Goal: Task Accomplishment & Management: Use online tool/utility

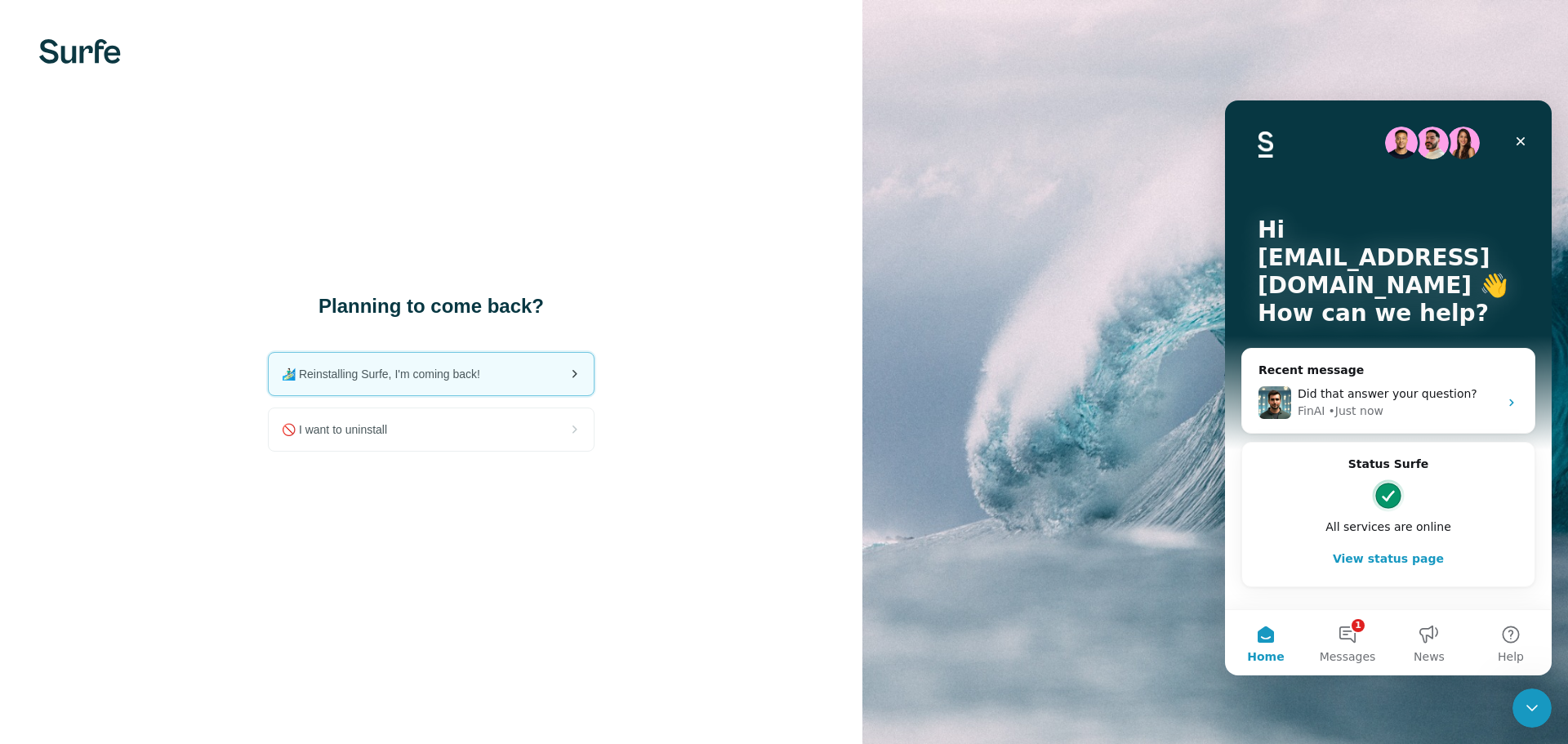
click at [474, 376] on span "🏄🏻‍♂️ Reinstalling Surfe, I'm coming back!" at bounding box center [387, 374] width 211 height 16
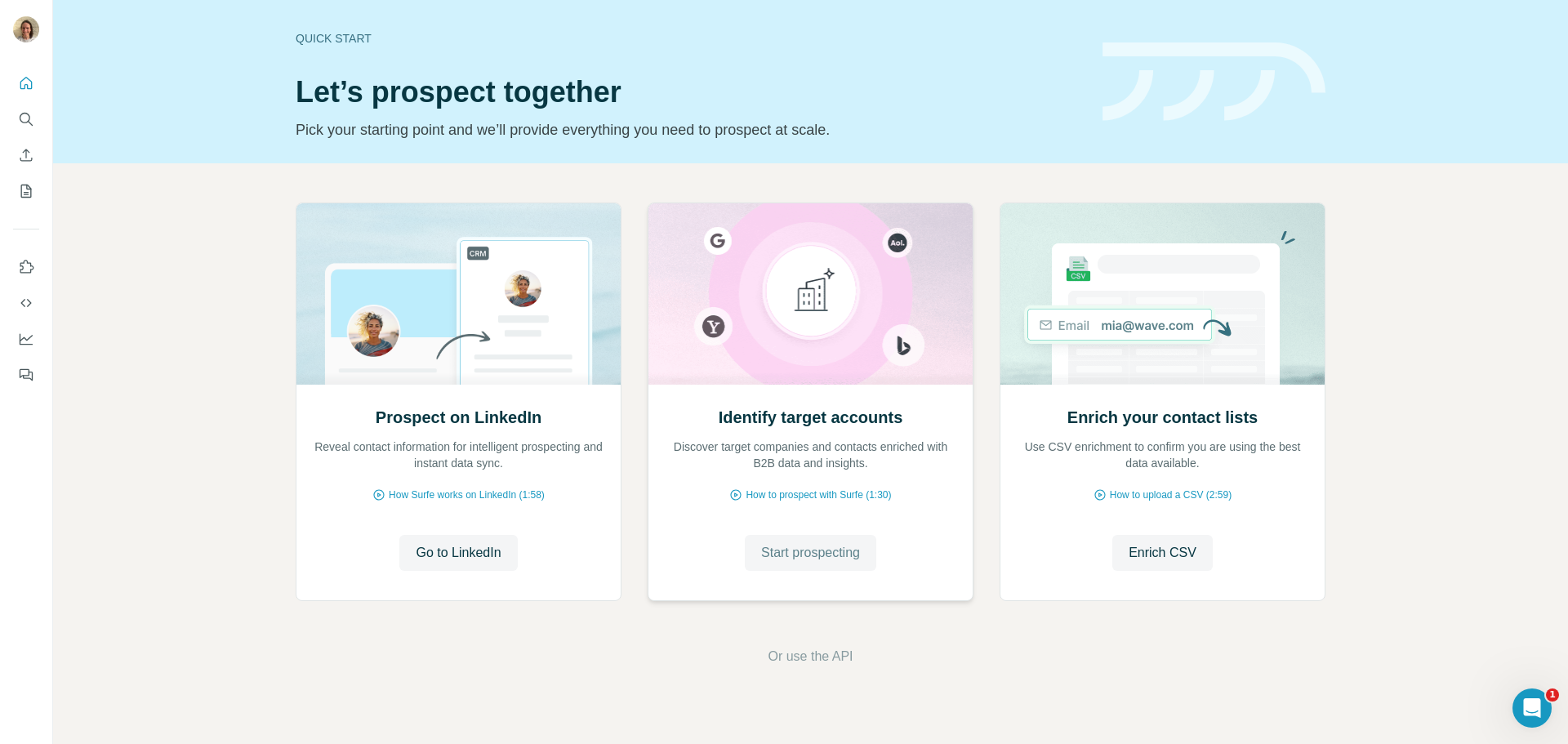
click at [802, 545] on span "Start prospecting" at bounding box center [811, 553] width 99 height 20
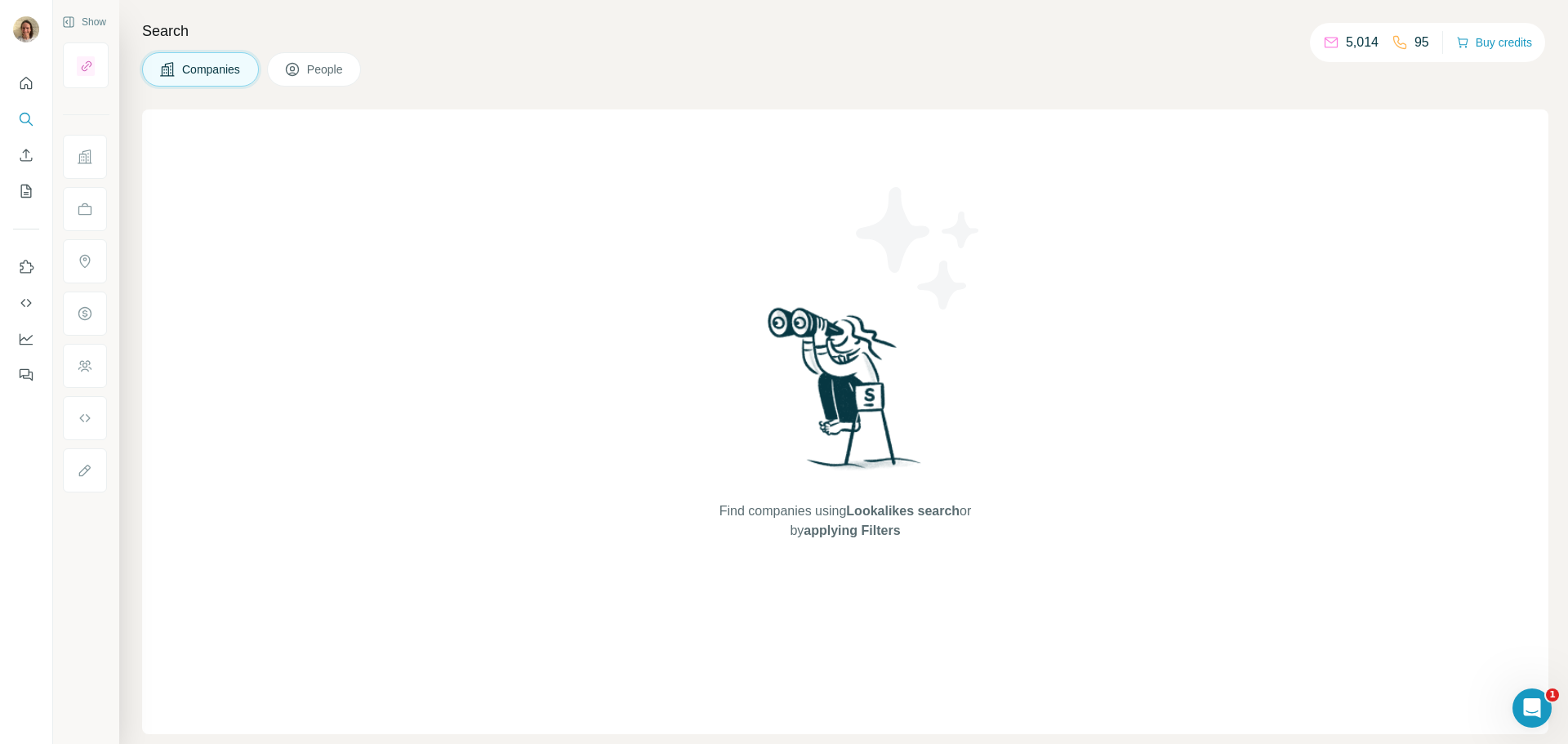
click at [352, 58] on button "People" at bounding box center [314, 69] width 94 height 34
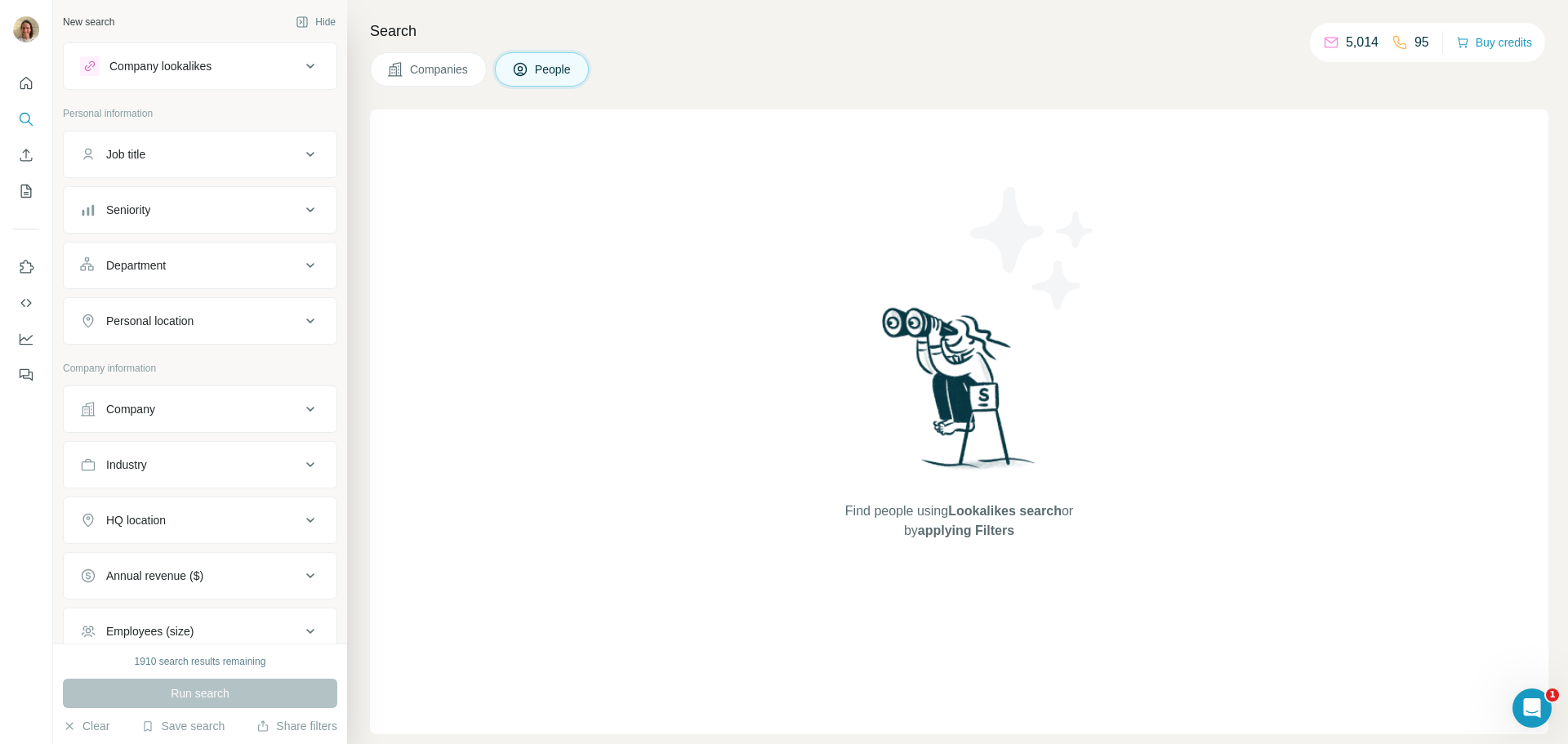
click at [255, 65] on div "Company lookalikes" at bounding box center [190, 66] width 220 height 20
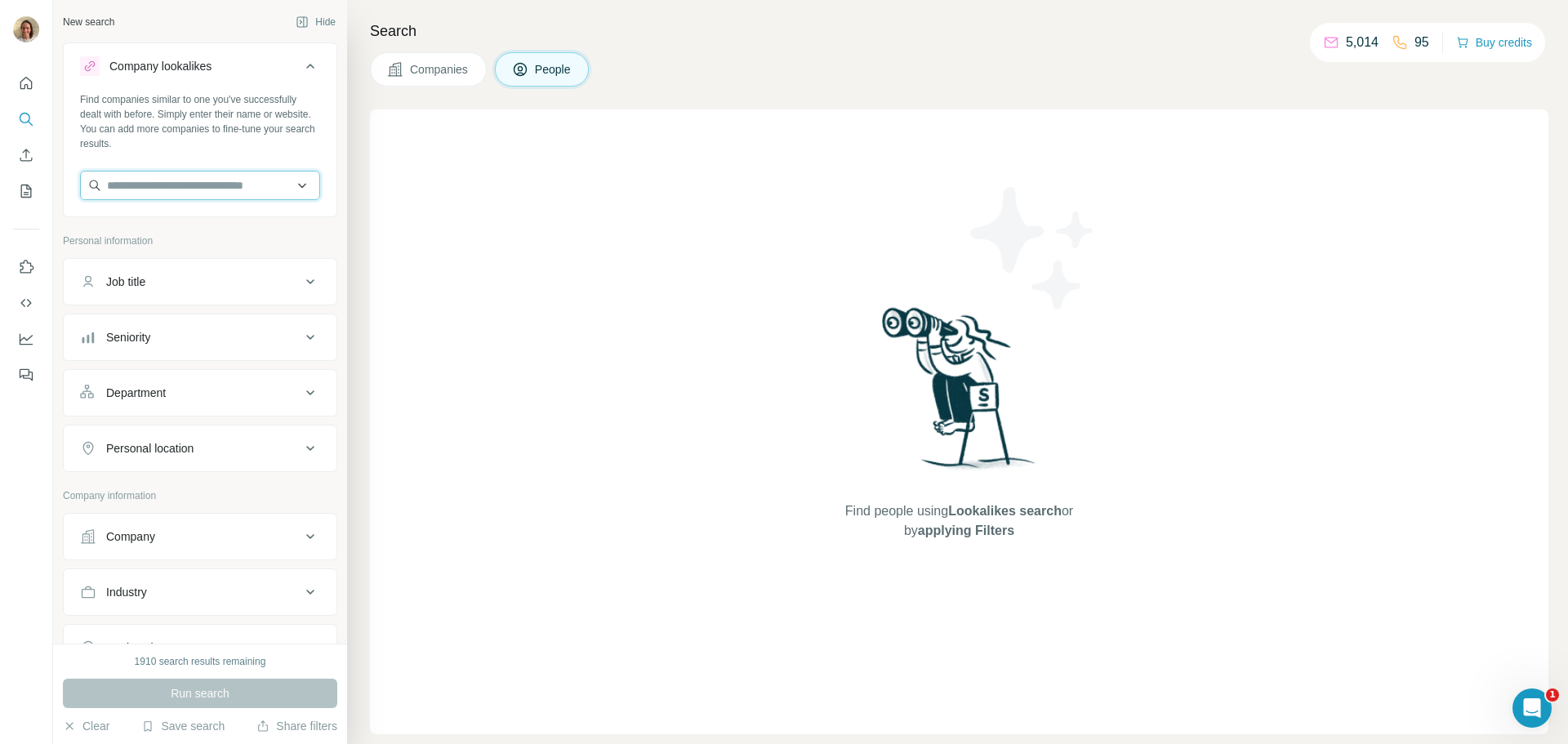
click at [170, 199] on input "text" at bounding box center [199, 185] width 240 height 30
type input "**********"
click at [155, 230] on p "BNP Paribas Asset Management" at bounding box center [209, 222] width 166 height 16
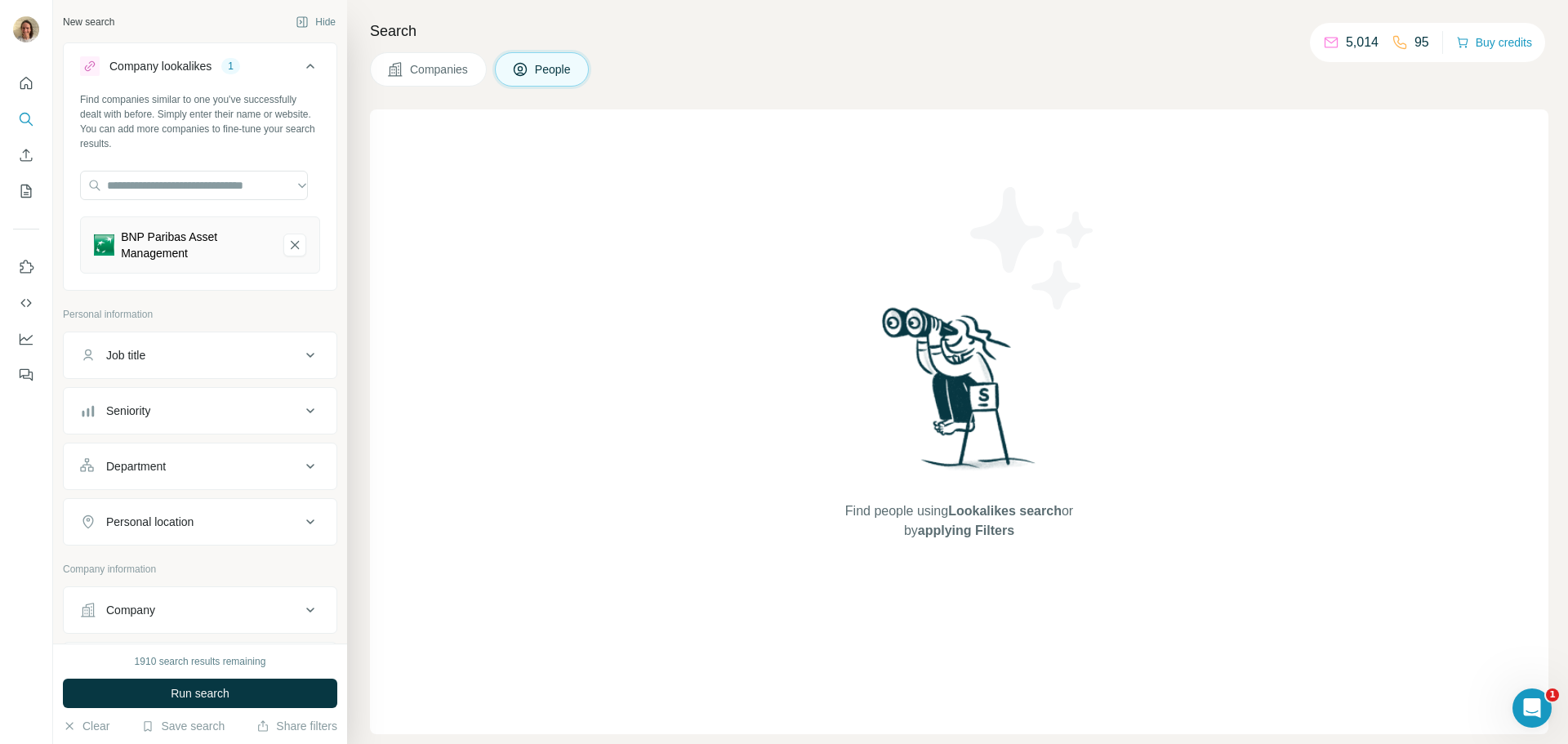
click at [136, 349] on div "Job title" at bounding box center [126, 355] width 40 height 16
click at [146, 400] on input "text" at bounding box center [183, 395] width 208 height 30
type input "**********"
click at [39, 416] on div at bounding box center [26, 372] width 53 height 744
click at [275, 460] on div "Seniority" at bounding box center [190, 460] width 220 height 16
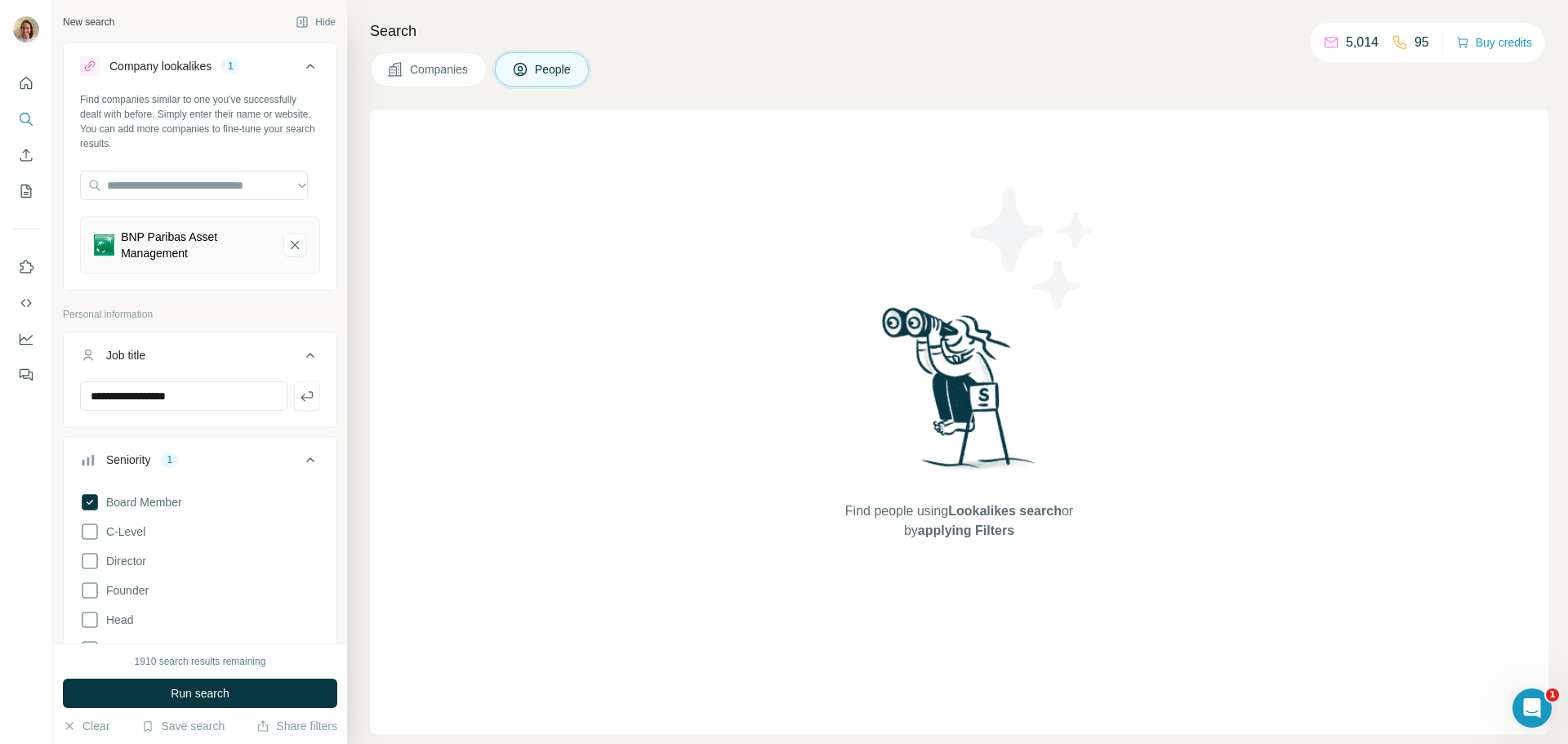
click at [109, 542] on div "Board Member C-Level Director Founder Head Manager Other Owner Partner VP Clear…" at bounding box center [199, 643] width 240 height 315
click at [89, 544] on div "Board Member C-Level Director Founder Head Manager Other Owner Partner VP Clear…" at bounding box center [199, 643] width 240 height 315
click at [89, 539] on icon at bounding box center [90, 532] width 16 height 16
click at [85, 563] on icon at bounding box center [90, 561] width 20 height 20
click at [94, 580] on icon at bounding box center [90, 590] width 20 height 20
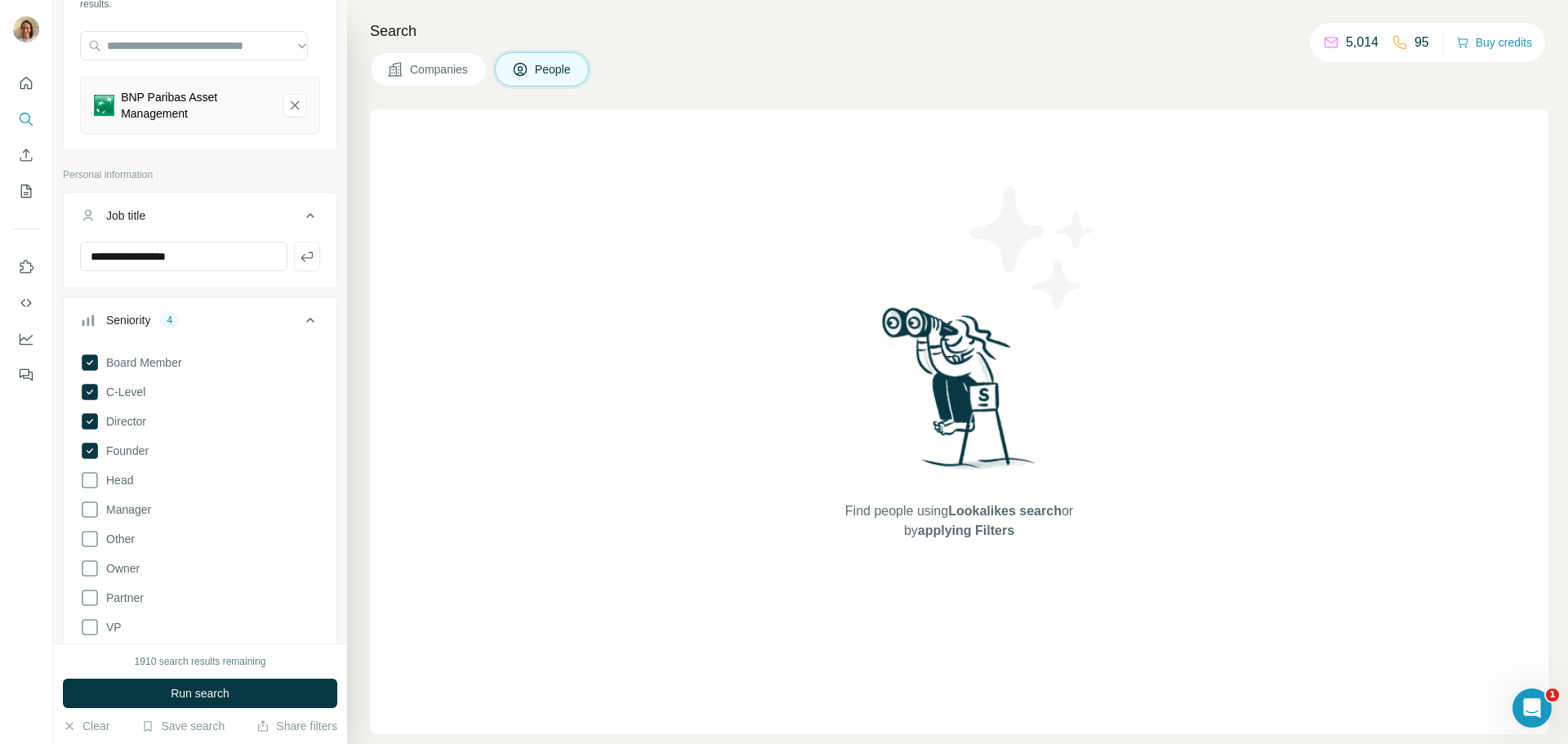
scroll to position [164, 0]
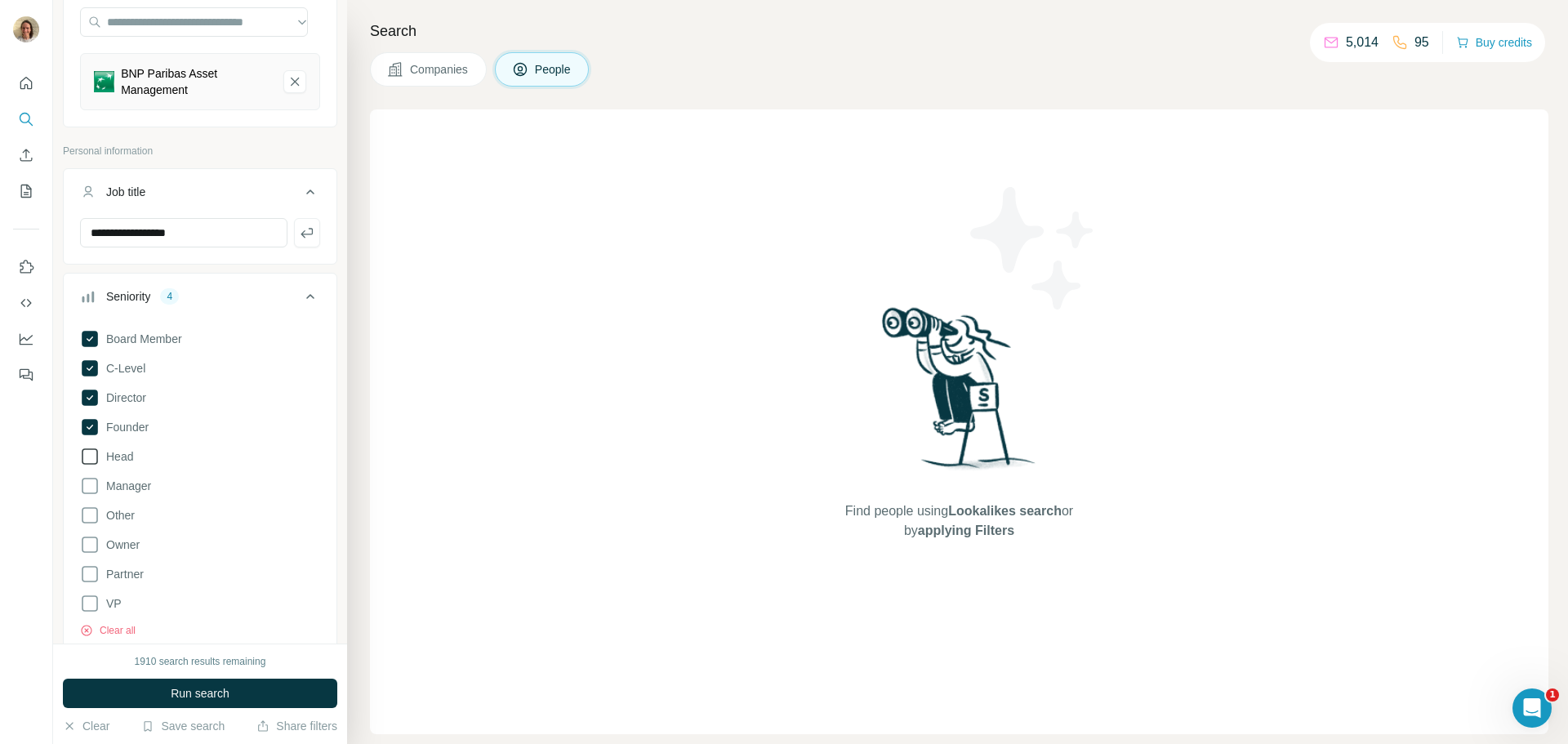
click at [93, 461] on icon at bounding box center [90, 456] width 20 height 20
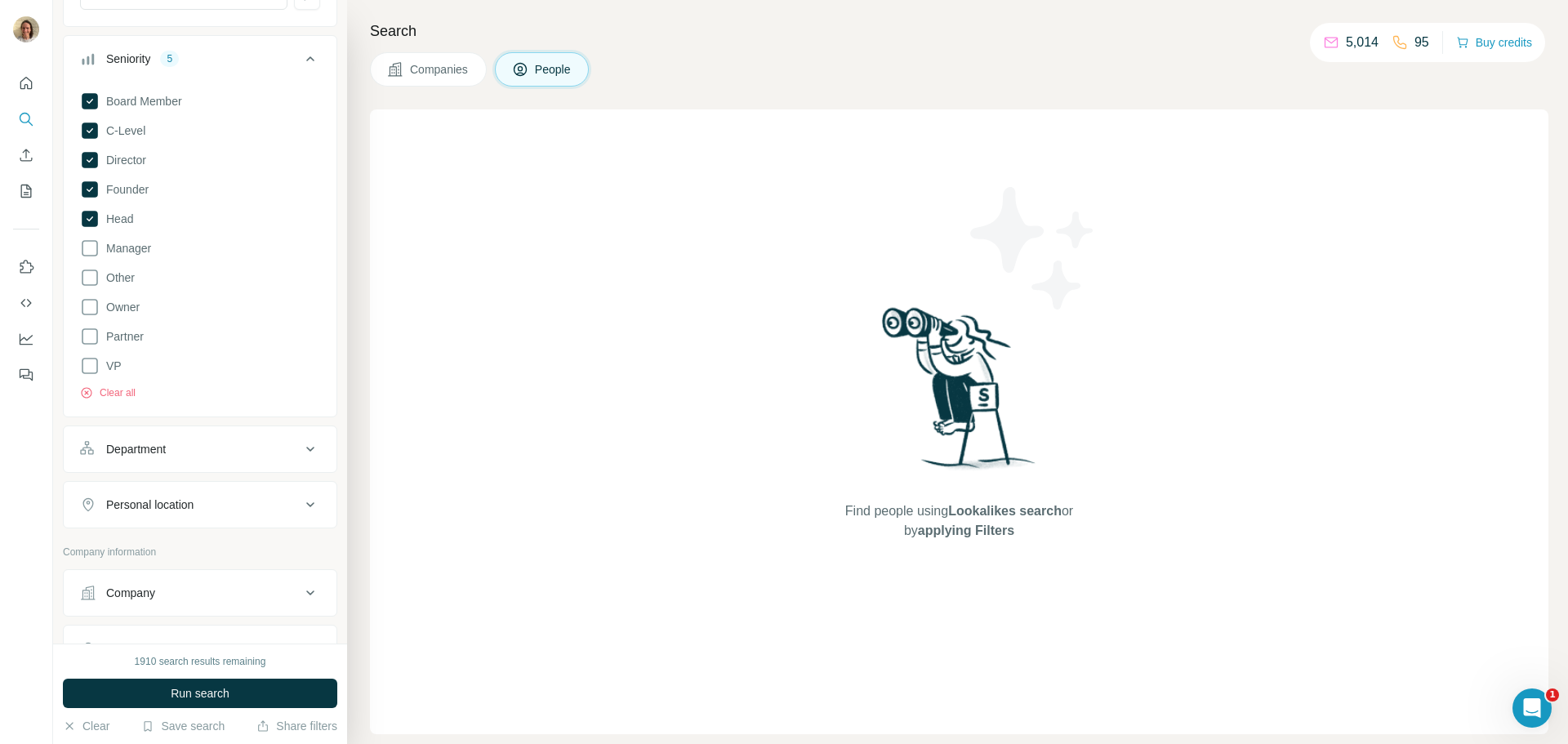
scroll to position [408, 0]
click at [240, 458] on button "Department" at bounding box center [200, 442] width 273 height 40
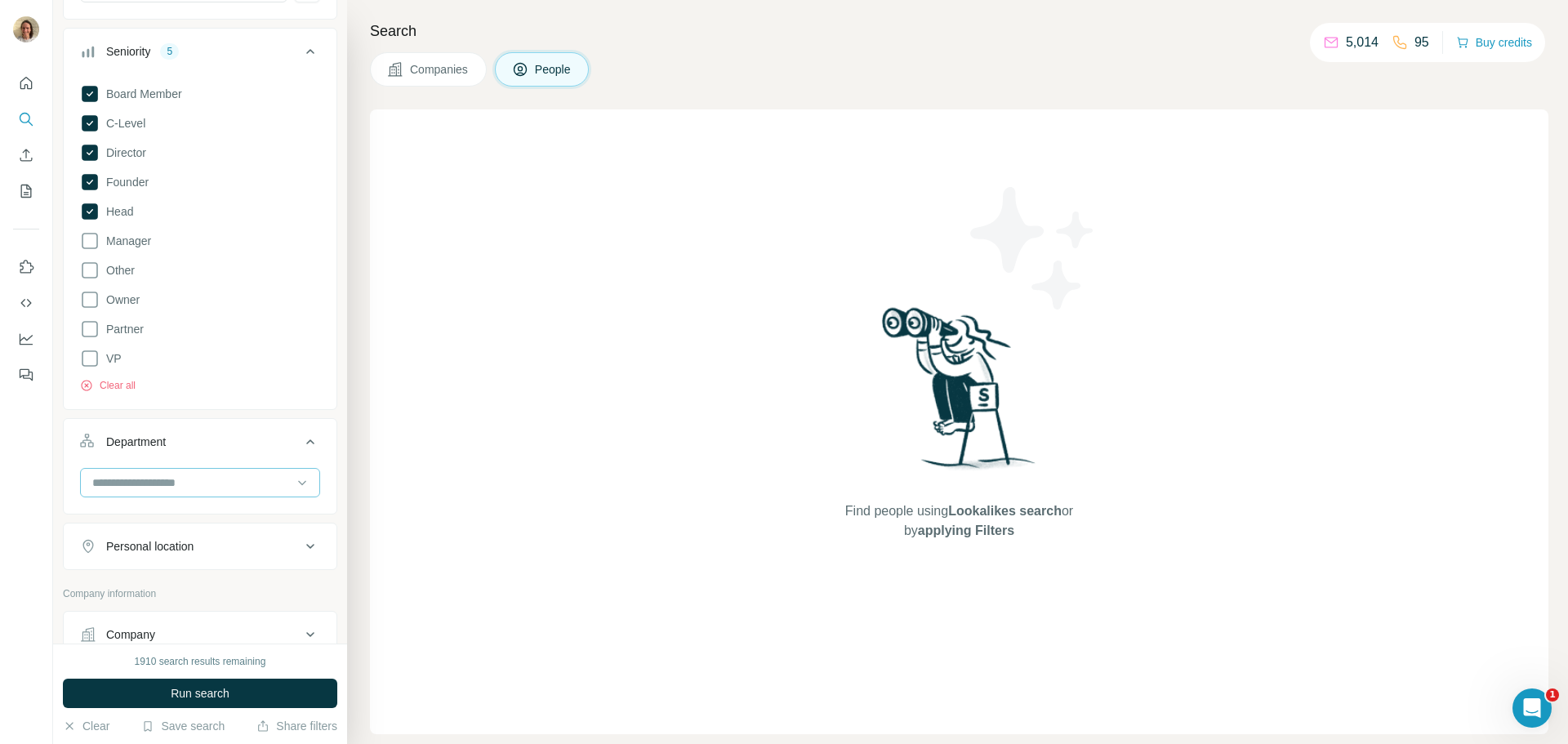
click at [240, 477] on input at bounding box center [191, 483] width 201 height 18
type input "*********"
click at [170, 524] on p "Marketing and Advertising" at bounding box center [160, 519] width 131 height 16
click at [156, 598] on div "Personal location" at bounding box center [149, 604] width 87 height 16
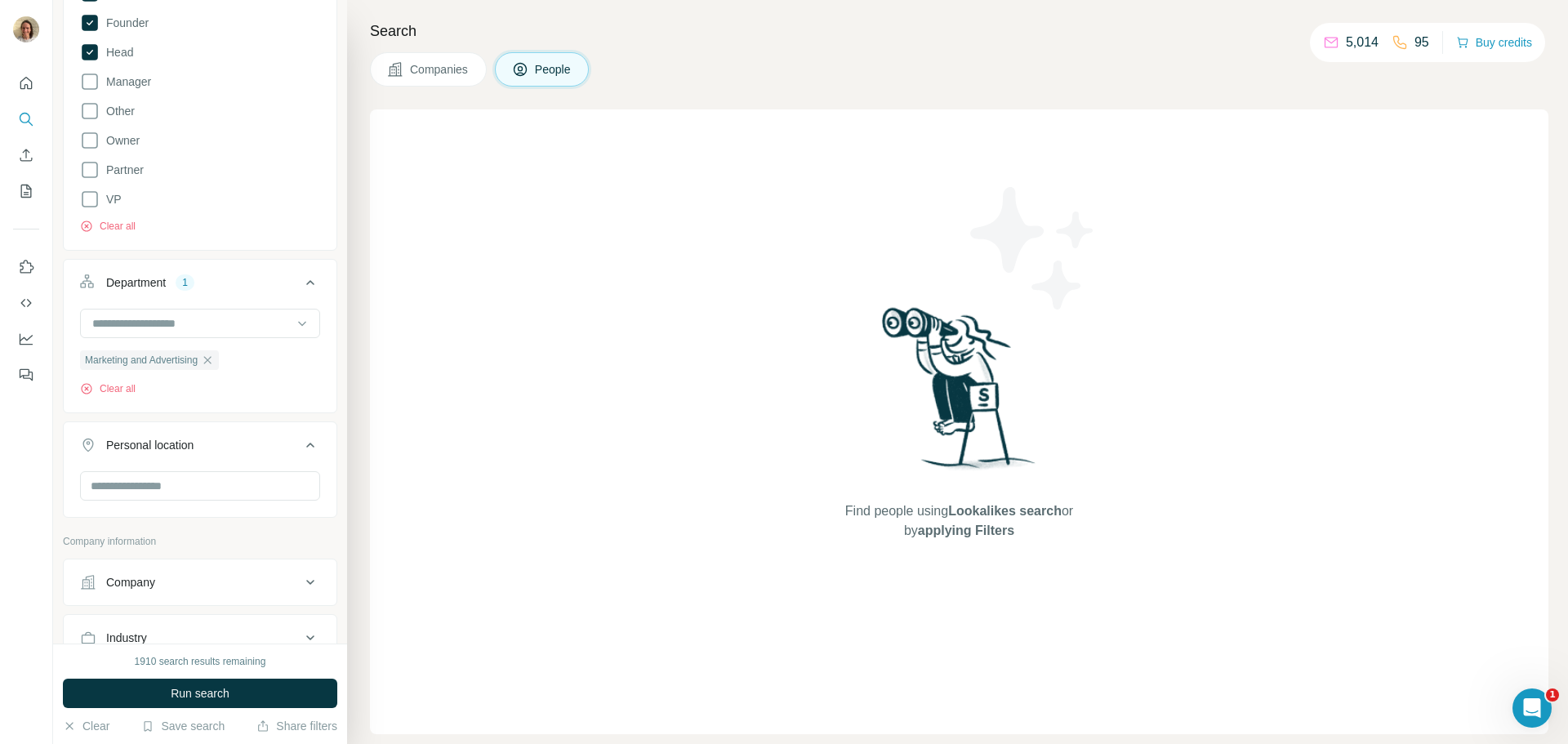
scroll to position [571, 0]
click at [139, 476] on input "text" at bounding box center [199, 482] width 240 height 30
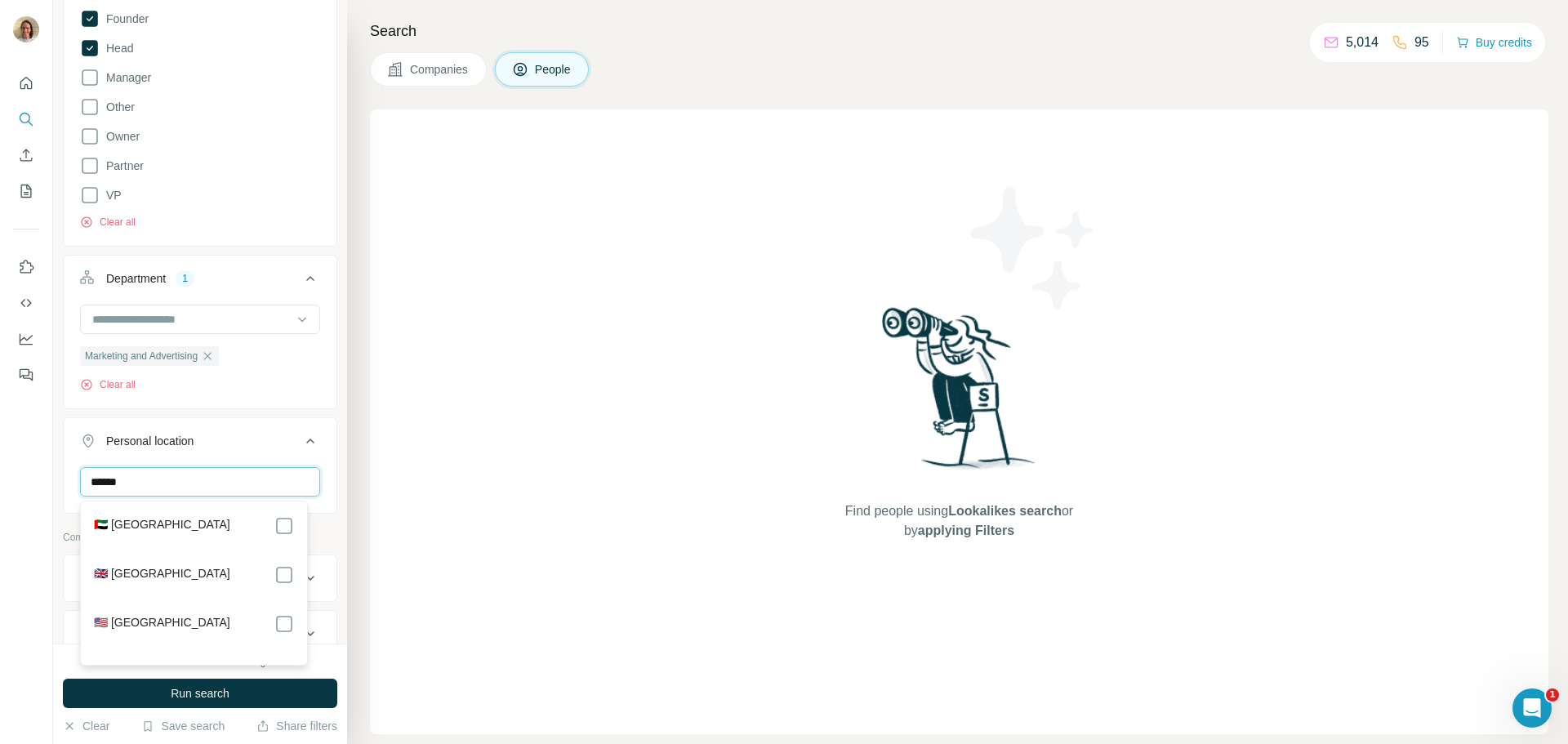
type input "******"
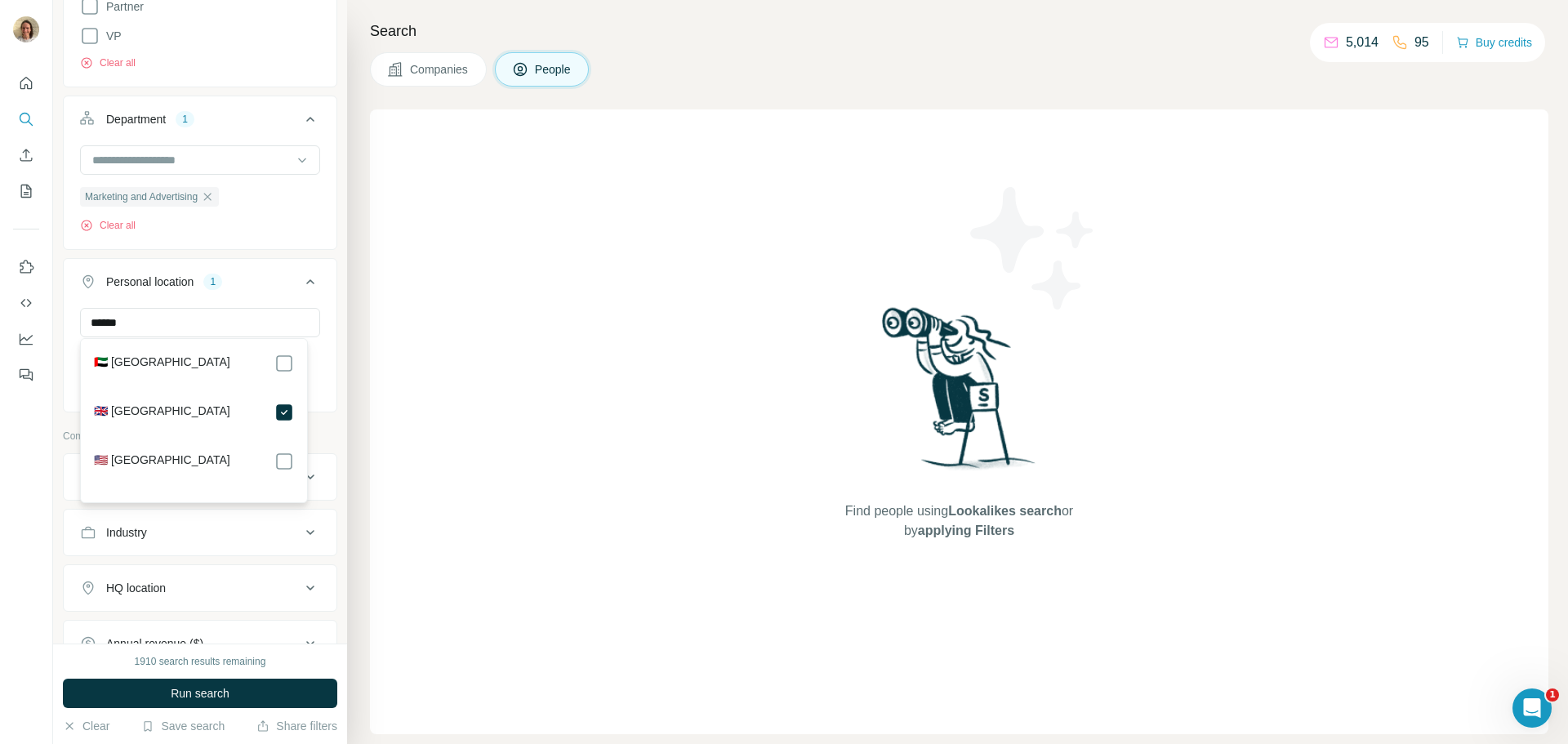
scroll to position [735, 0]
click at [52, 571] on div at bounding box center [26, 372] width 53 height 744
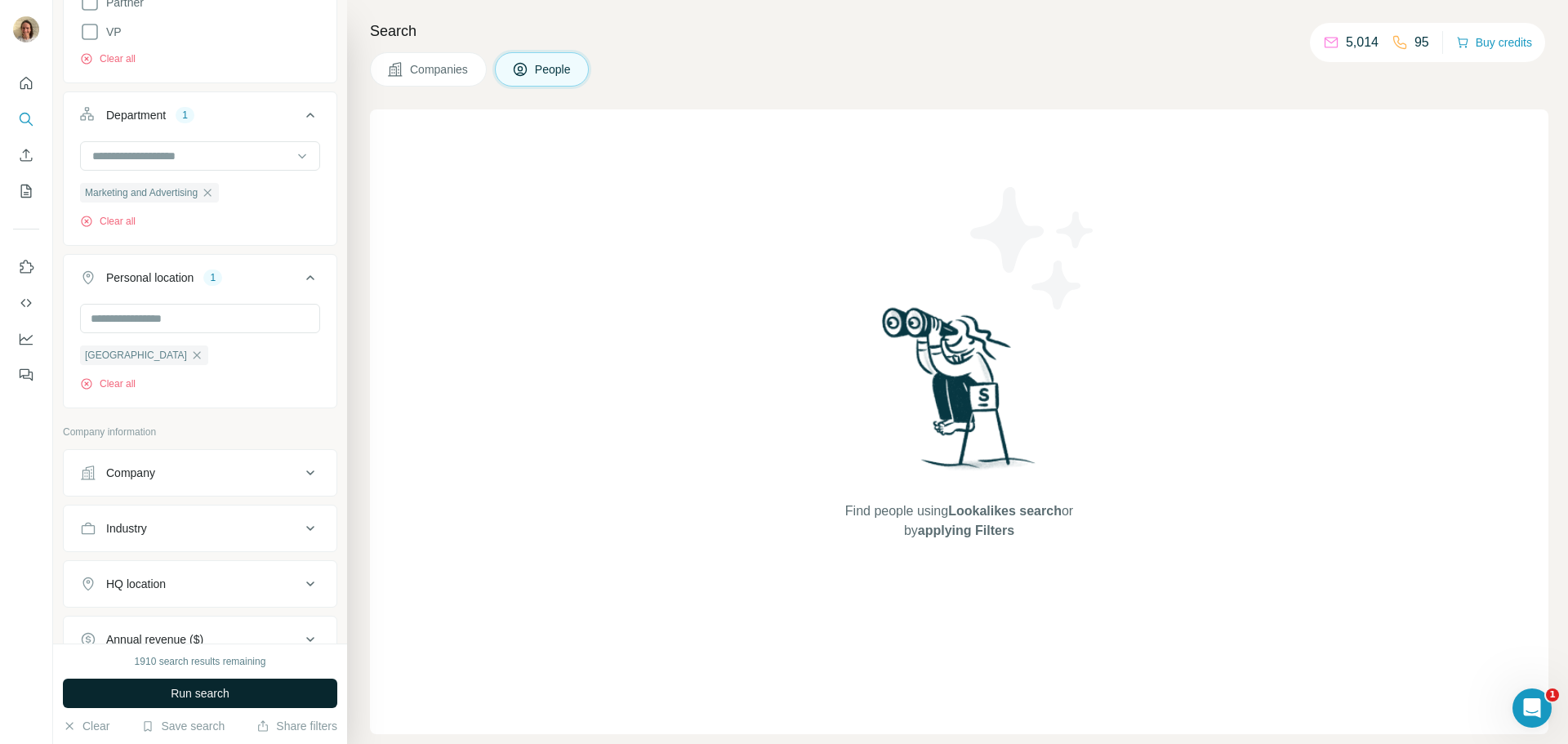
click at [184, 681] on button "Run search" at bounding box center [199, 693] width 274 height 30
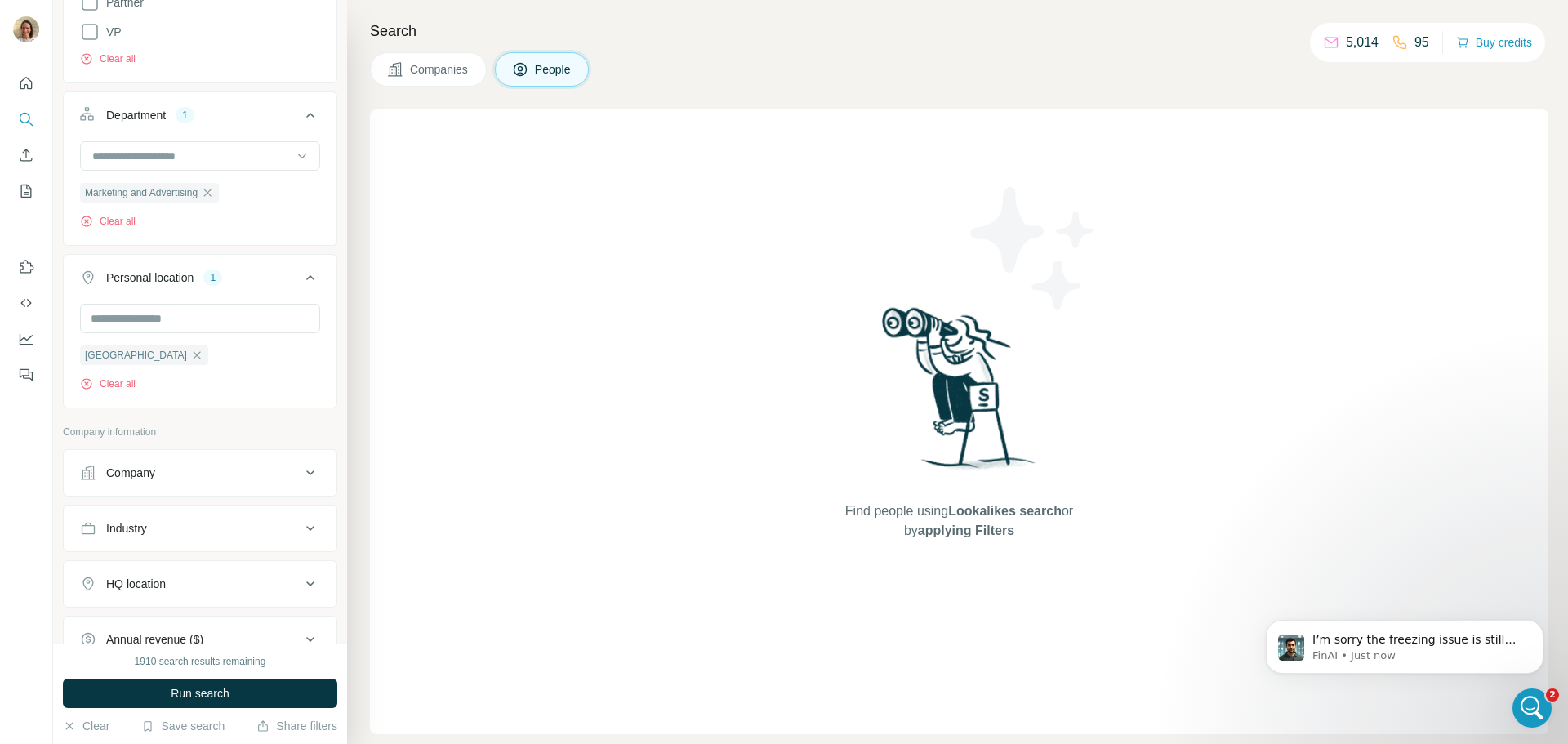
scroll to position [0, 0]
click at [1446, 647] on p "I’m sorry the freezing issue is still happening despite those steps. If you’d l…" at bounding box center [1418, 640] width 210 height 16
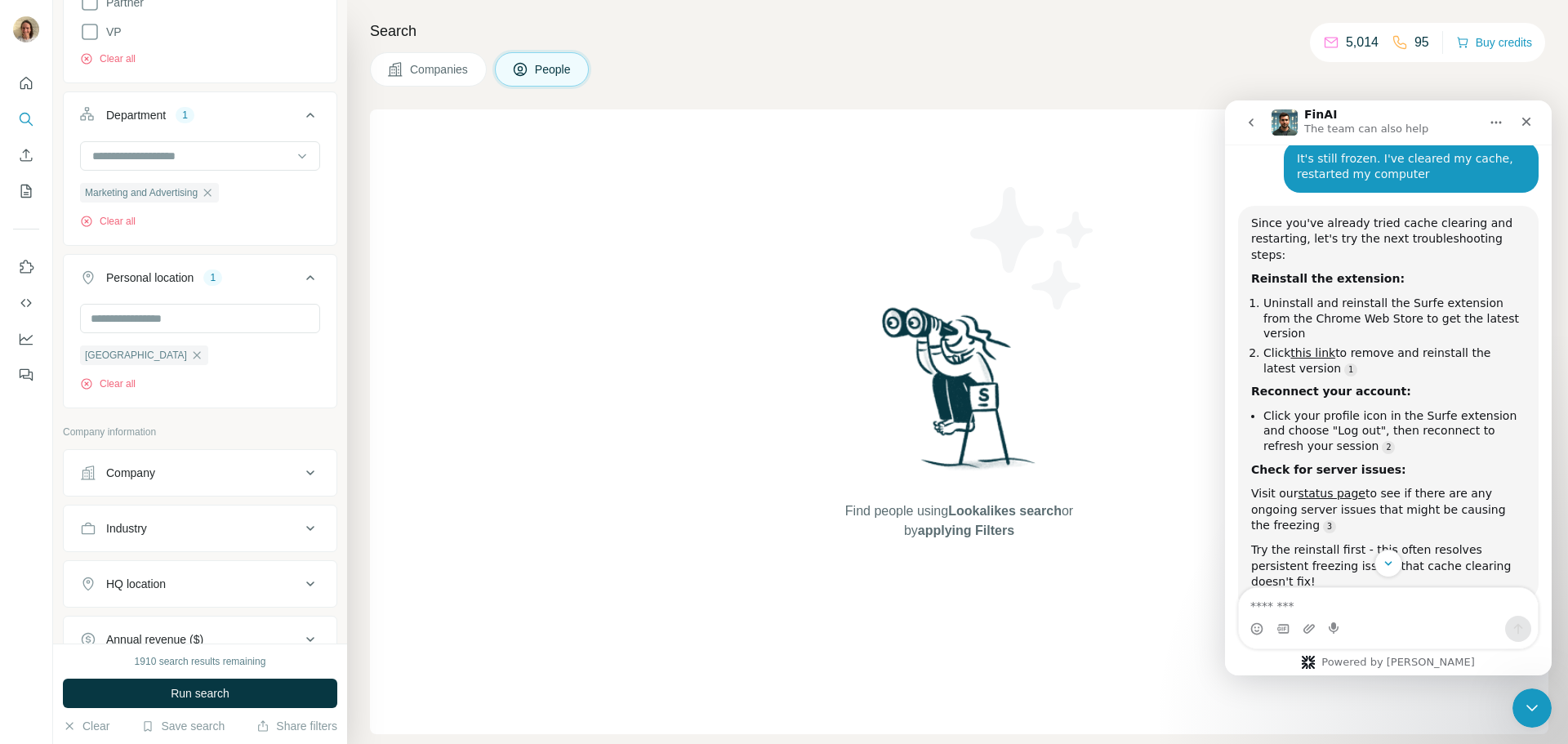
scroll to position [2901, 0]
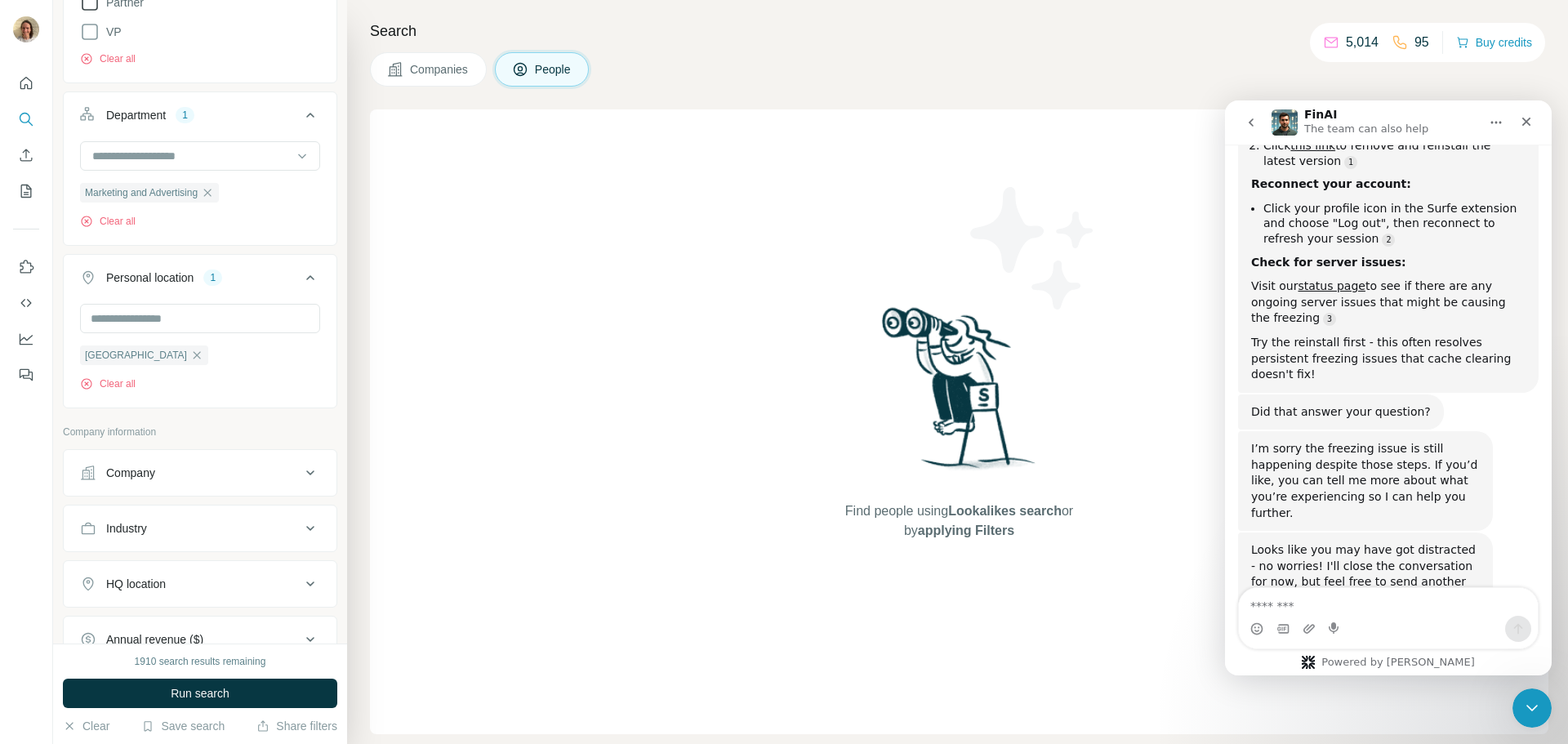
scroll to position [2940, 0]
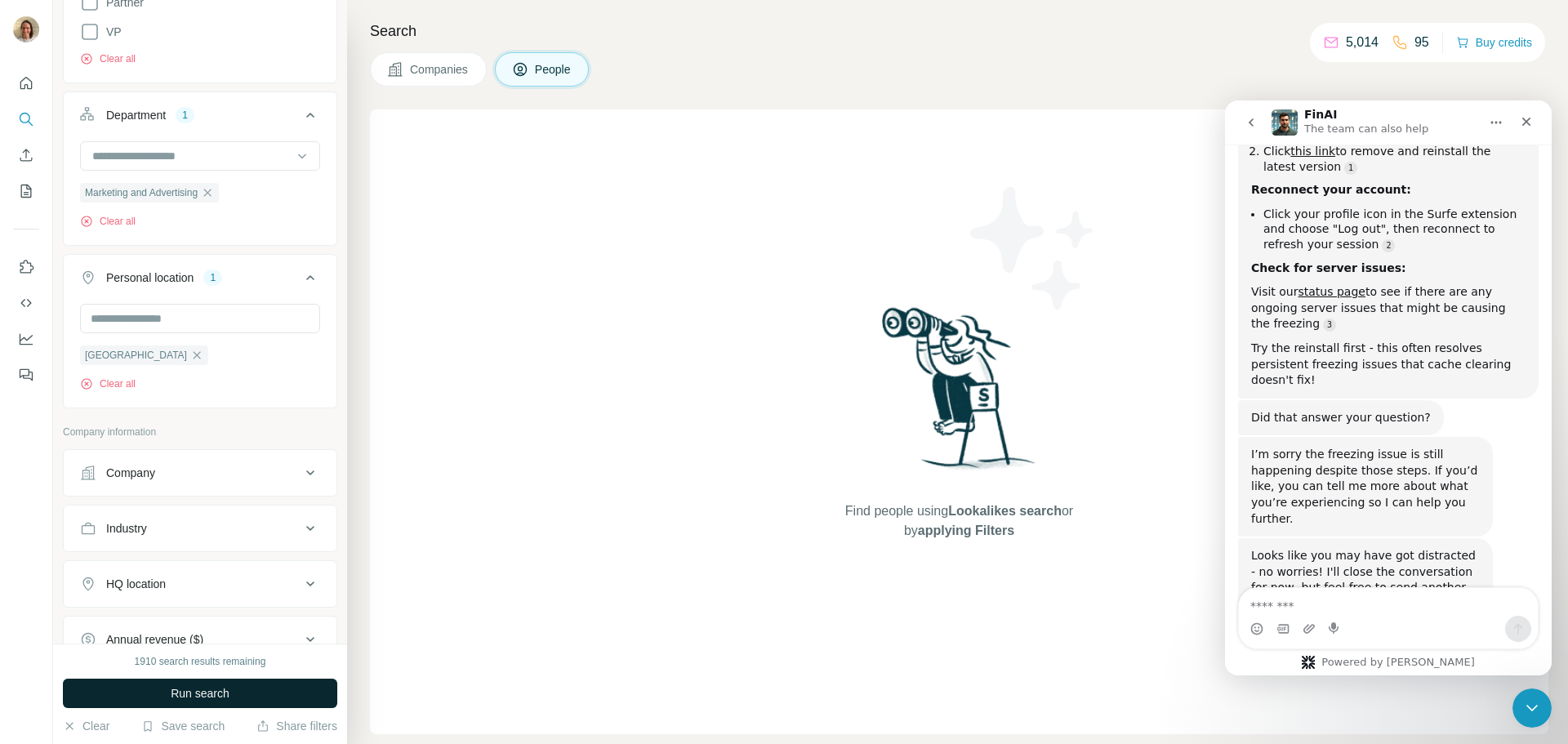
click at [227, 686] on span "Run search" at bounding box center [199, 694] width 58 height 16
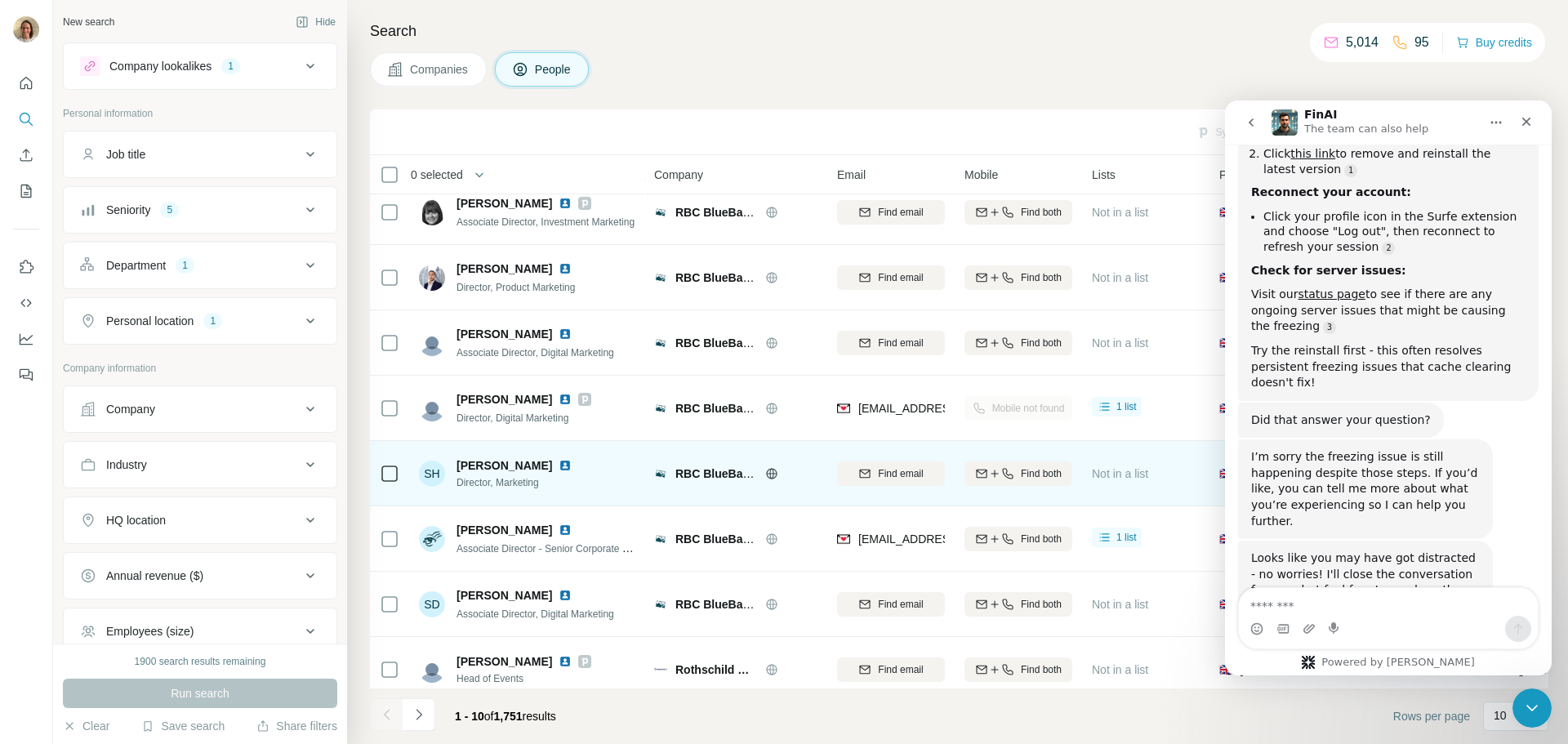
scroll to position [167, 0]
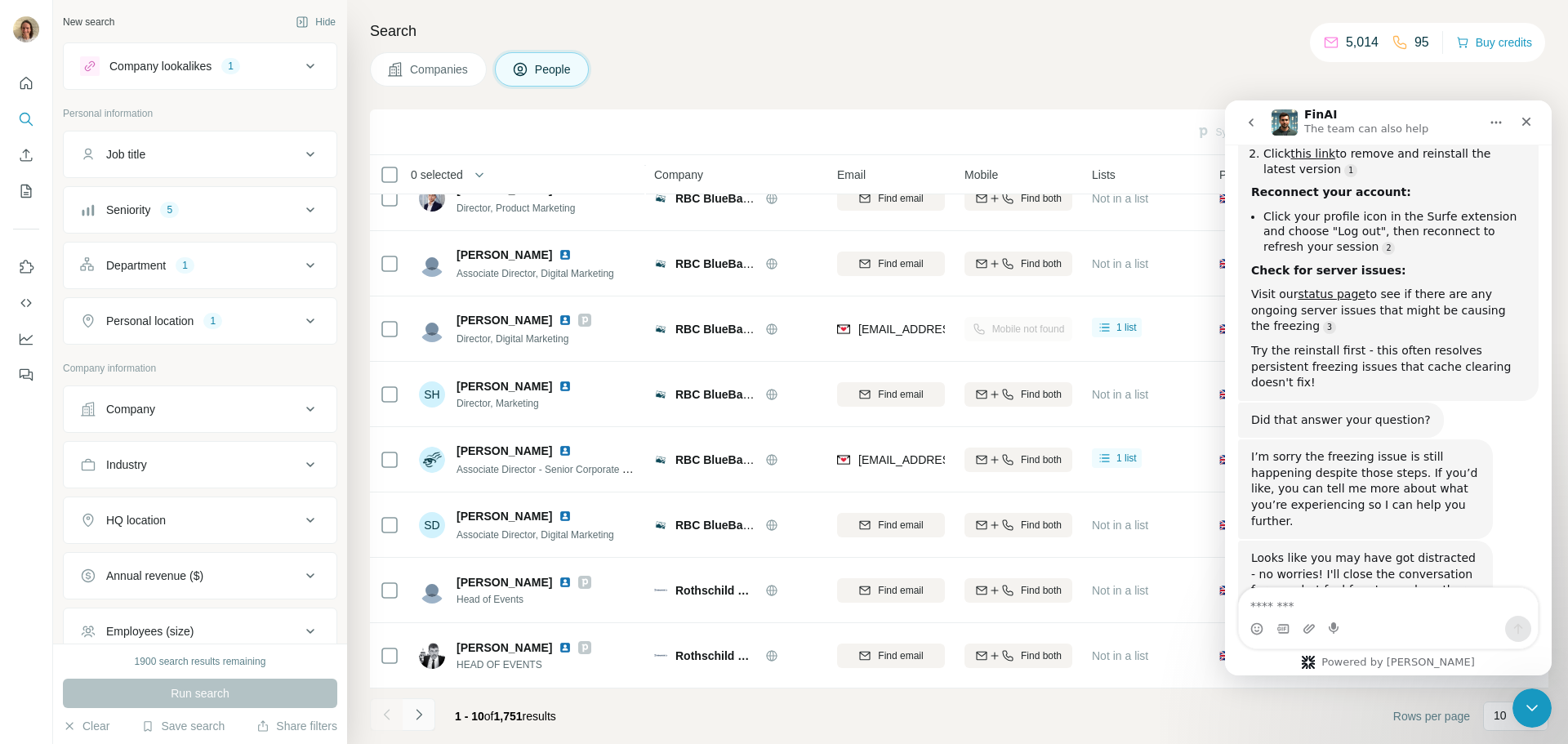
click at [425, 709] on icon "Navigate to next page" at bounding box center [419, 714] width 16 height 16
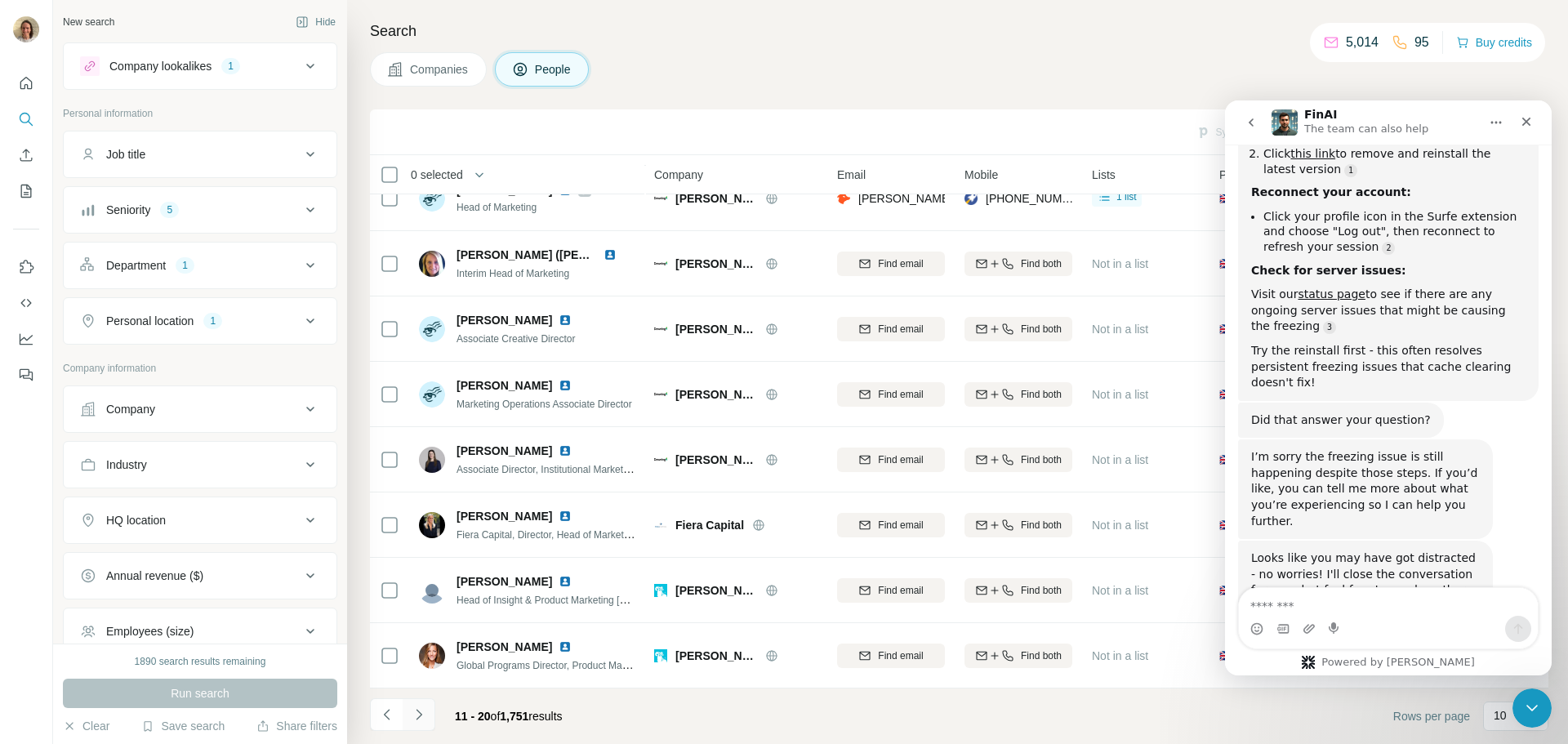
click at [419, 705] on button "Navigate to next page" at bounding box center [419, 714] width 32 height 32
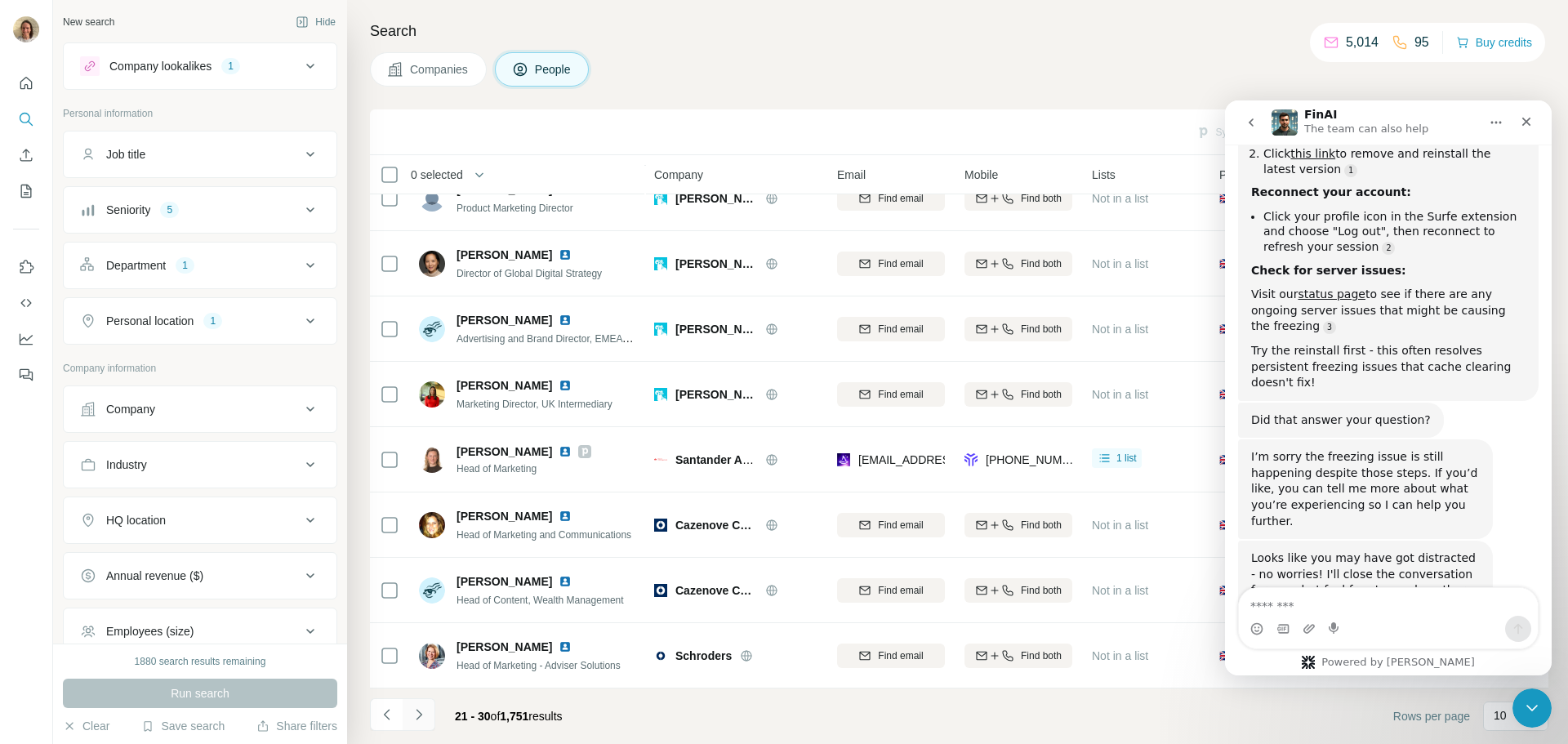
click at [409, 720] on button "Navigate to next page" at bounding box center [419, 714] width 32 height 32
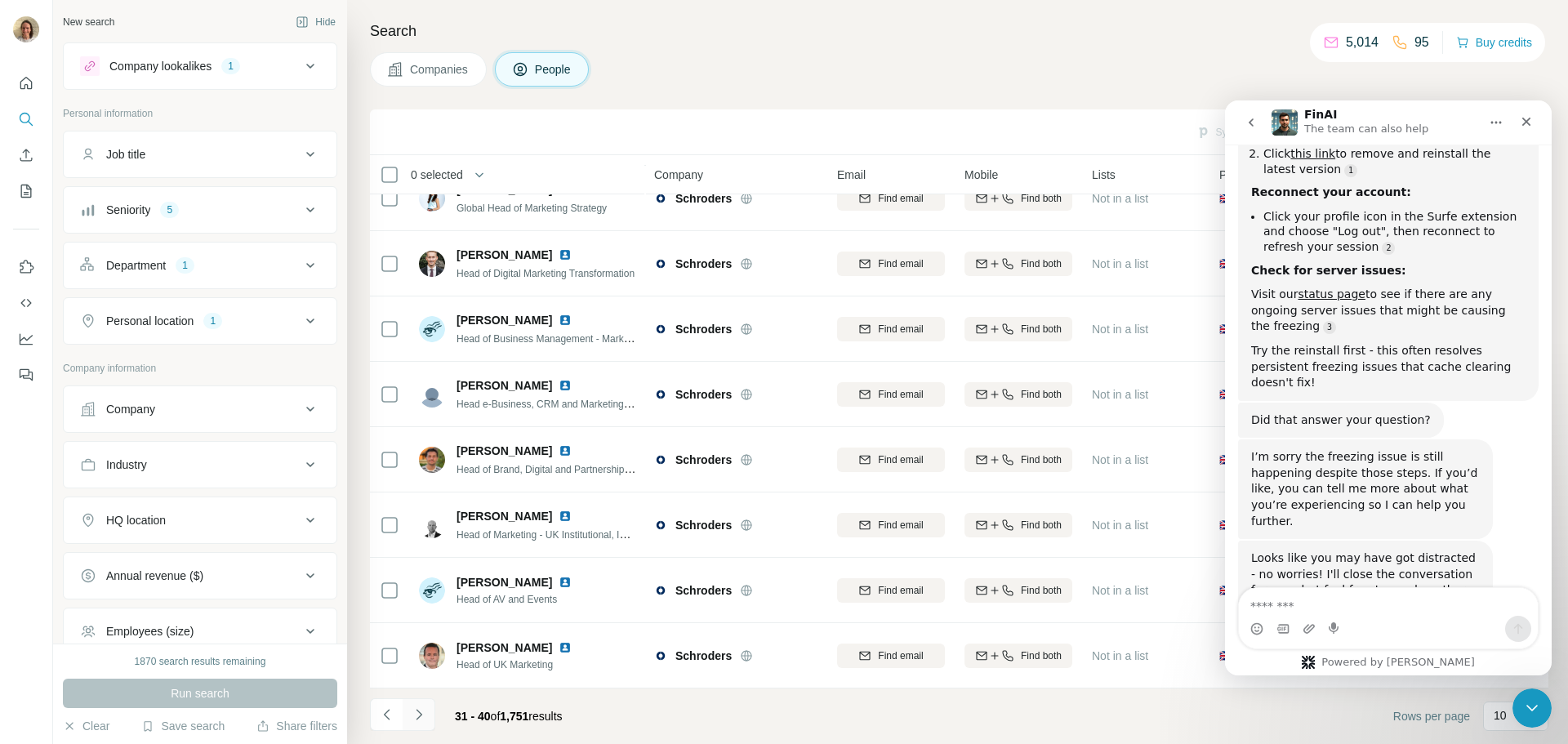
click at [411, 714] on icon "Navigate to next page" at bounding box center [419, 714] width 16 height 16
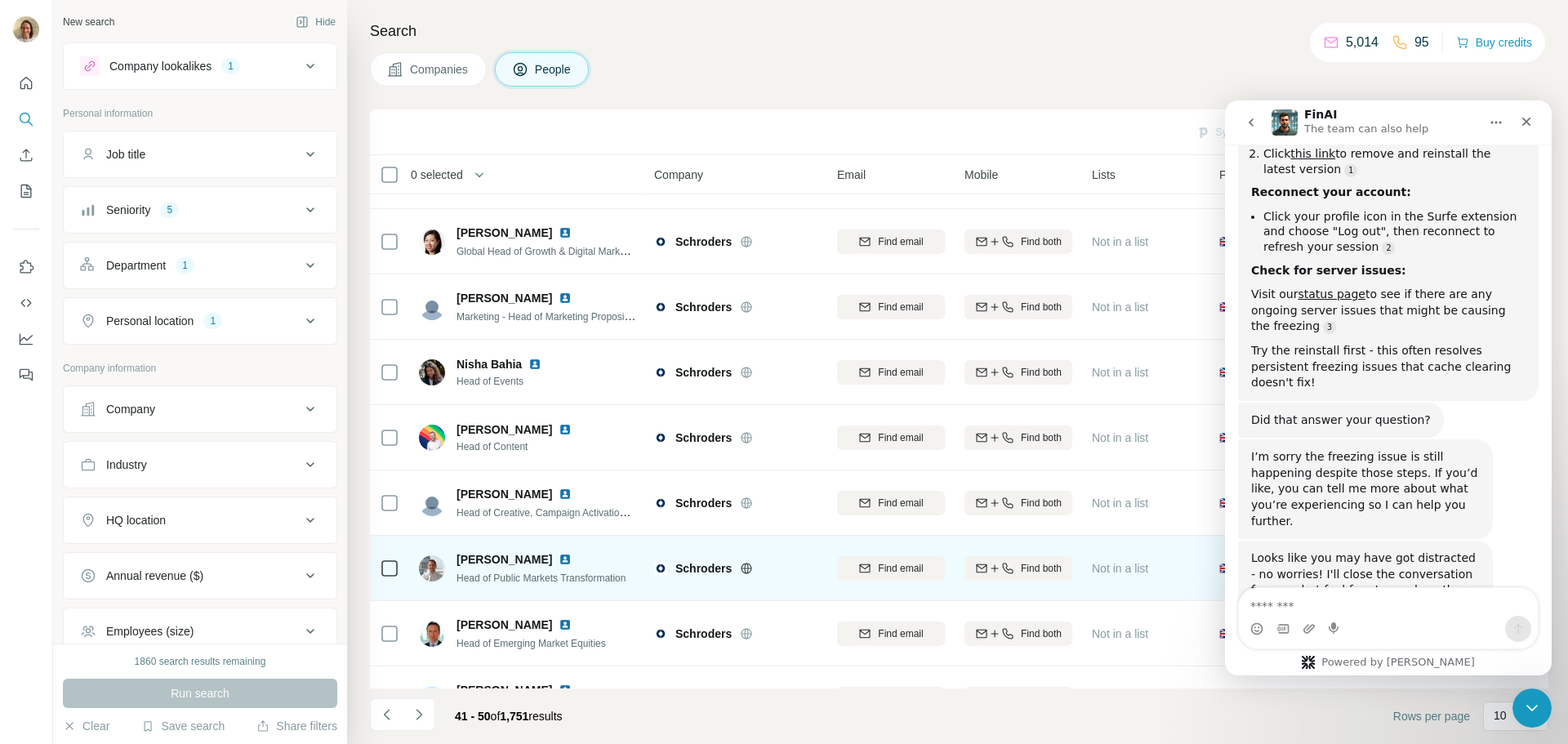
scroll to position [0, 0]
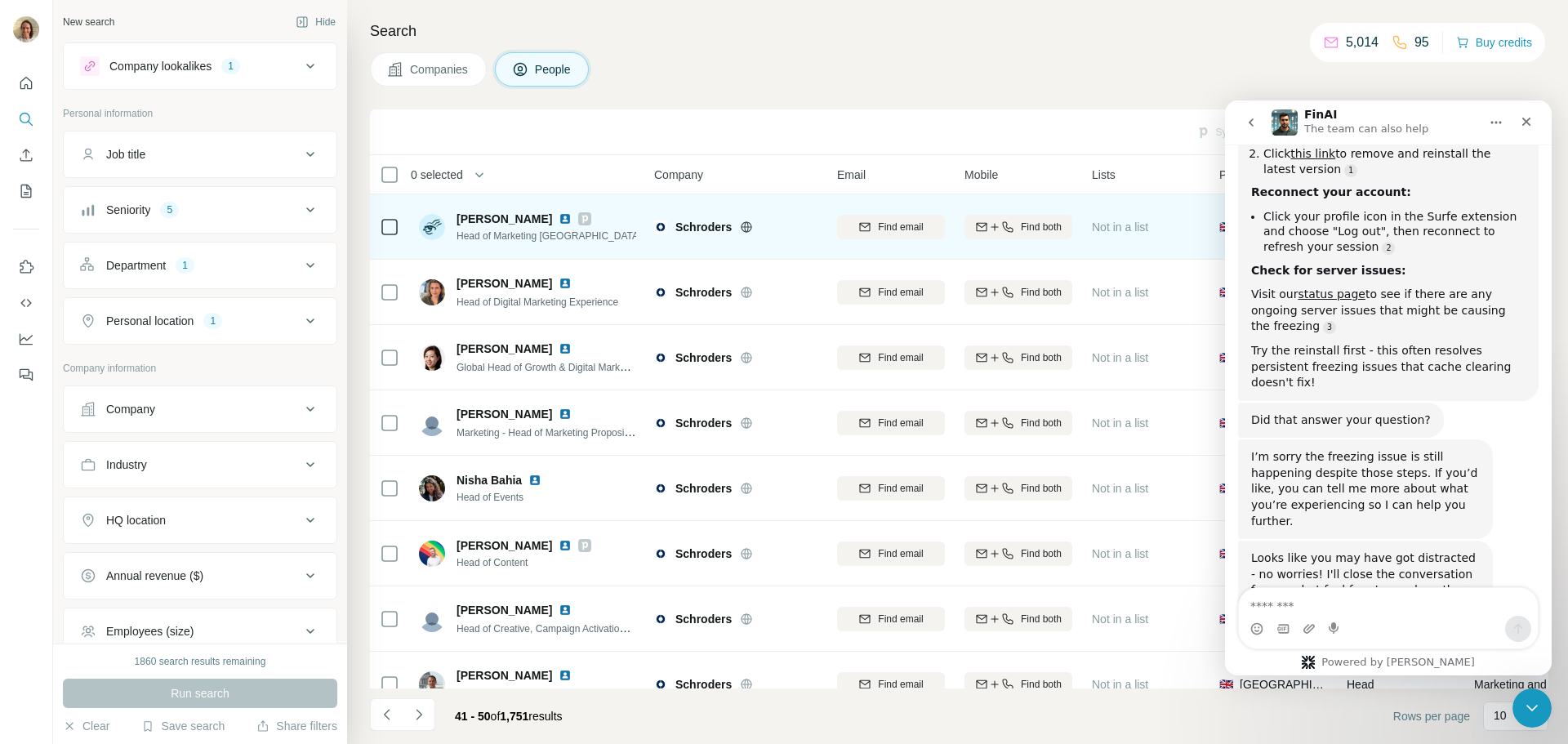
click at [559, 217] on img at bounding box center [565, 218] width 13 height 13
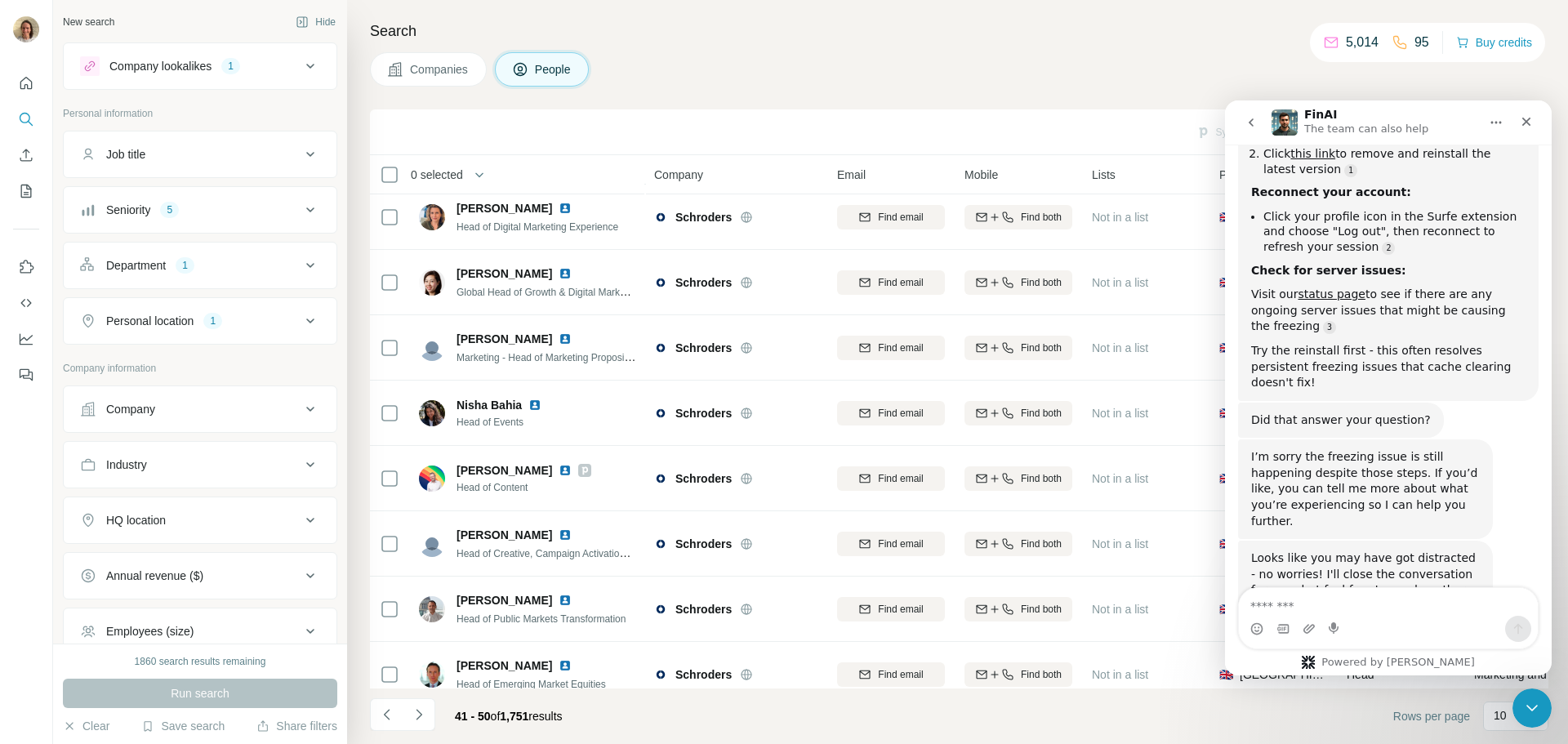
scroll to position [167, 0]
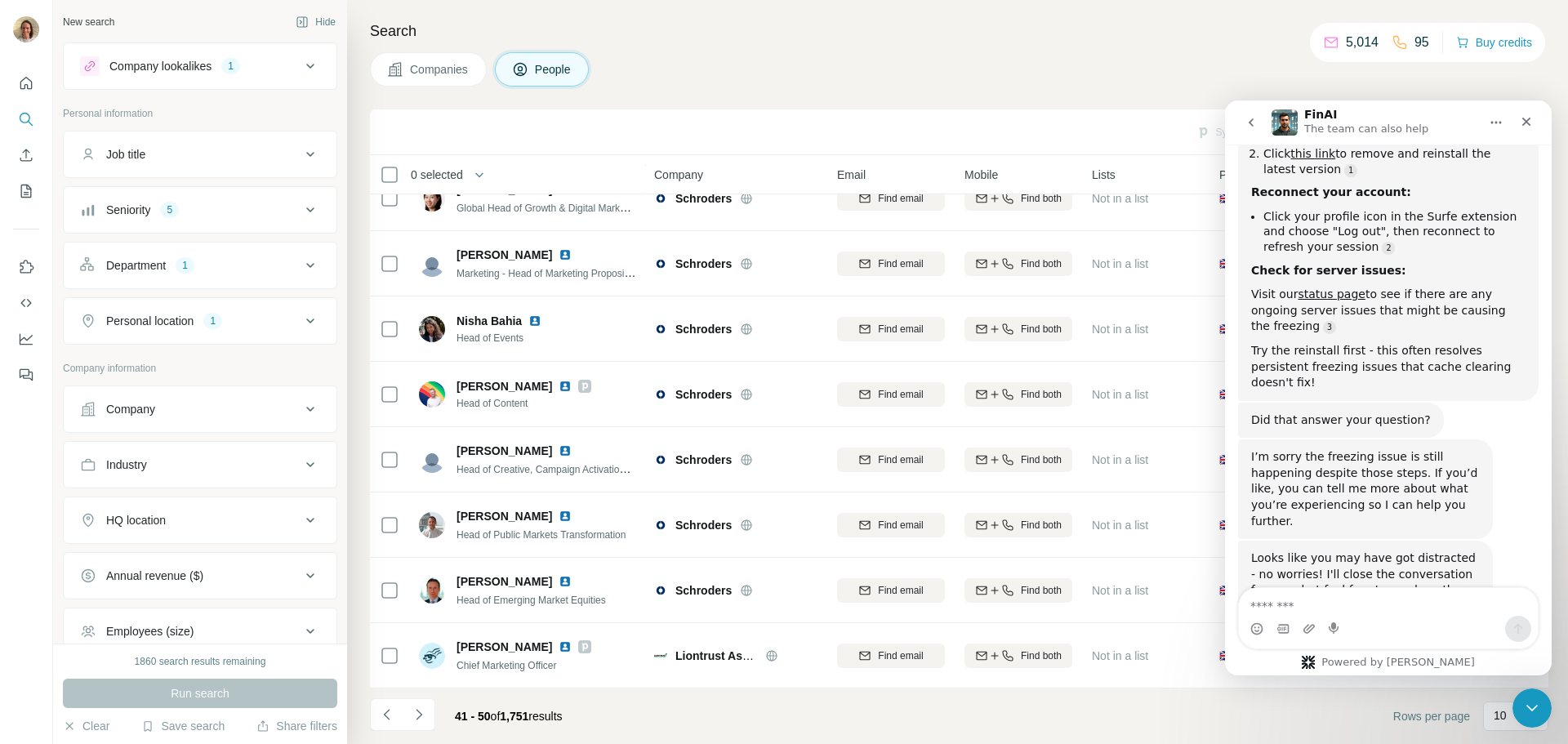
click at [416, 715] on icon "Navigate to next page" at bounding box center [419, 714] width 16 height 16
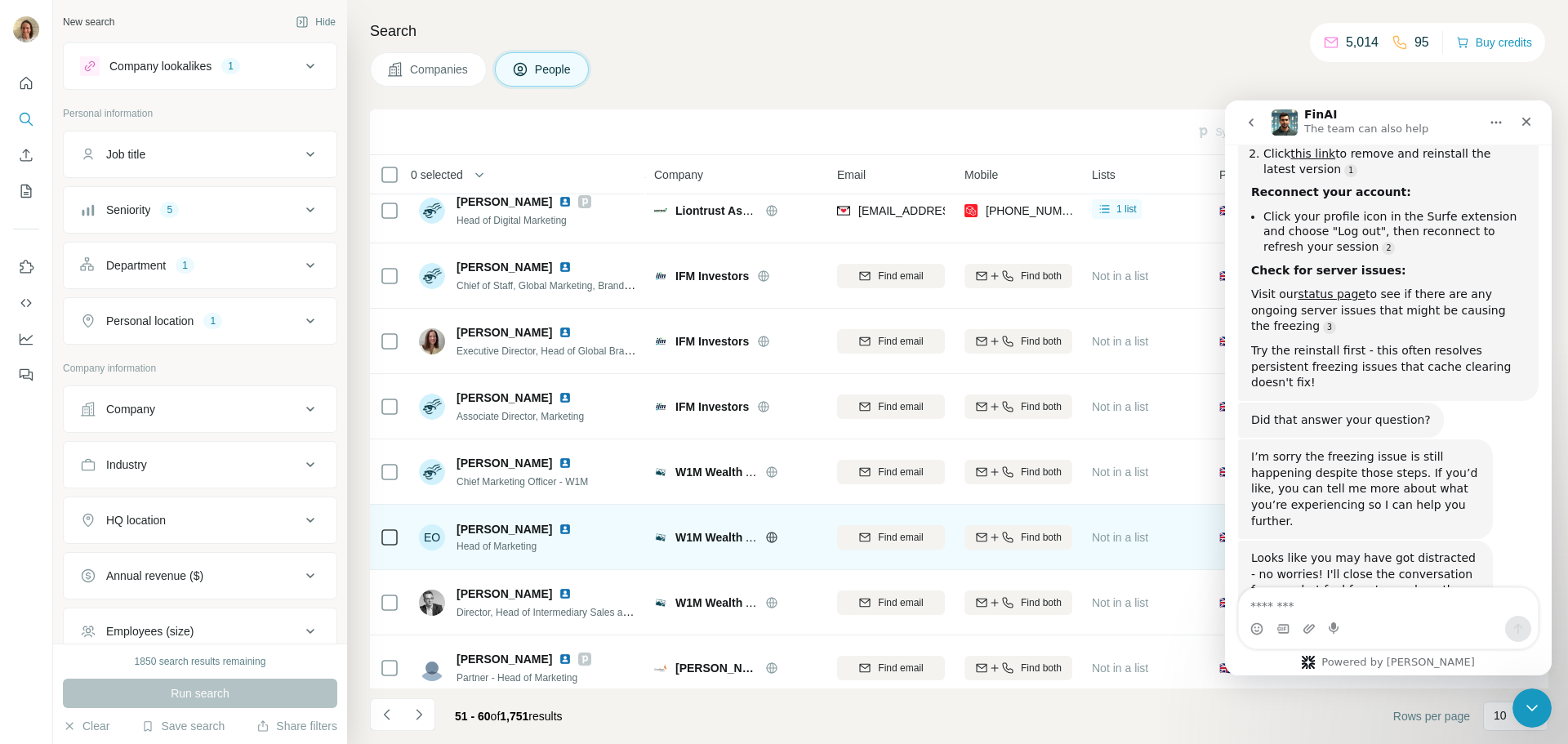
scroll to position [164, 0]
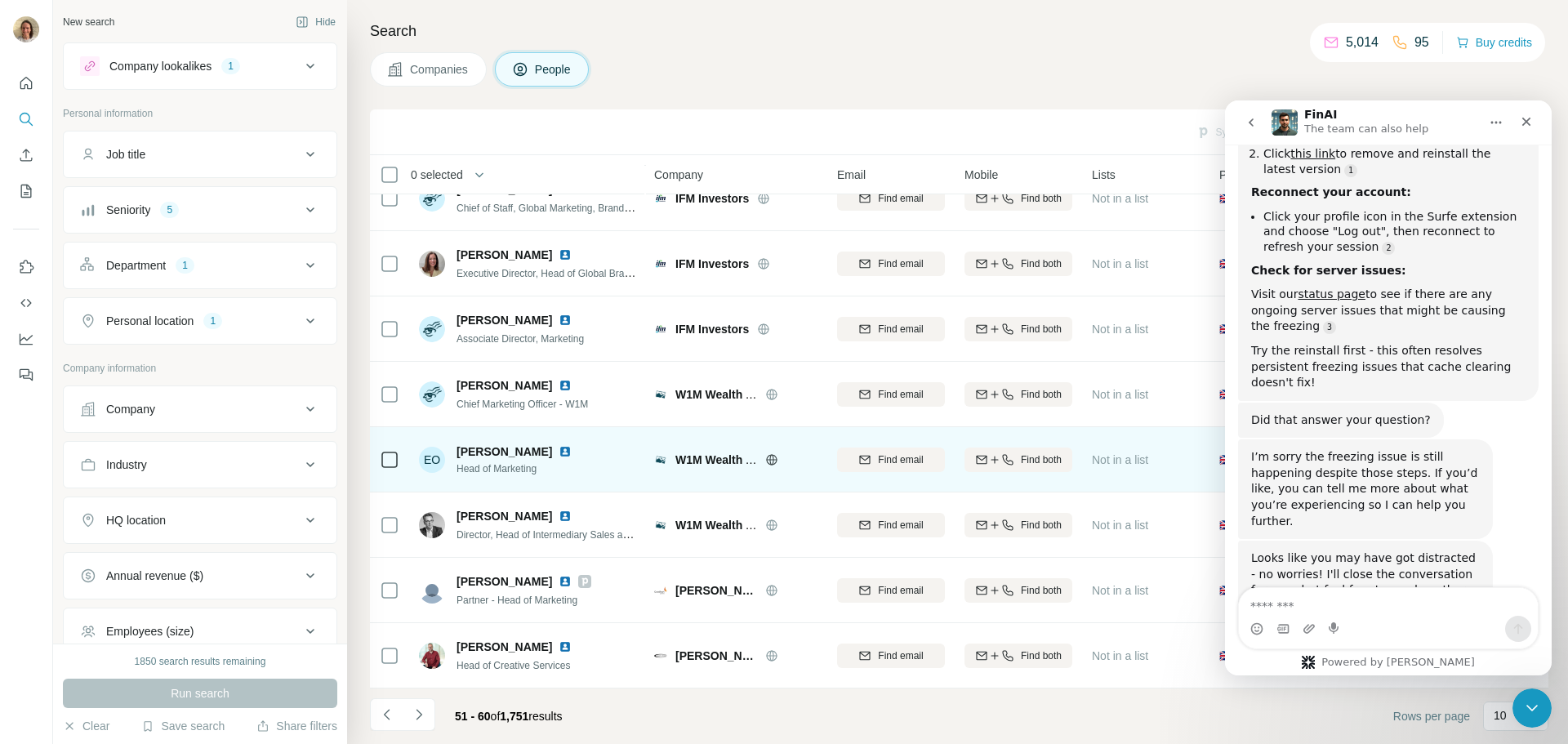
click at [776, 454] on icon at bounding box center [772, 459] width 11 height 11
click at [571, 445] on img at bounding box center [565, 451] width 13 height 13
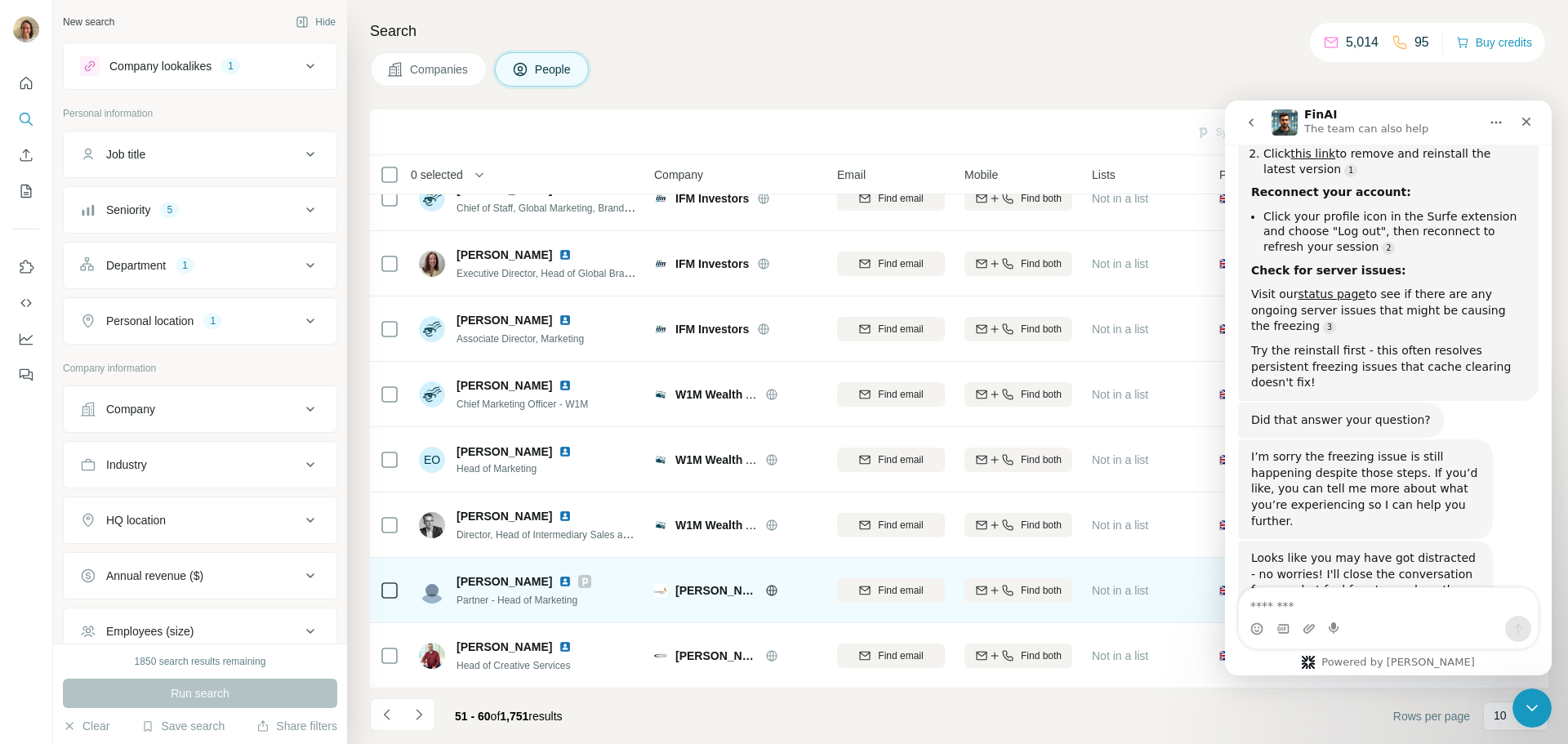
scroll to position [167, 0]
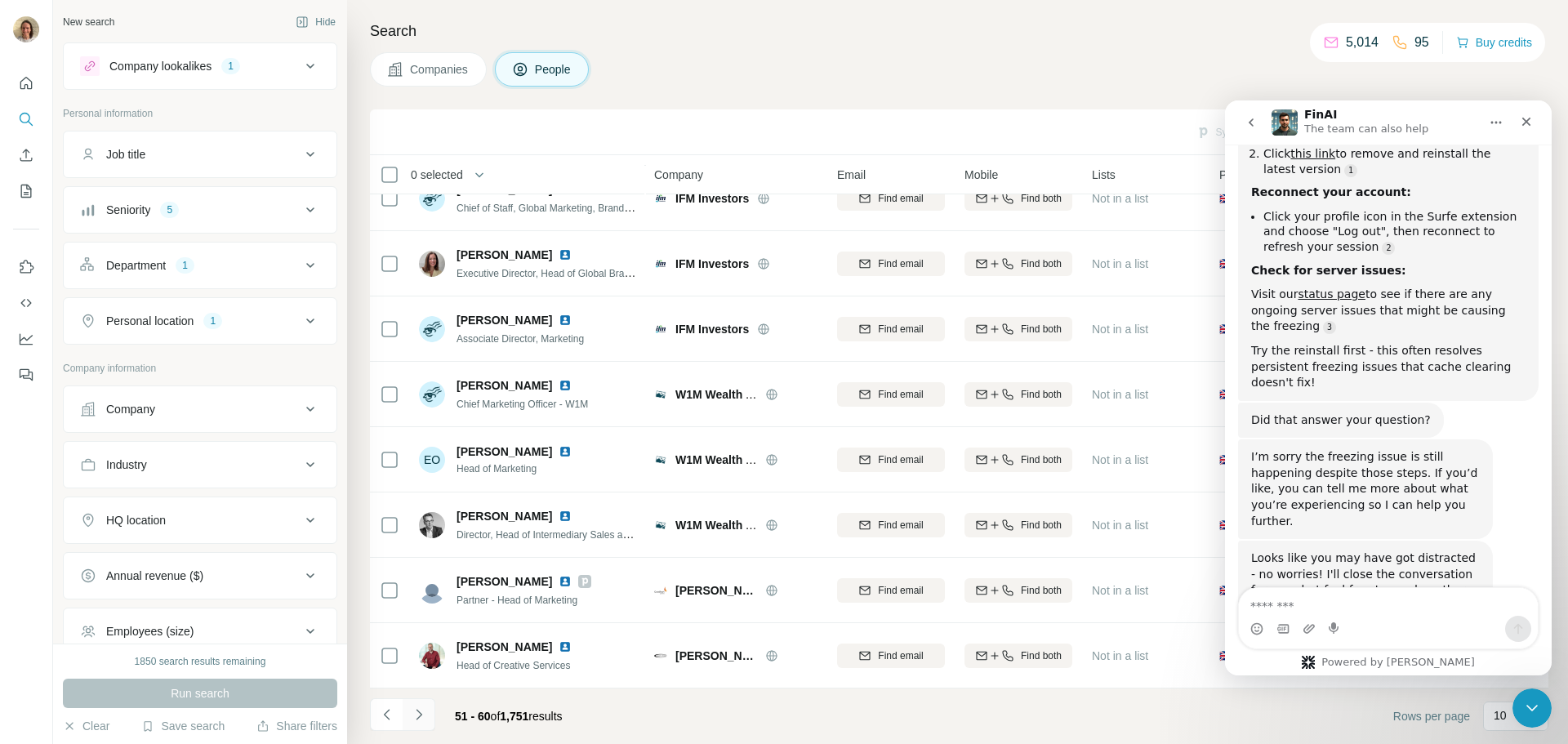
click at [415, 704] on button "Navigate to next page" at bounding box center [419, 714] width 32 height 32
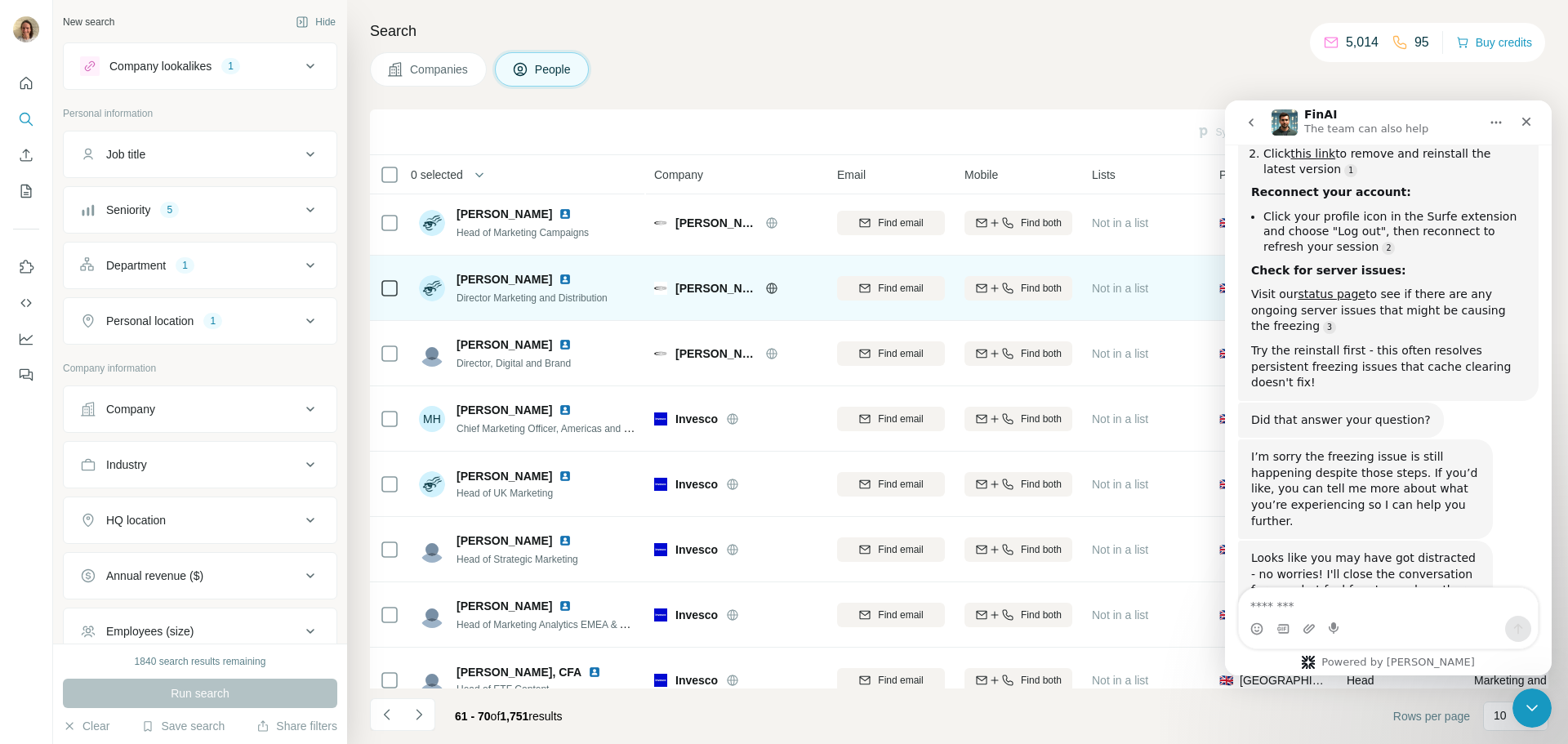
scroll to position [0, 0]
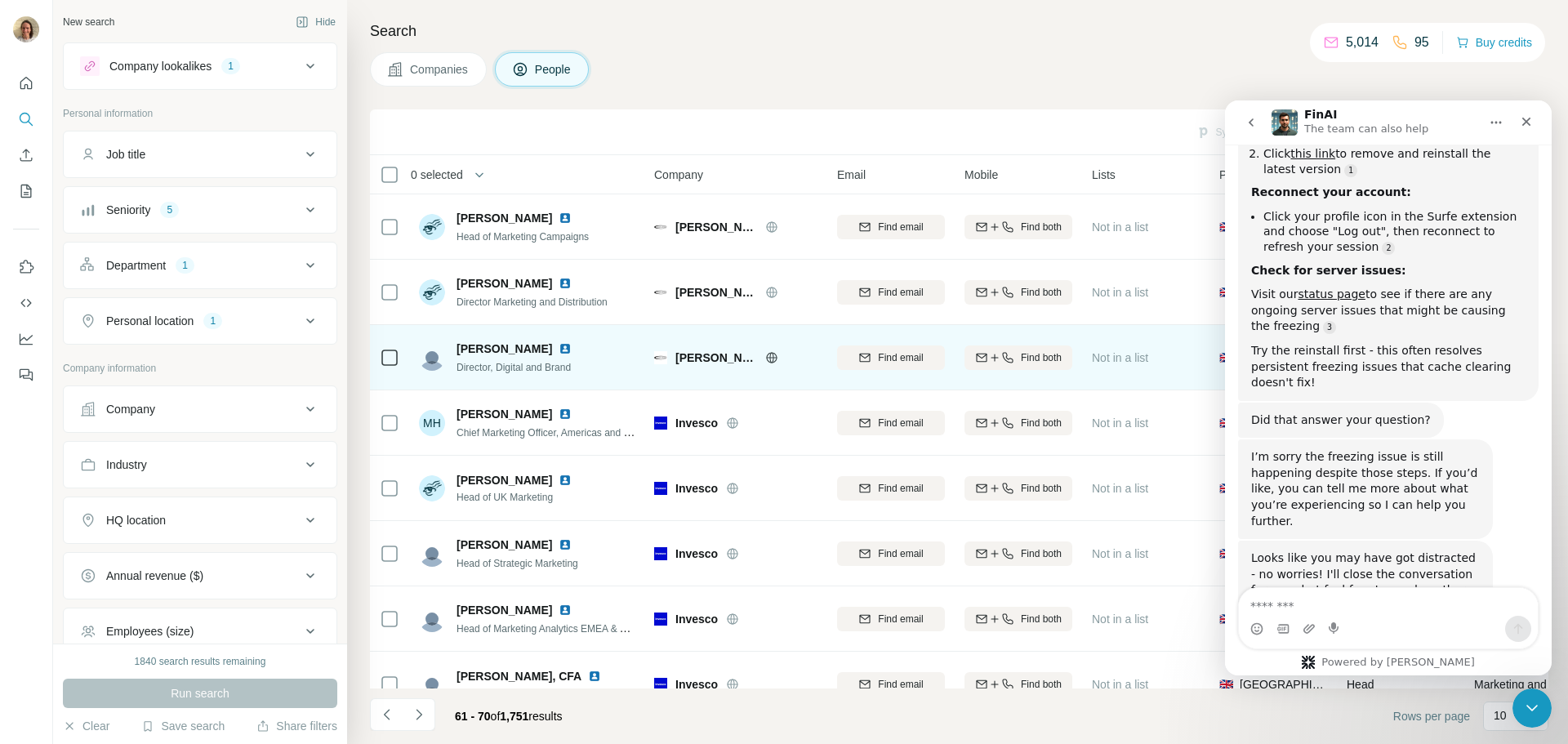
click at [686, 364] on span "[PERSON_NAME]" at bounding box center [716, 358] width 82 height 16
click at [559, 354] on img at bounding box center [565, 349] width 13 height 13
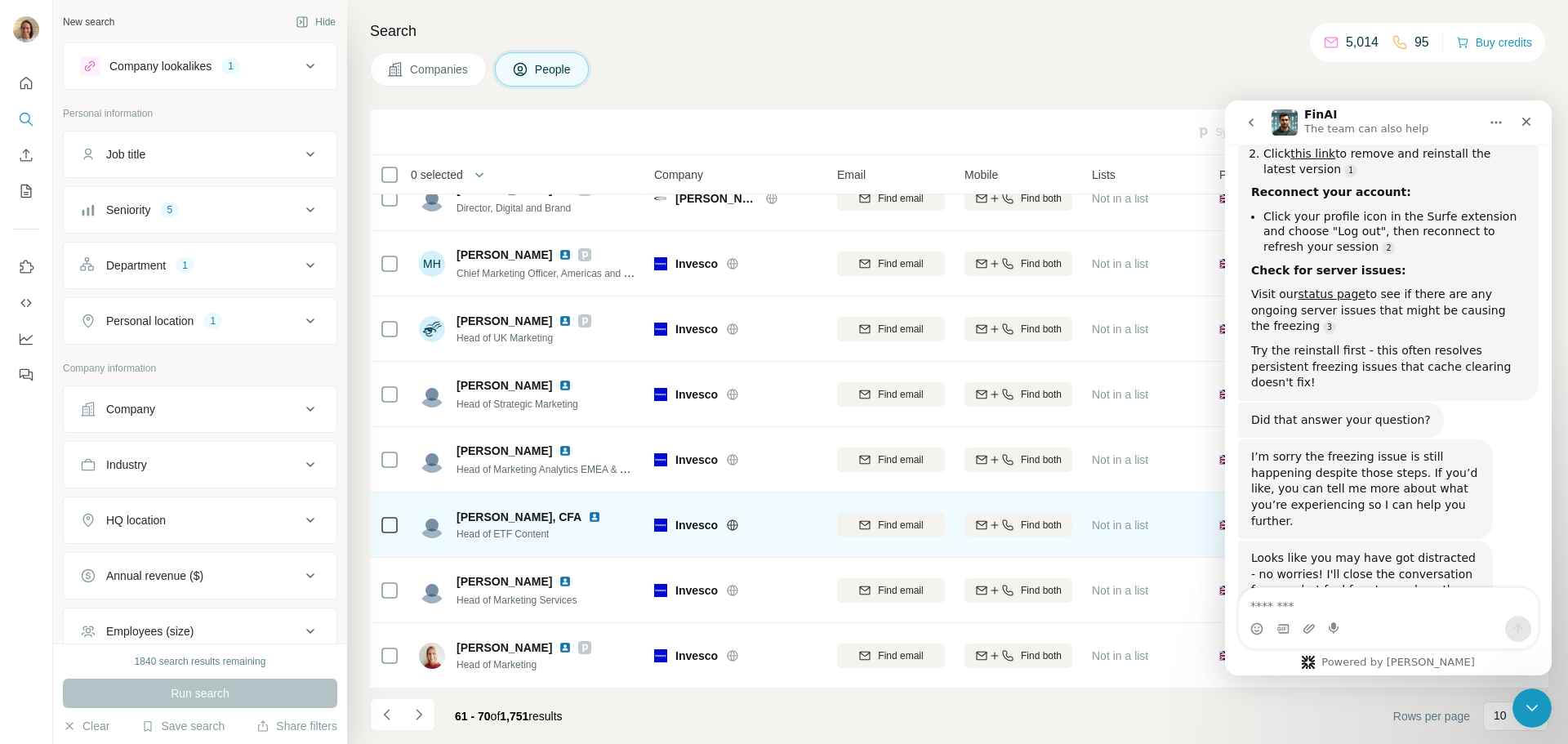
scroll to position [167, 0]
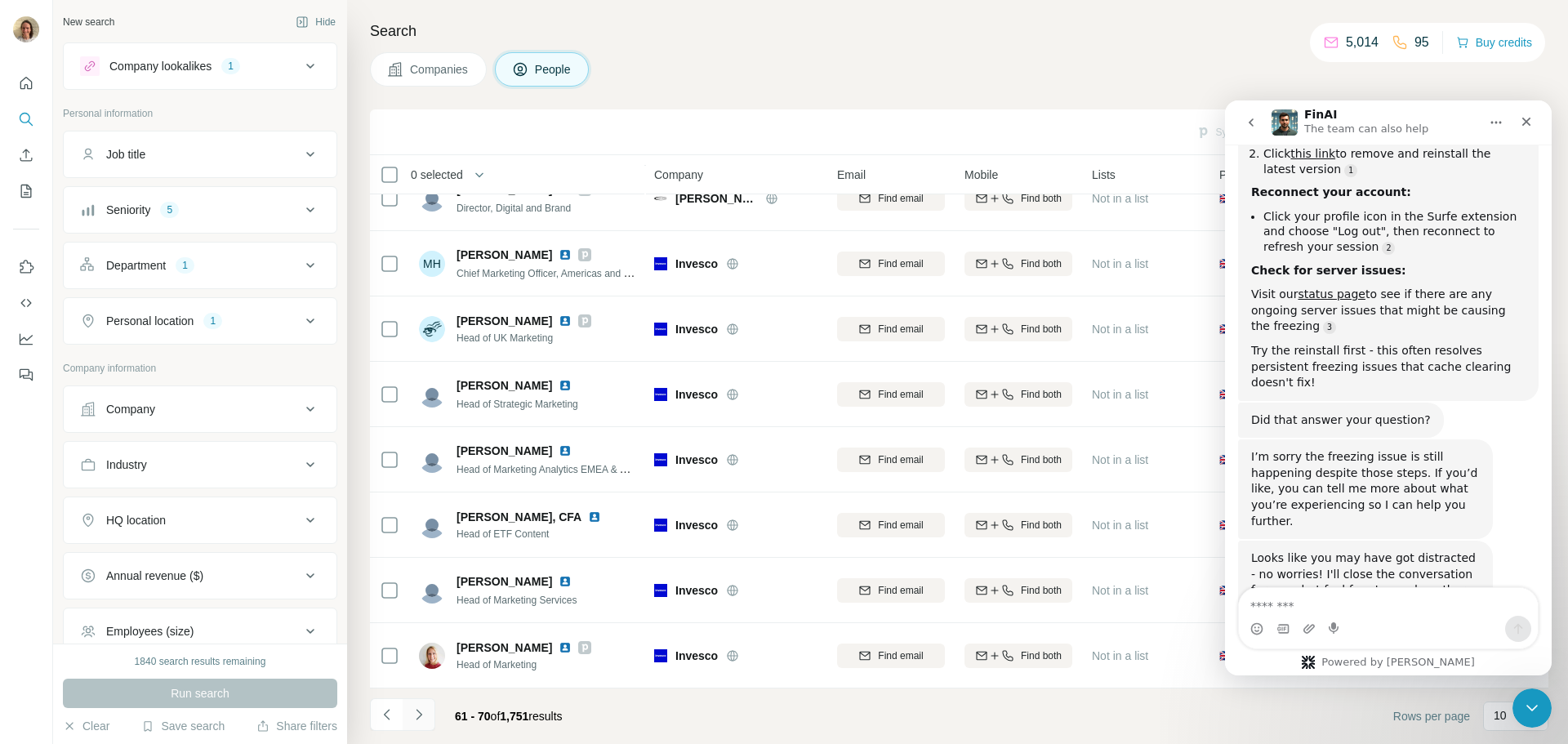
click at [419, 713] on icon "Navigate to next page" at bounding box center [419, 714] width 16 height 16
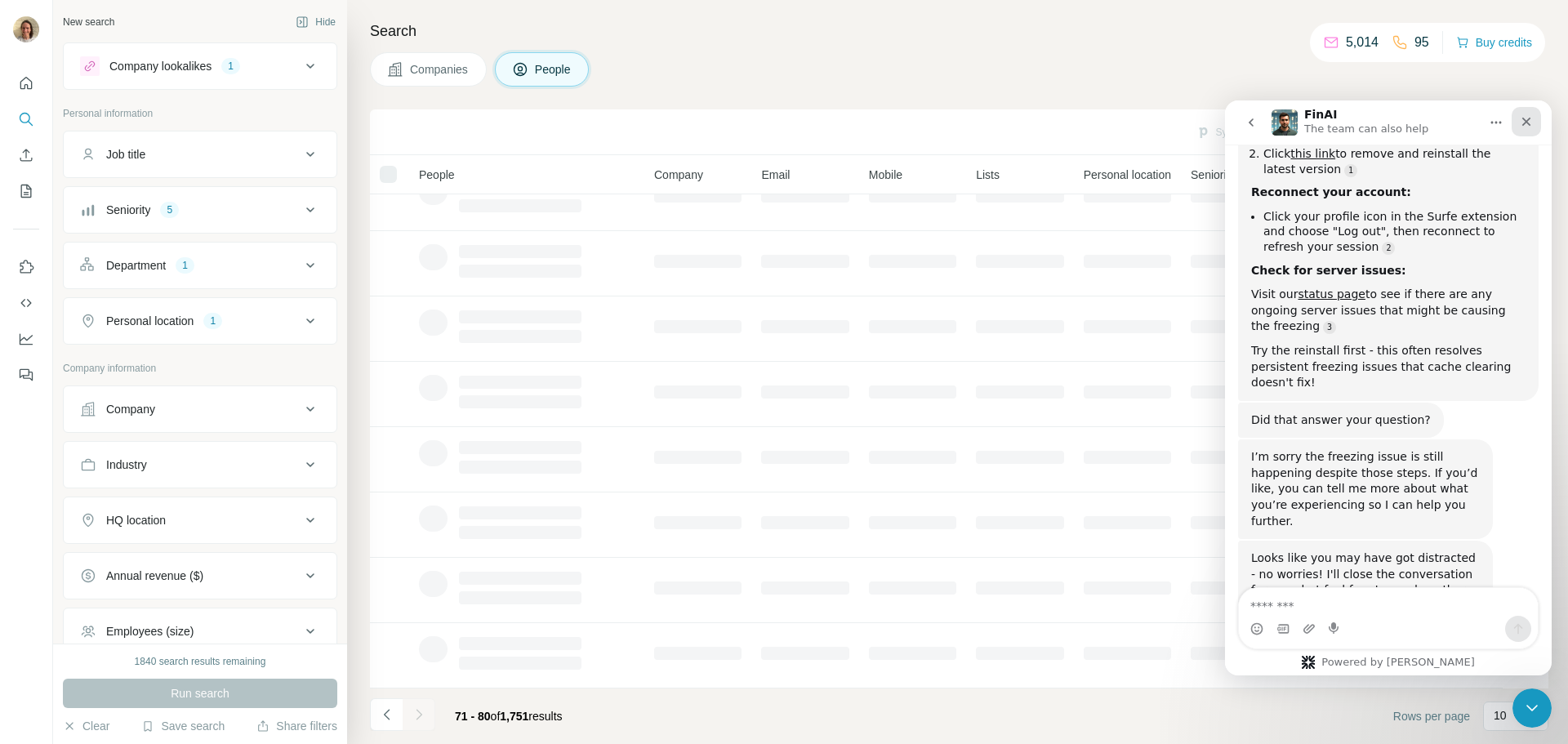
click at [1522, 123] on icon "Close" at bounding box center [1526, 121] width 13 height 13
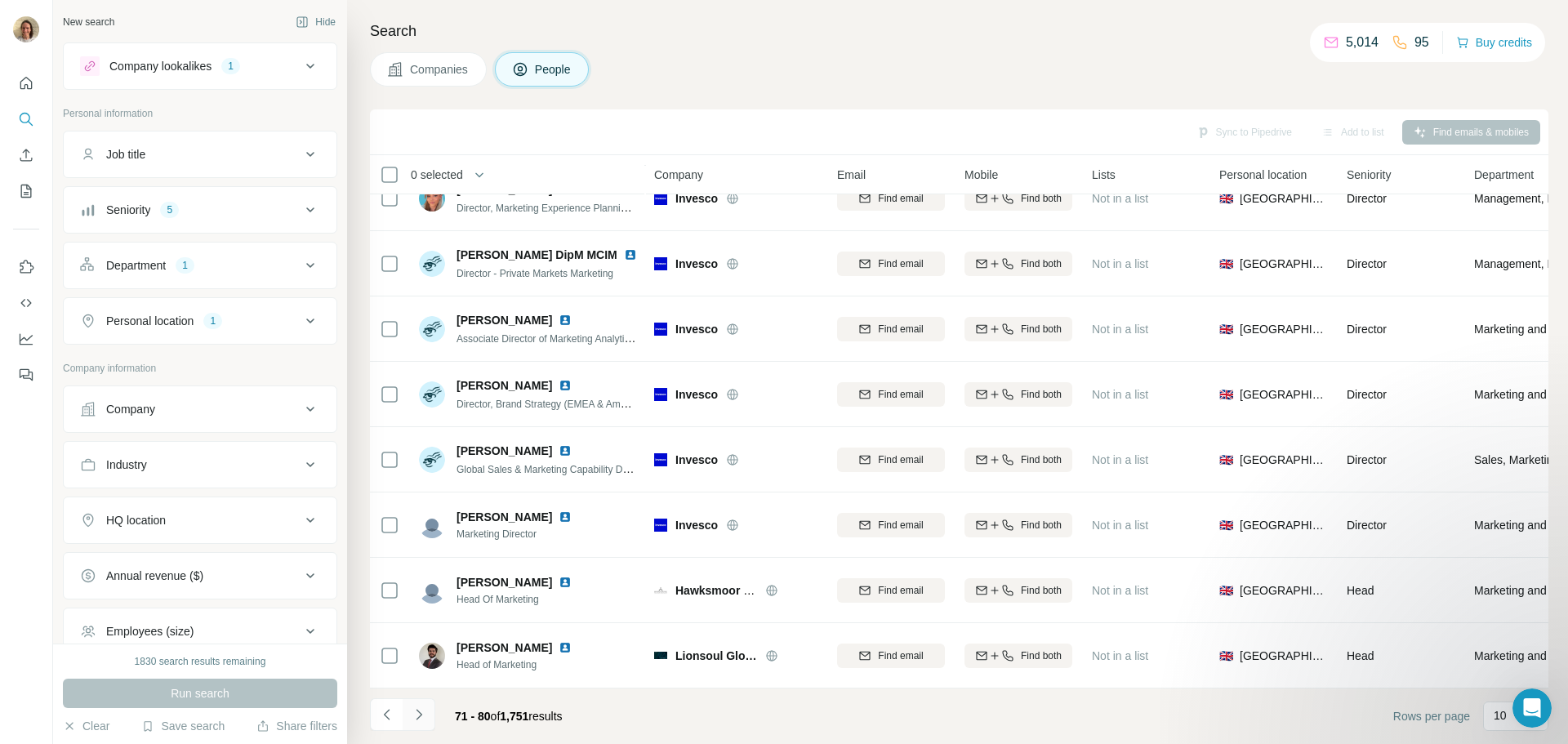
click at [411, 722] on icon "Navigate to next page" at bounding box center [419, 714] width 16 height 16
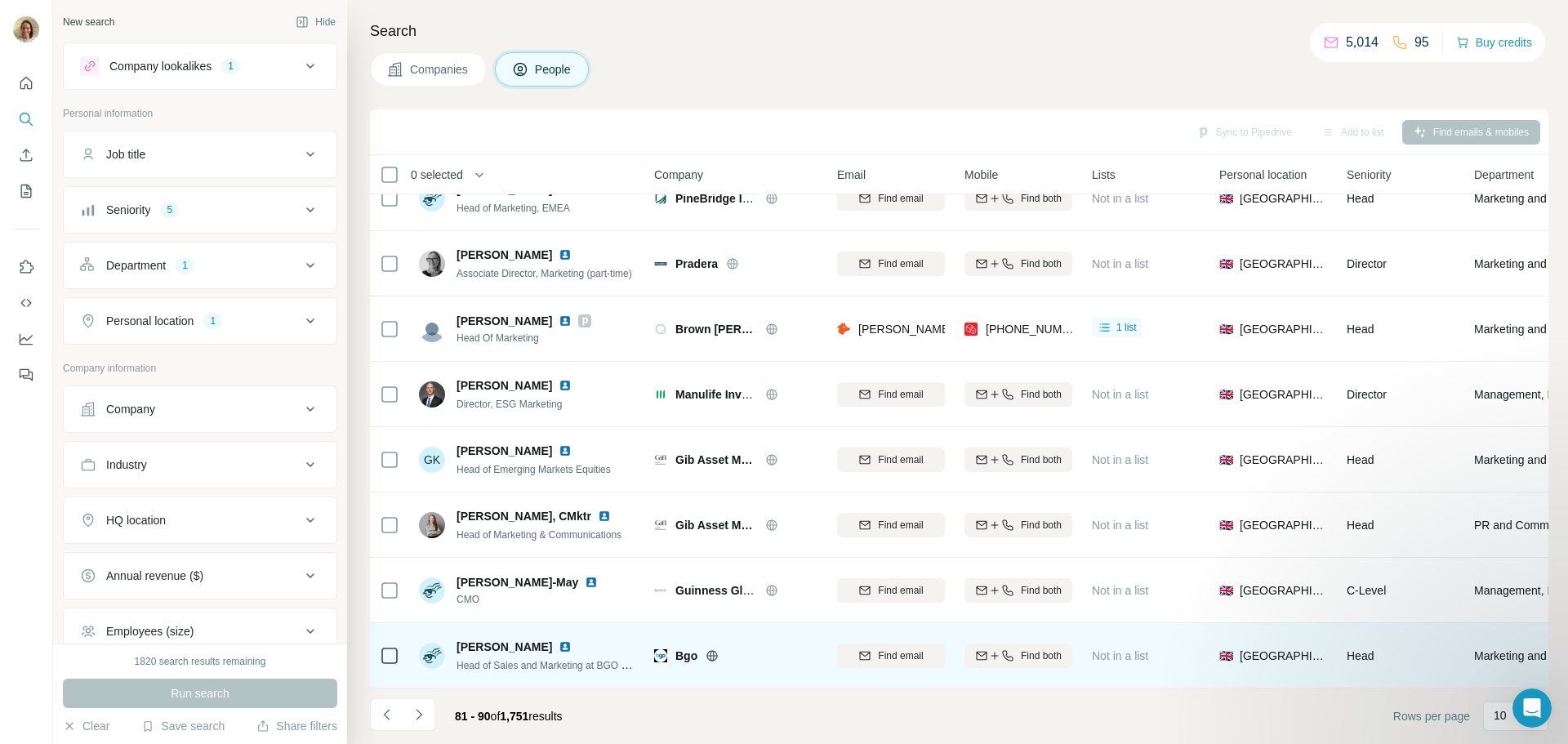
click at [707, 655] on icon at bounding box center [713, 655] width 11 height 1
click at [506, 646] on span "[PERSON_NAME]" at bounding box center [504, 647] width 95 height 16
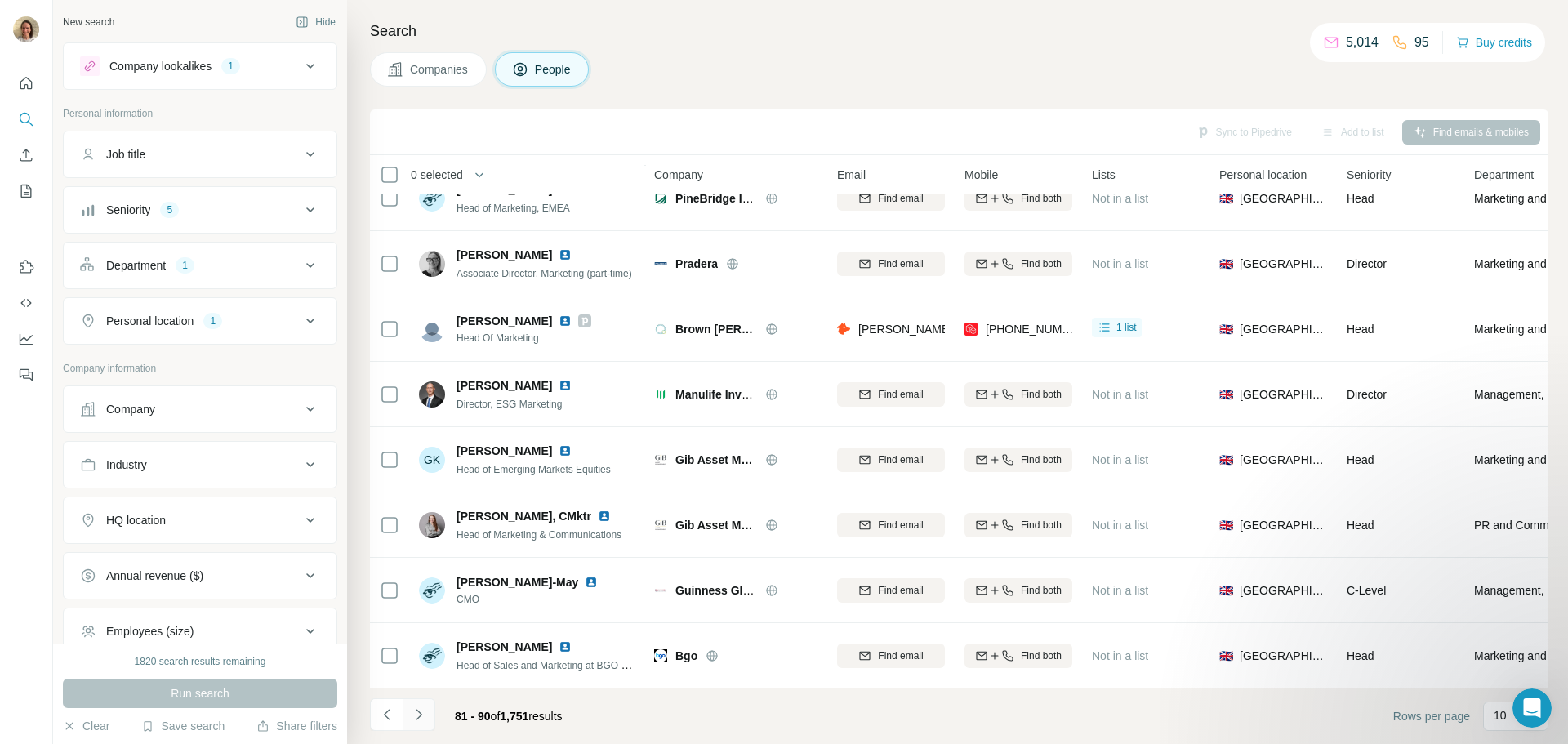
click at [412, 713] on icon "Navigate to next page" at bounding box center [419, 714] width 16 height 16
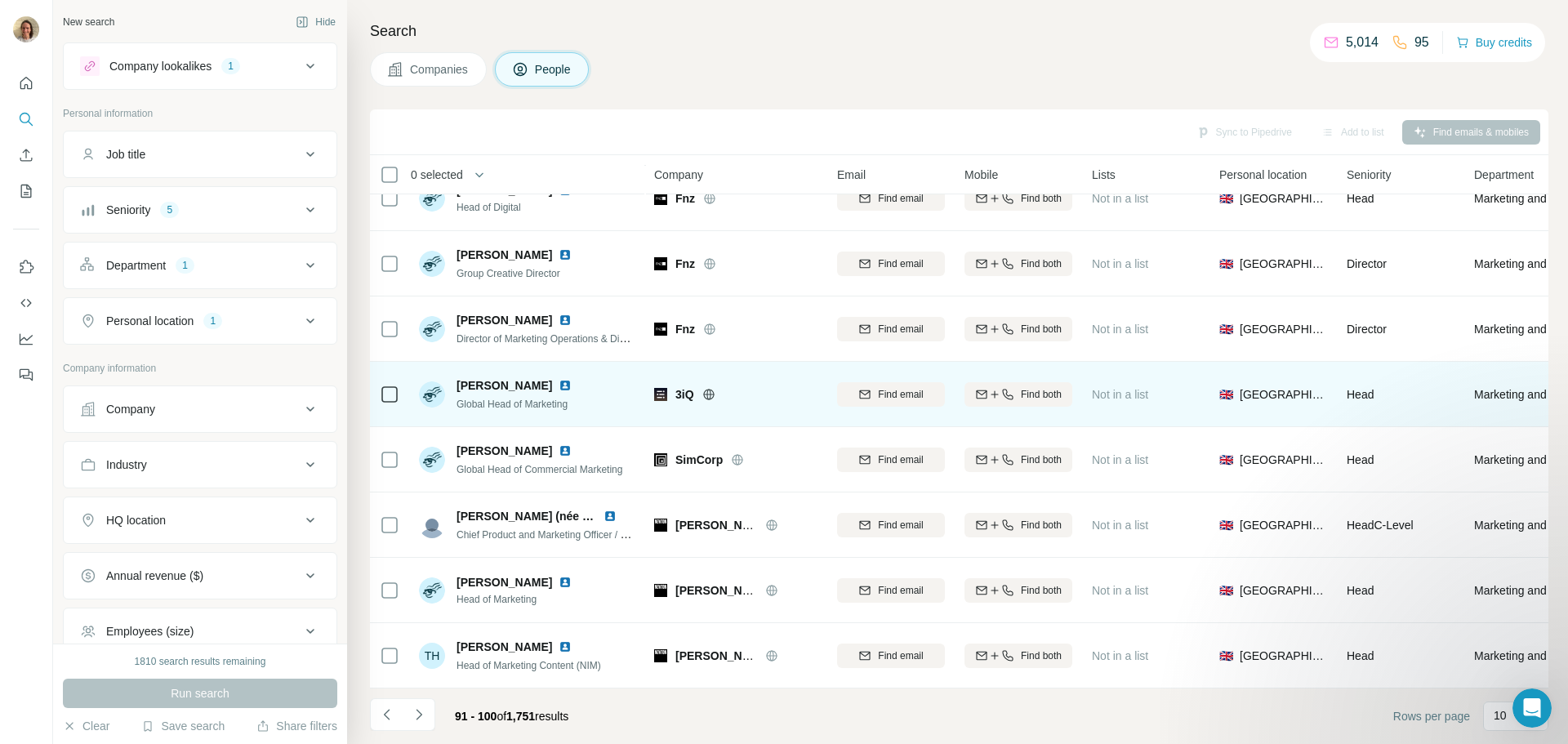
click at [713, 388] on icon at bounding box center [709, 394] width 13 height 13
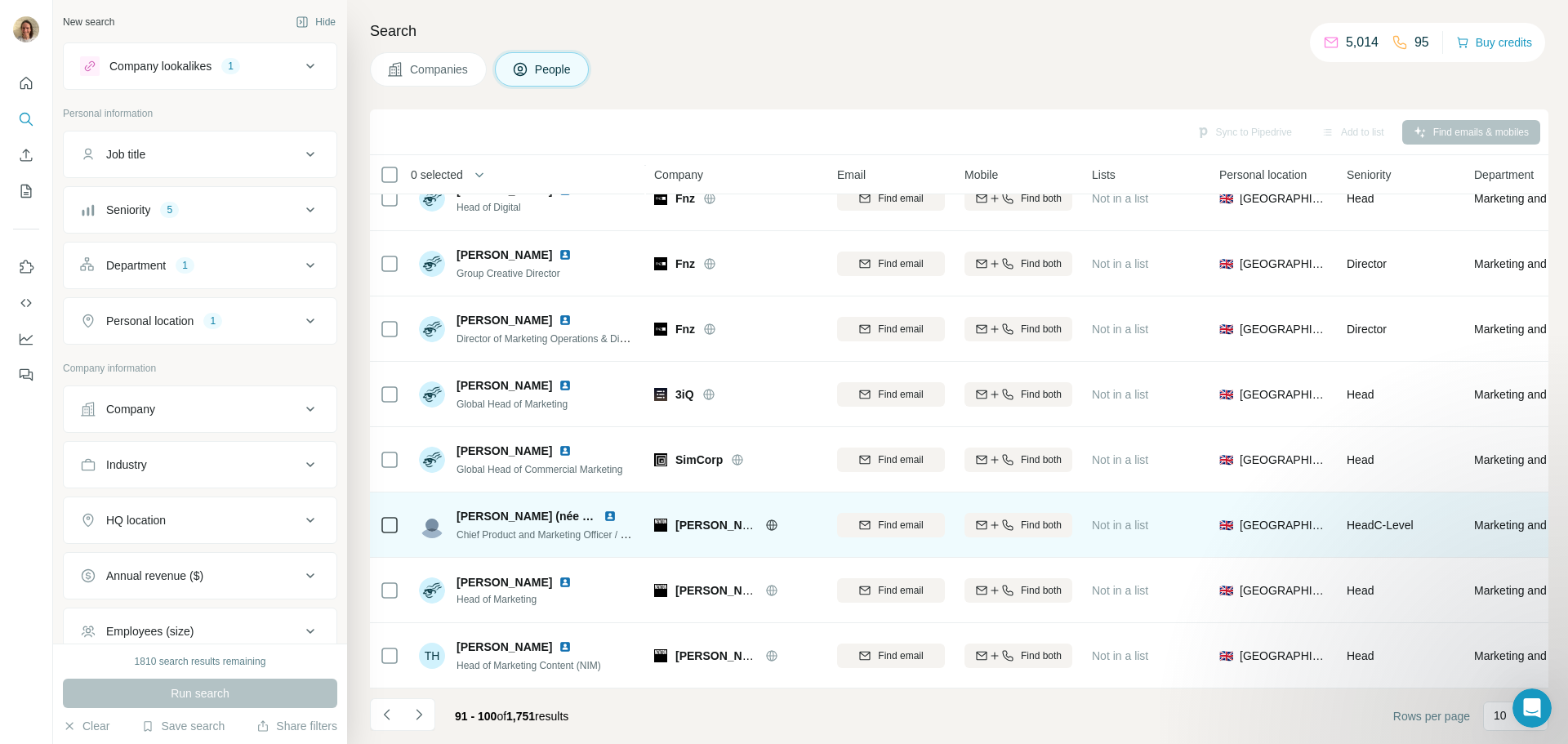
click at [612, 511] on img at bounding box center [610, 516] width 13 height 13
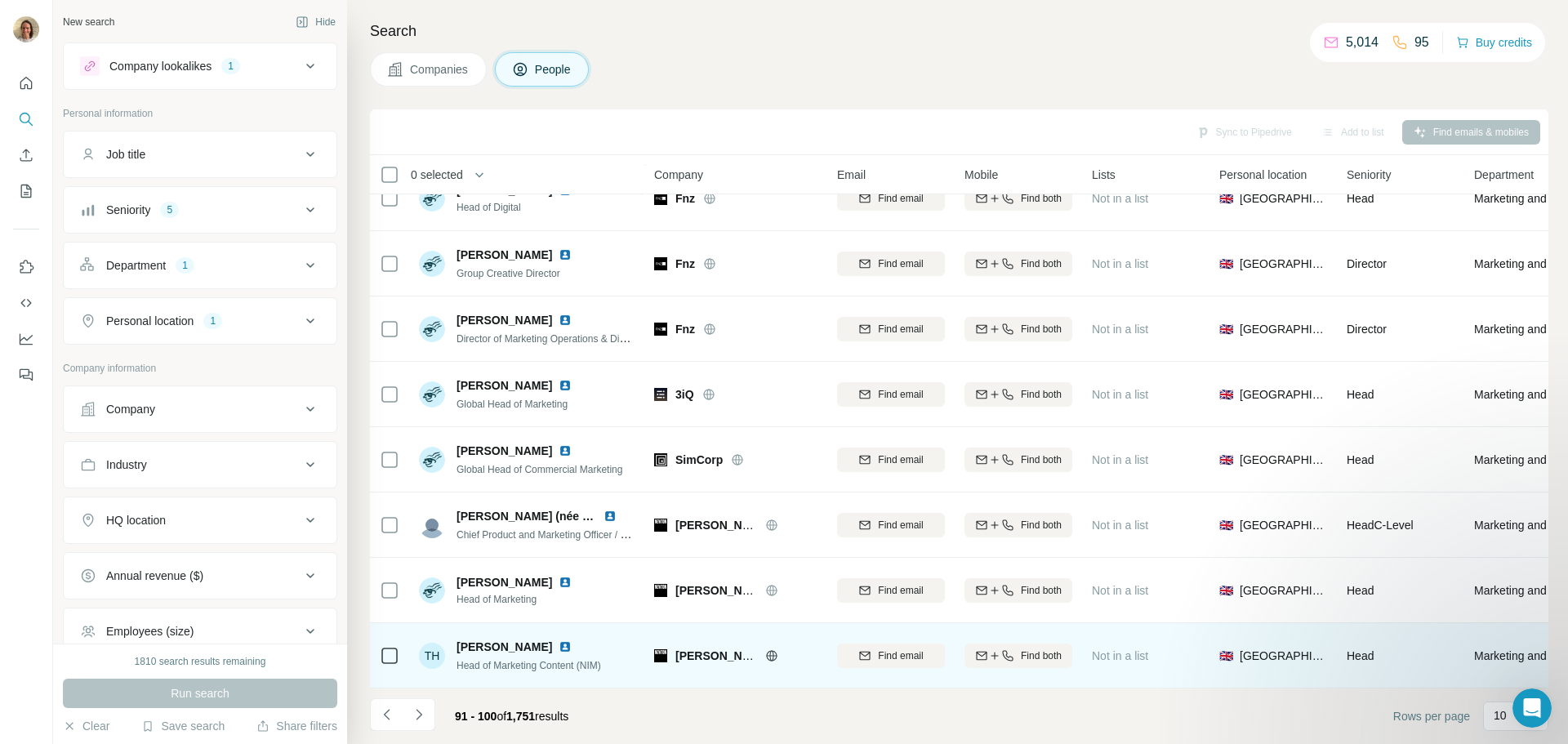
click at [559, 641] on img at bounding box center [565, 647] width 13 height 13
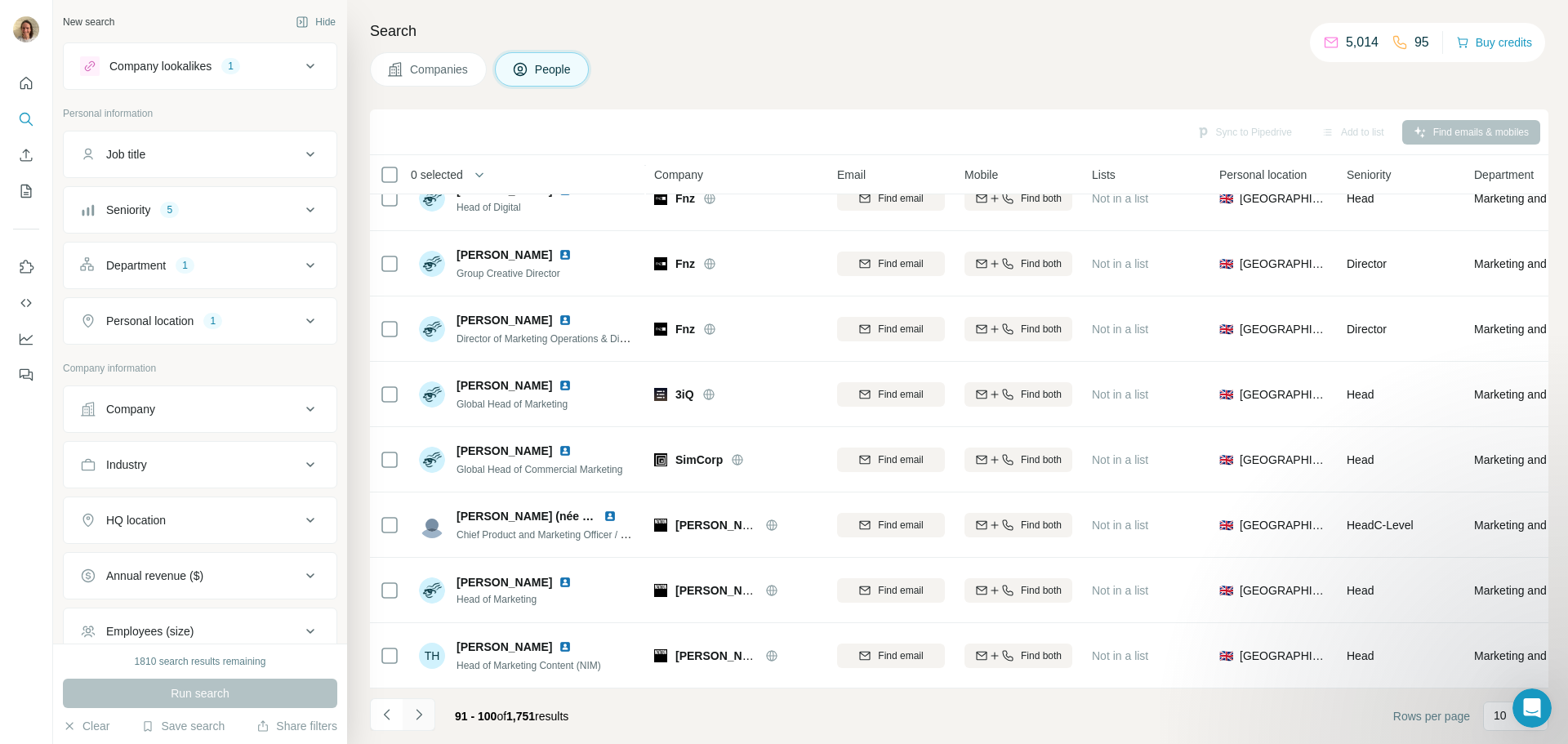
click at [417, 710] on icon "Navigate to next page" at bounding box center [419, 714] width 16 height 16
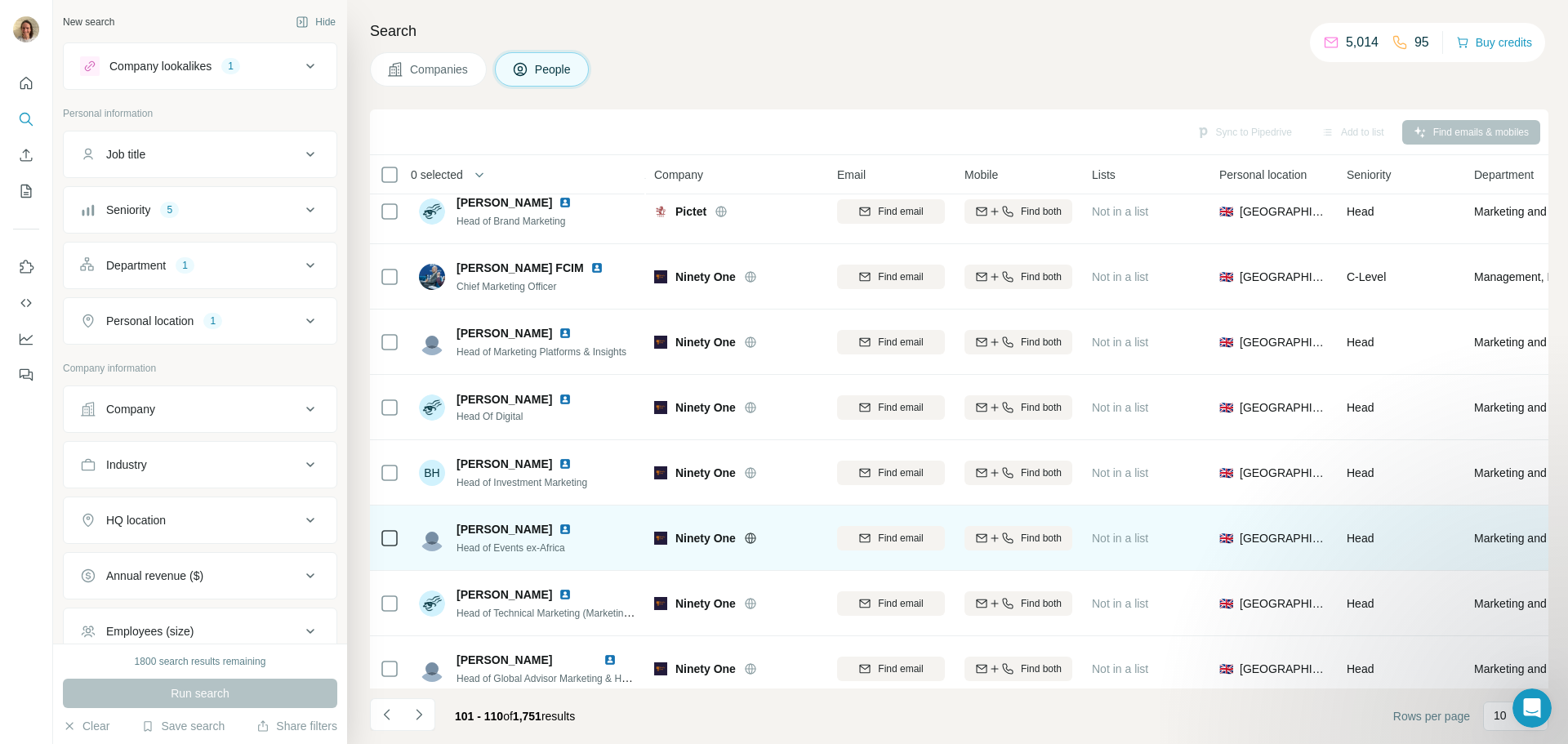
scroll to position [0, 0]
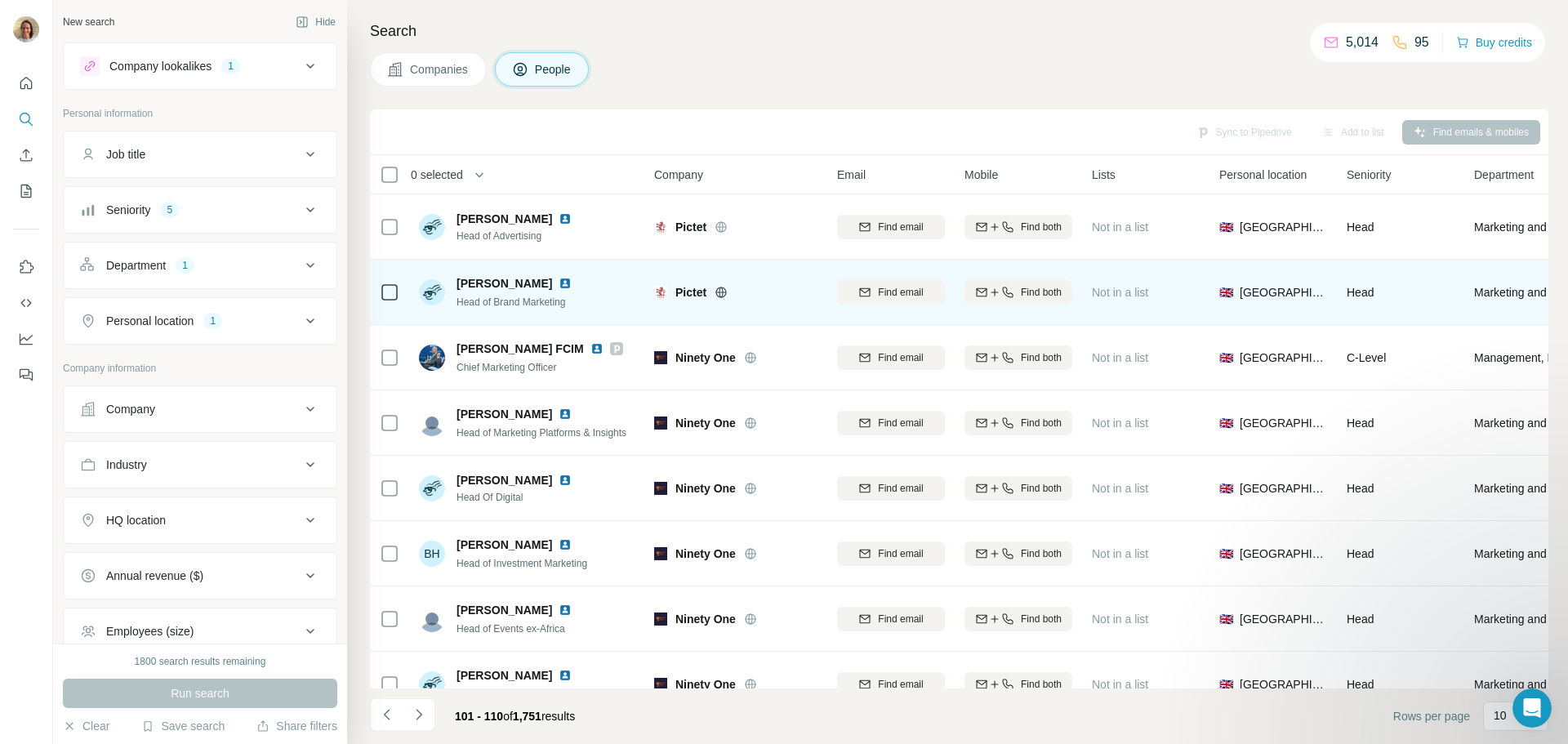
click at [559, 285] on img at bounding box center [565, 283] width 13 height 13
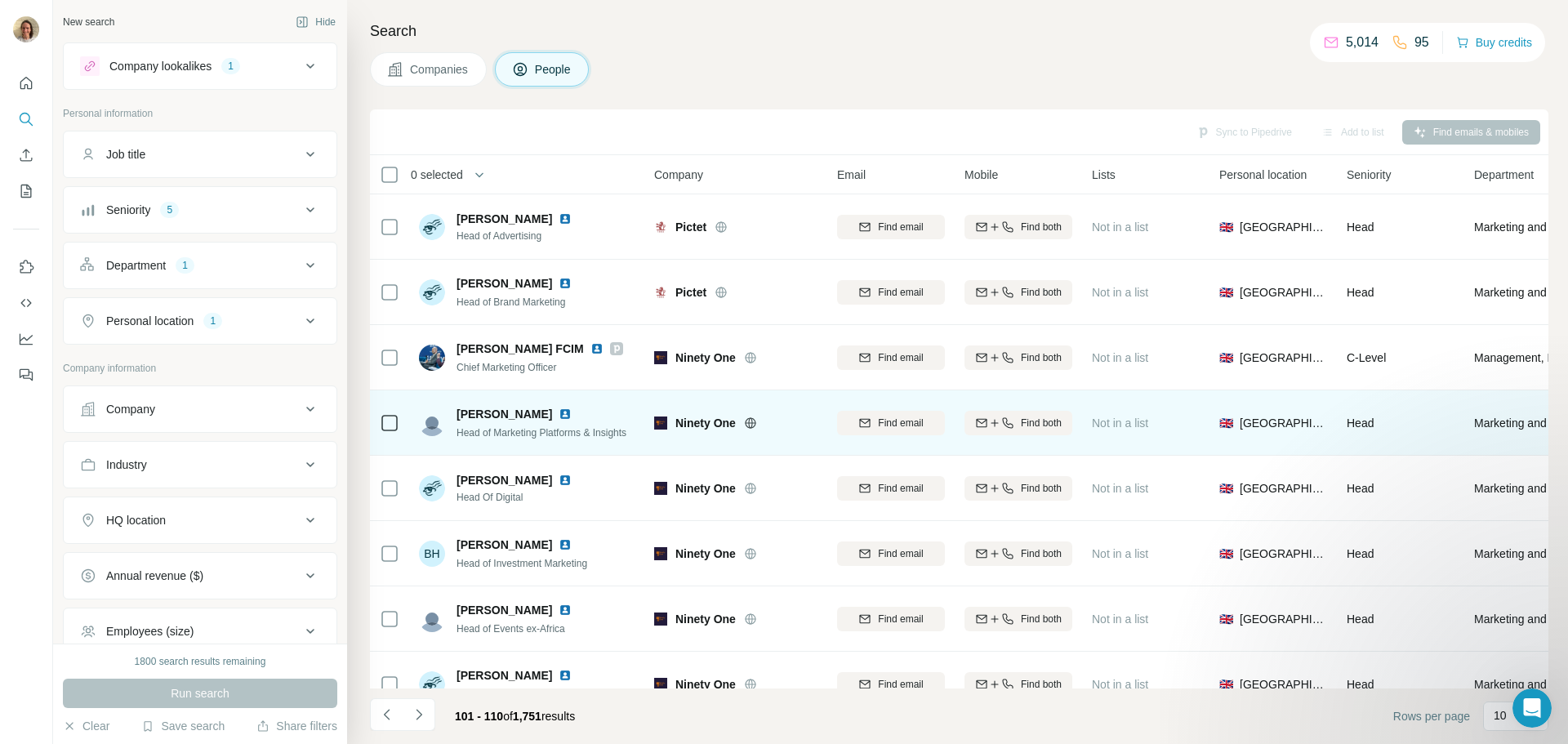
click at [562, 410] on img at bounding box center [565, 414] width 13 height 13
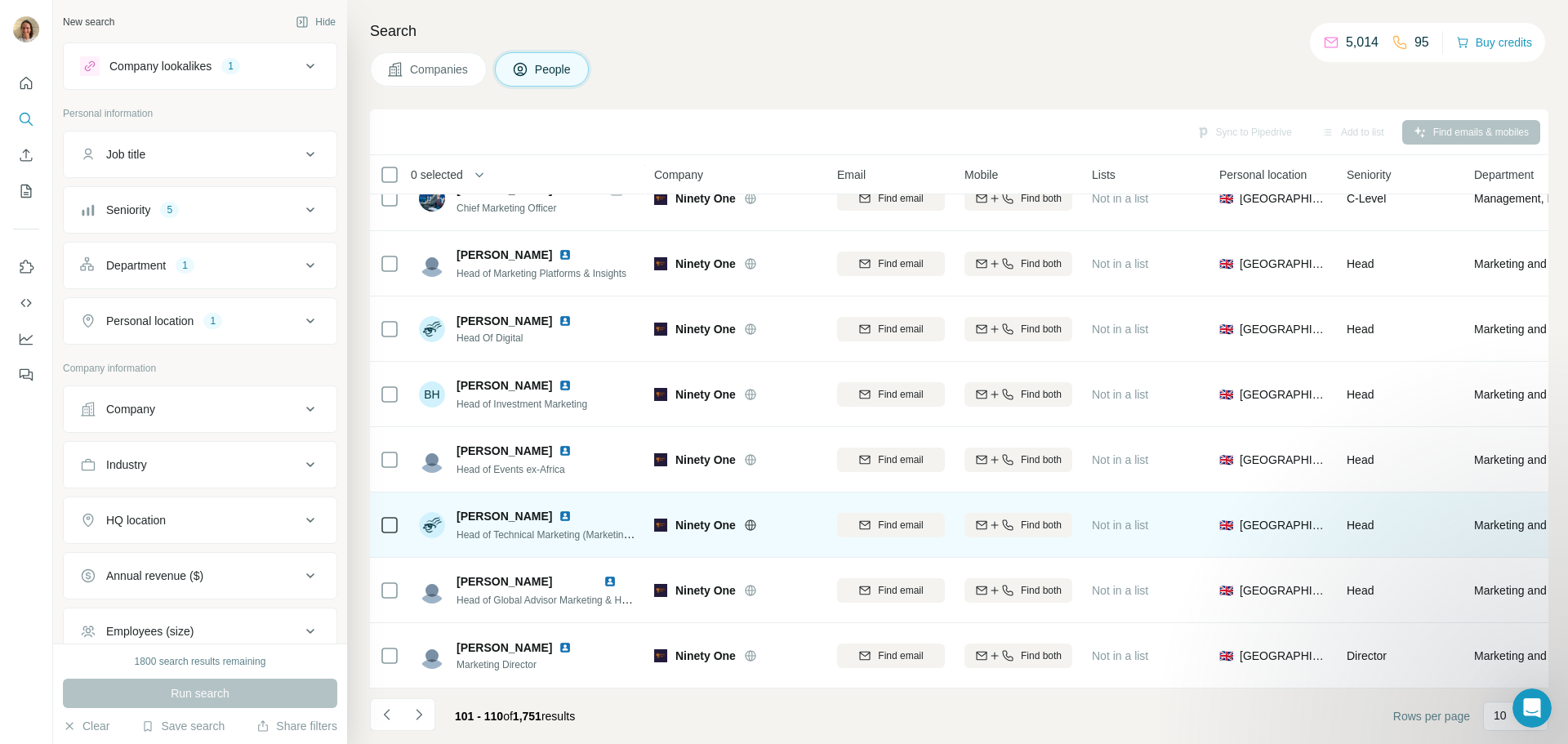
scroll to position [167, 0]
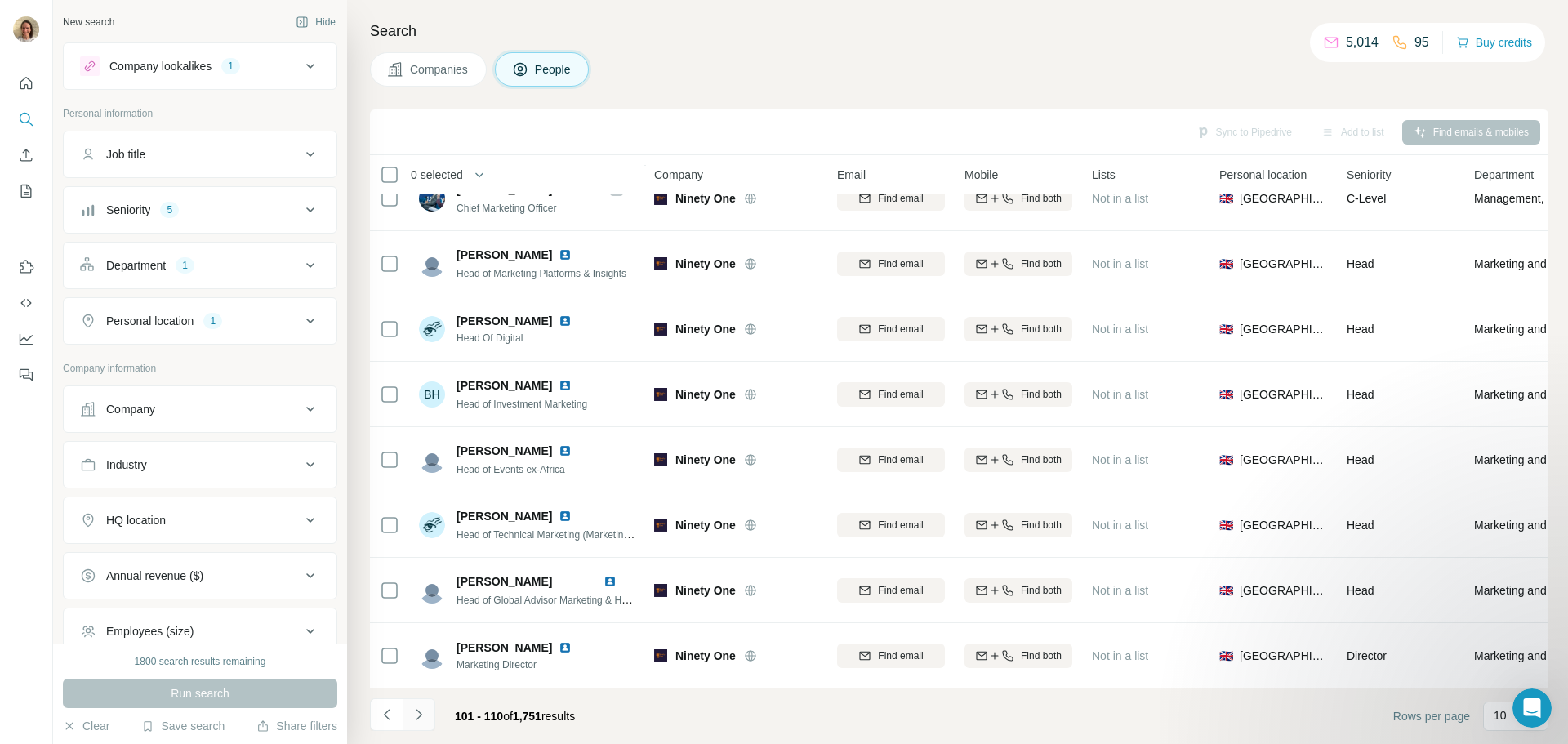
click at [408, 721] on button "Navigate to next page" at bounding box center [419, 714] width 32 height 32
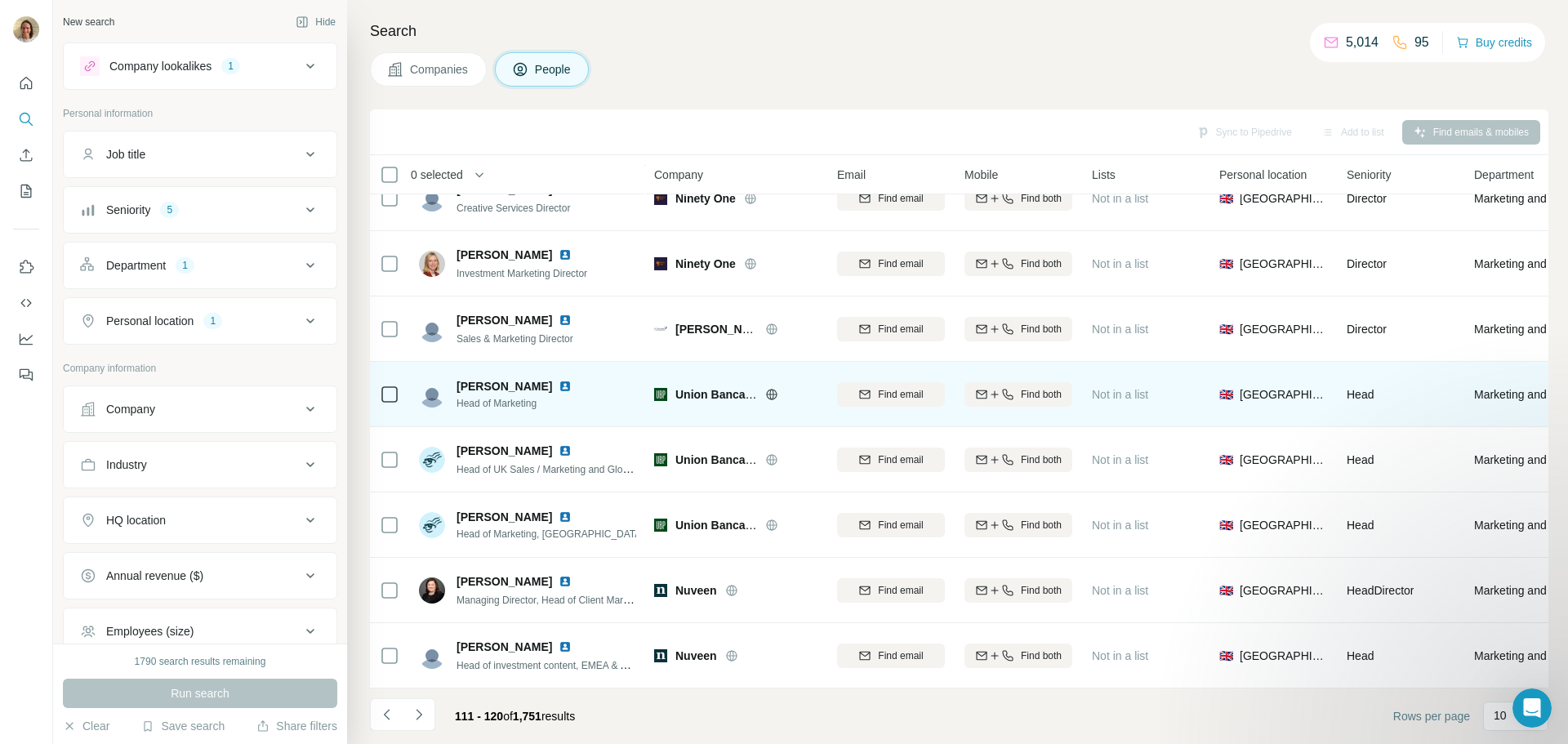
scroll to position [0, 0]
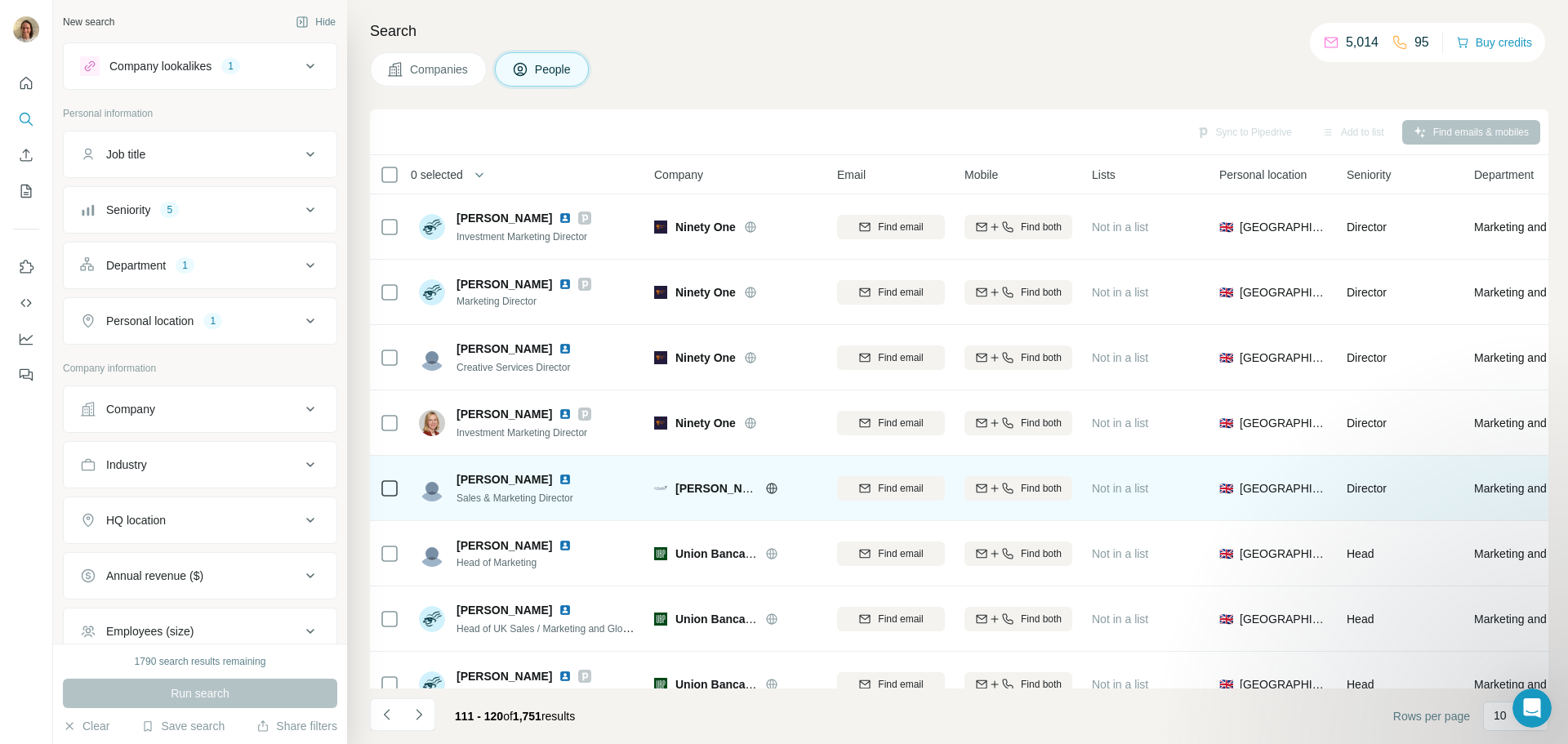
click at [559, 478] on img at bounding box center [565, 479] width 13 height 13
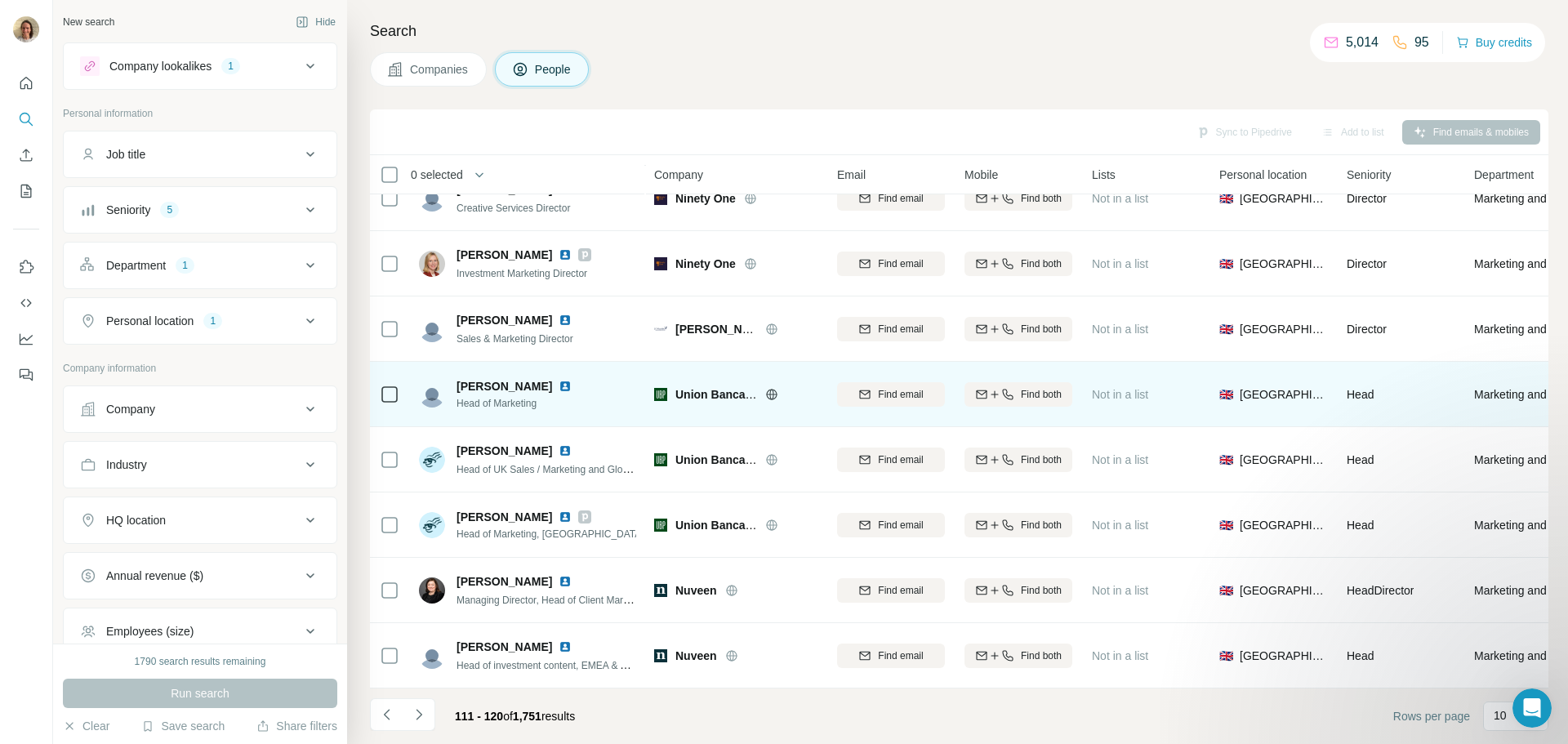
scroll to position [167, 0]
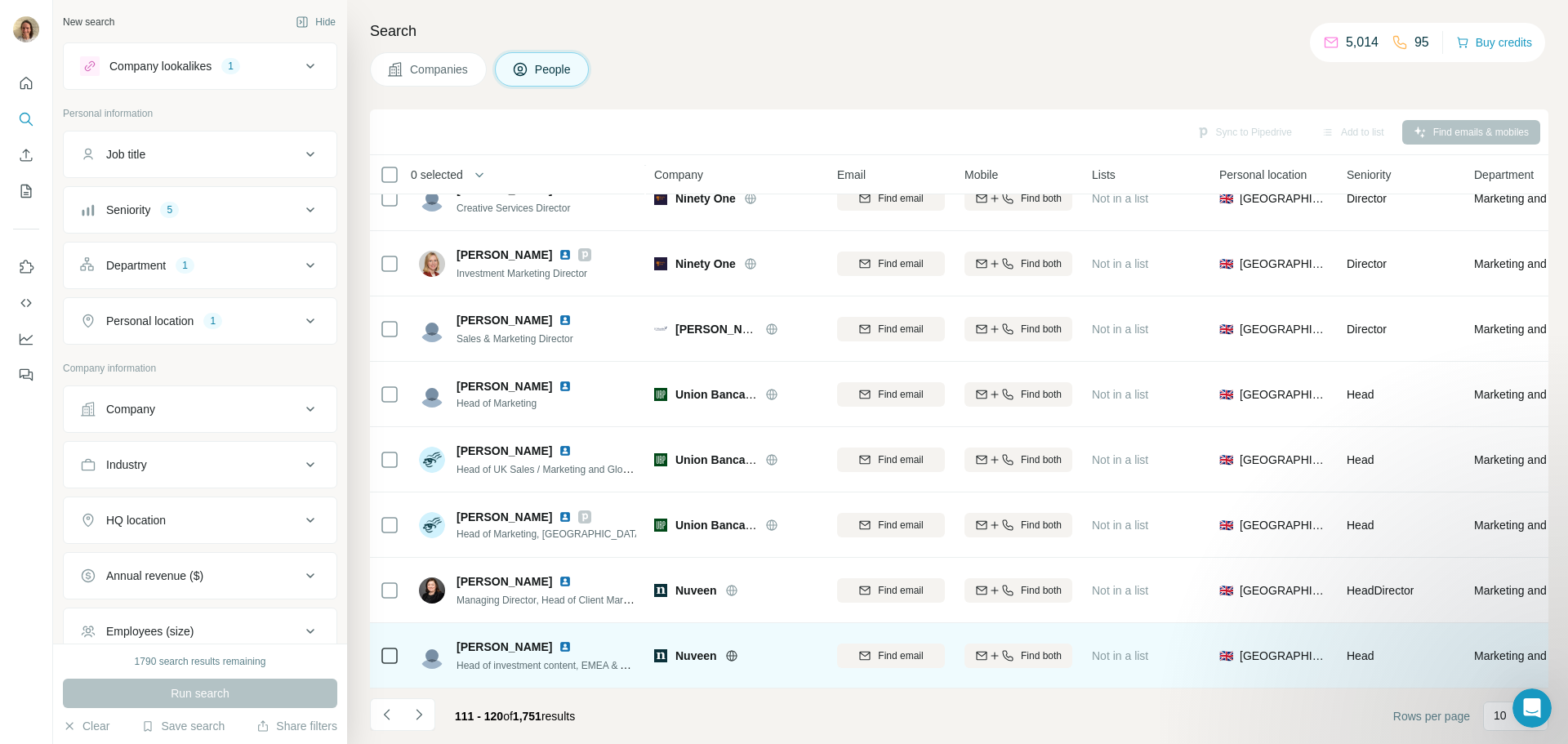
click at [571, 641] on img at bounding box center [565, 647] width 13 height 13
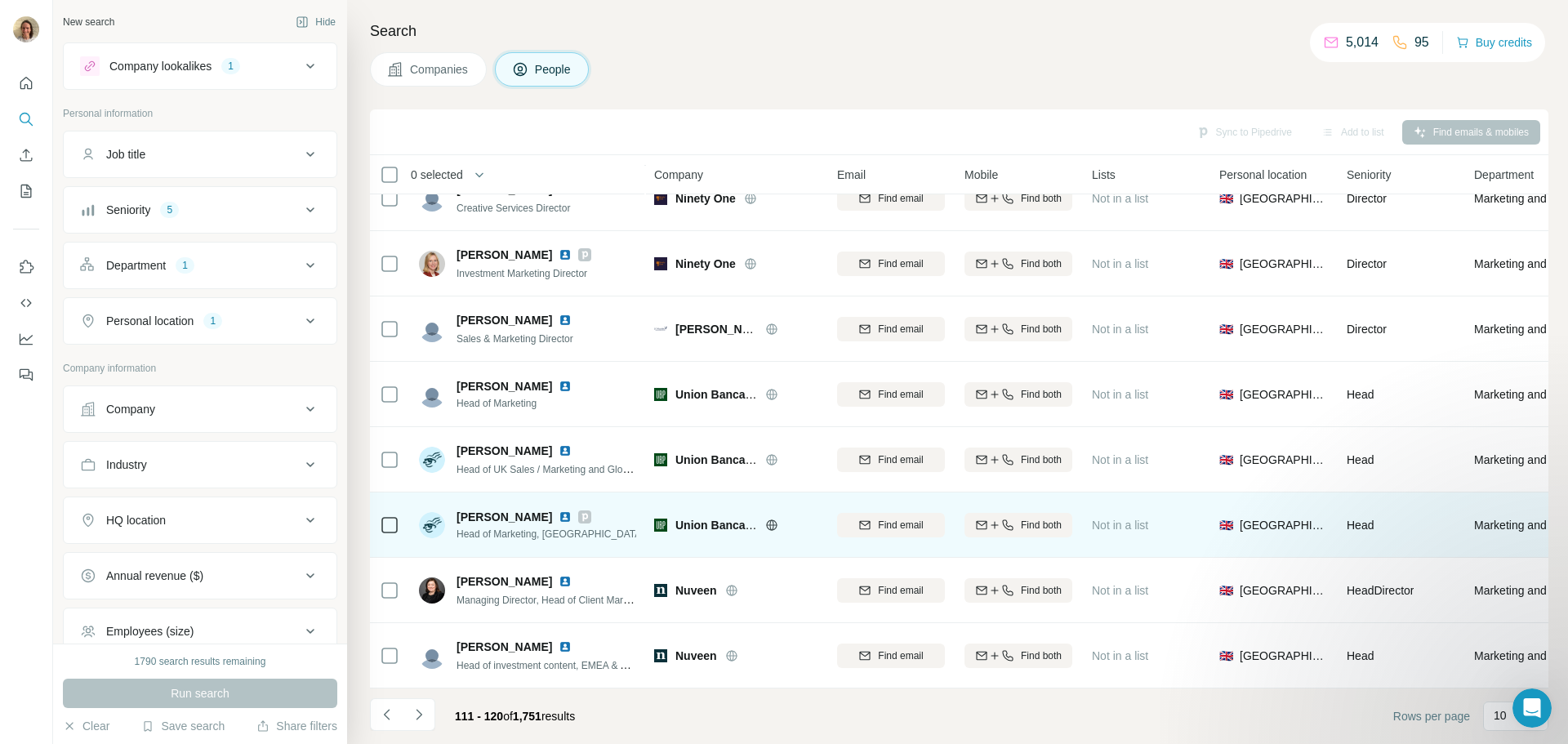
click at [560, 510] on div at bounding box center [575, 517] width 32 height 13
click at [559, 510] on img at bounding box center [565, 517] width 13 height 13
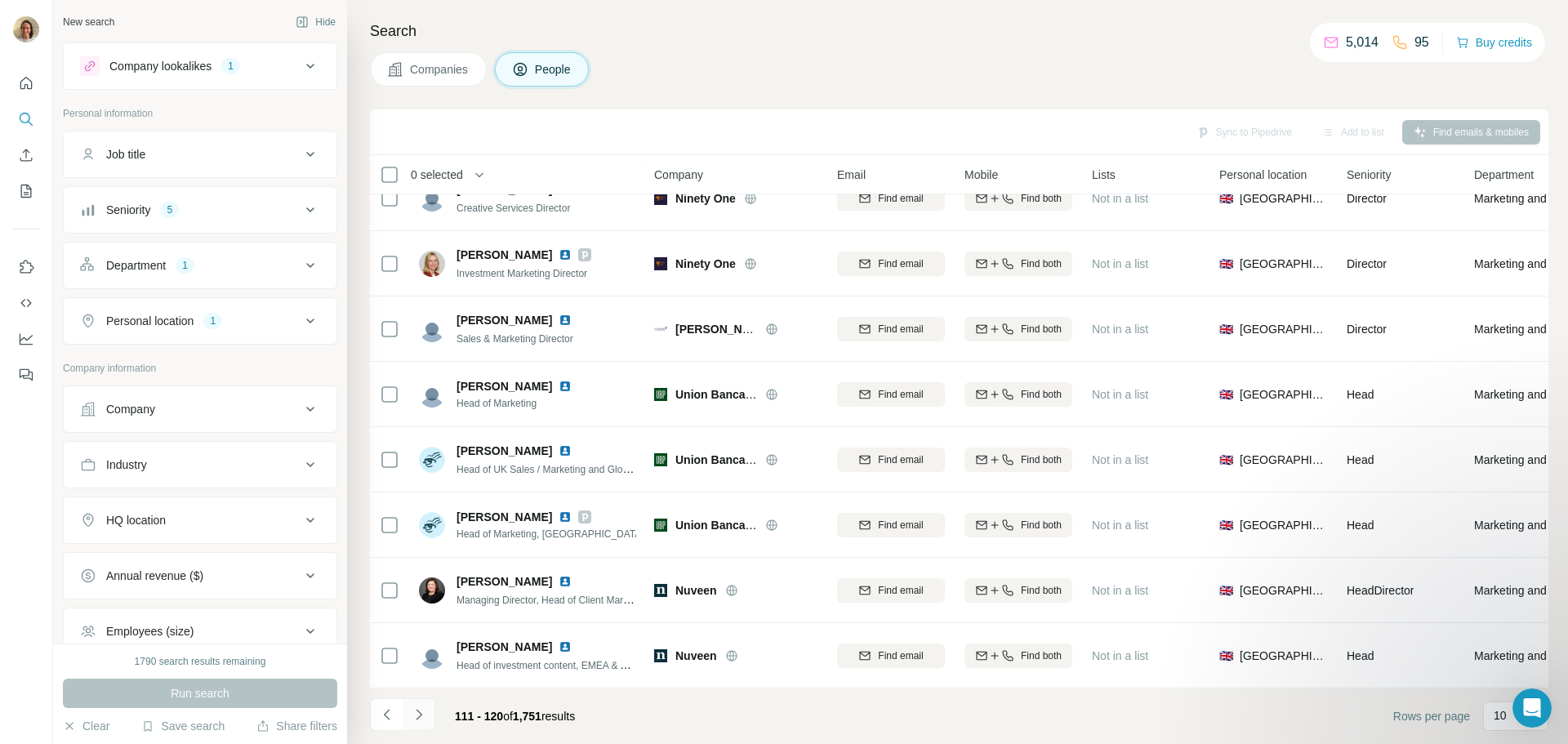
click at [416, 716] on icon "Navigate to next page" at bounding box center [419, 714] width 16 height 16
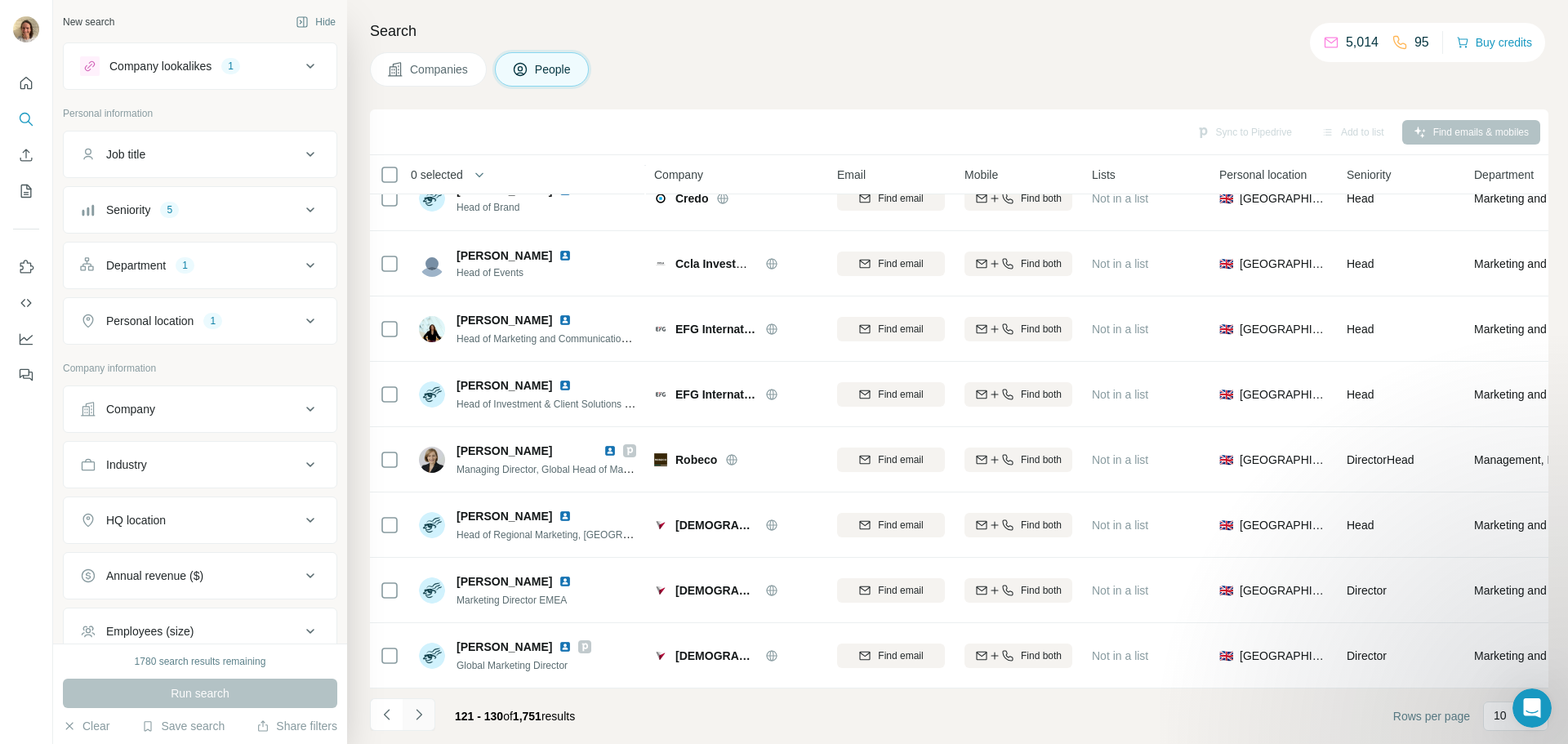
click at [421, 713] on icon "Navigate to next page" at bounding box center [419, 714] width 16 height 16
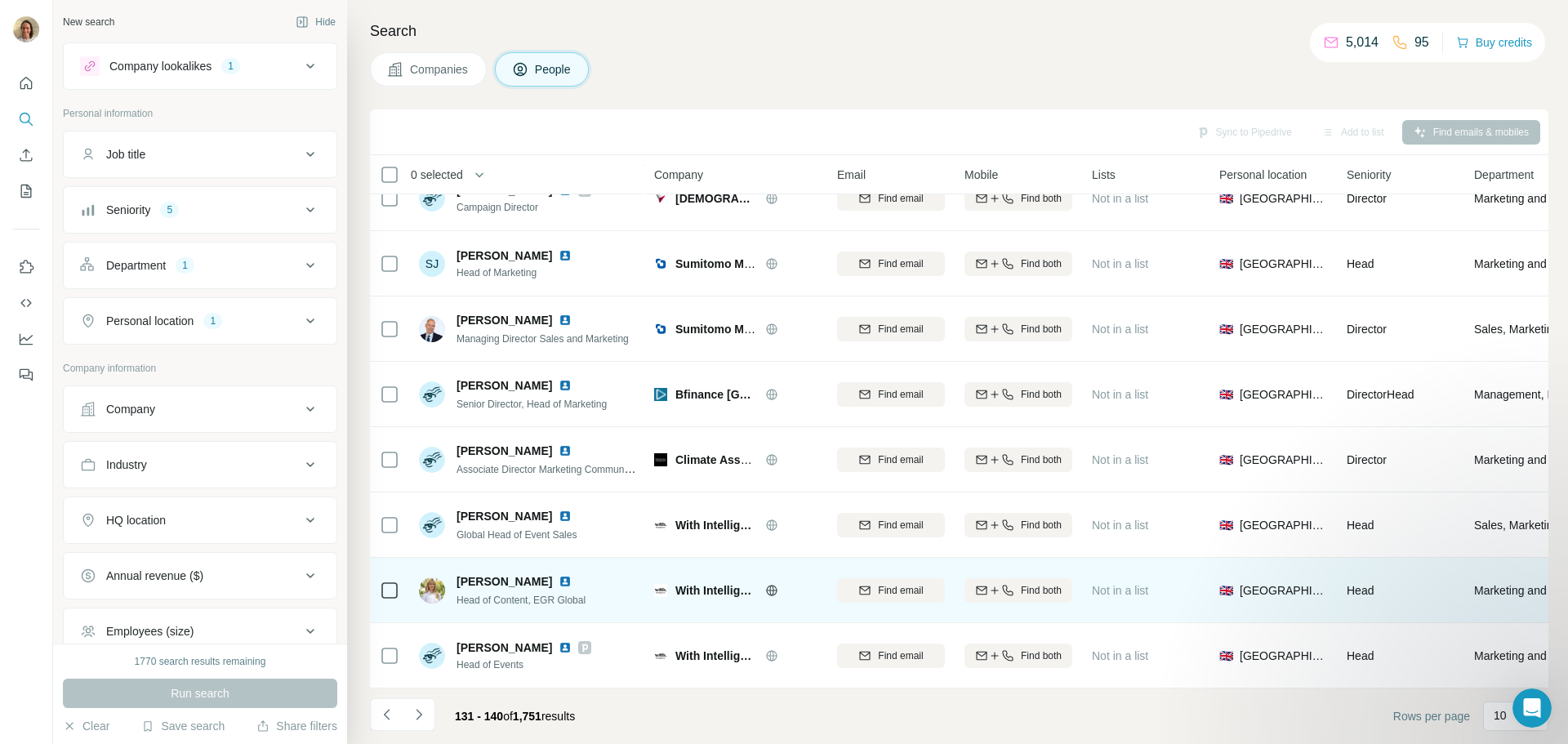
click at [571, 575] on img at bounding box center [565, 581] width 13 height 13
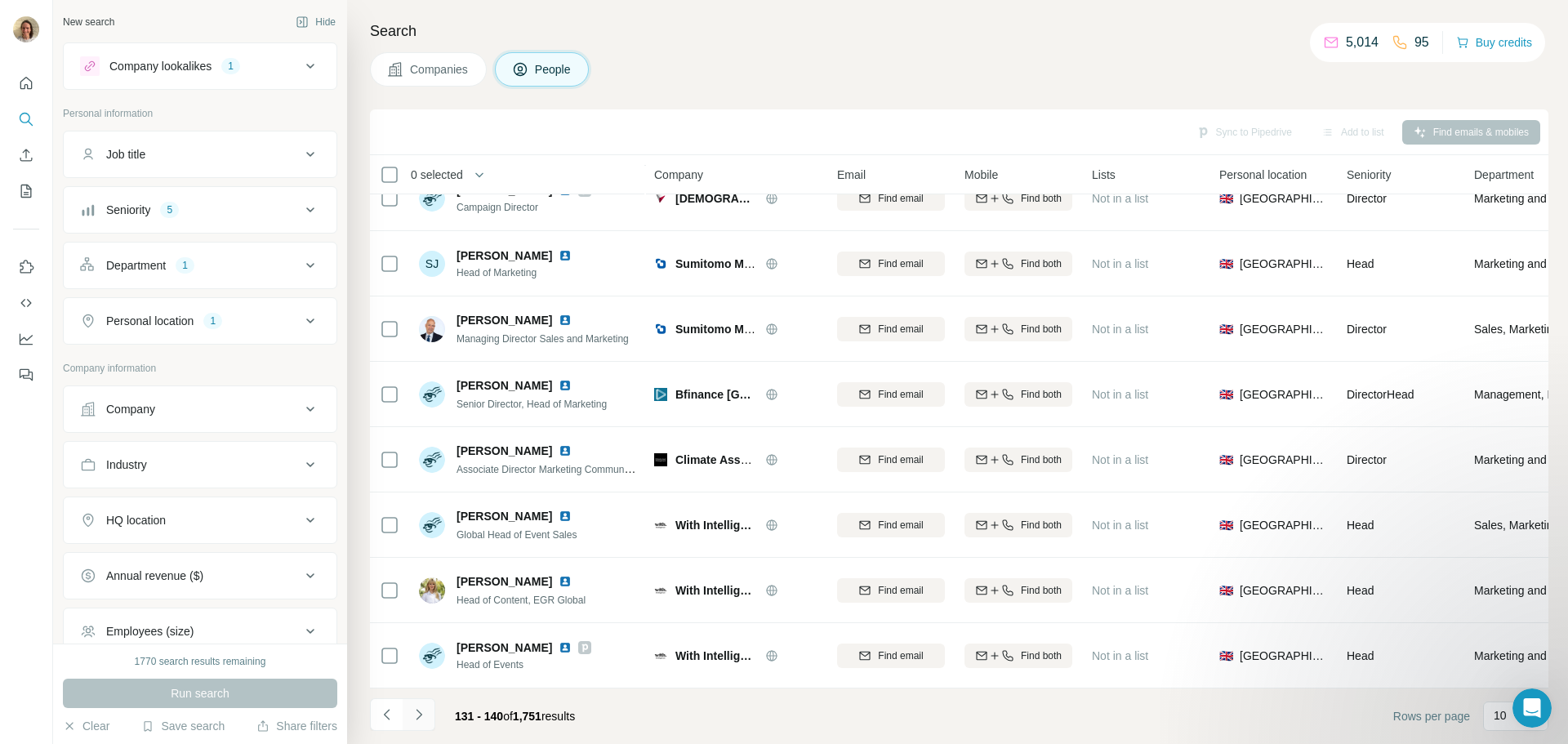
click at [422, 699] on button "Navigate to next page" at bounding box center [419, 714] width 32 height 32
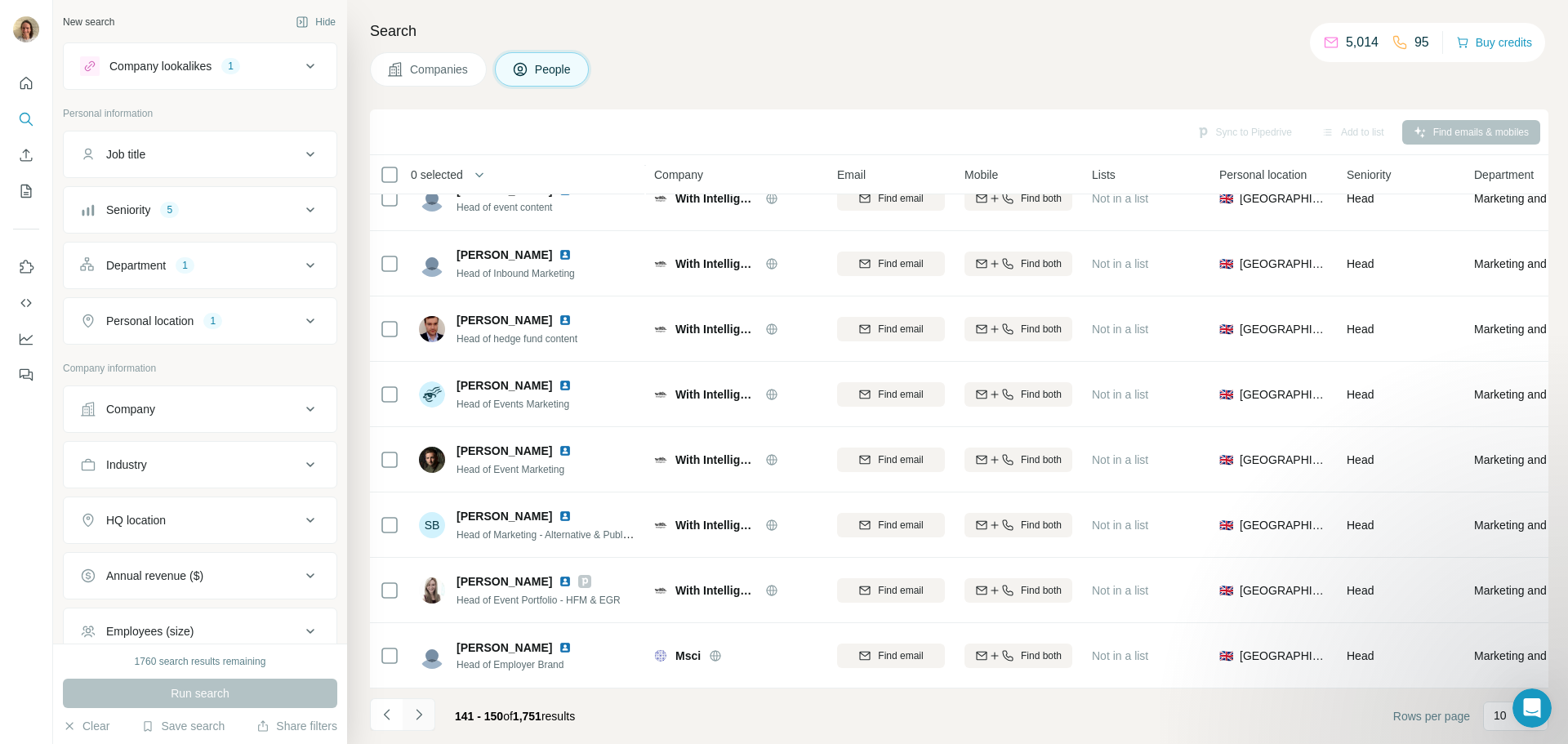
click at [413, 704] on button "Navigate to next page" at bounding box center [419, 714] width 32 height 32
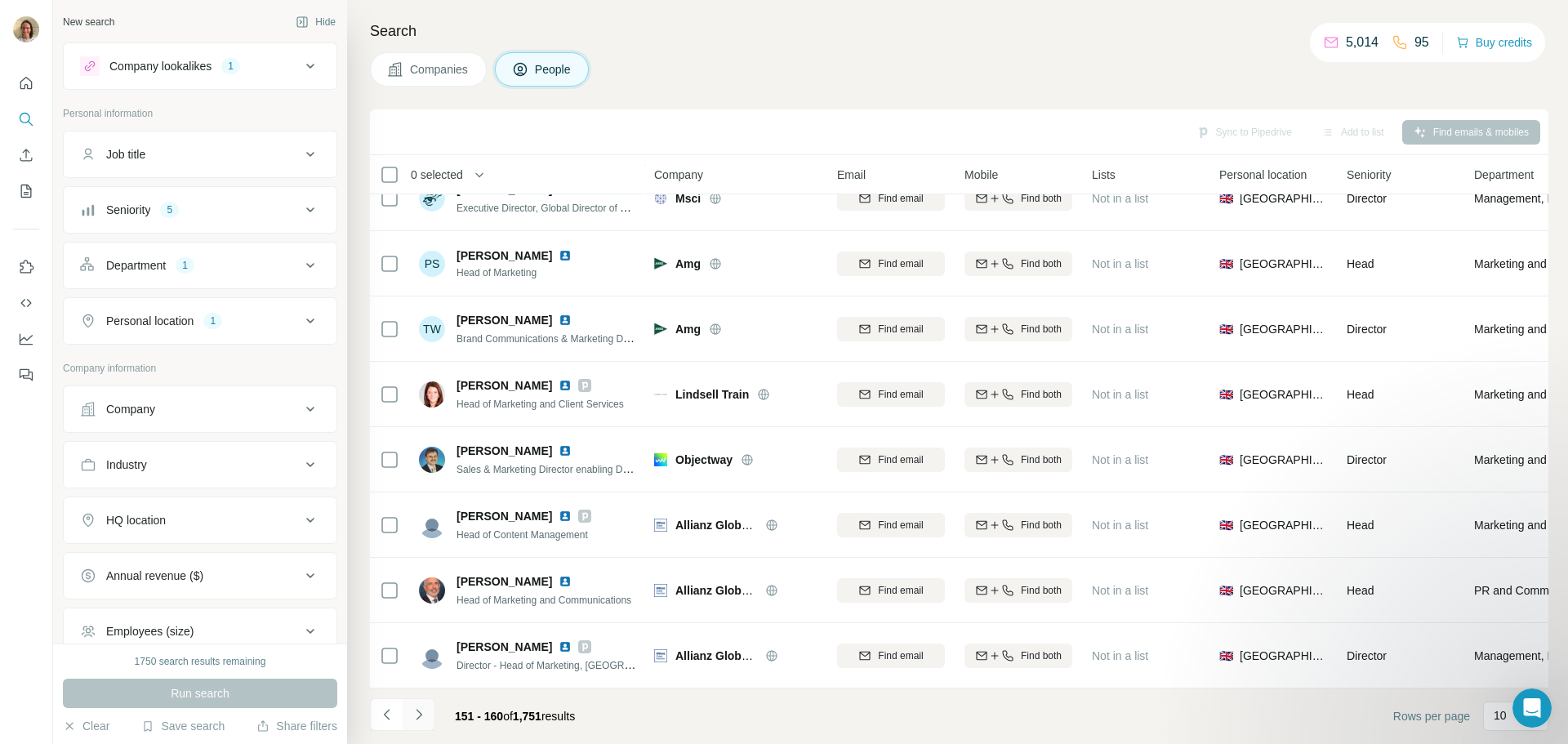
click at [411, 722] on icon "Navigate to next page" at bounding box center [419, 714] width 16 height 16
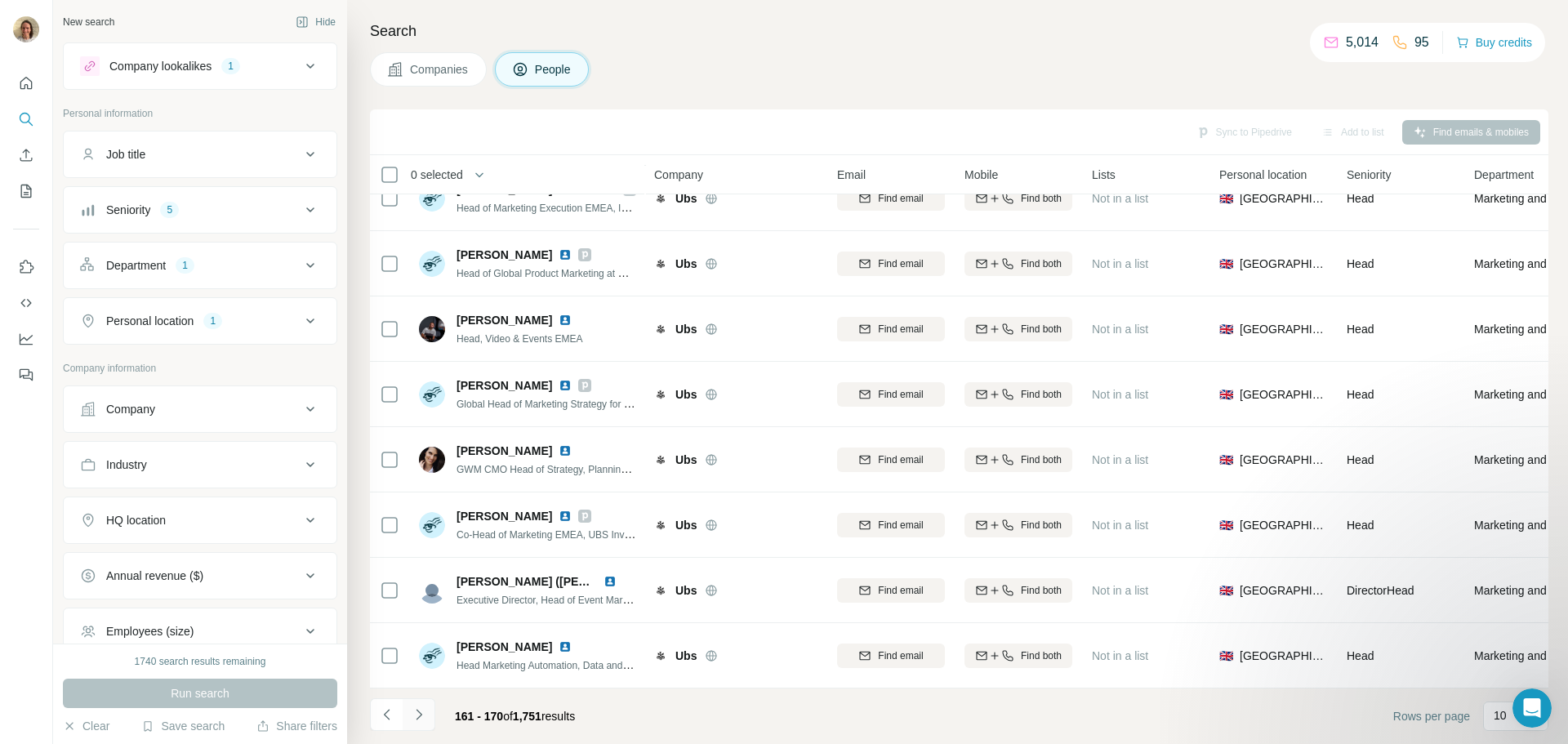
click at [426, 709] on icon "Navigate to next page" at bounding box center [419, 714] width 16 height 16
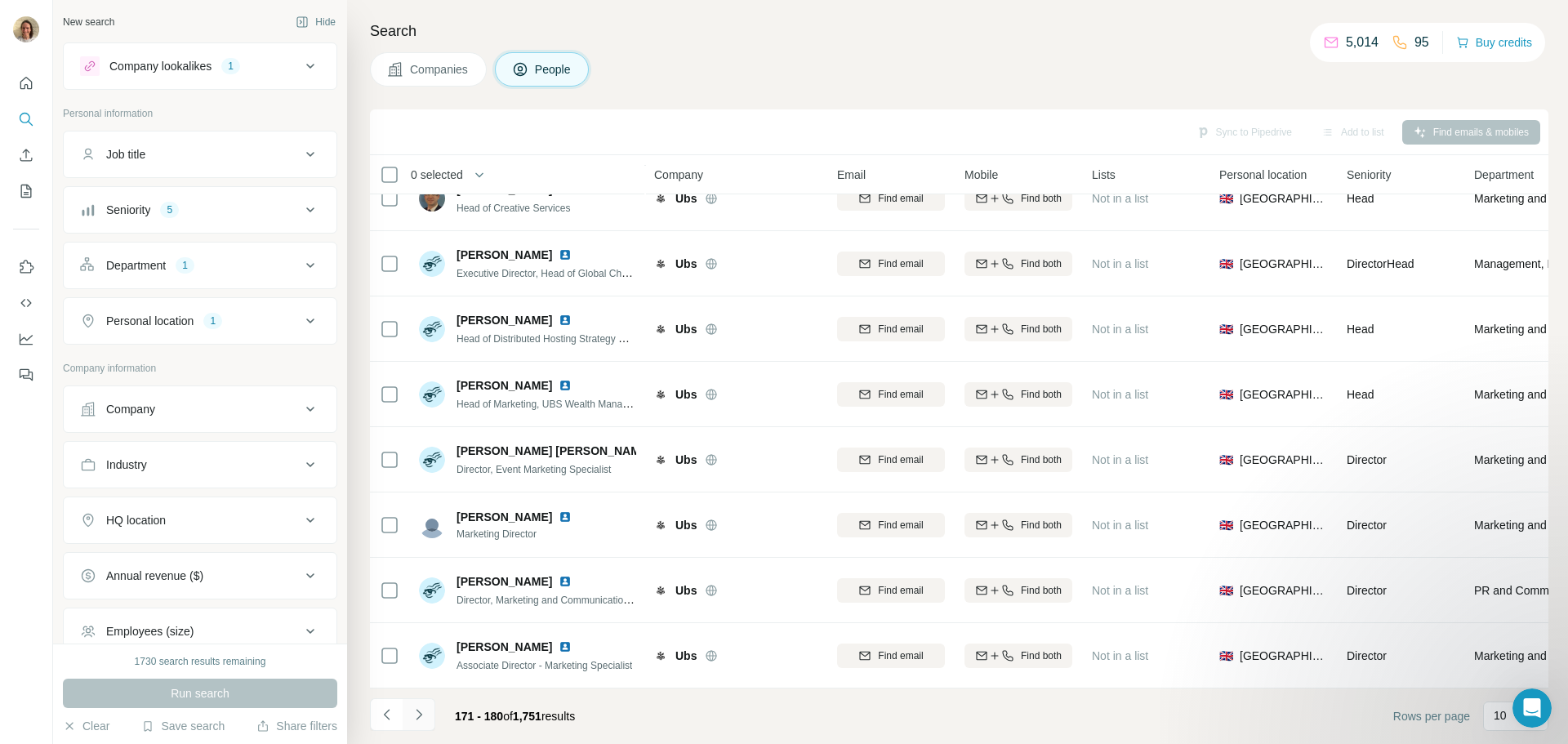
click at [427, 711] on button "Navigate to next page" at bounding box center [419, 714] width 32 height 32
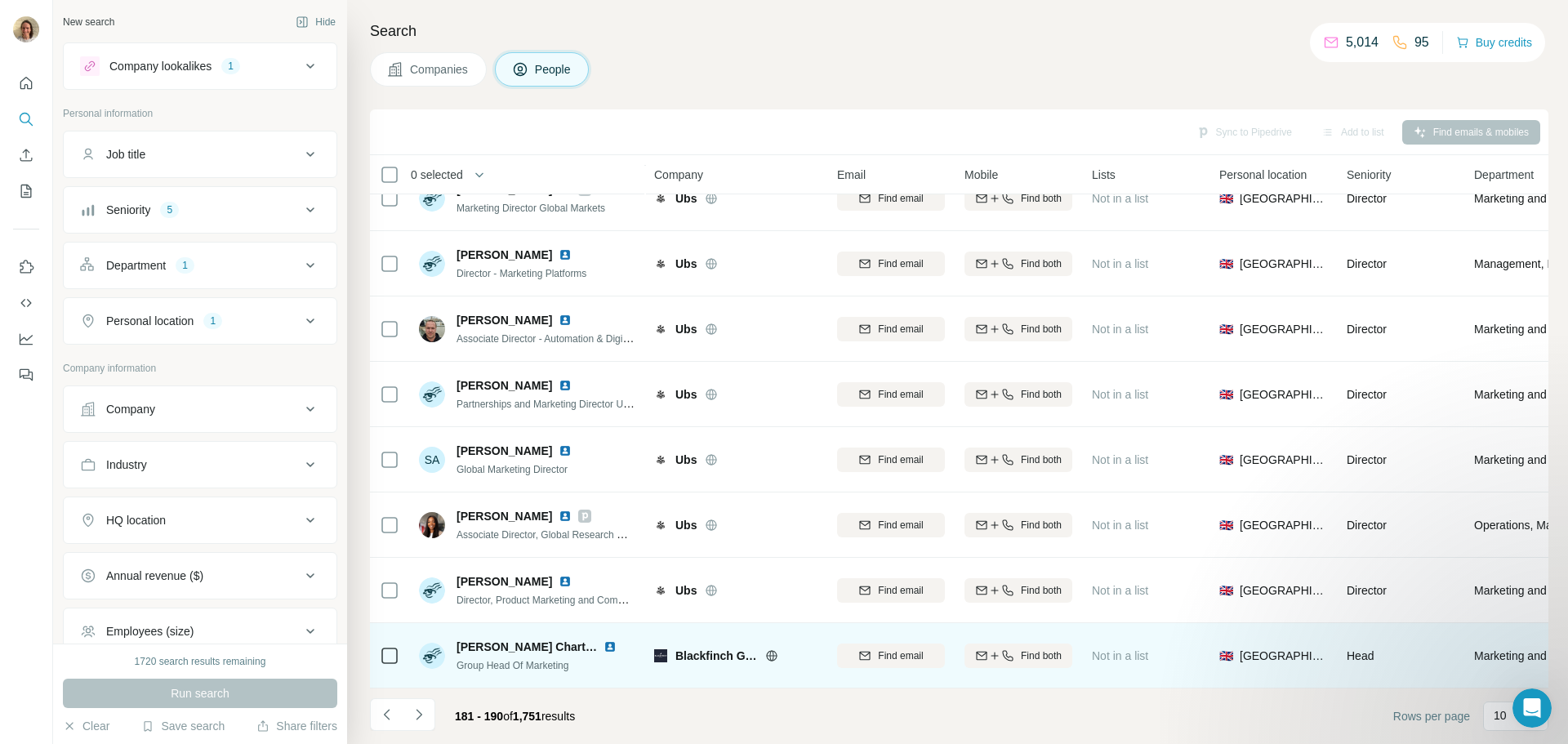
click at [601, 641] on div "[PERSON_NAME] Chartered Marketer FCIM BSc Chem (Hons)" at bounding box center [546, 647] width 180 height 16
click at [608, 641] on img at bounding box center [610, 647] width 13 height 13
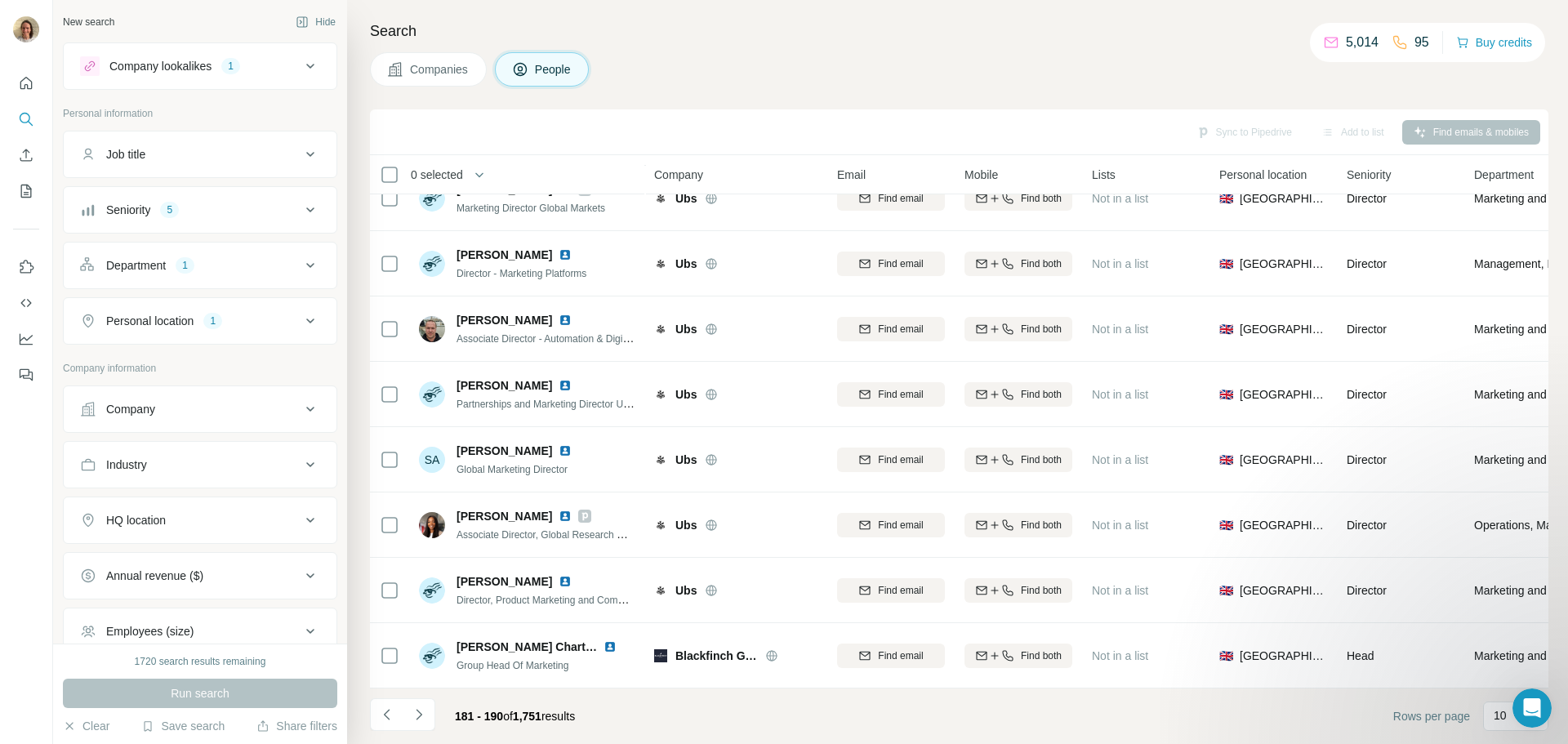
click at [422, 719] on icon "Navigate to next page" at bounding box center [419, 714] width 16 height 16
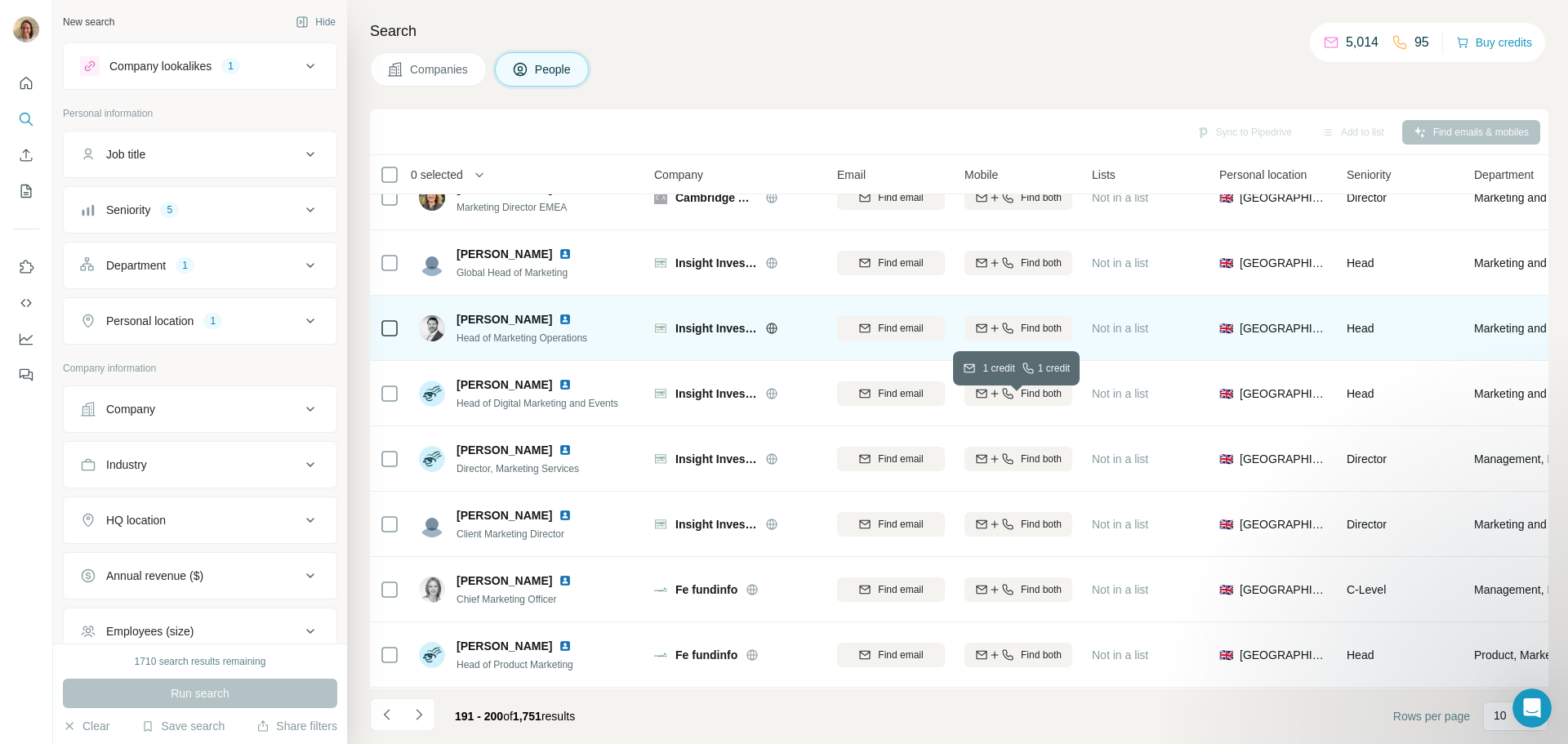
scroll to position [0, 0]
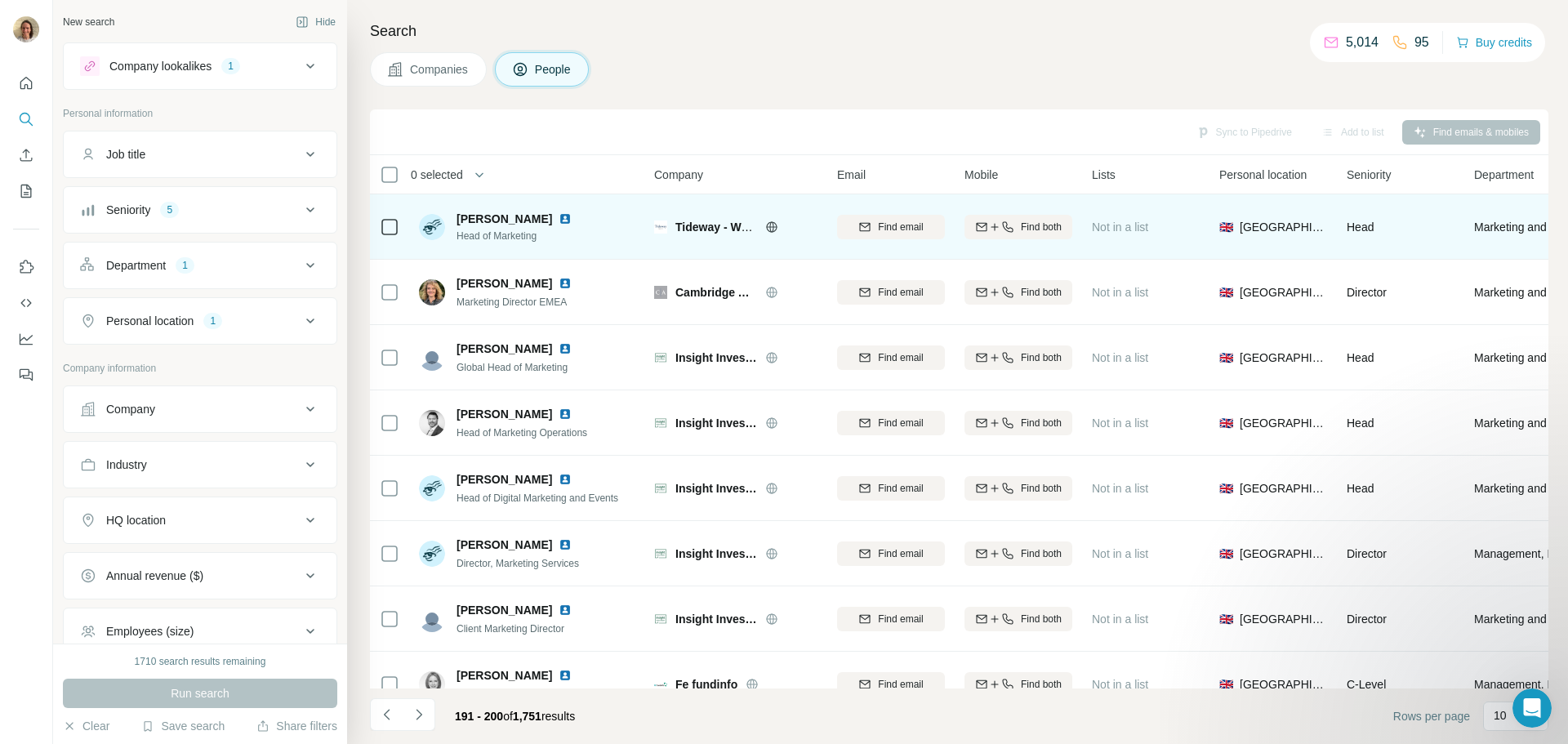
click at [775, 227] on icon at bounding box center [772, 226] width 11 height 1
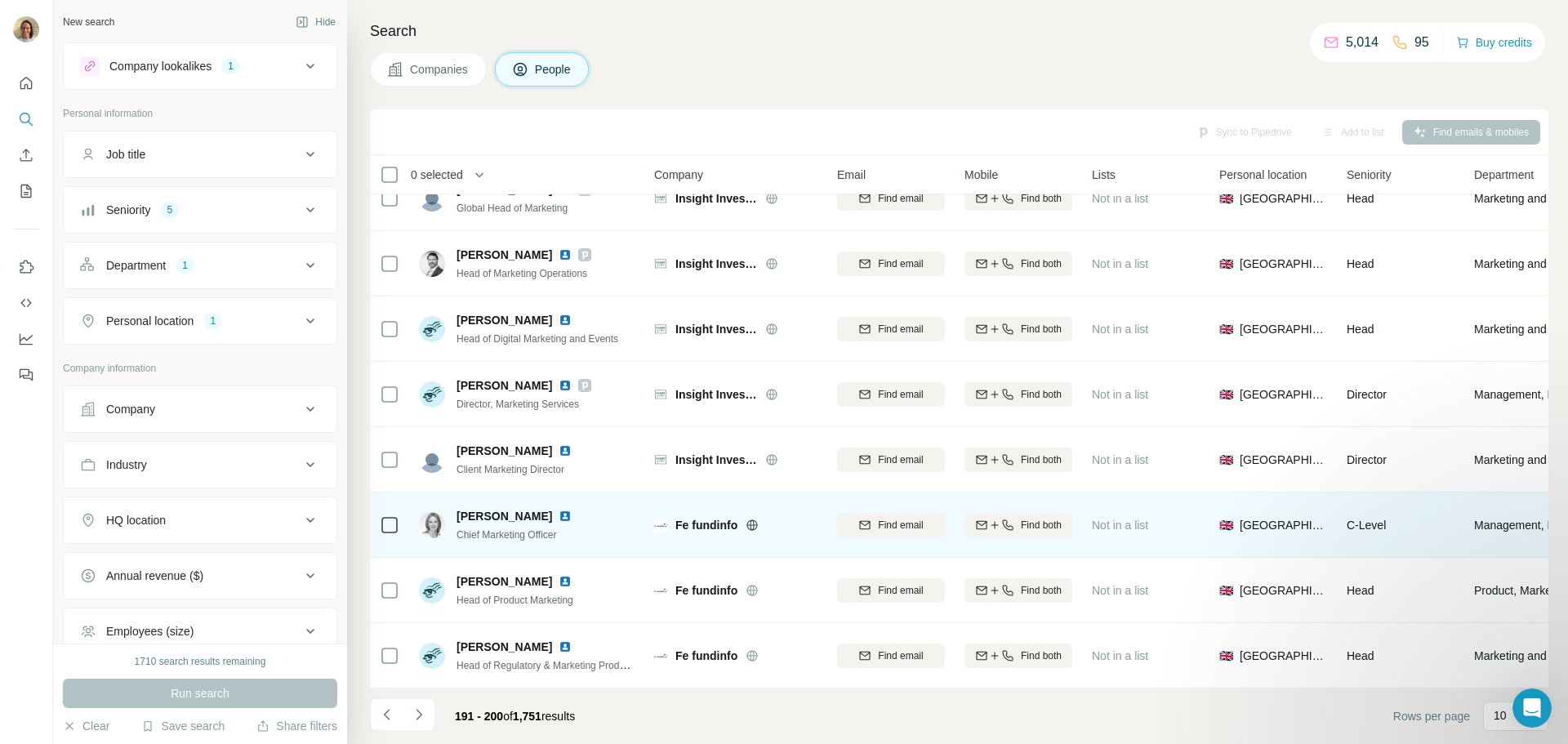
scroll to position [167, 0]
click at [749, 518] on icon at bounding box center [752, 525] width 13 height 13
click at [515, 508] on span "[PERSON_NAME]" at bounding box center [504, 516] width 95 height 16
click at [562, 509] on img at bounding box center [565, 516] width 13 height 13
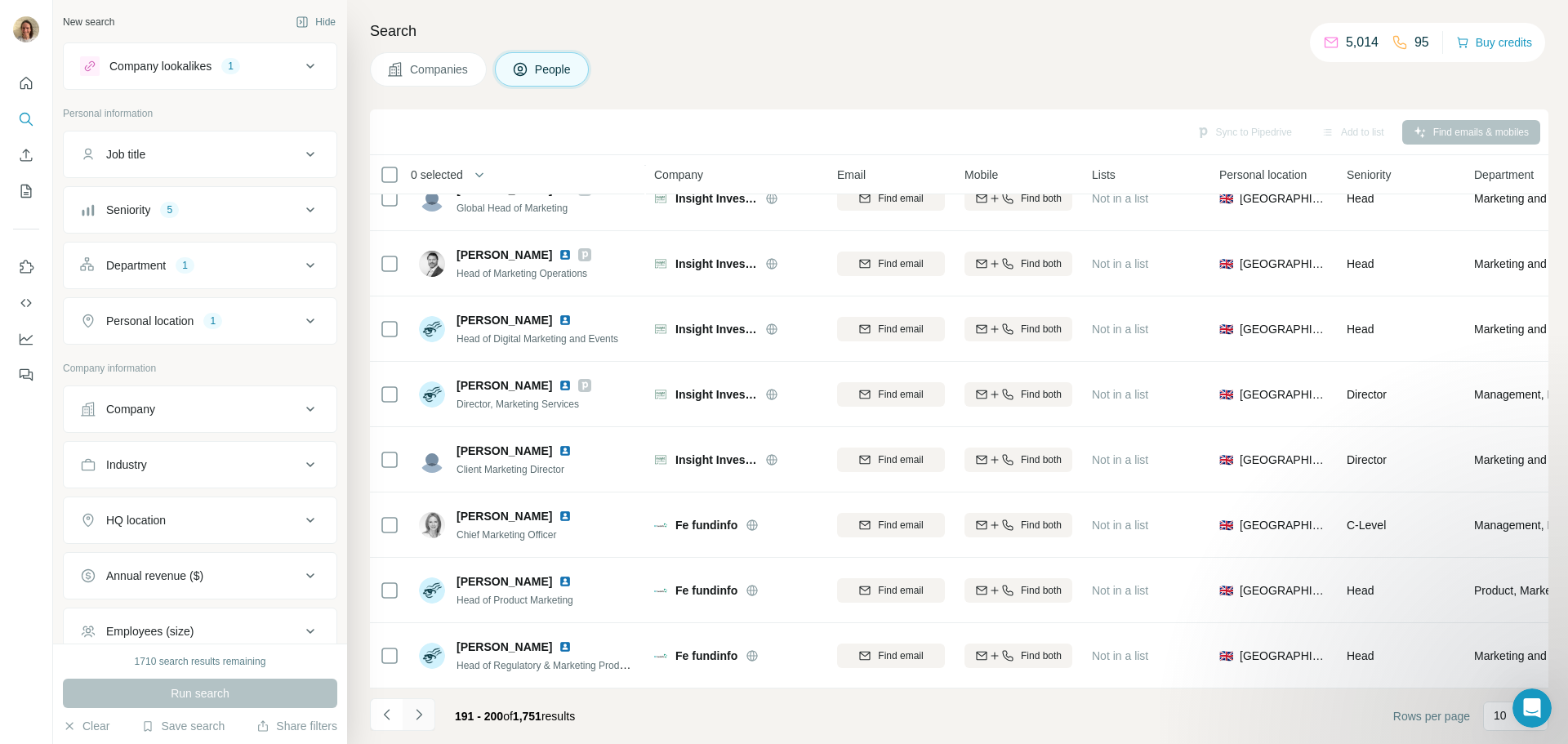
click at [419, 714] on icon "Navigate to next page" at bounding box center [419, 714] width 16 height 16
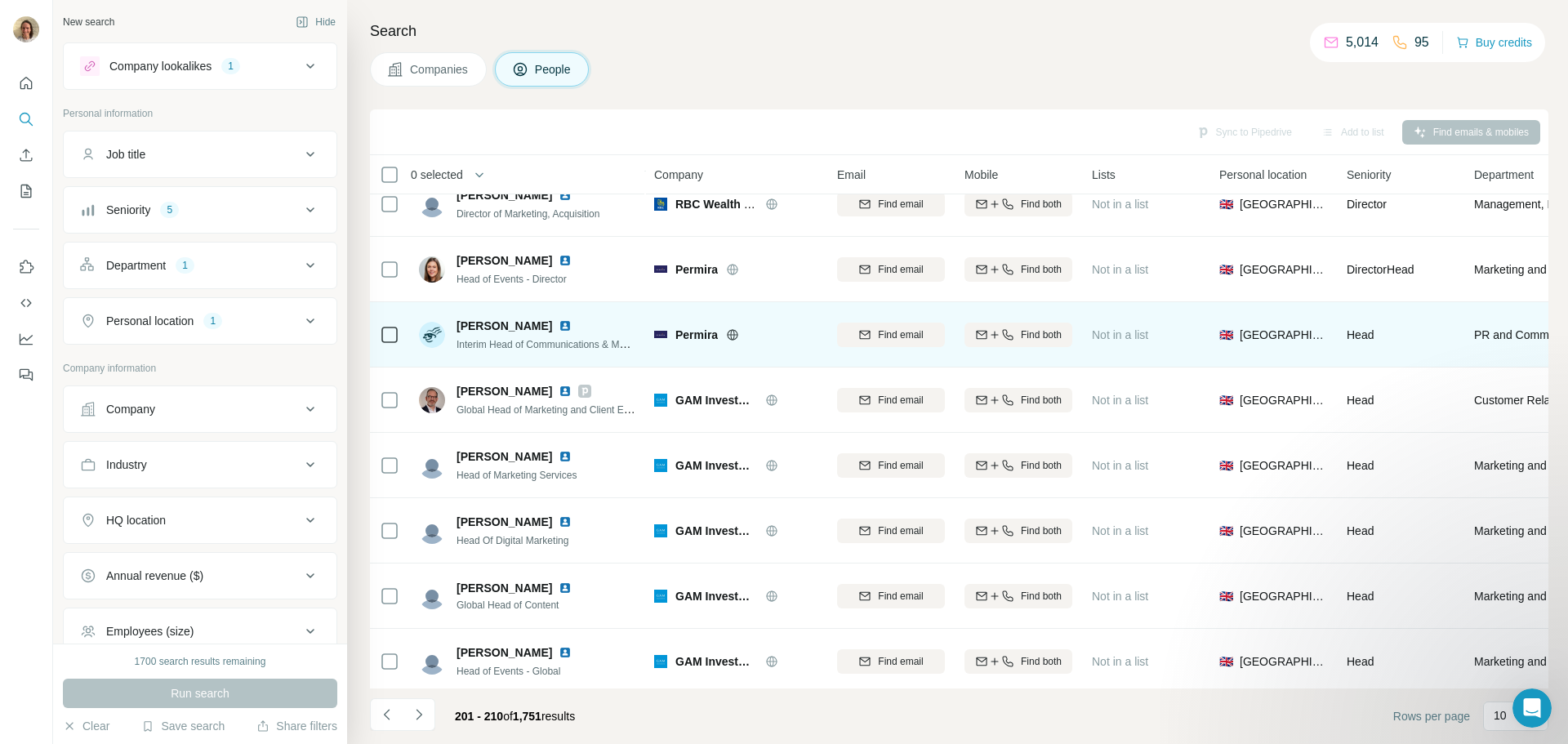
scroll to position [164, 0]
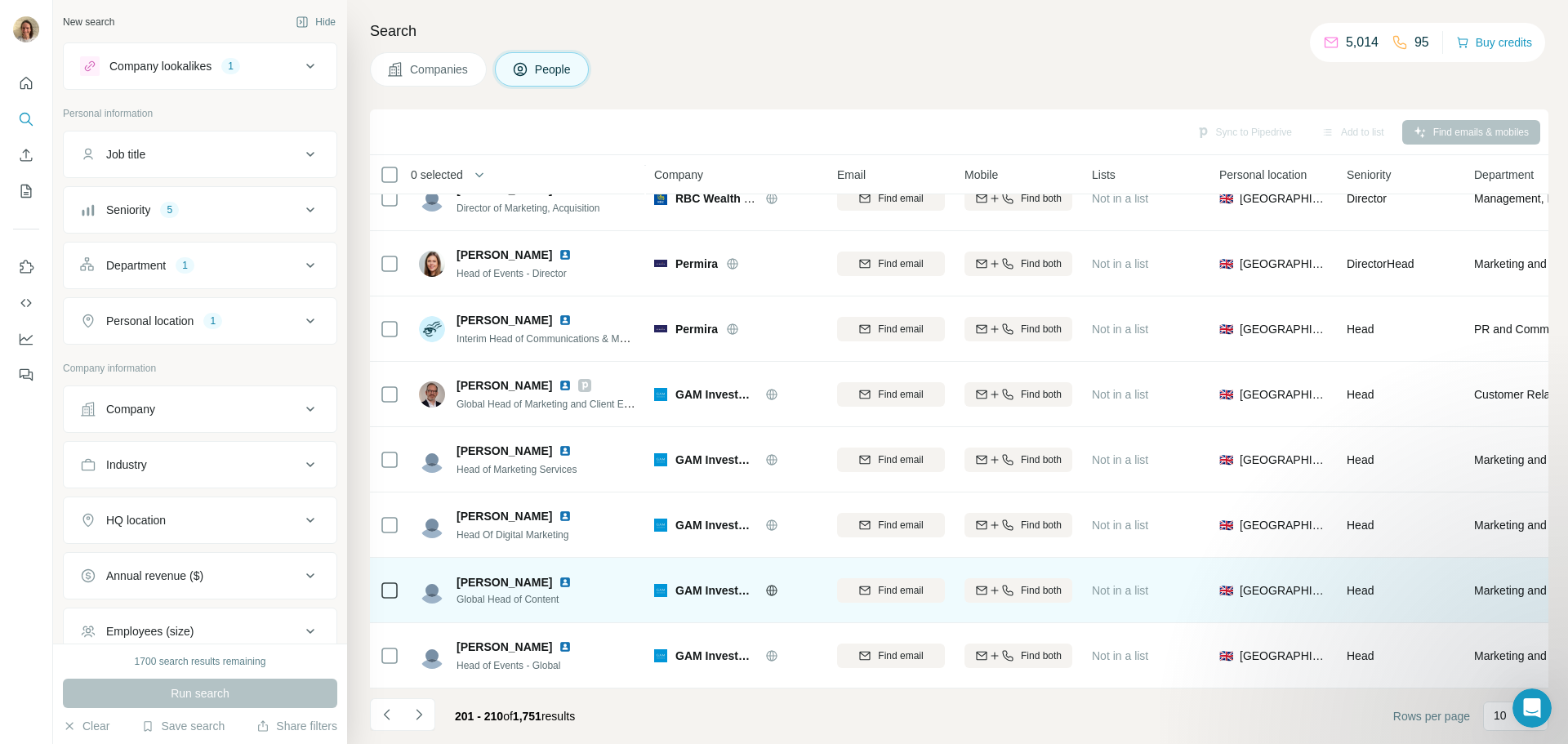
click at [562, 578] on img at bounding box center [565, 582] width 13 height 13
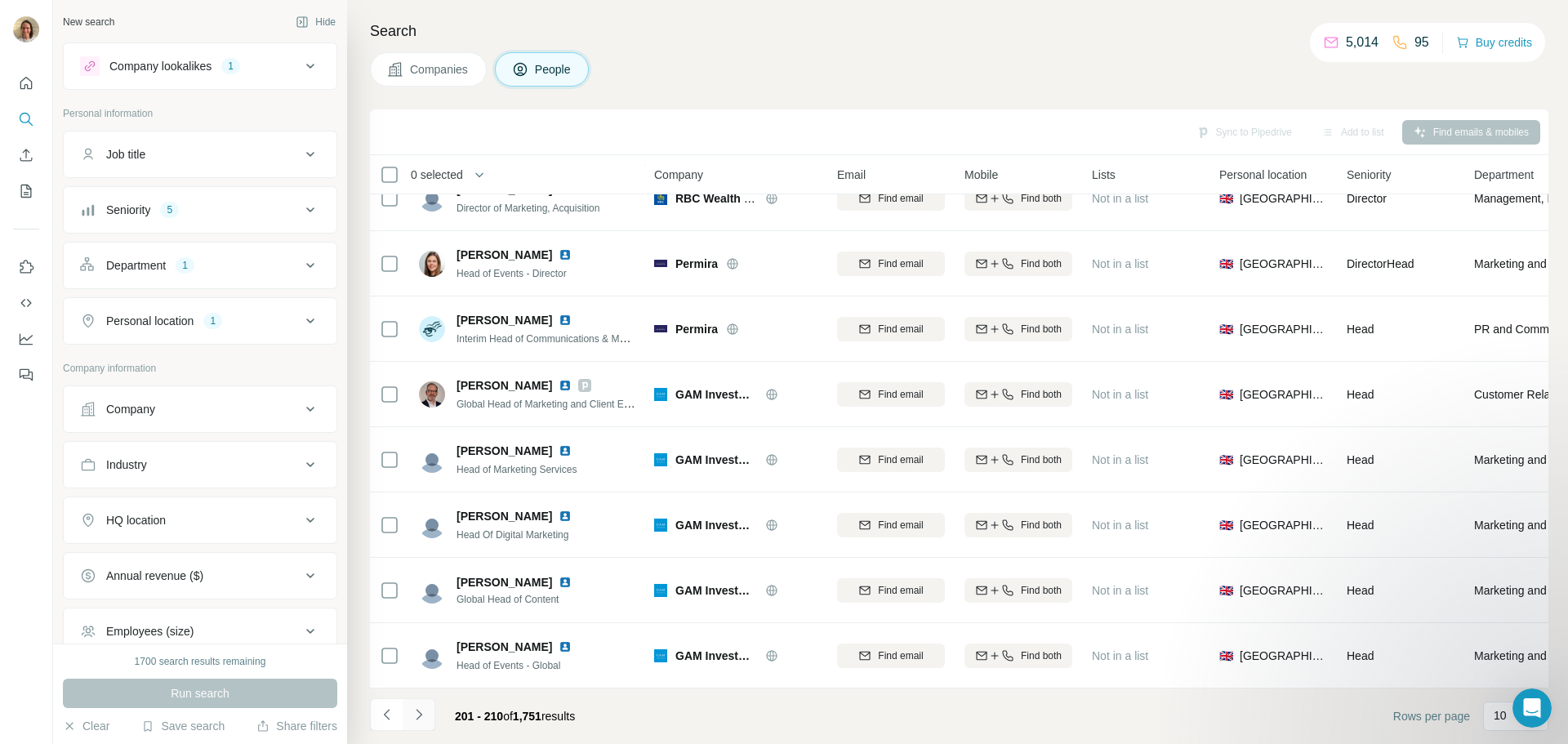
click at [407, 713] on button "Navigate to next page" at bounding box center [419, 714] width 32 height 32
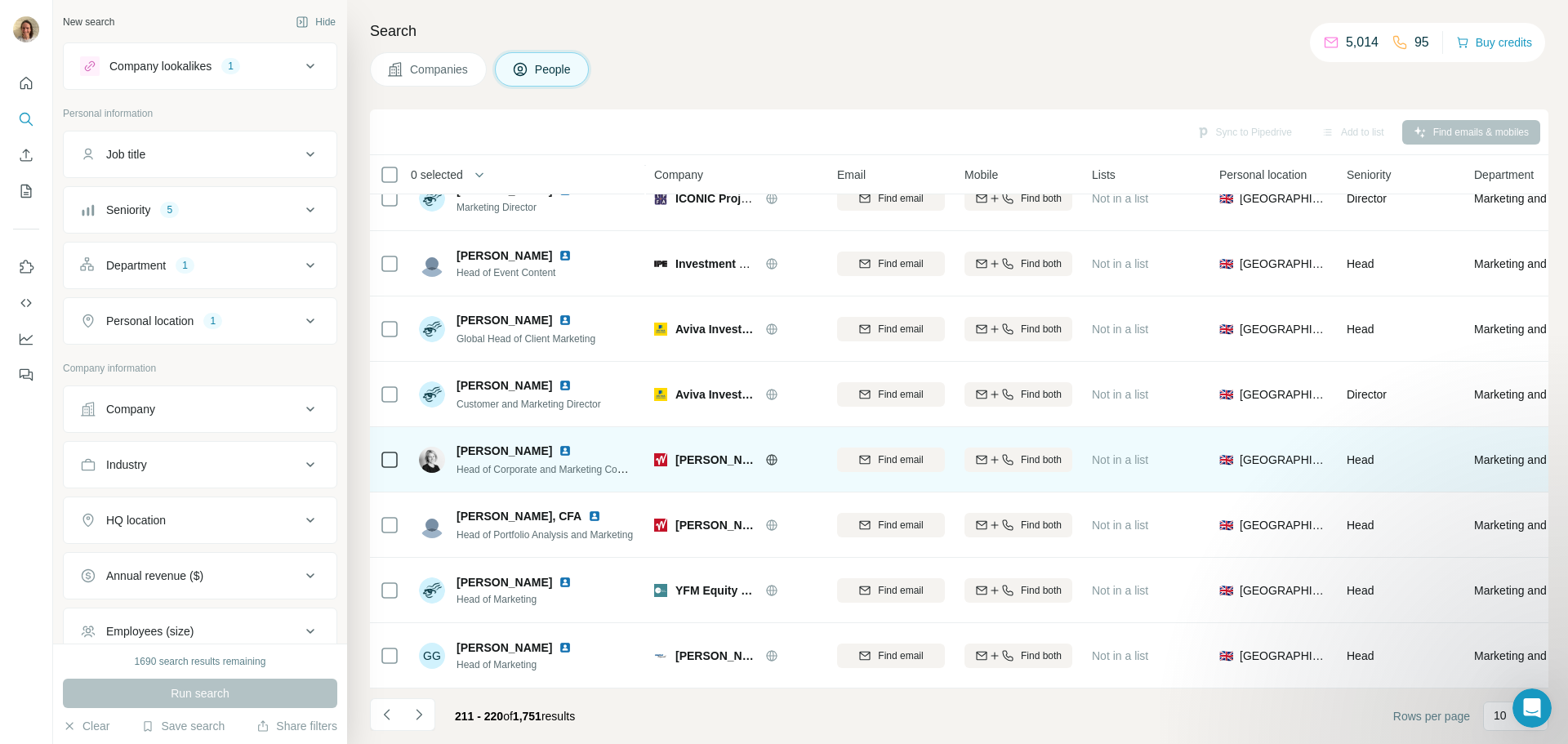
scroll to position [167, 0]
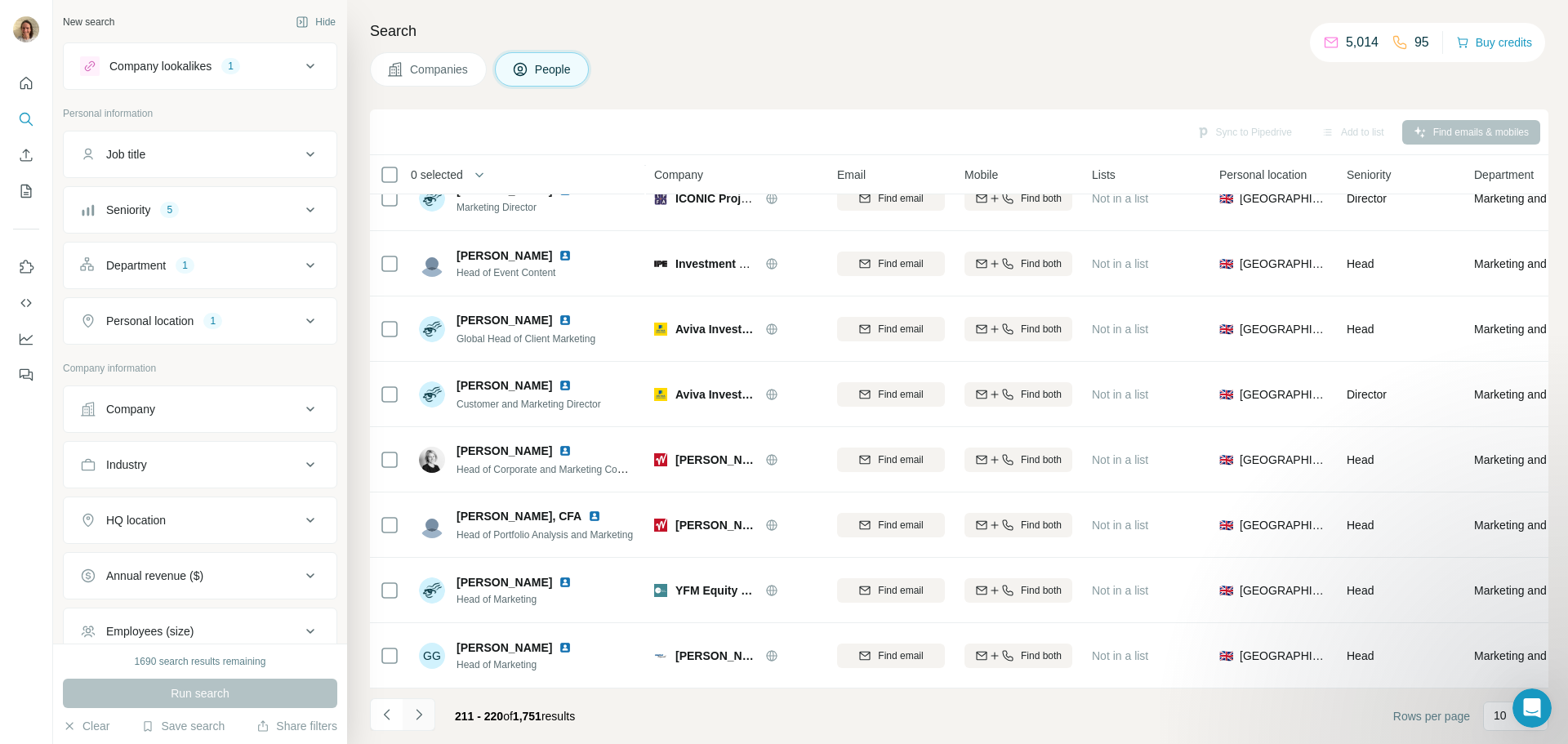
click at [413, 713] on icon "Navigate to next page" at bounding box center [419, 714] width 16 height 16
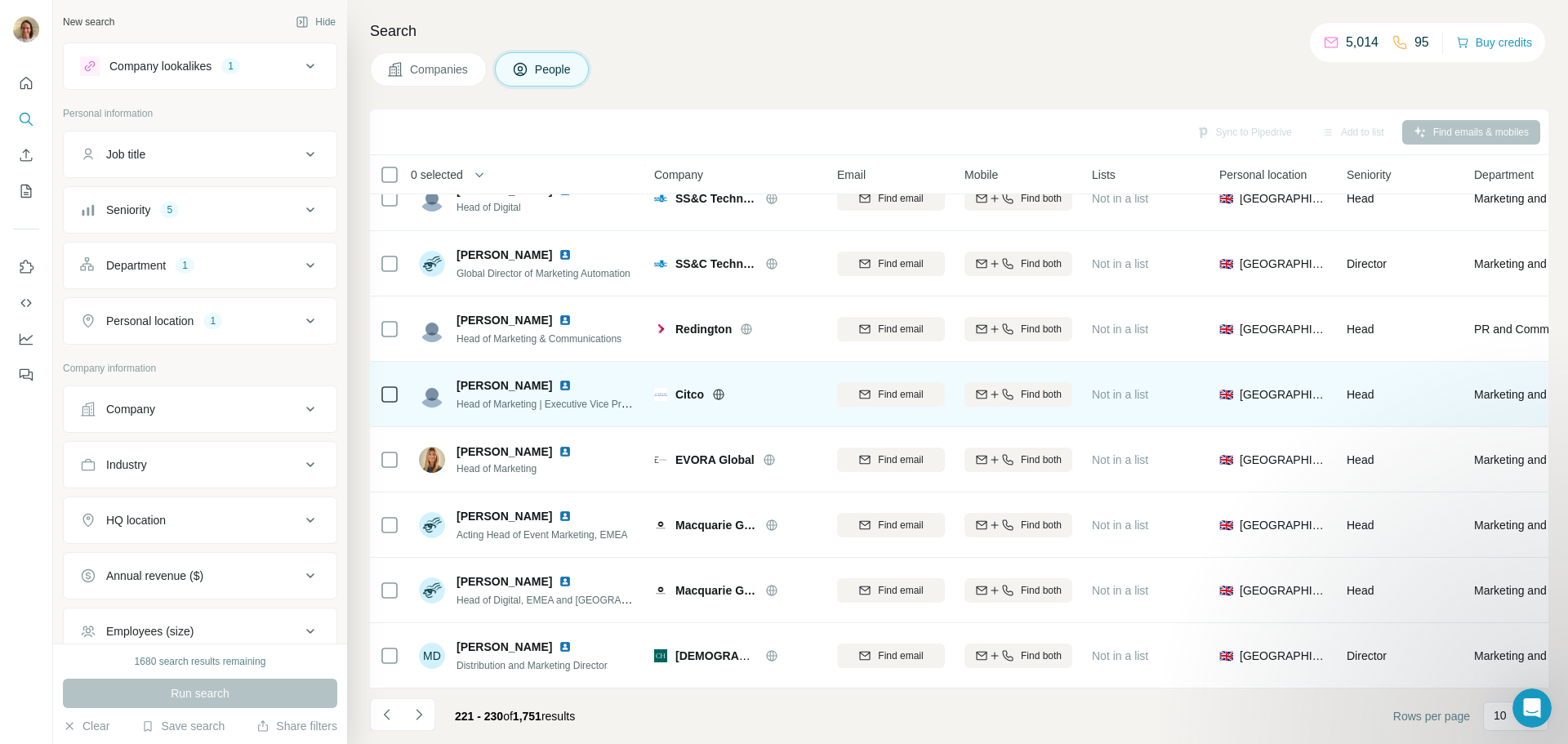
scroll to position [164, 0]
click at [722, 389] on icon at bounding box center [718, 394] width 11 height 11
click at [502, 395] on div "Head of Marketing | Executive Vice President" at bounding box center [546, 403] width 180 height 16
click at [559, 386] on img at bounding box center [565, 385] width 13 height 13
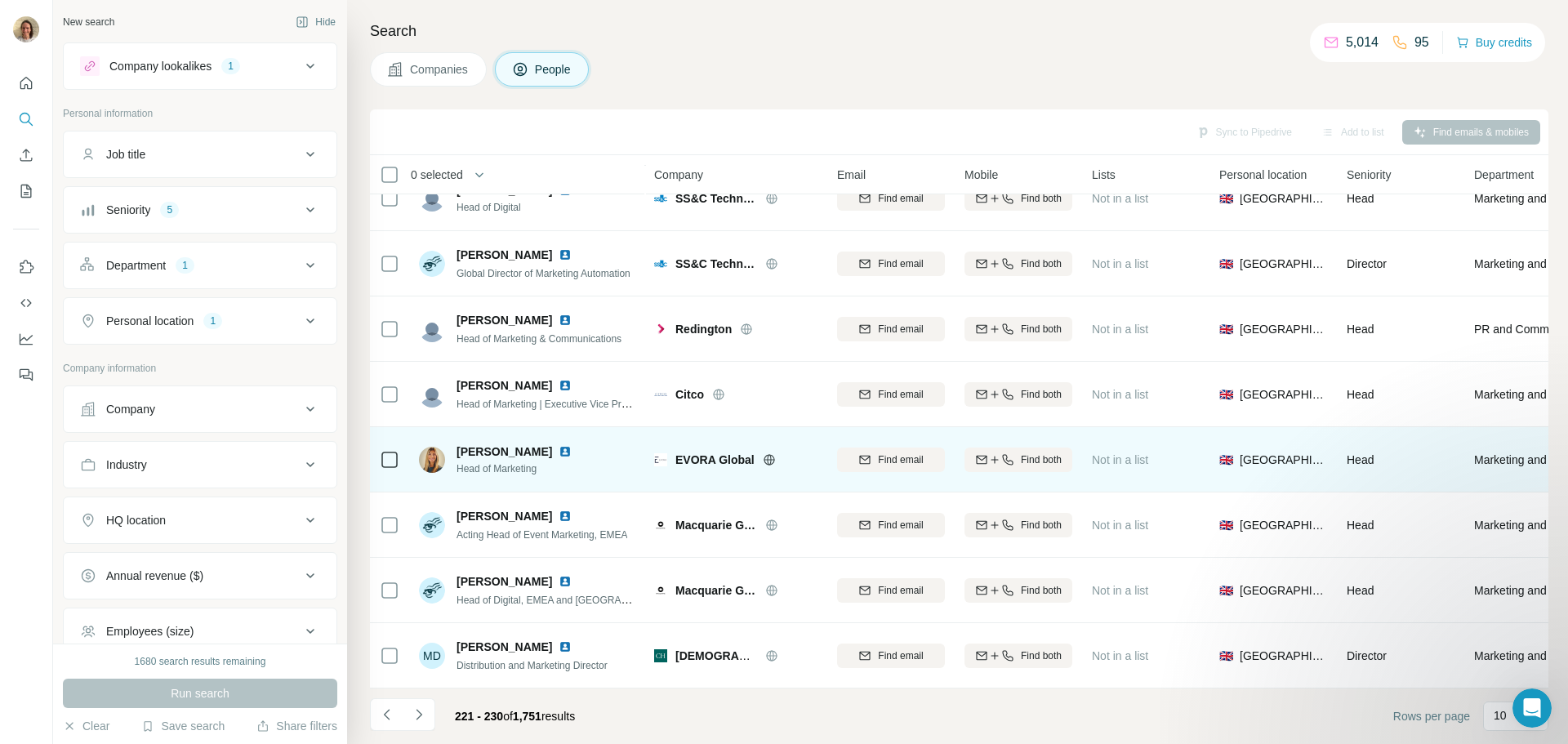
click at [755, 456] on div "EVORA Global" at bounding box center [747, 460] width 142 height 16
click at [763, 453] on icon at bounding box center [769, 459] width 13 height 13
click at [559, 445] on img at bounding box center [565, 451] width 13 height 13
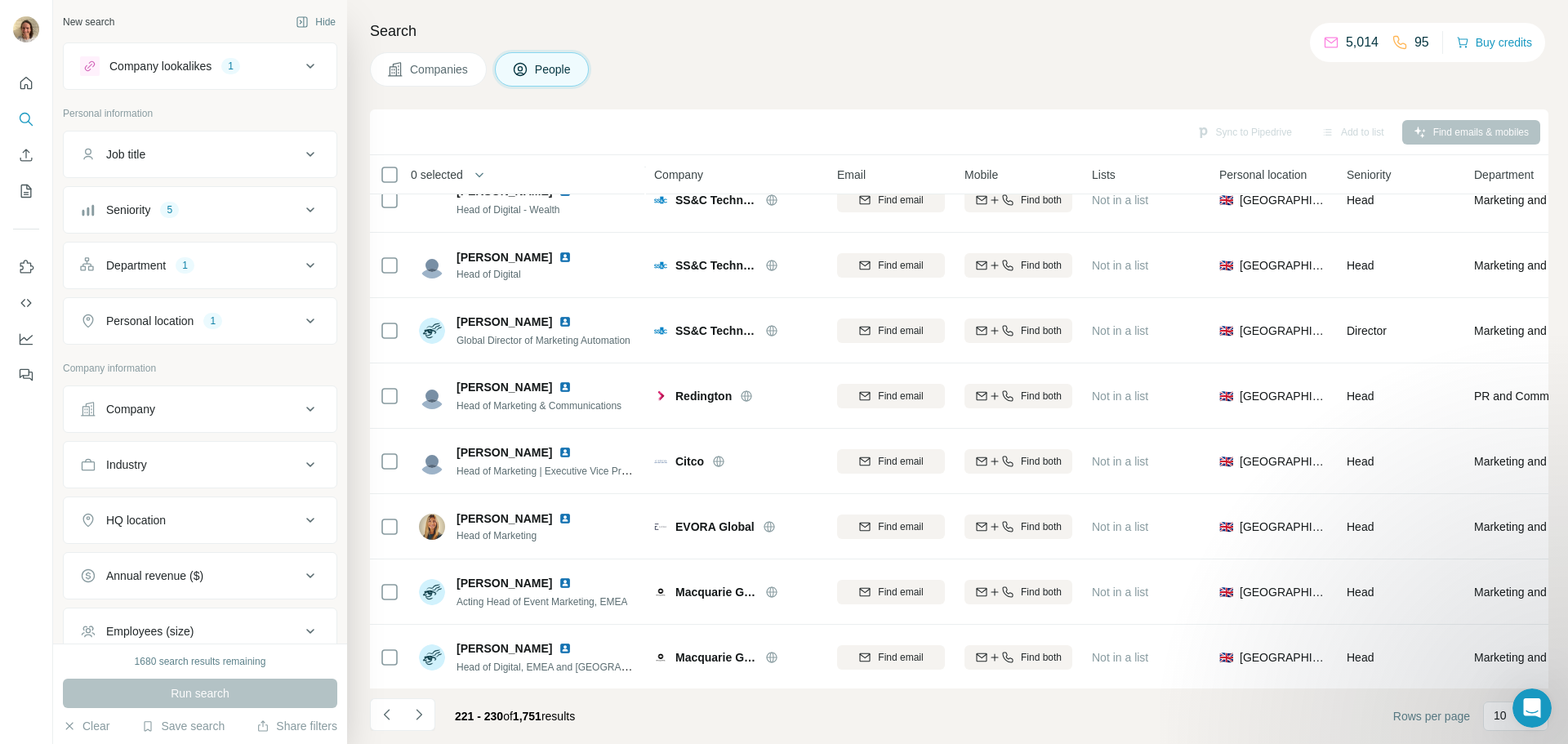
scroll to position [167, 0]
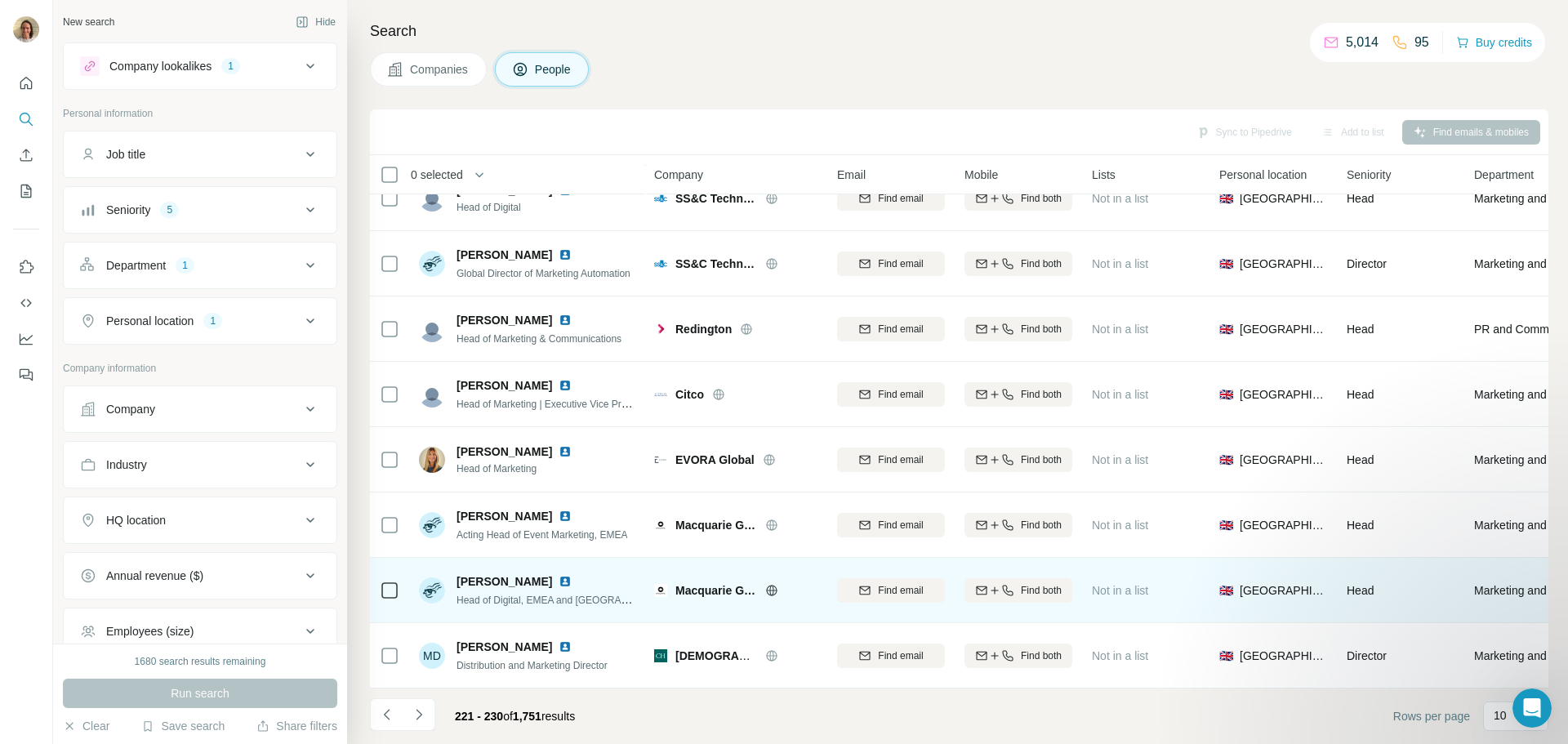
click at [564, 575] on img at bounding box center [565, 581] width 13 height 13
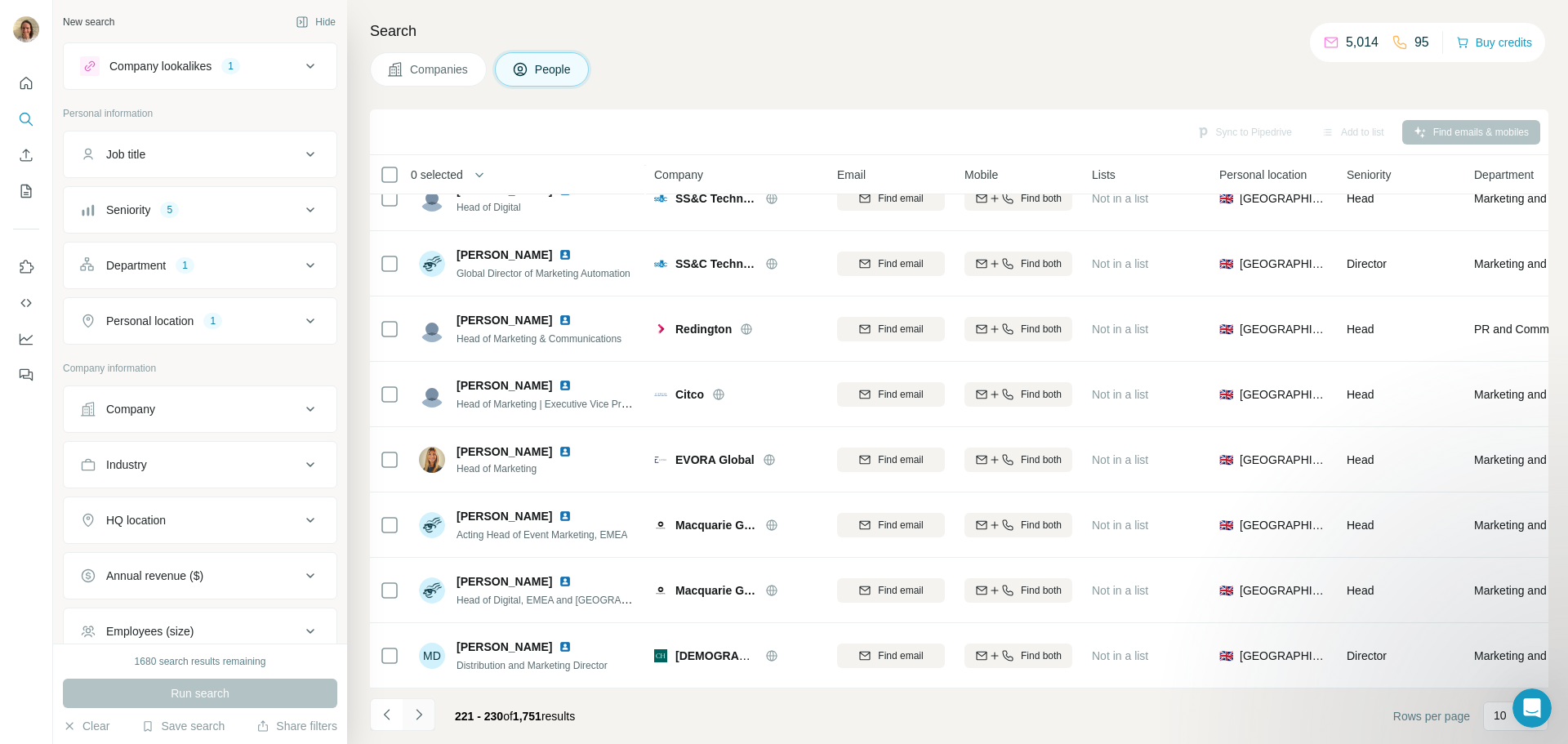
click at [425, 709] on icon "Navigate to next page" at bounding box center [419, 714] width 16 height 16
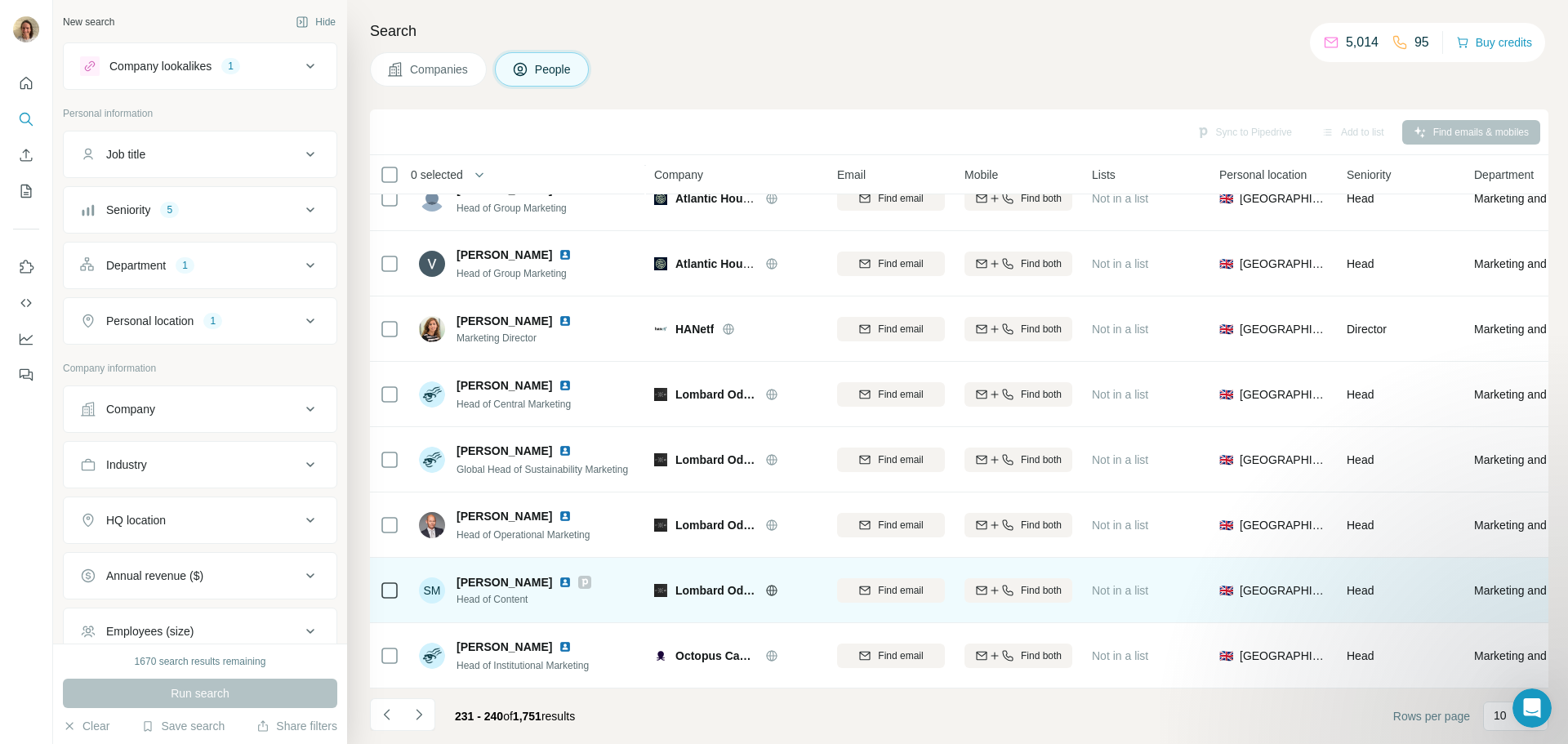
click at [559, 576] on img at bounding box center [565, 582] width 13 height 13
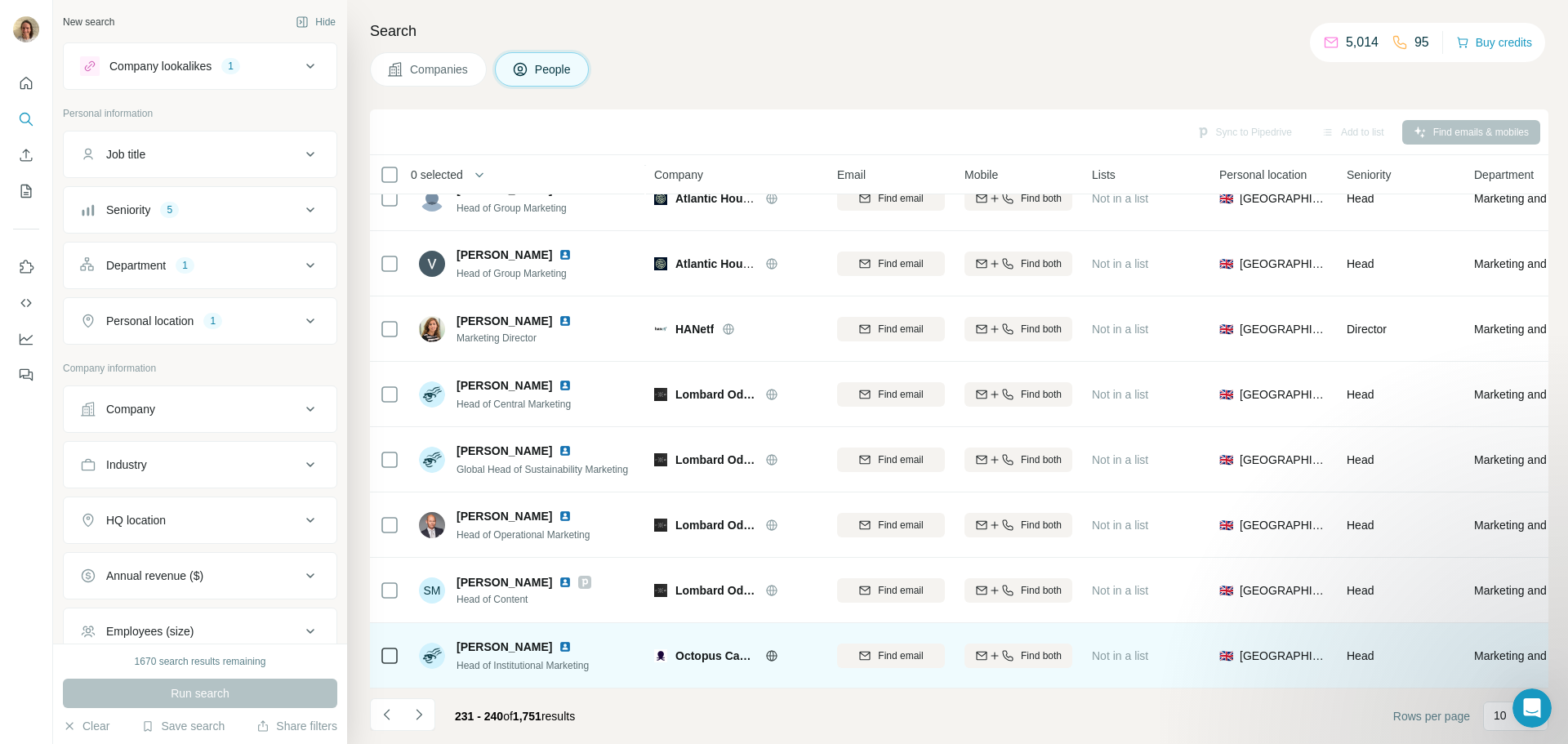
click at [559, 641] on img at bounding box center [565, 647] width 13 height 13
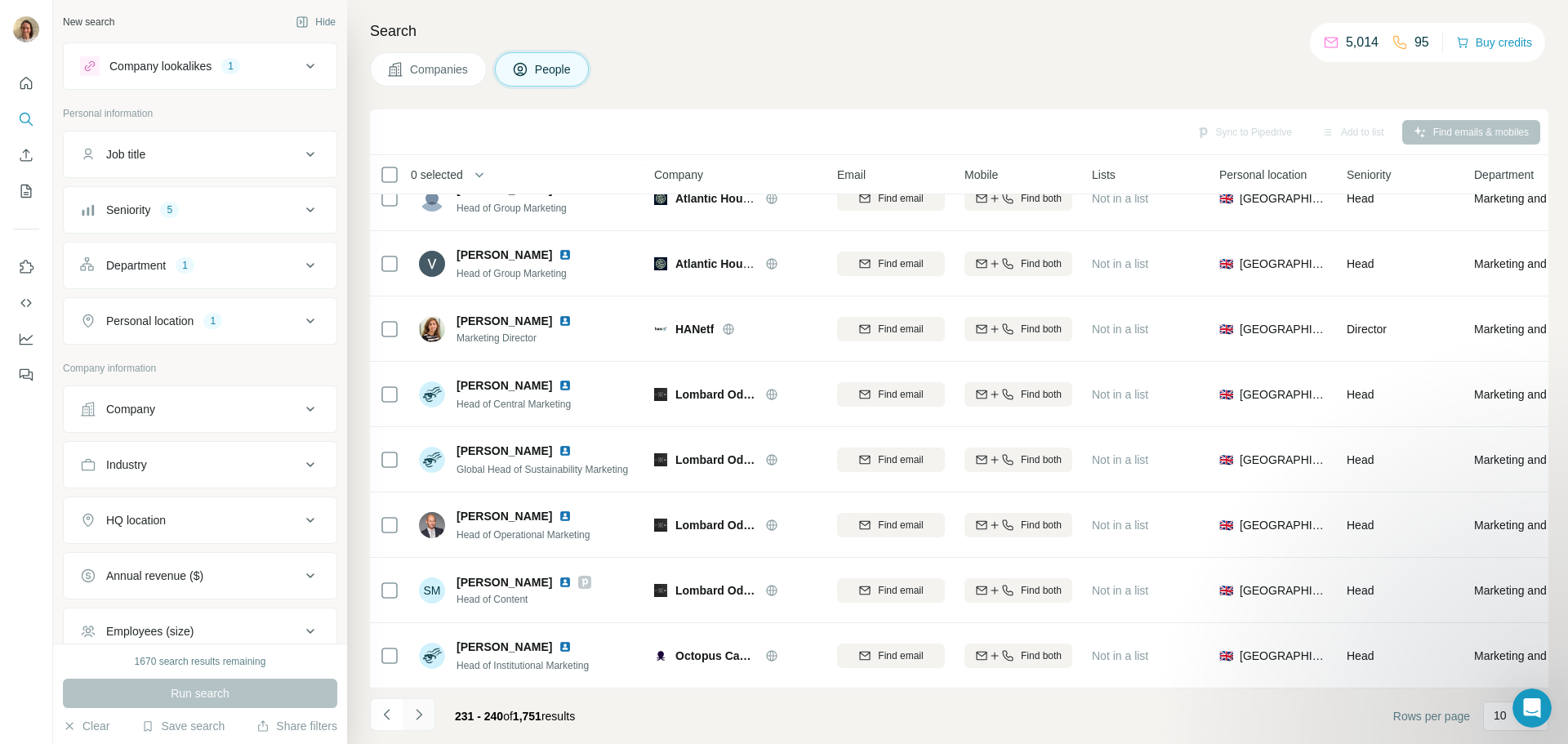
click at [420, 709] on icon "Navigate to next page" at bounding box center [419, 714] width 16 height 16
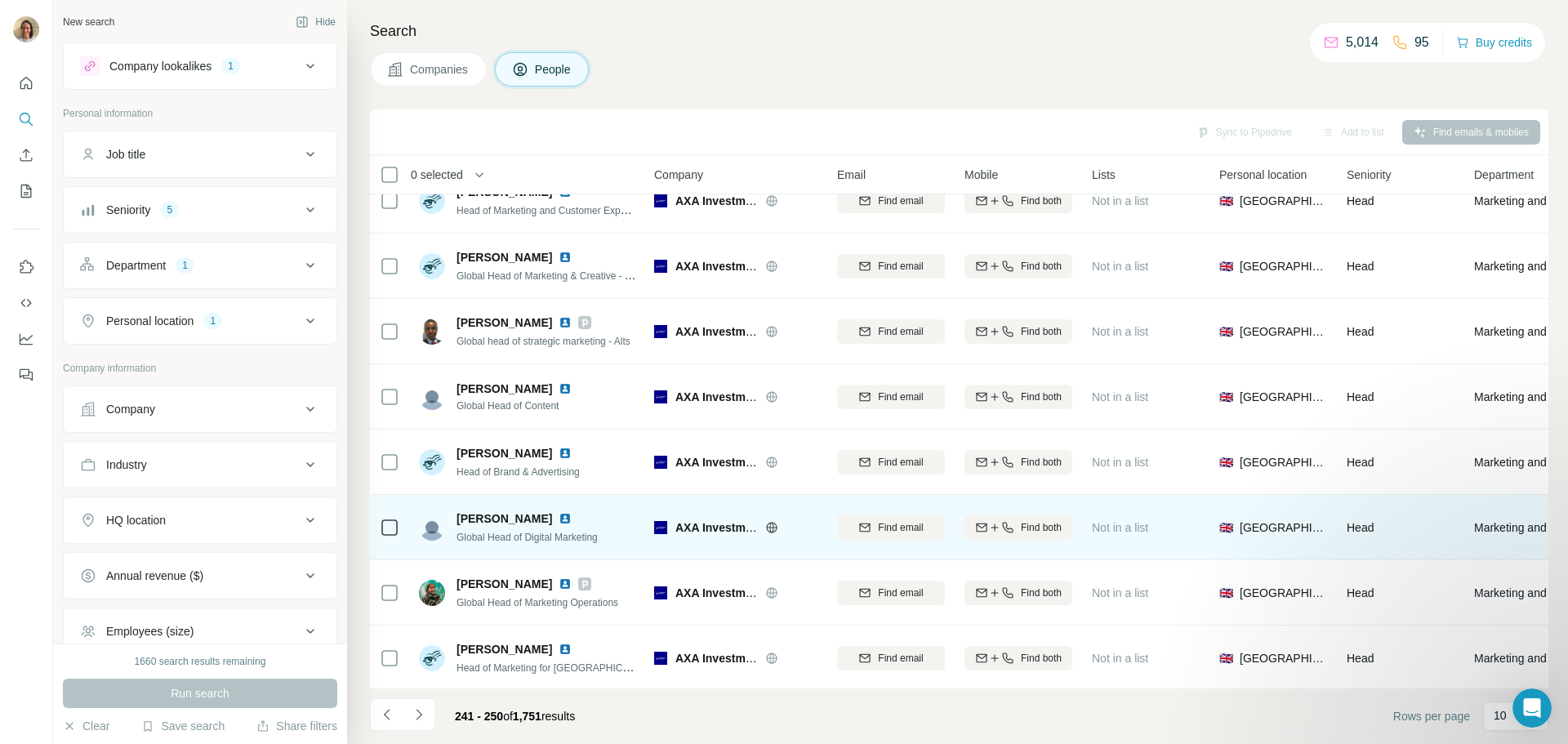
scroll to position [0, 0]
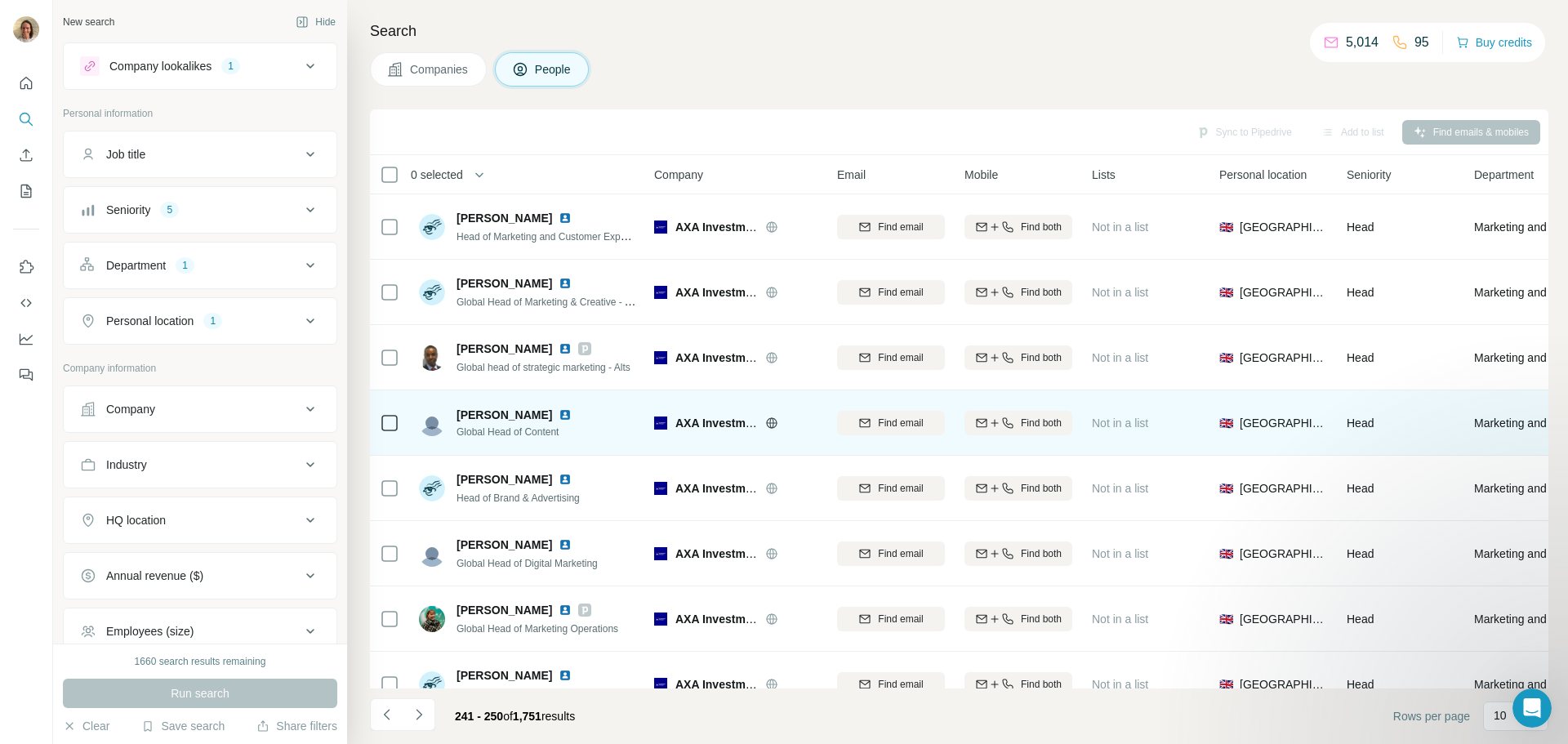
click at [559, 418] on img at bounding box center [565, 414] width 13 height 13
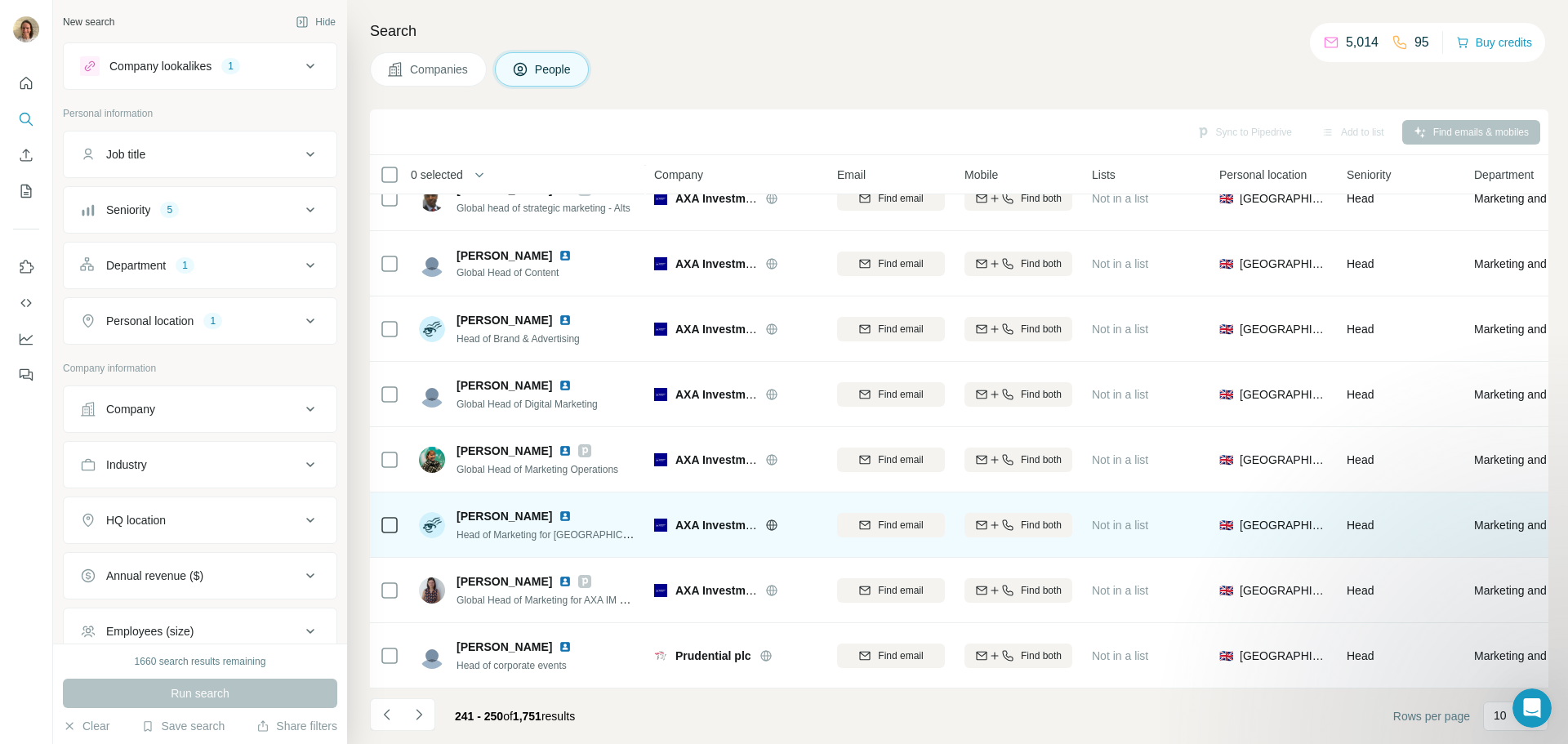
scroll to position [167, 0]
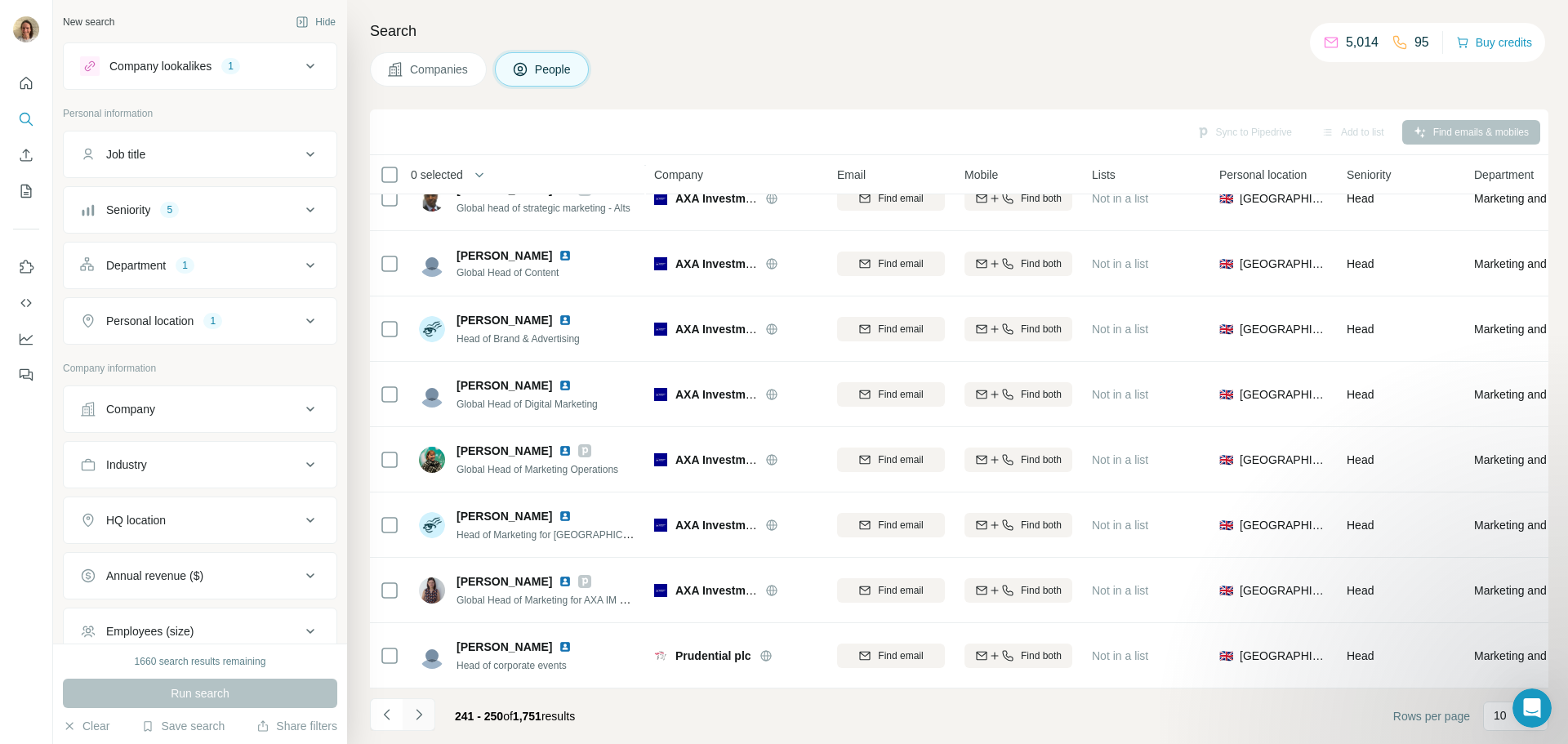
click at [421, 722] on button "Navigate to next page" at bounding box center [419, 714] width 32 height 32
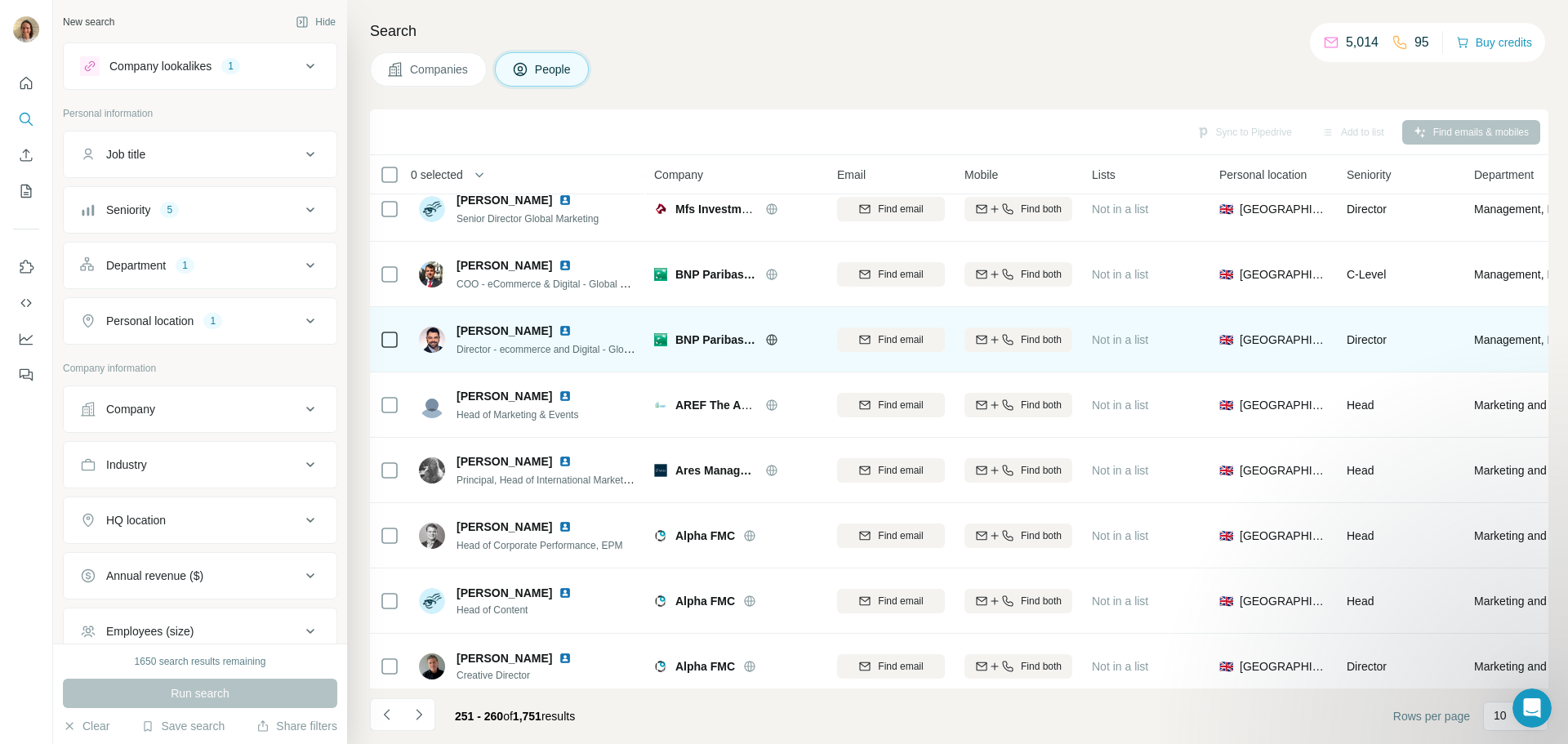
scroll to position [0, 0]
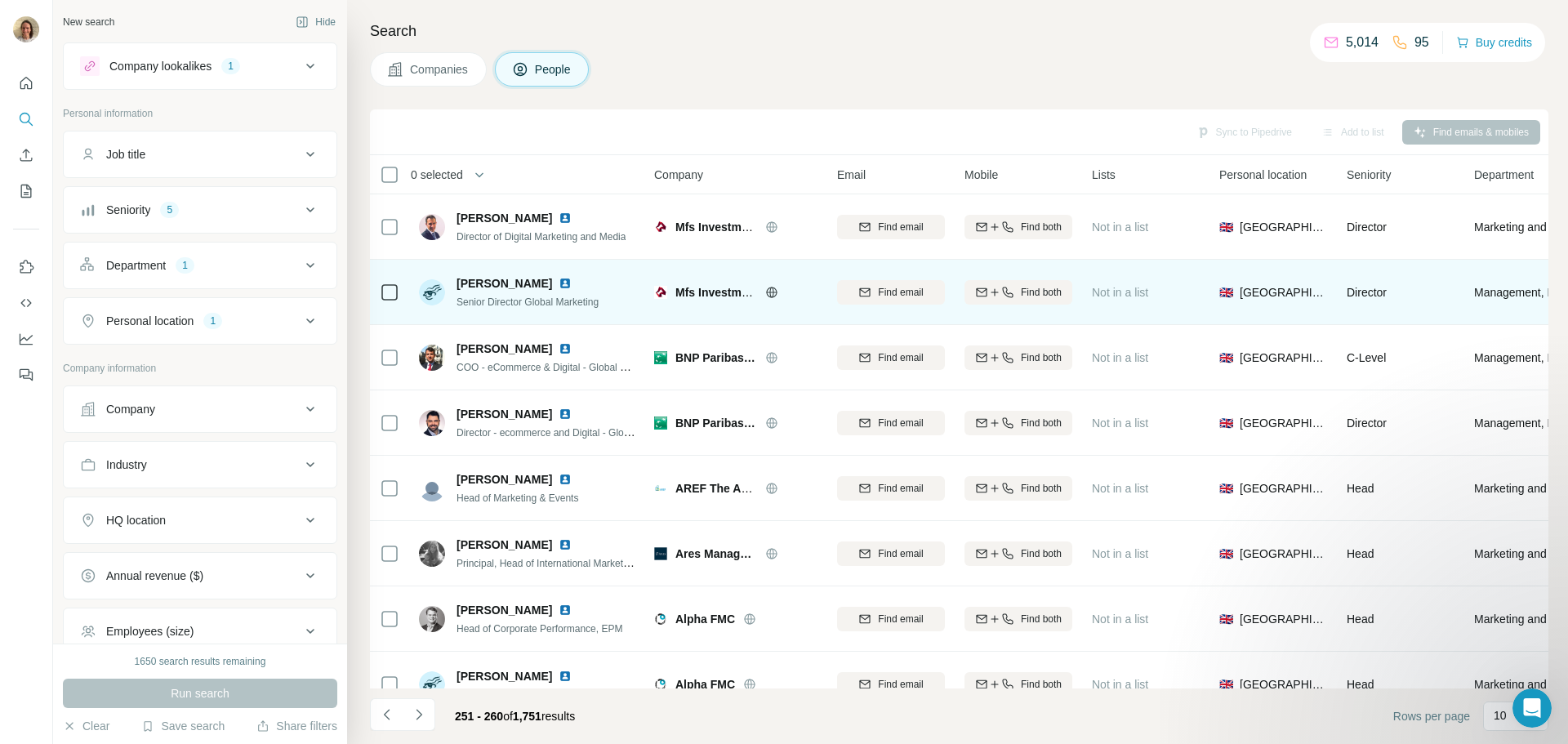
click at [559, 288] on img at bounding box center [565, 283] width 13 height 13
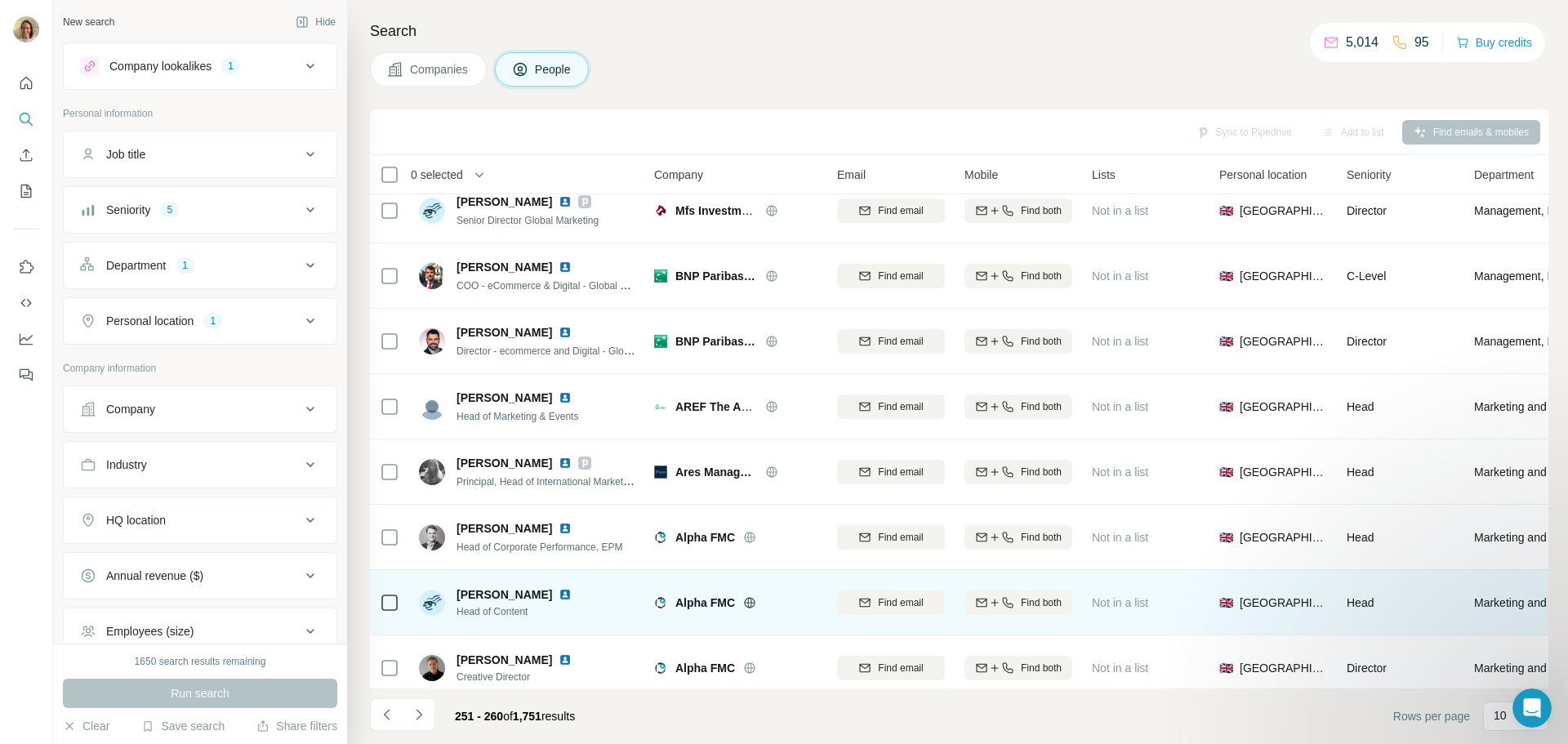
scroll to position [164, 0]
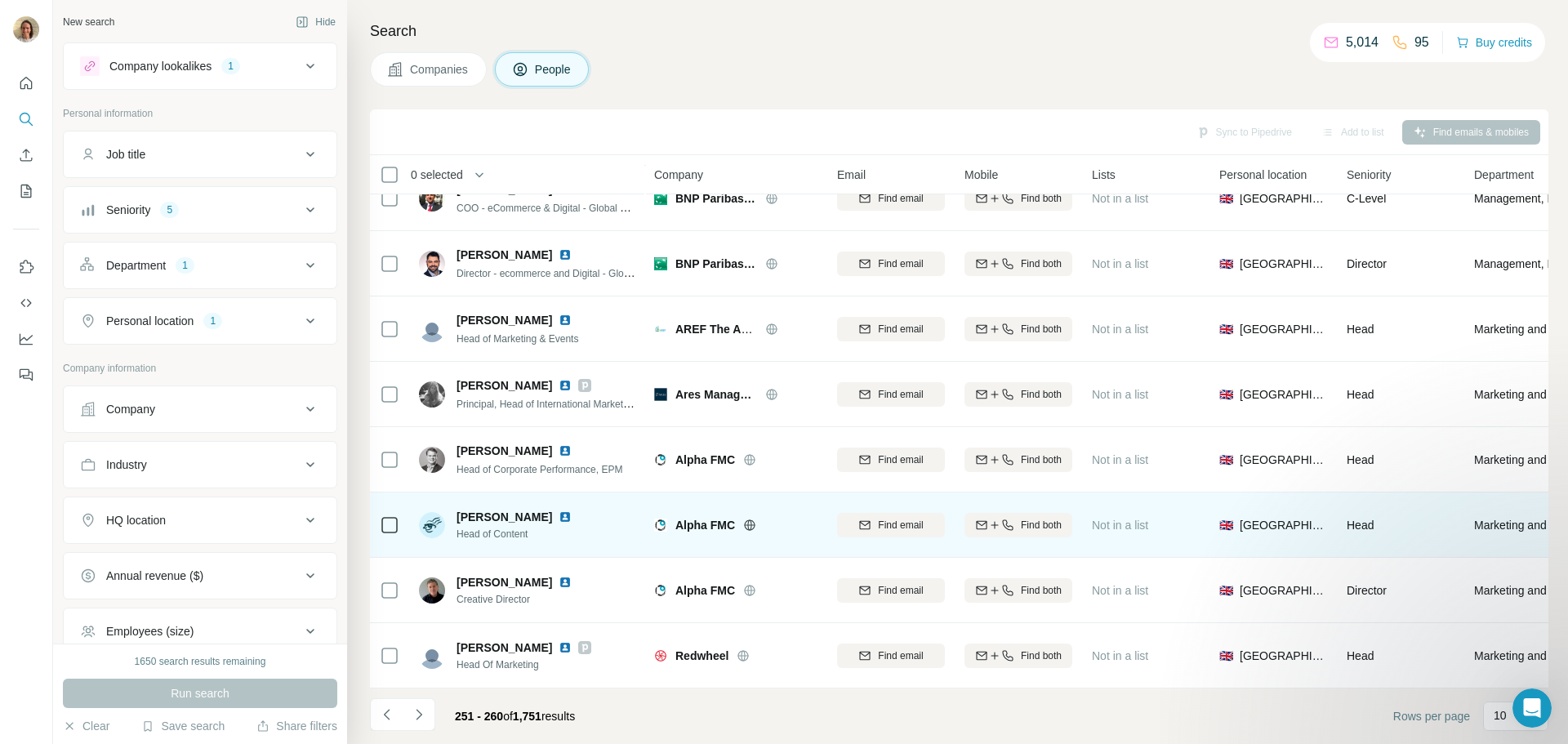
click at [558, 509] on div "[PERSON_NAME]" at bounding box center [524, 517] width 135 height 16
click at [559, 511] on img at bounding box center [565, 517] width 13 height 13
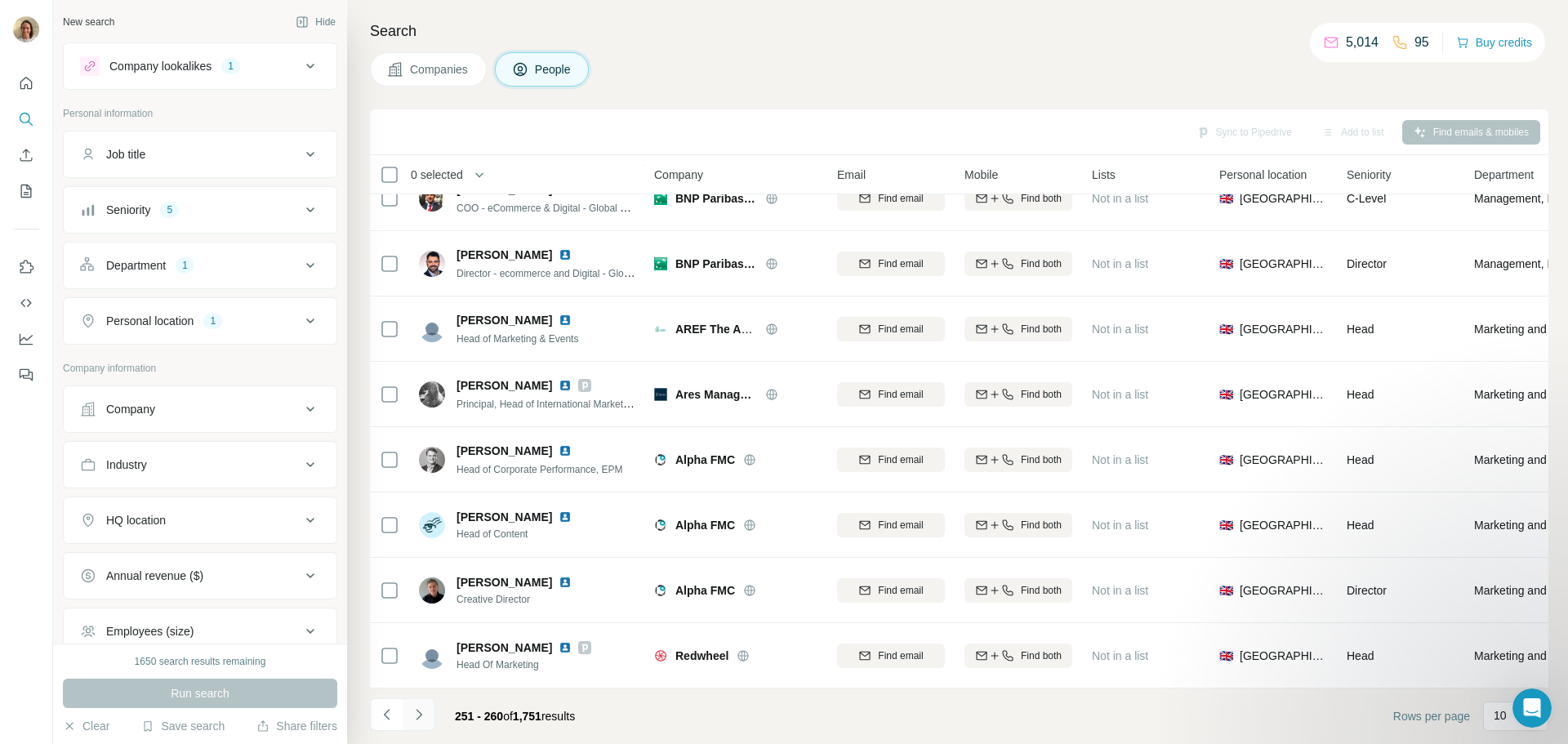
click at [425, 713] on icon "Navigate to next page" at bounding box center [419, 714] width 16 height 16
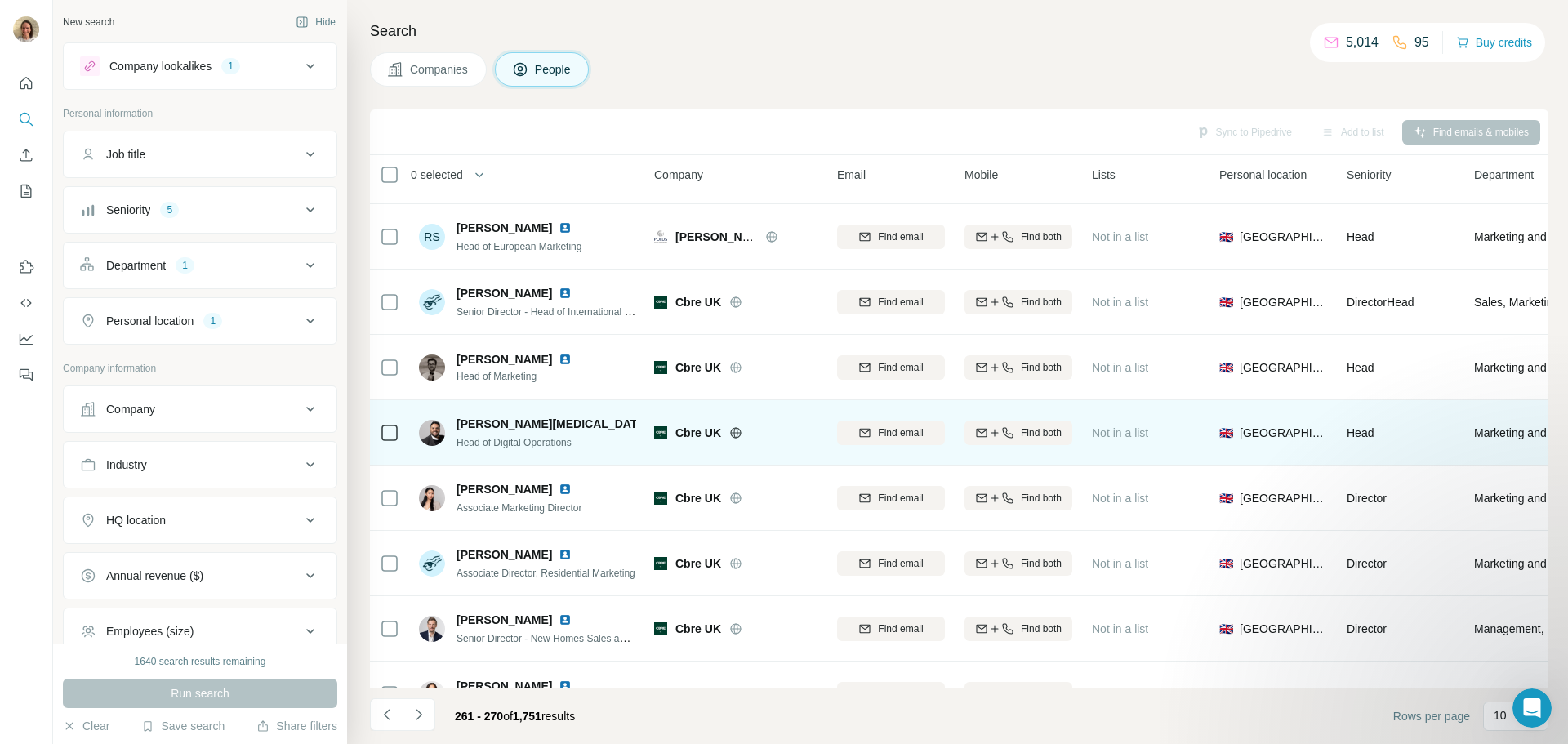
scroll to position [0, 0]
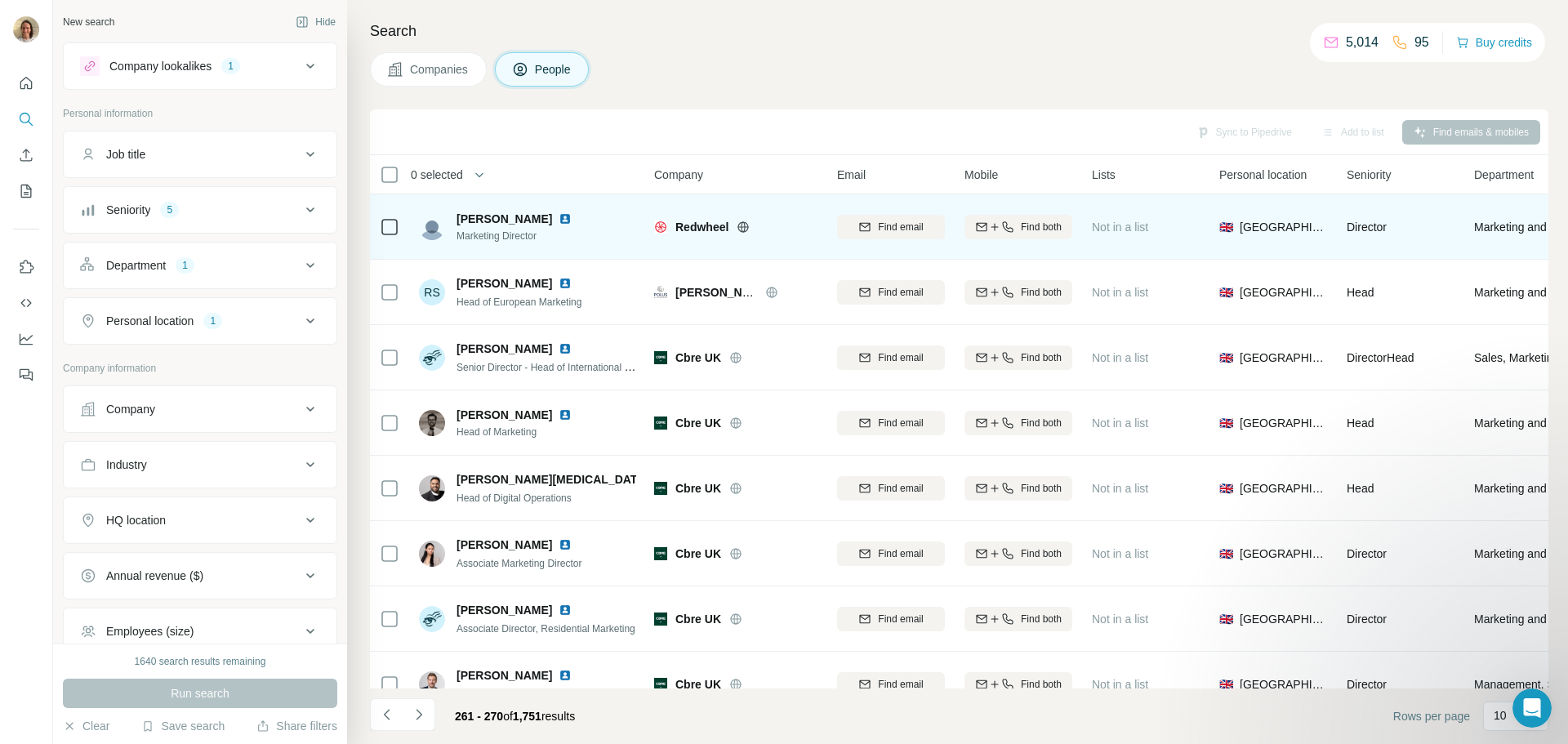
click at [742, 224] on icon at bounding box center [743, 226] width 13 height 13
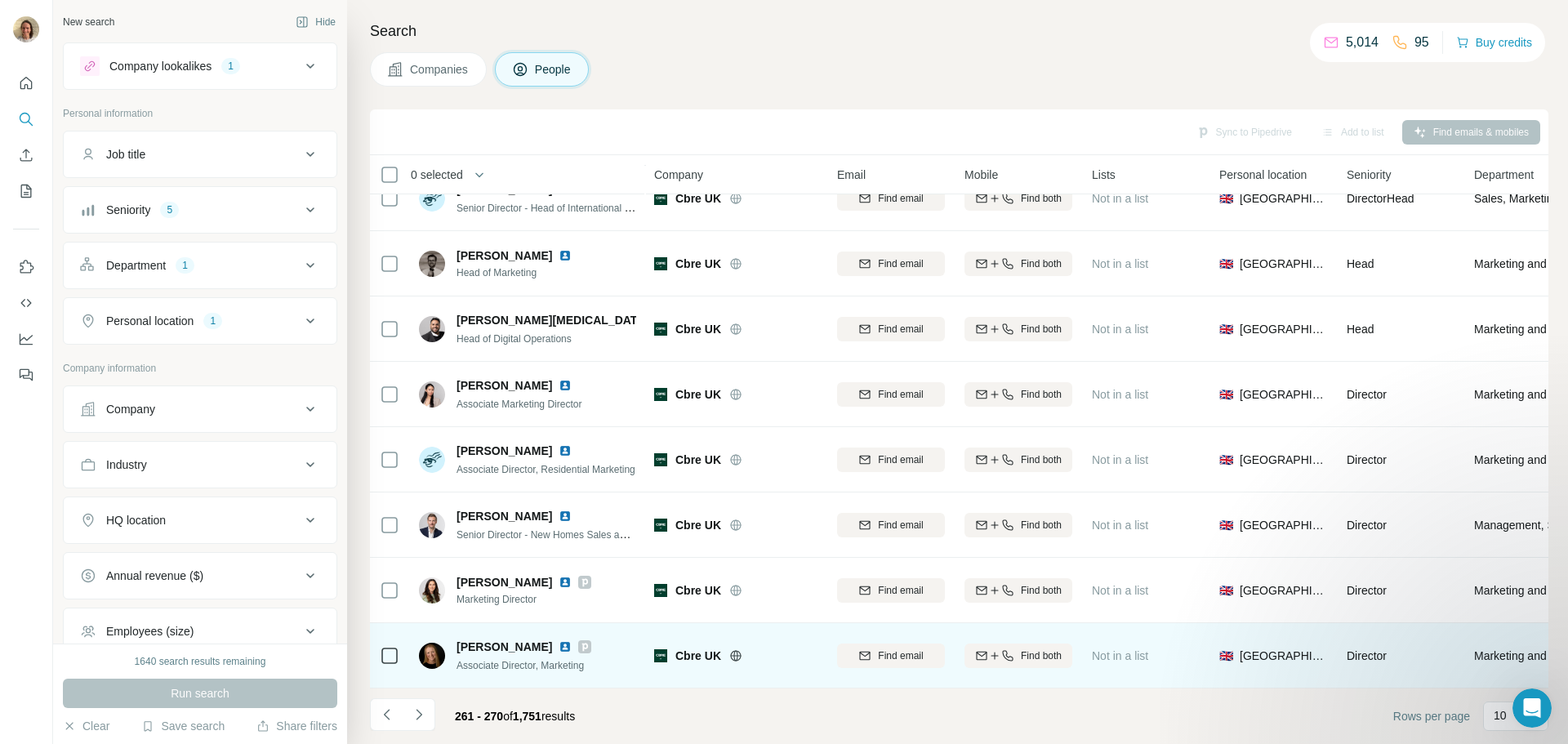
scroll to position [167, 0]
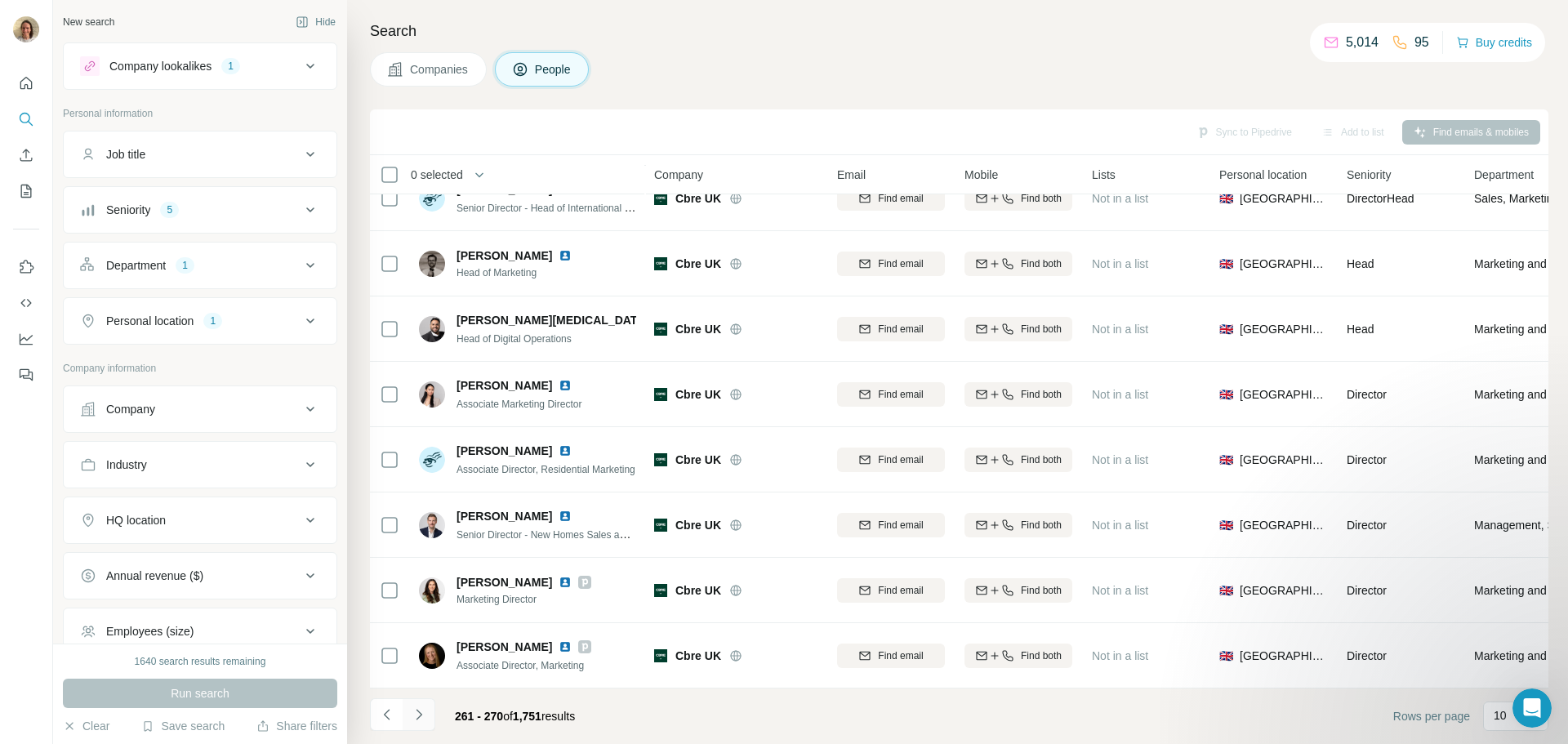
click at [418, 713] on icon "Navigate to next page" at bounding box center [419, 714] width 5 height 11
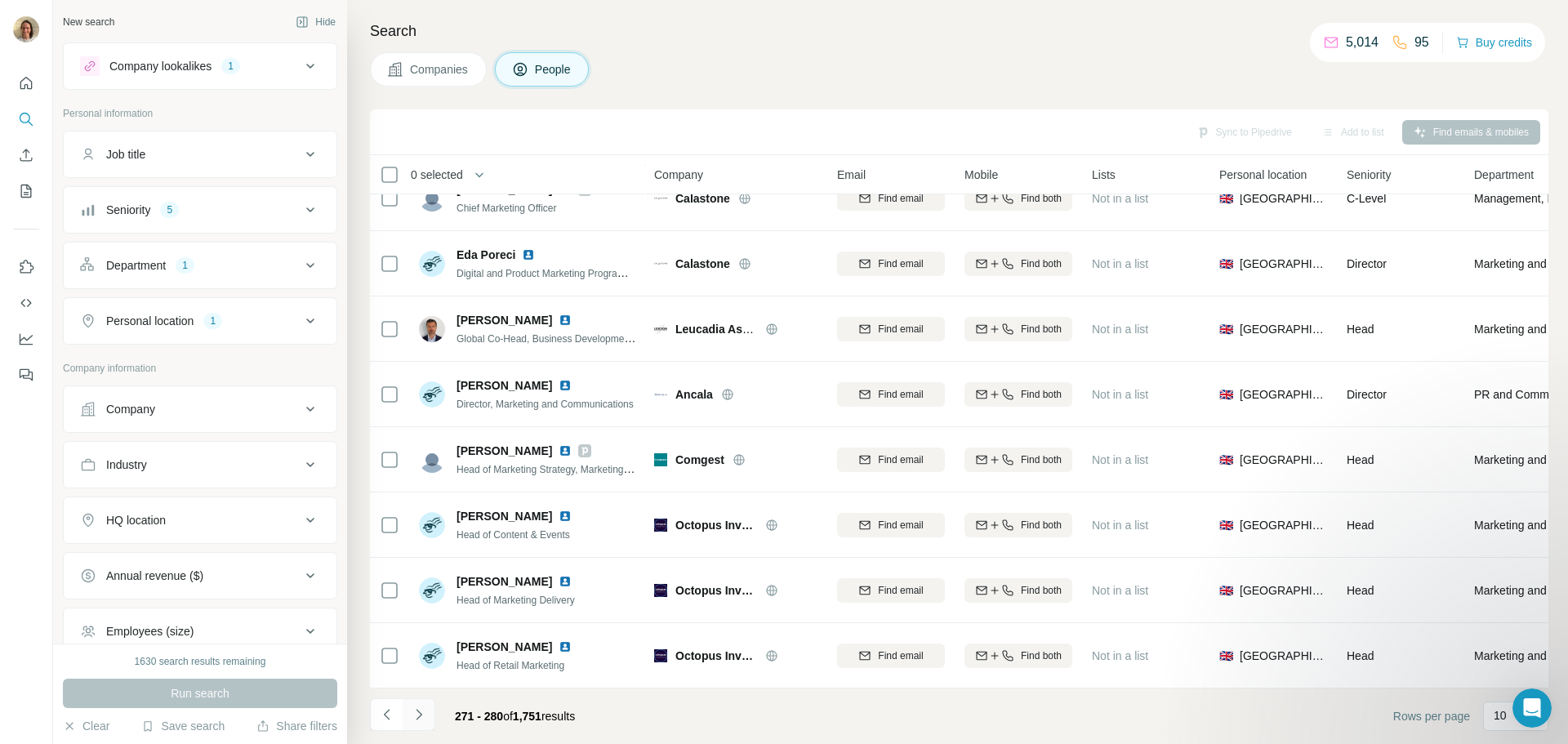
click at [422, 719] on icon "Navigate to next page" at bounding box center [419, 714] width 16 height 16
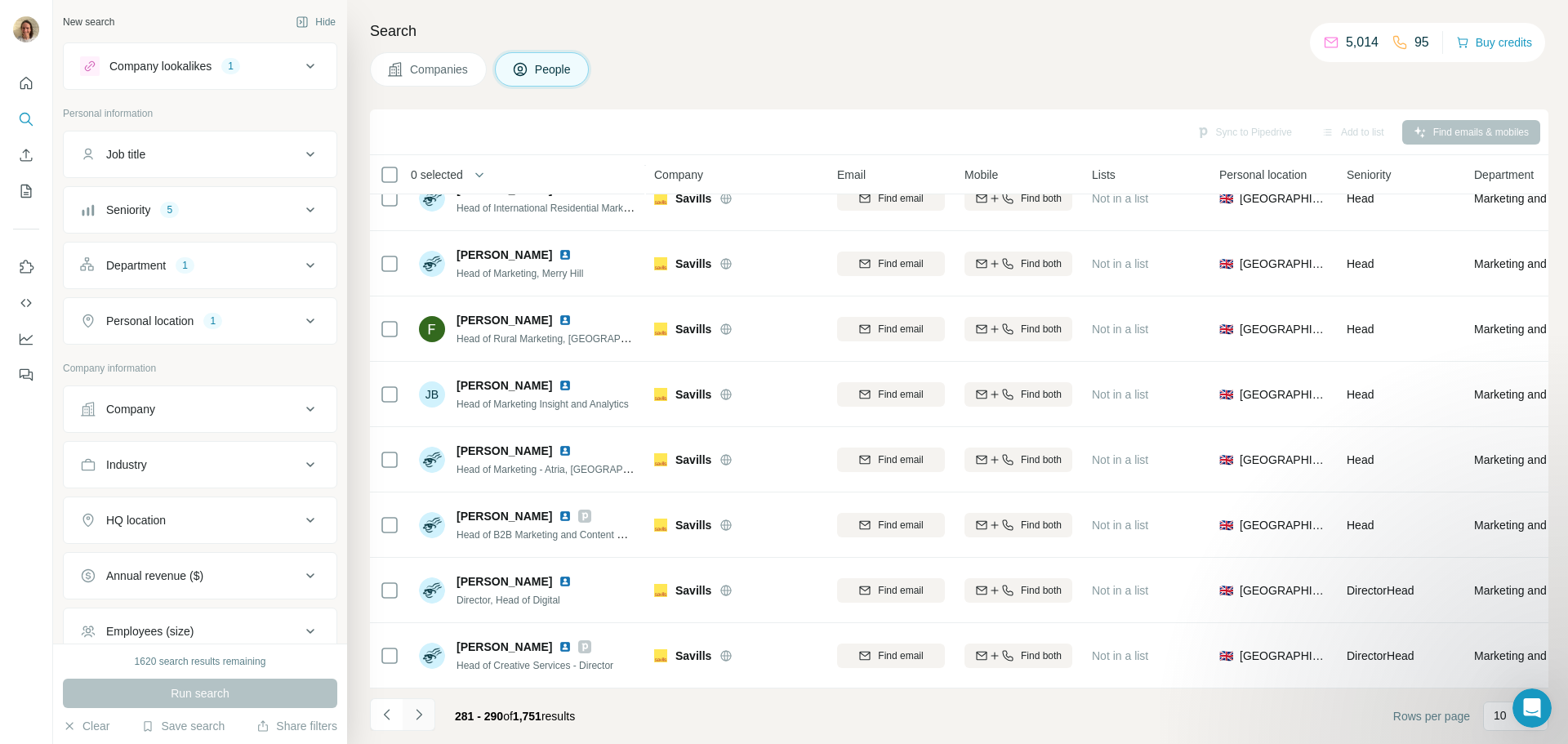
click at [408, 711] on button "Navigate to next page" at bounding box center [419, 714] width 32 height 32
click at [416, 716] on icon "Navigate to next page" at bounding box center [419, 714] width 16 height 16
click at [421, 708] on icon "Navigate to next page" at bounding box center [419, 714] width 16 height 16
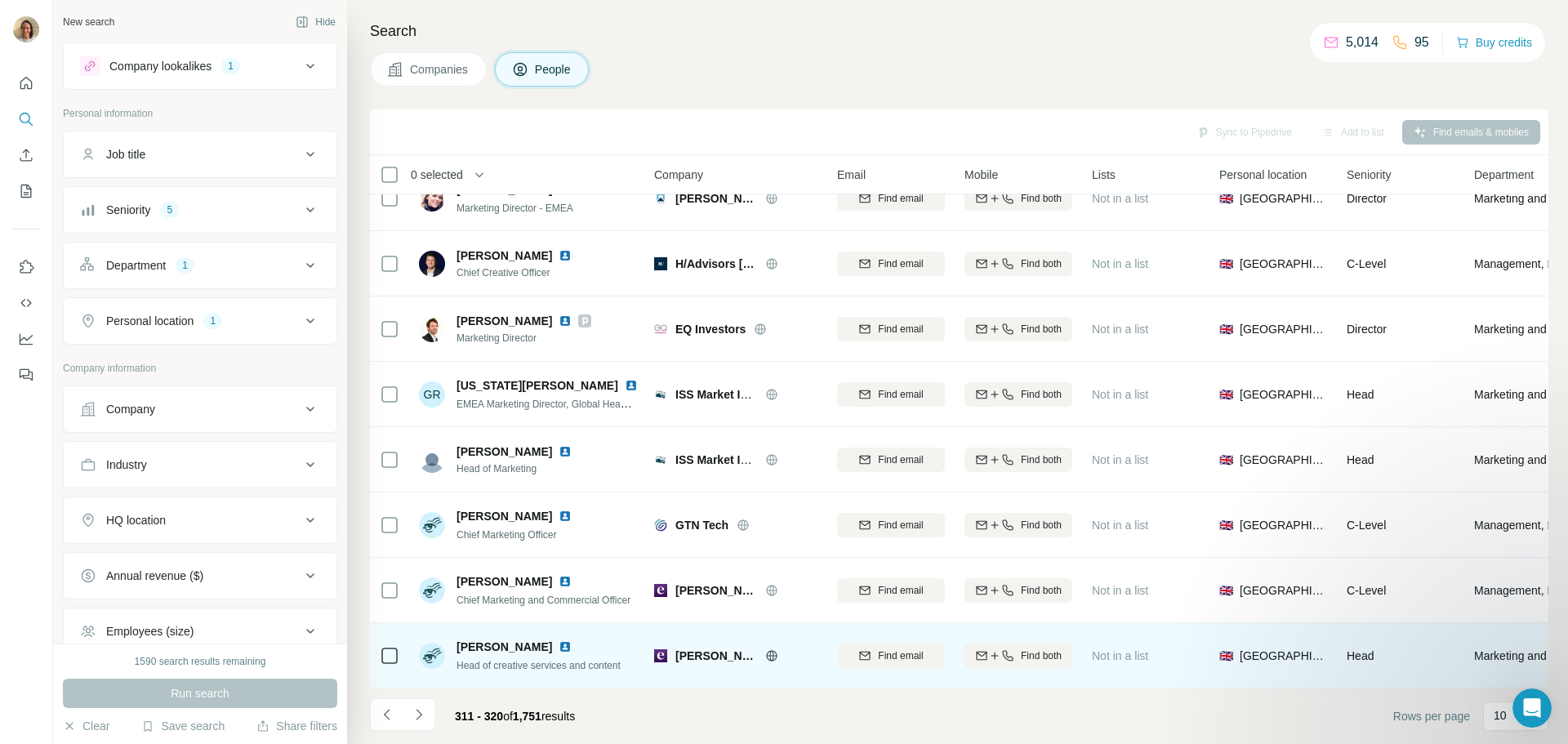
click at [559, 641] on img at bounding box center [565, 647] width 13 height 13
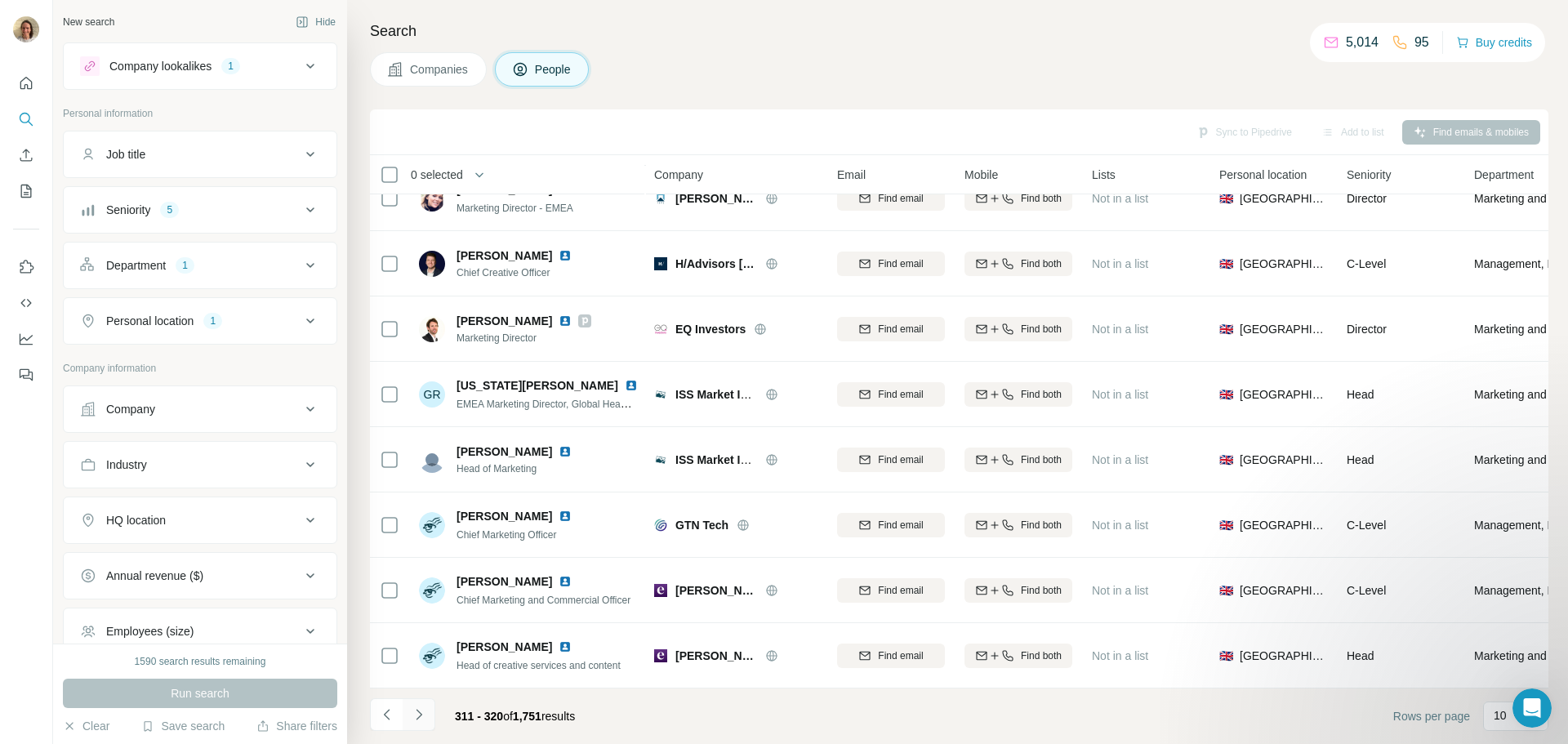
click at [422, 706] on icon "Navigate to next page" at bounding box center [419, 714] width 16 height 16
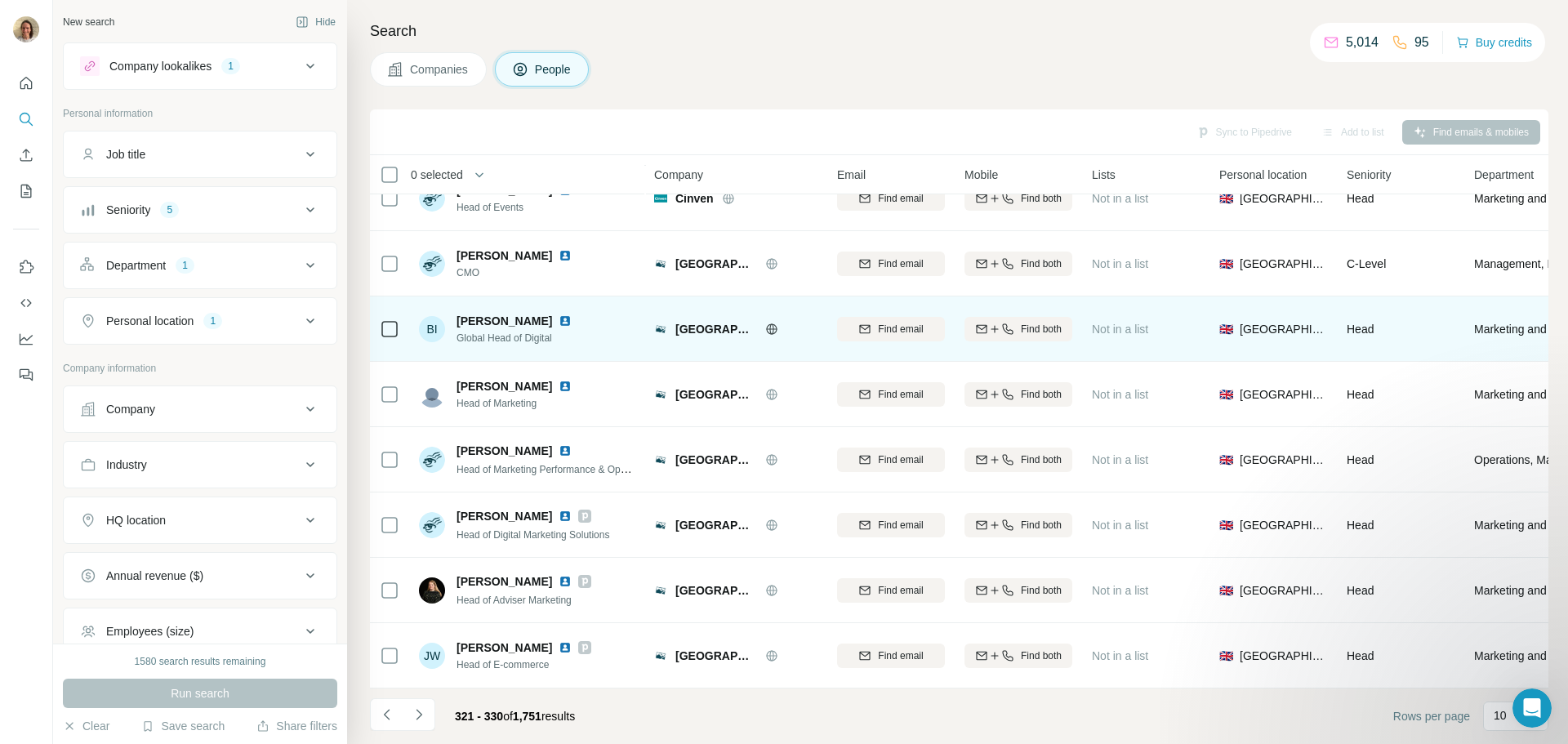
click at [559, 314] on img at bounding box center [565, 321] width 13 height 13
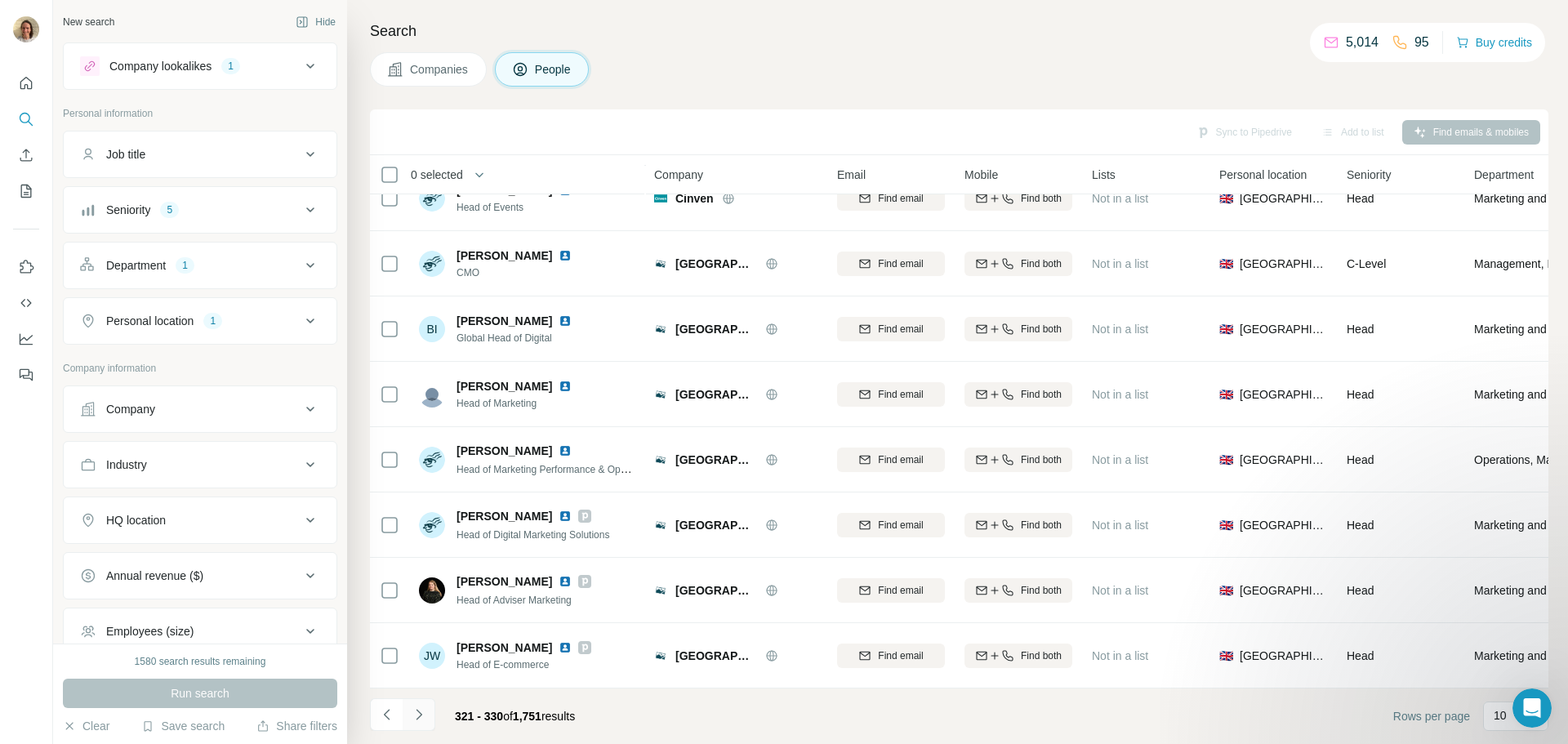
click at [425, 702] on button "Navigate to next page" at bounding box center [419, 714] width 32 height 32
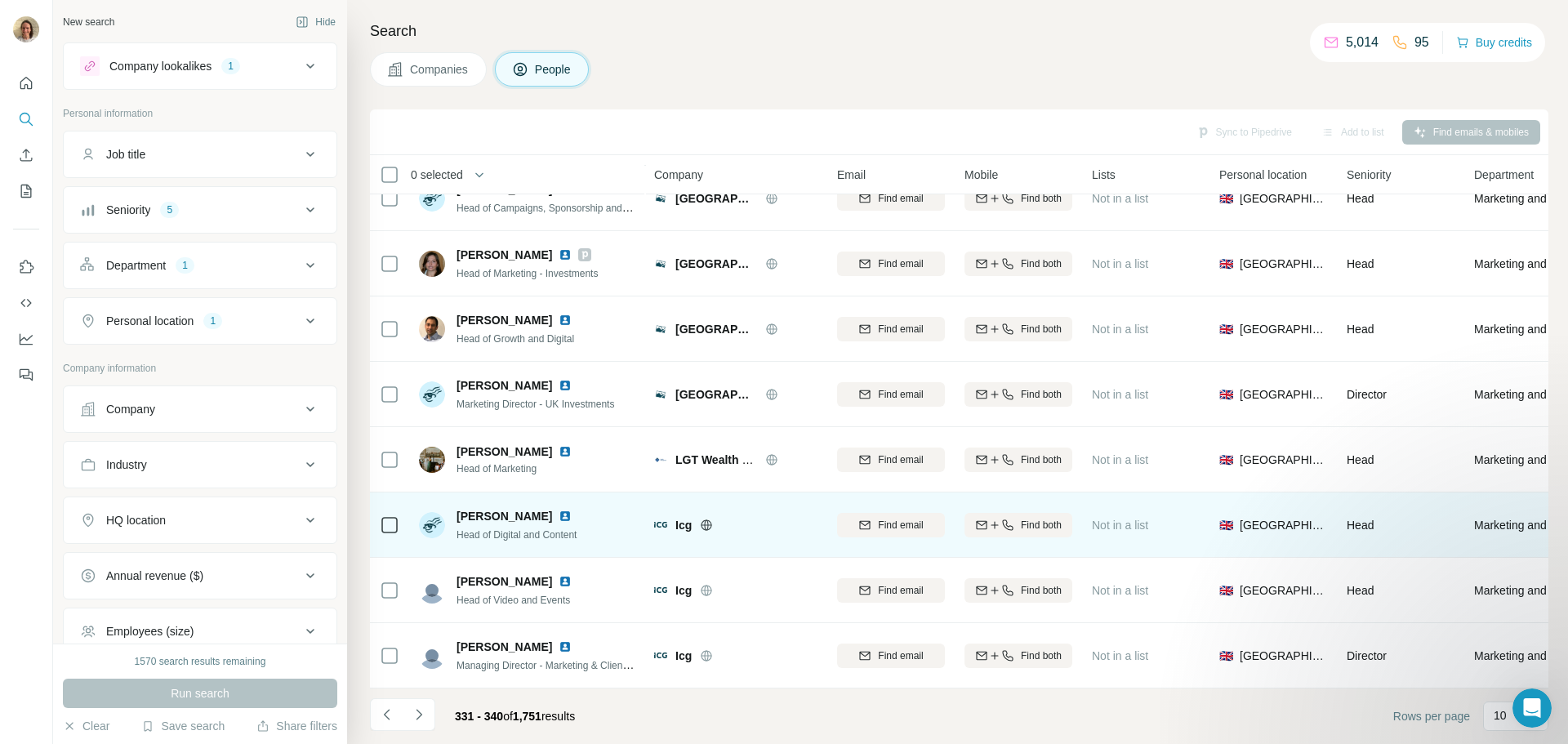
click at [559, 509] on img at bounding box center [565, 516] width 13 height 13
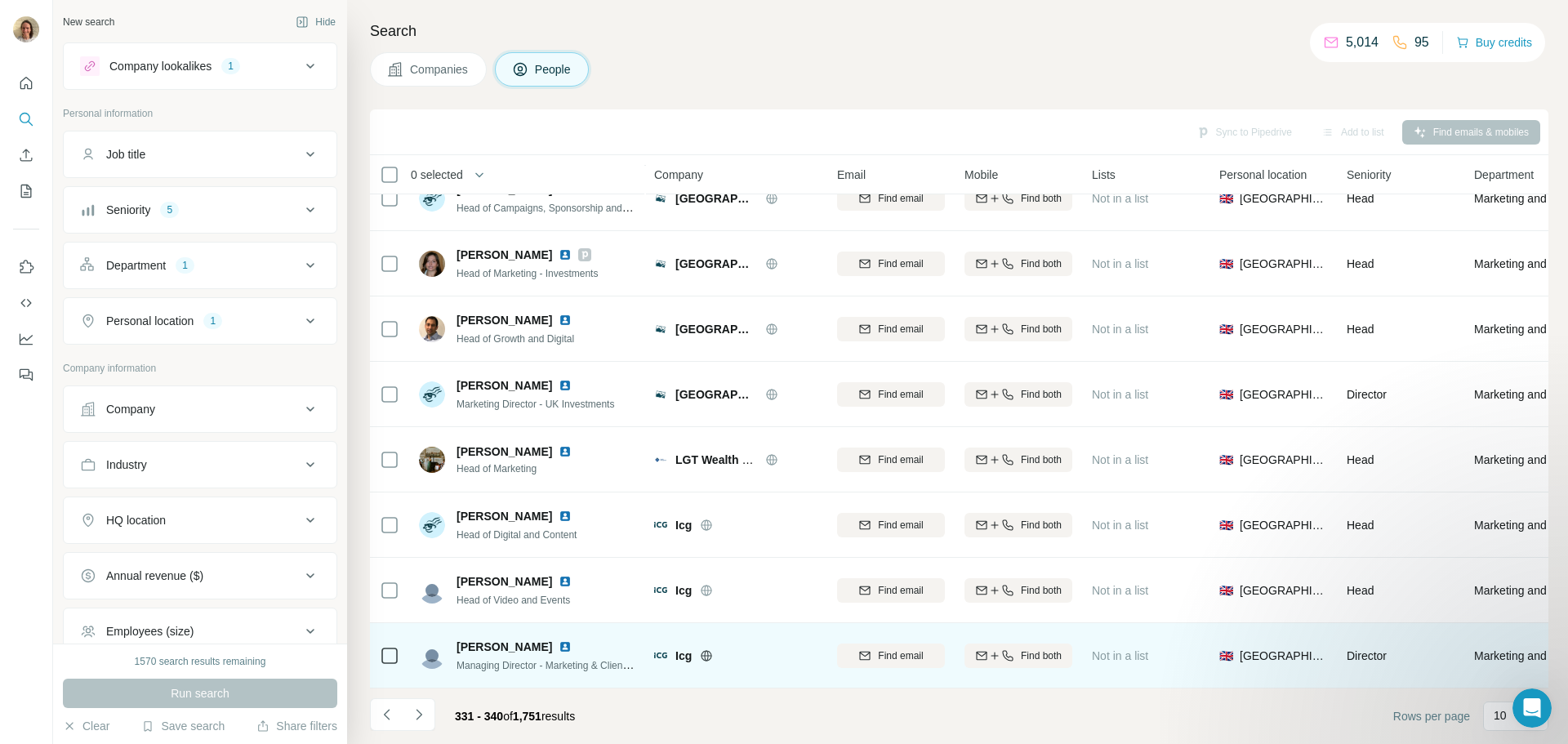
click at [559, 641] on img at bounding box center [565, 647] width 13 height 13
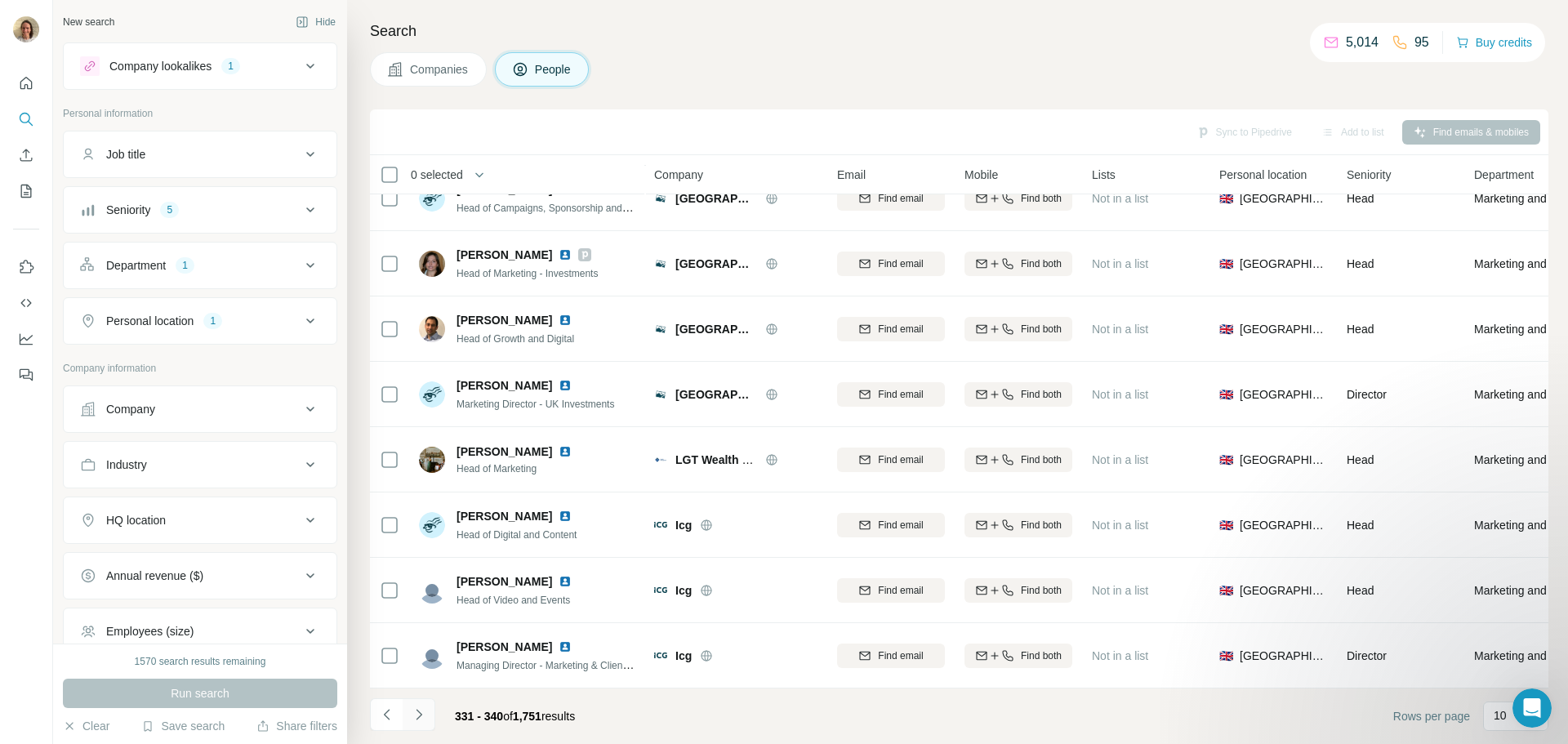
click at [415, 708] on icon "Navigate to next page" at bounding box center [419, 714] width 16 height 16
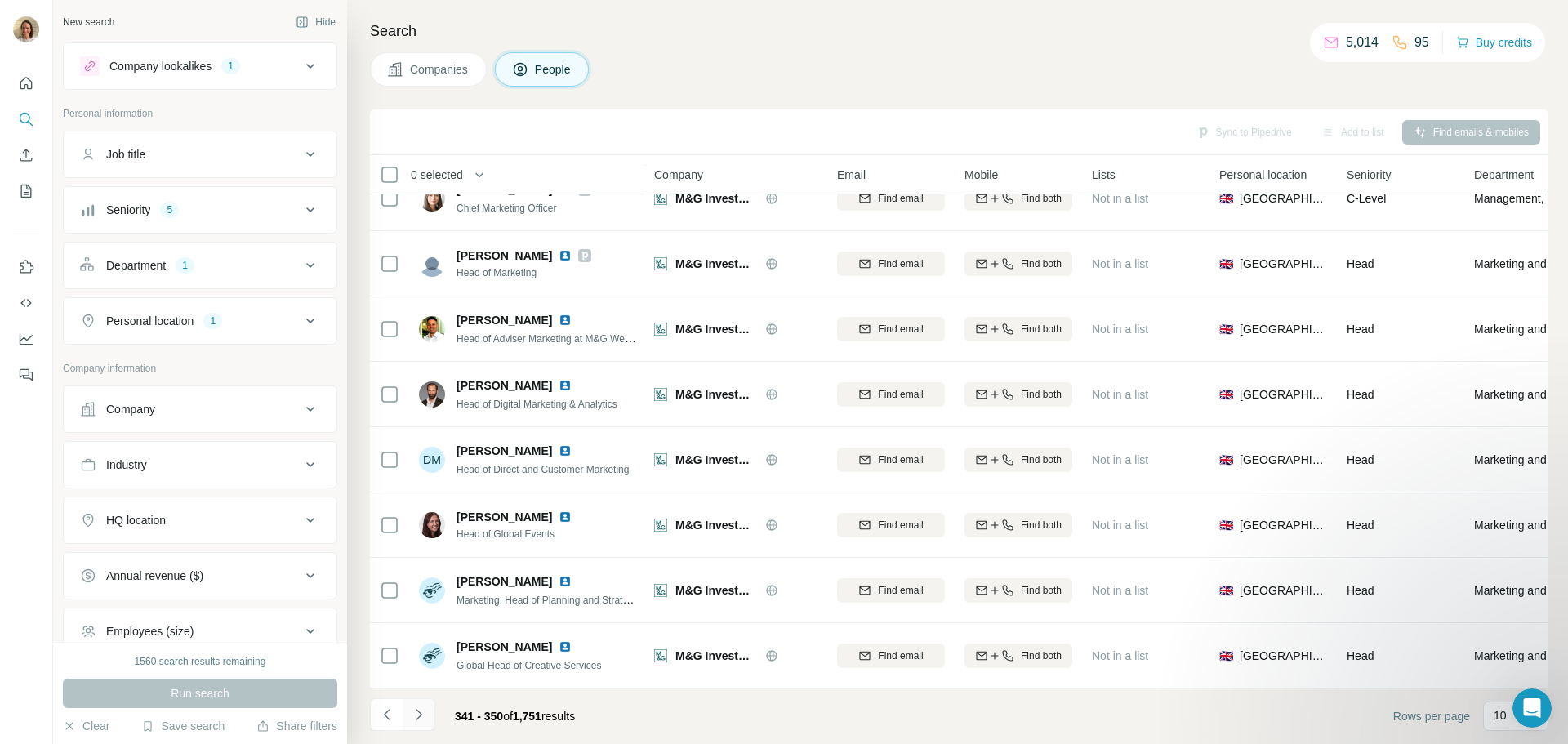
click at [422, 722] on icon "Navigate to next page" at bounding box center [419, 714] width 16 height 16
click at [417, 719] on icon "Navigate to next page" at bounding box center [419, 714] width 5 height 11
click at [411, 713] on icon "Navigate to next page" at bounding box center [419, 714] width 16 height 16
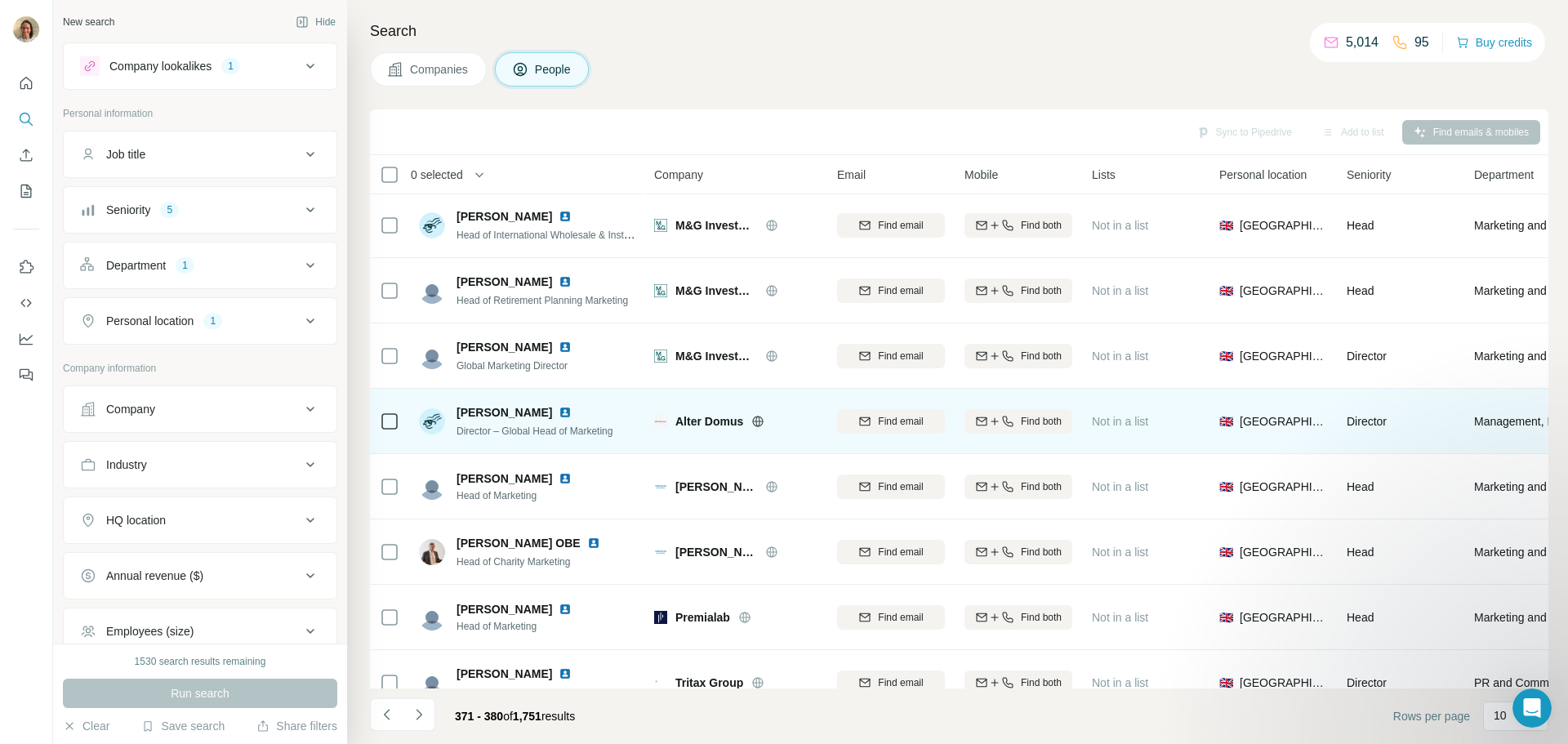
scroll to position [0, 0]
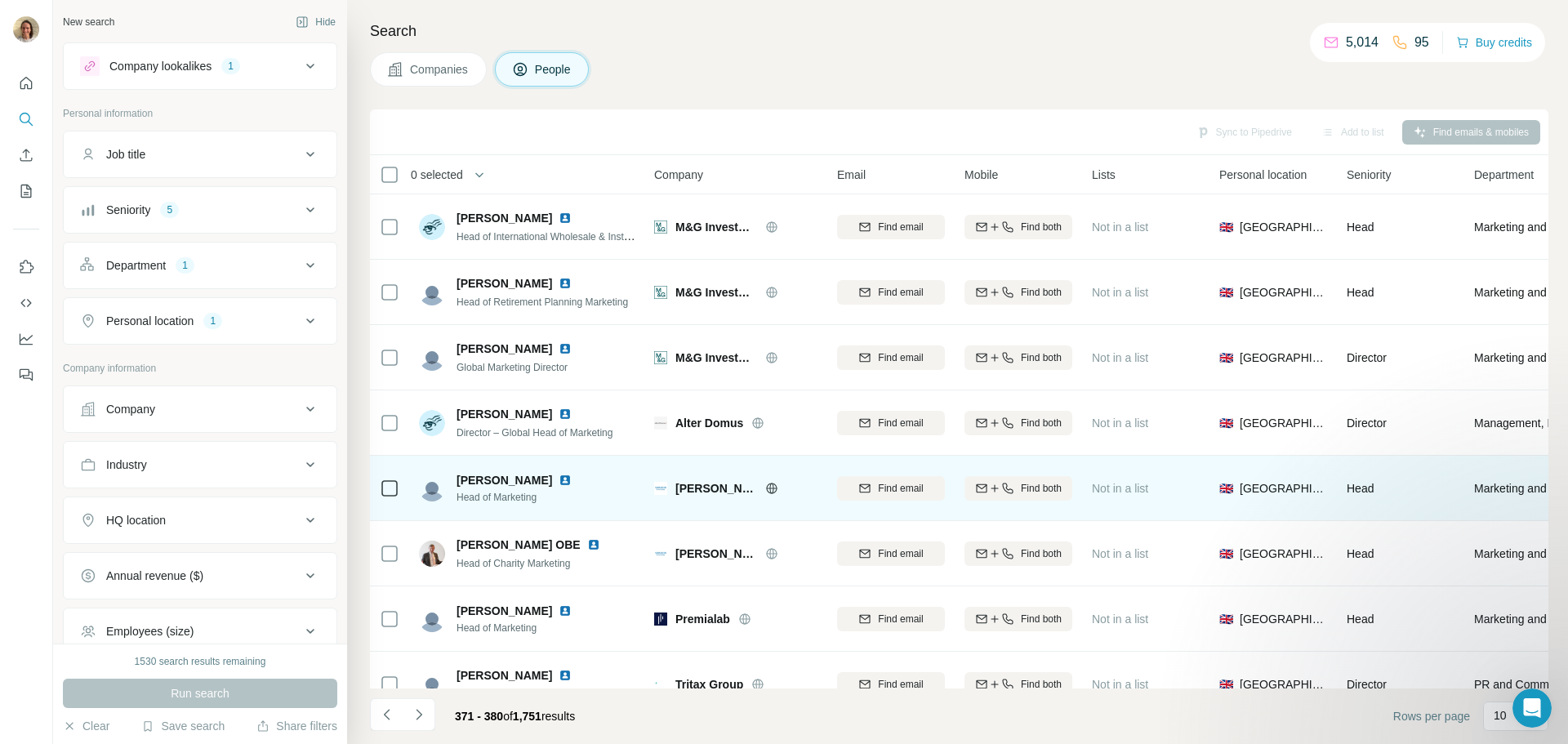
click at [559, 481] on img at bounding box center [565, 480] width 13 height 13
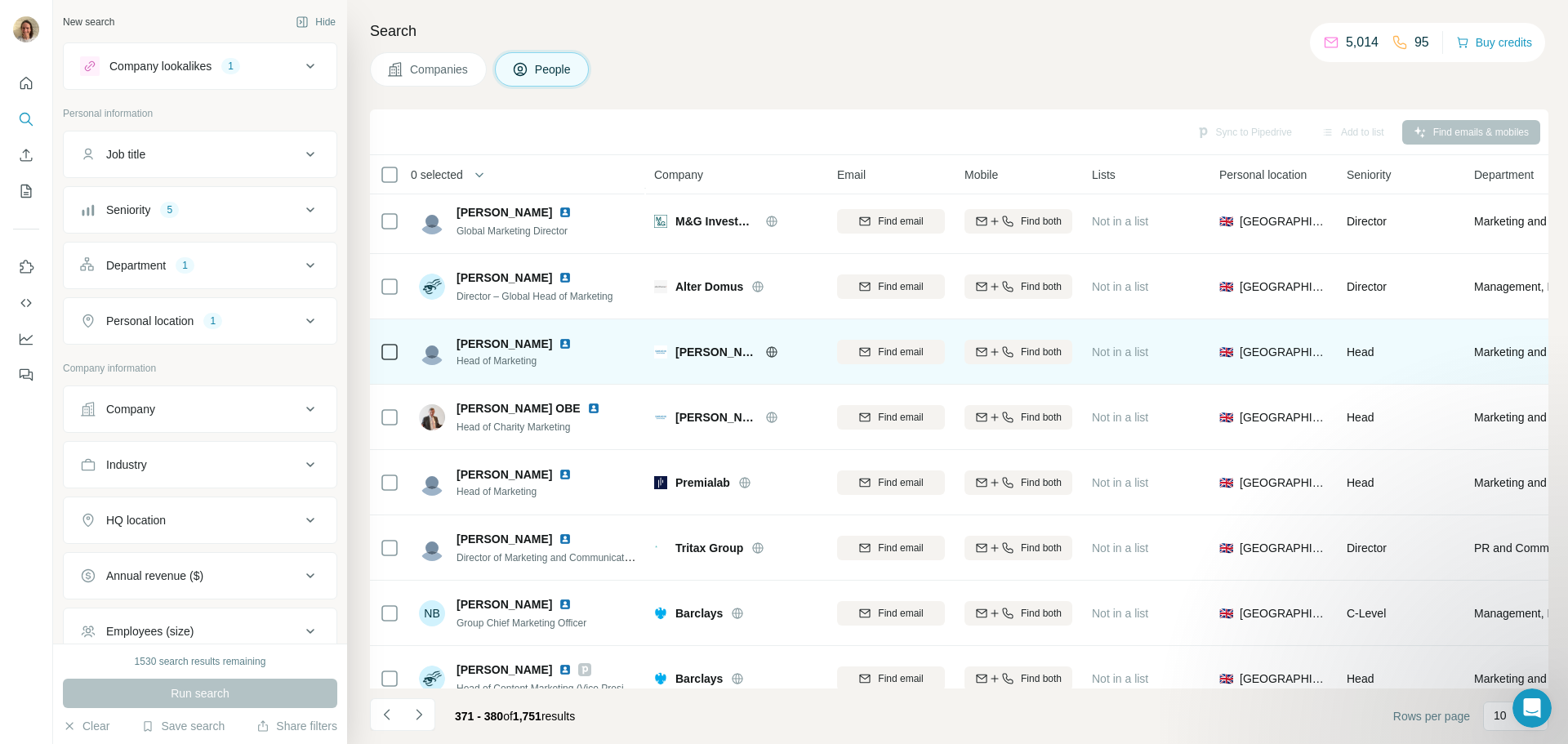
scroll to position [167, 0]
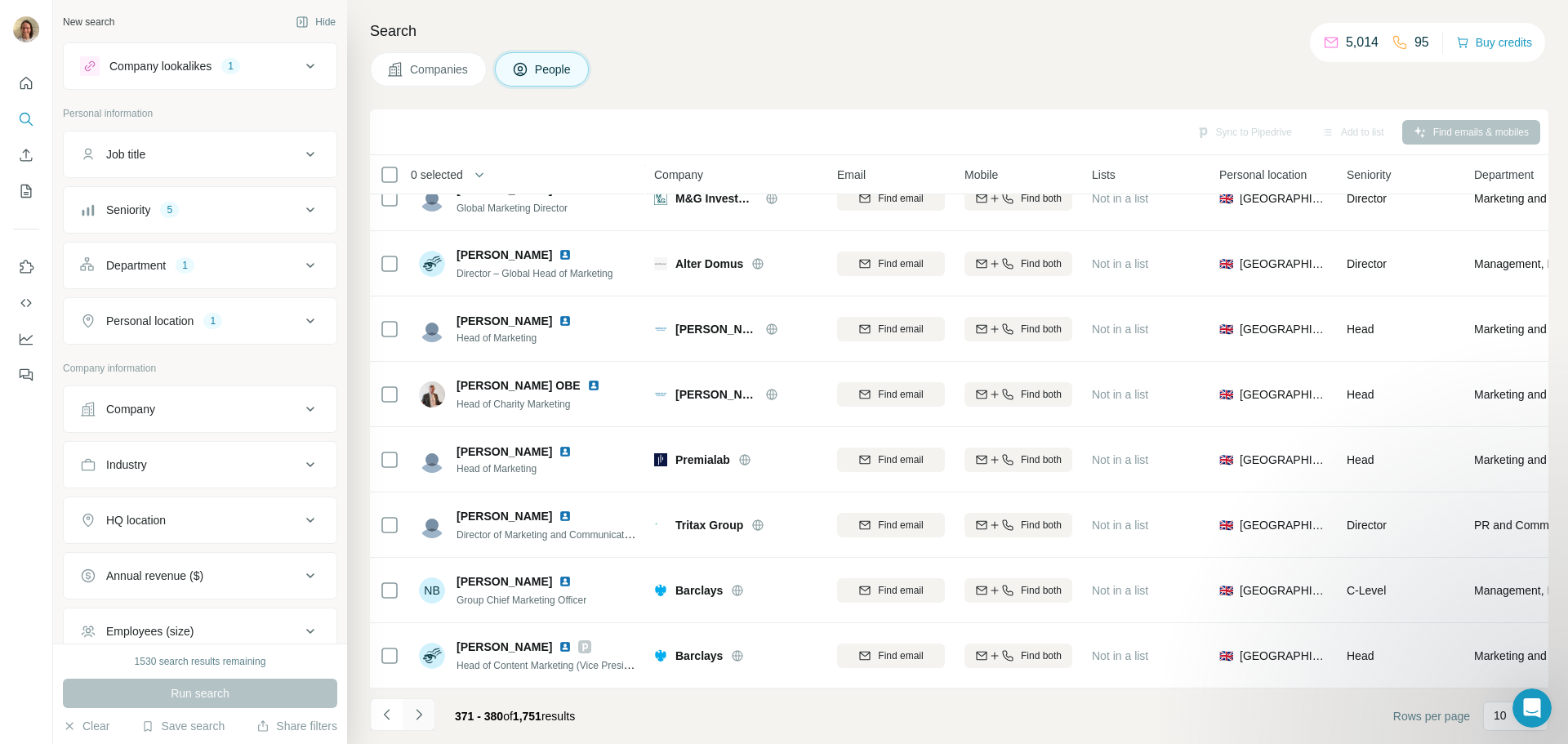
click at [415, 706] on button "Navigate to next page" at bounding box center [419, 714] width 32 height 32
click at [415, 706] on icon "Navigate to next page" at bounding box center [419, 714] width 16 height 16
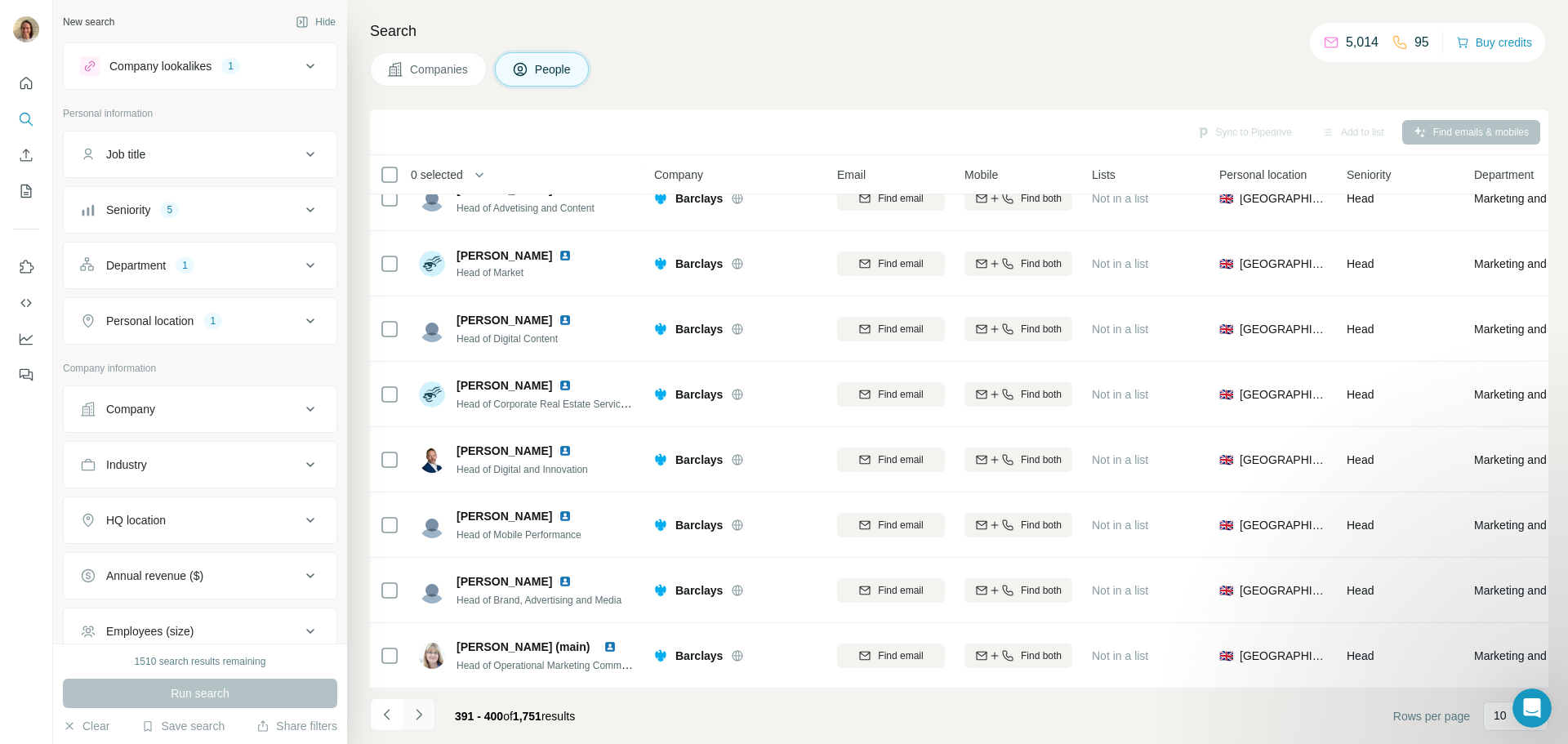
click at [421, 712] on icon "Navigate to next page" at bounding box center [419, 714] width 16 height 16
click at [421, 709] on icon "Navigate to next page" at bounding box center [419, 714] width 16 height 16
click at [416, 710] on icon "Navigate to next page" at bounding box center [419, 714] width 16 height 16
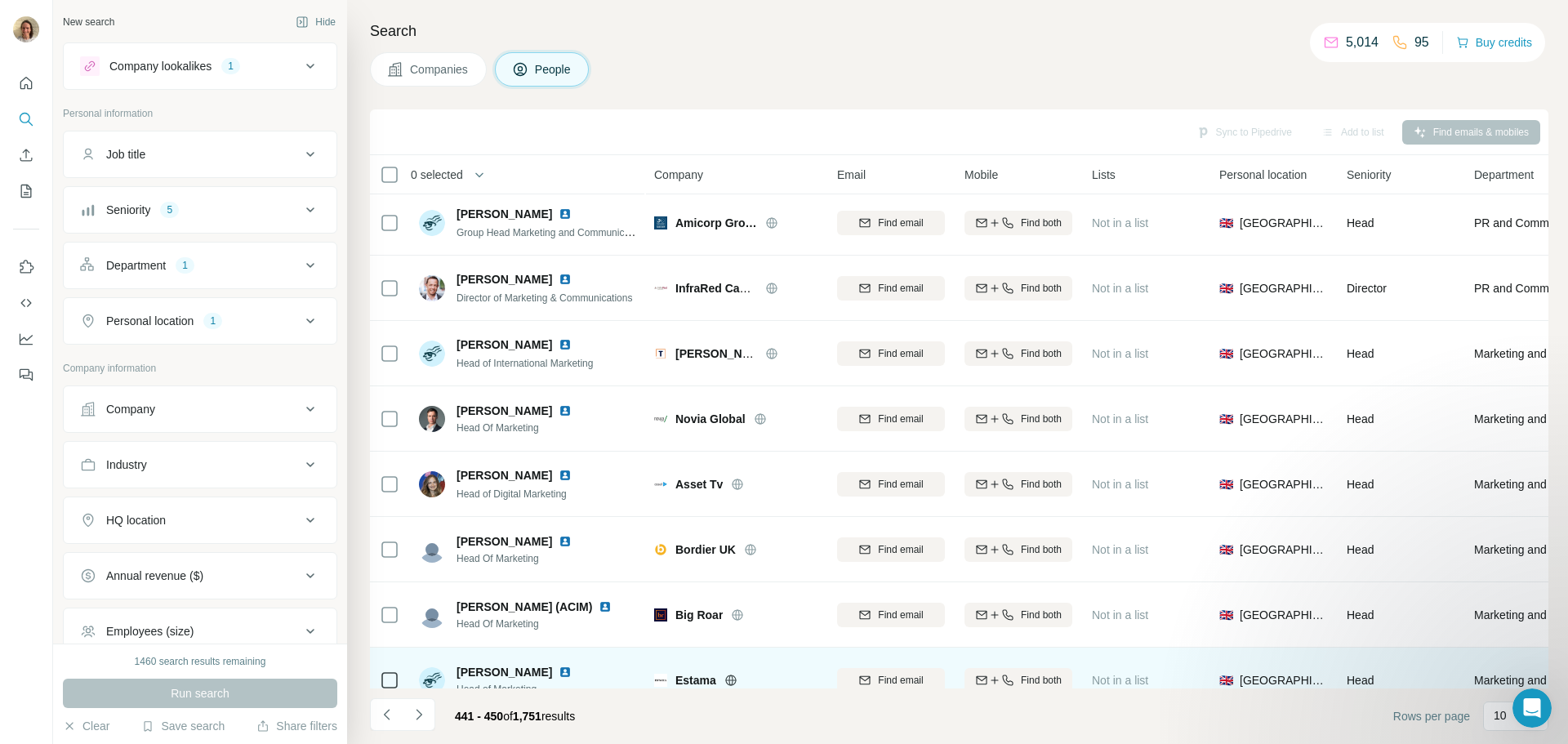
scroll to position [0, 0]
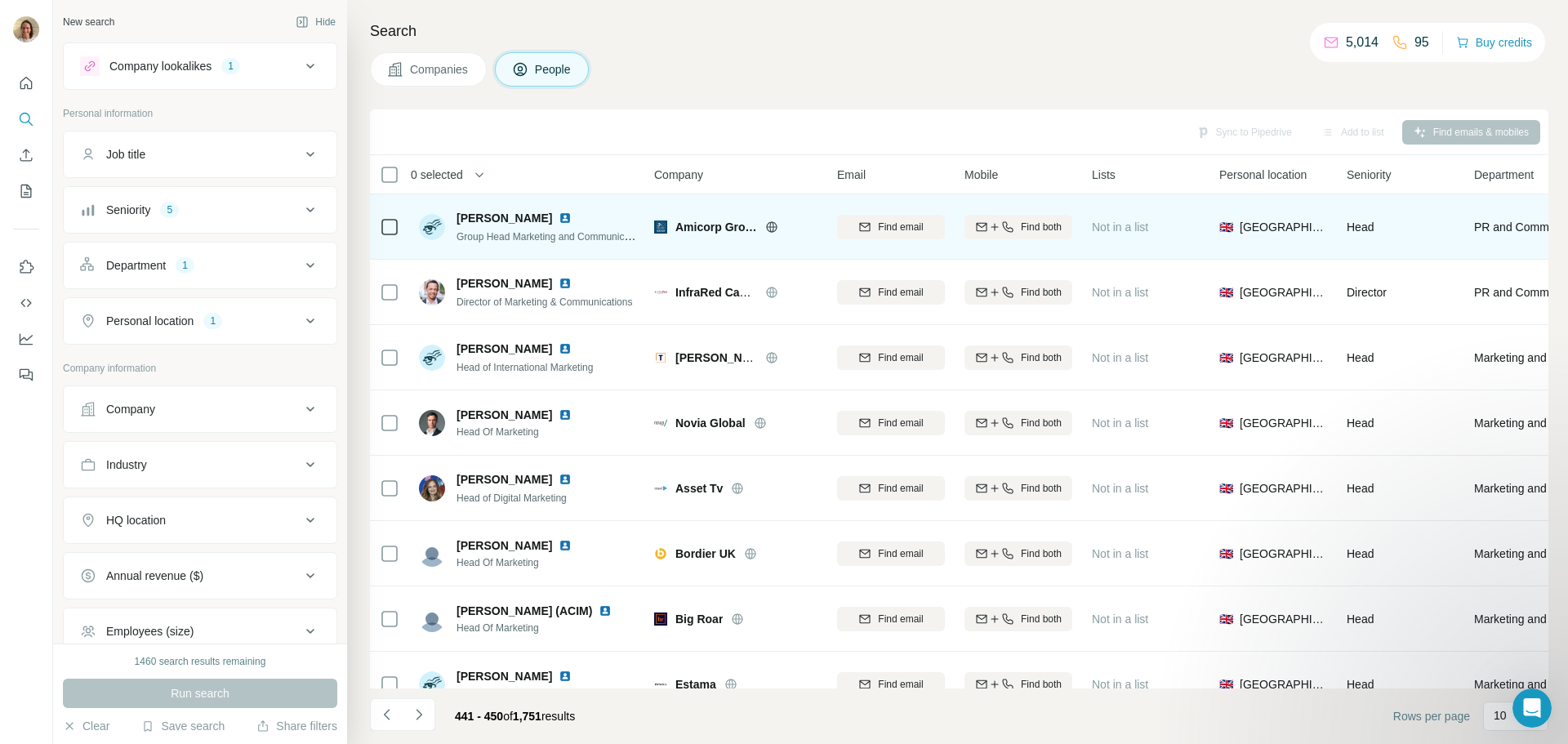
click at [563, 219] on img at bounding box center [565, 217] width 13 height 13
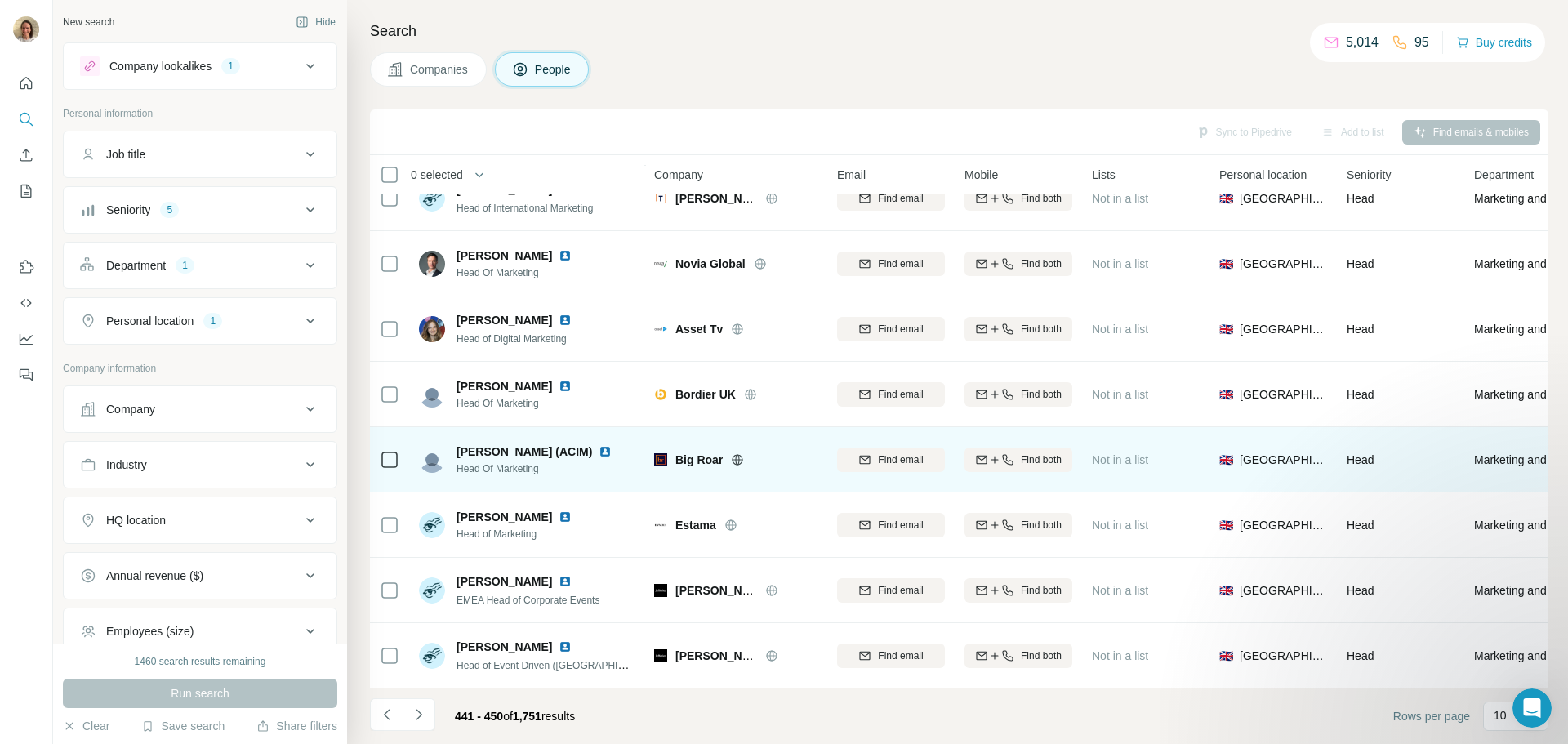
scroll to position [167, 0]
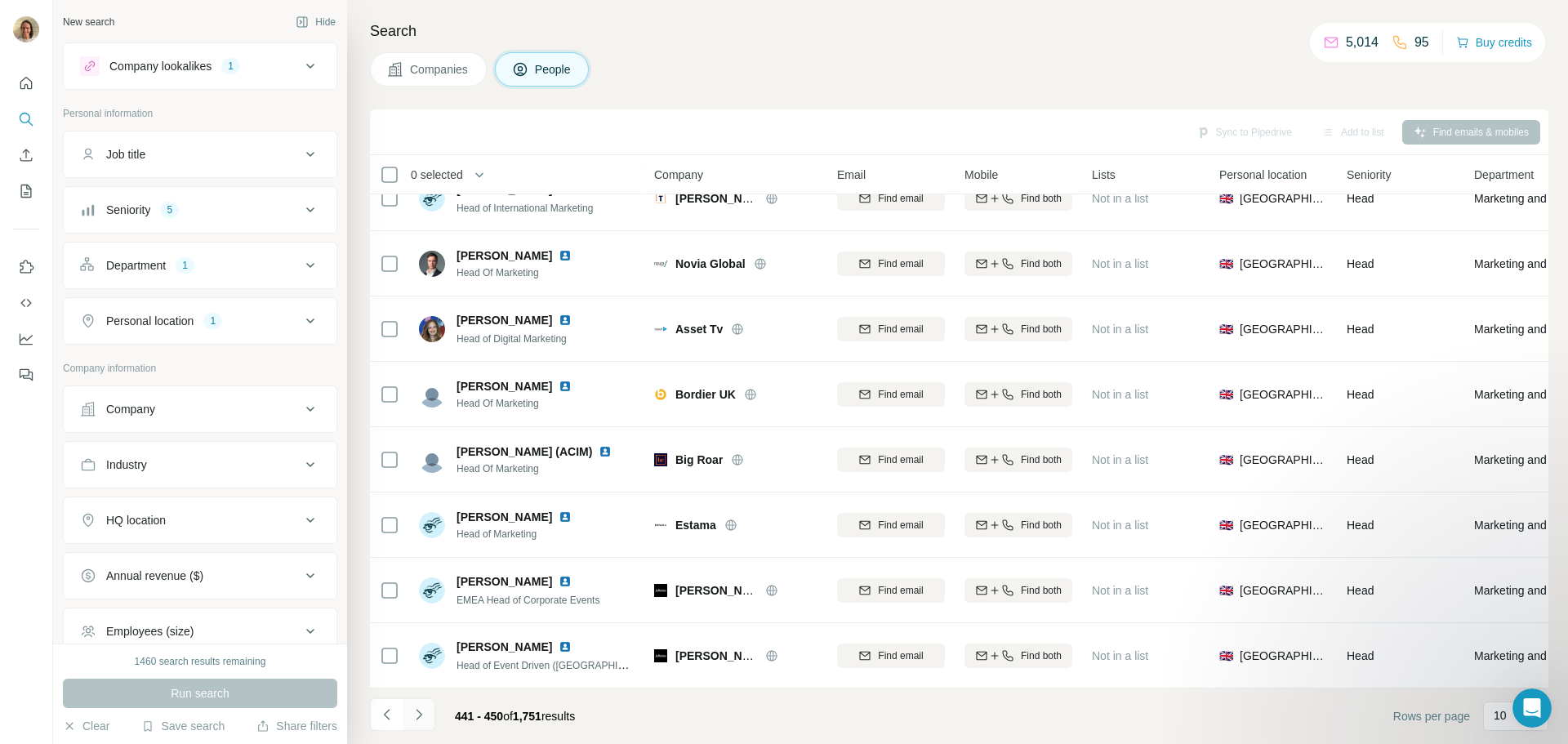
click at [423, 700] on button "Navigate to next page" at bounding box center [419, 714] width 32 height 32
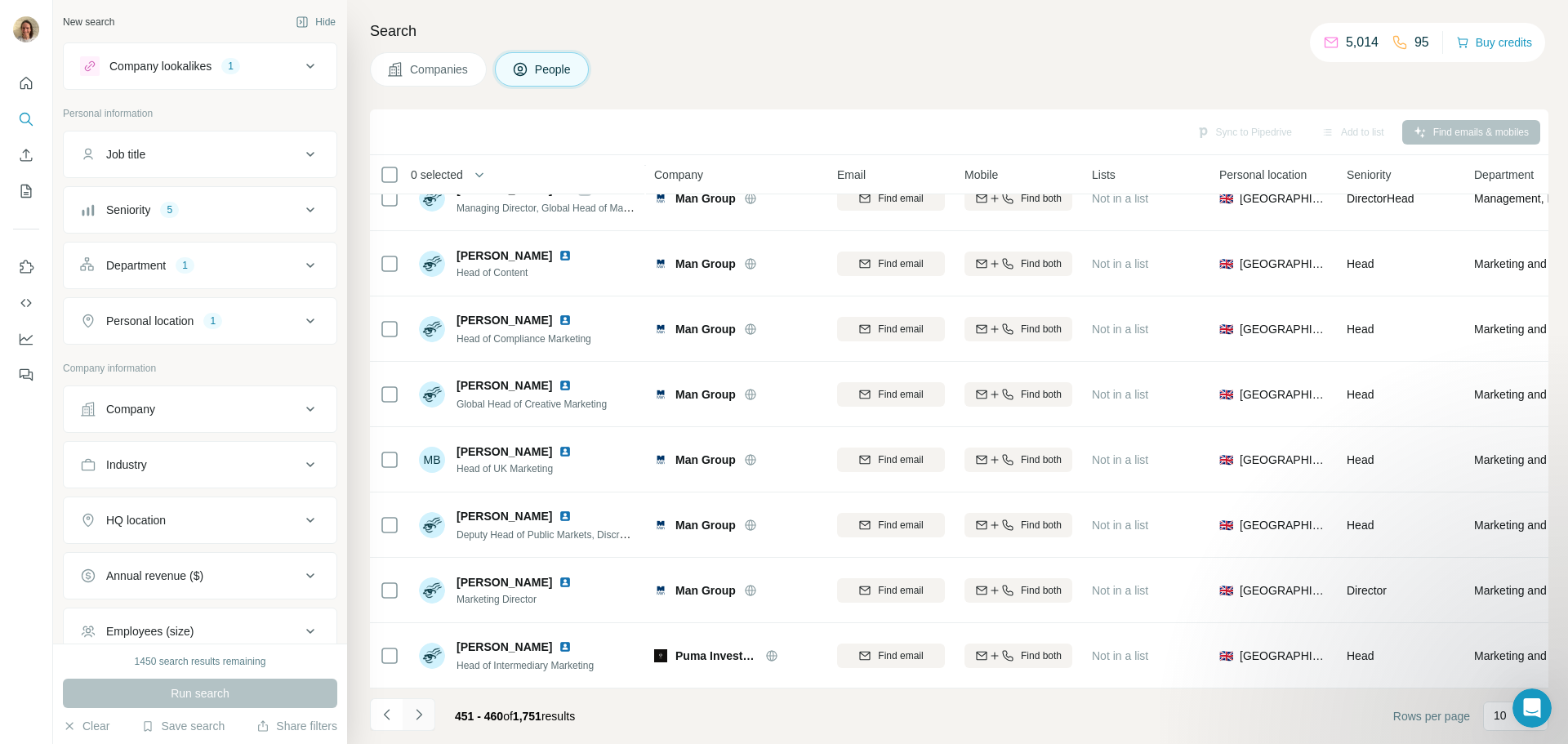
click at [421, 704] on button "Navigate to next page" at bounding box center [419, 714] width 32 height 32
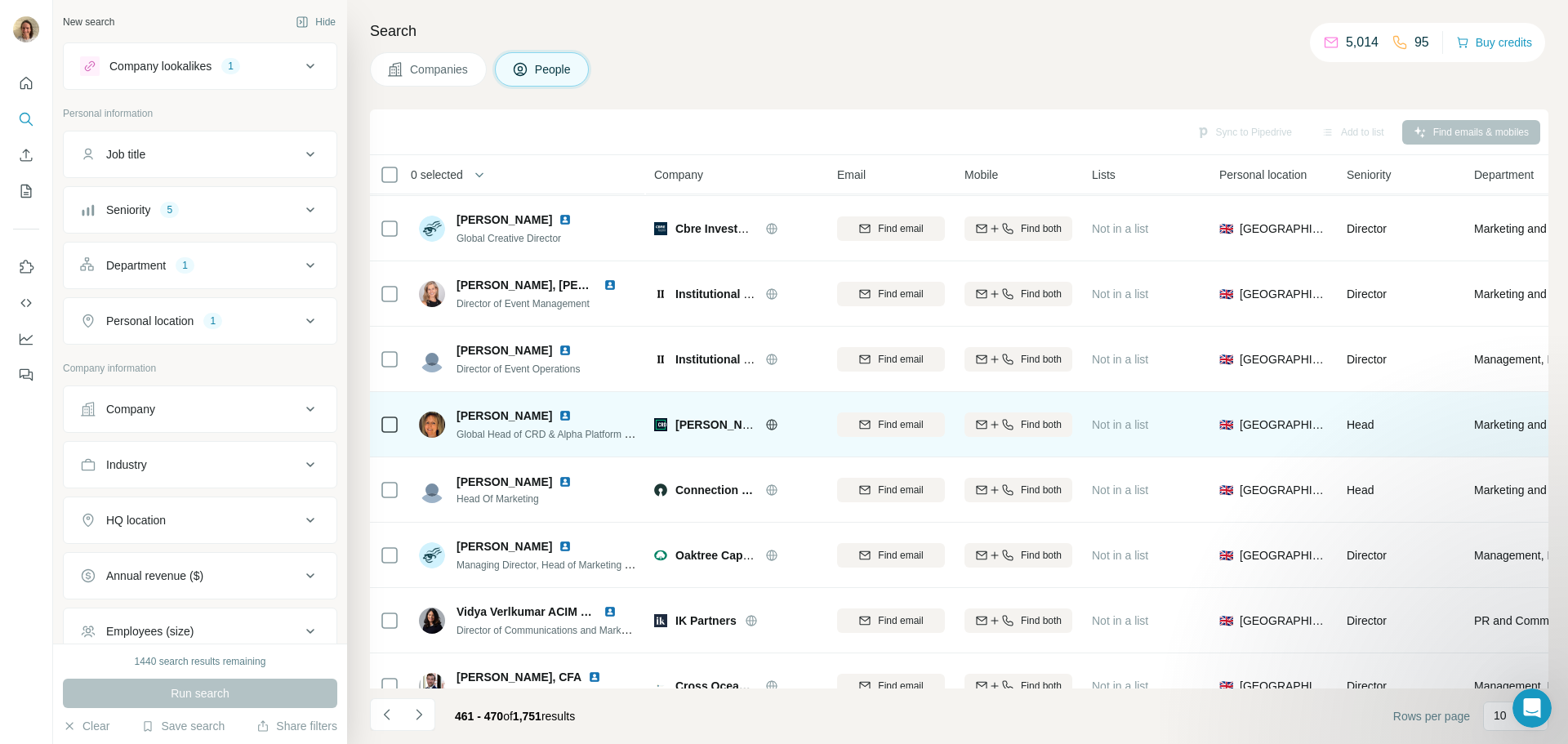
scroll to position [164, 0]
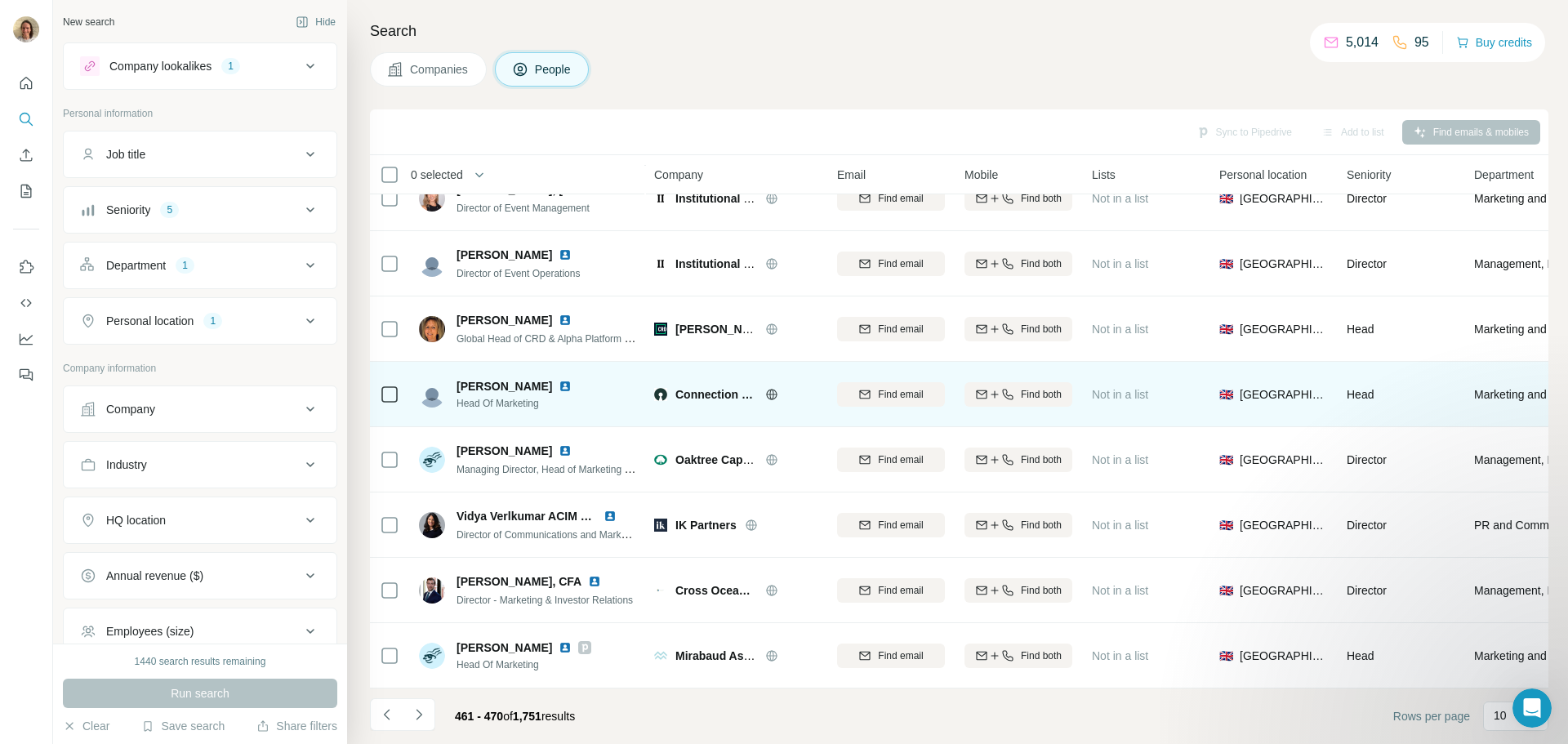
click at [559, 380] on img at bounding box center [565, 386] width 13 height 13
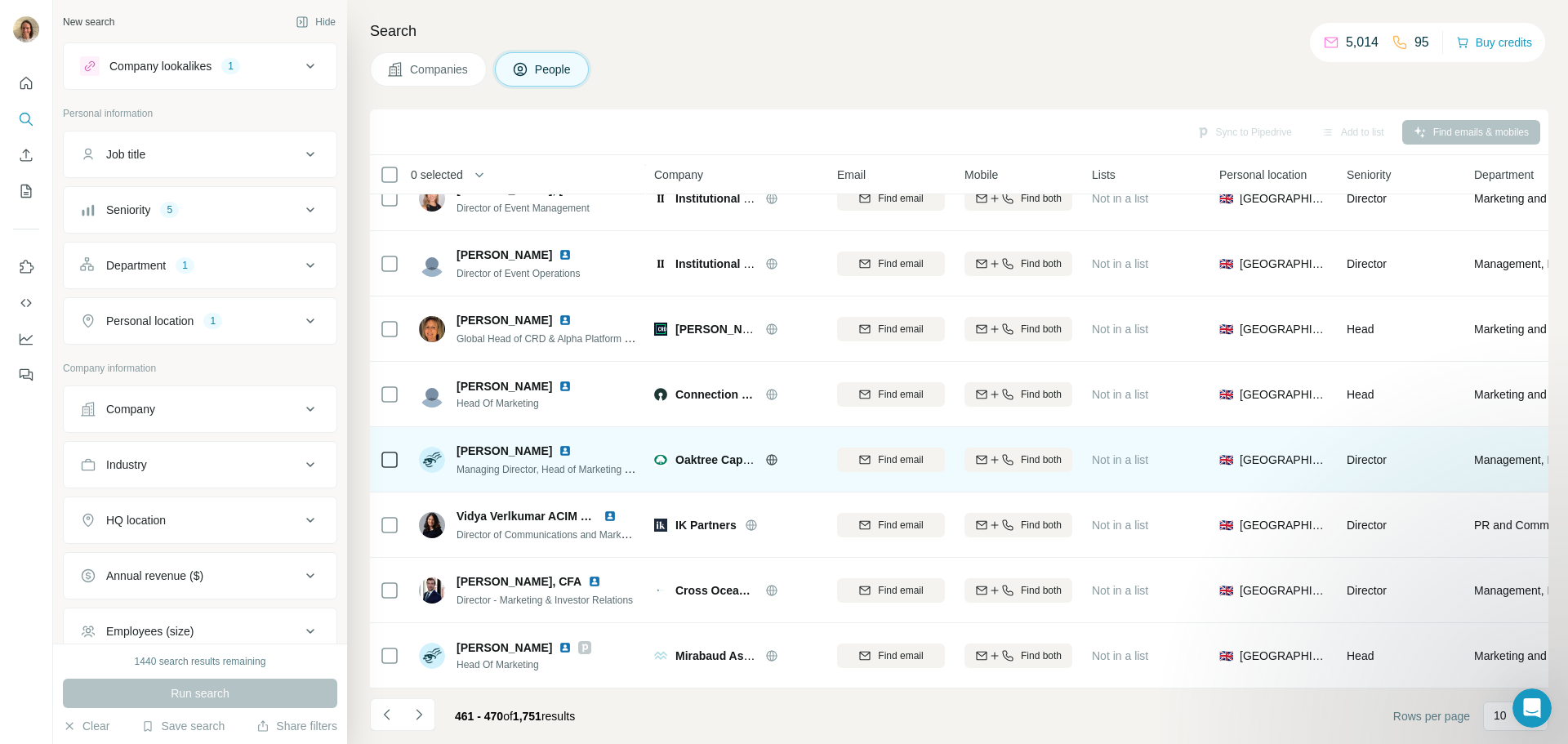
click at [559, 444] on img at bounding box center [565, 450] width 13 height 13
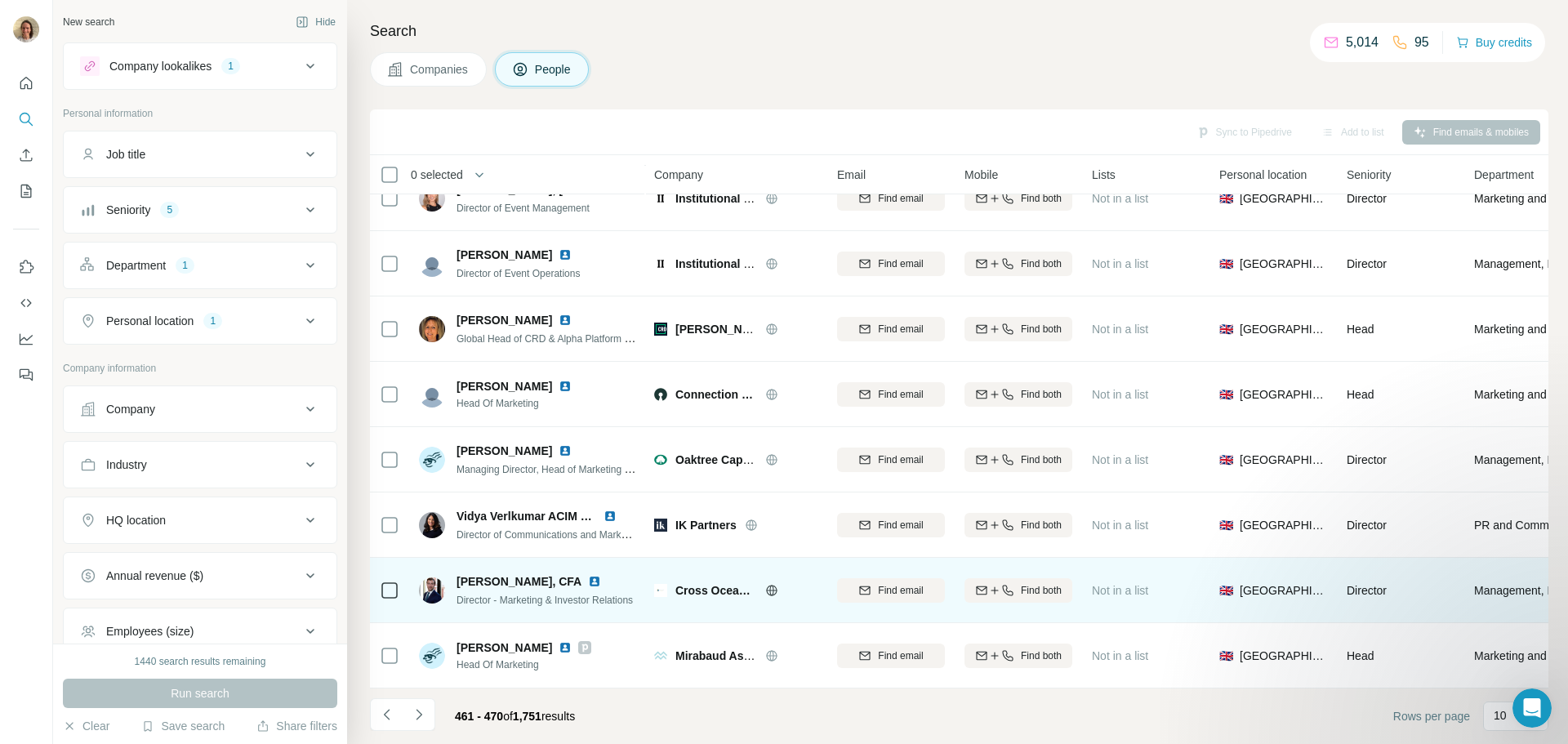
scroll to position [167, 0]
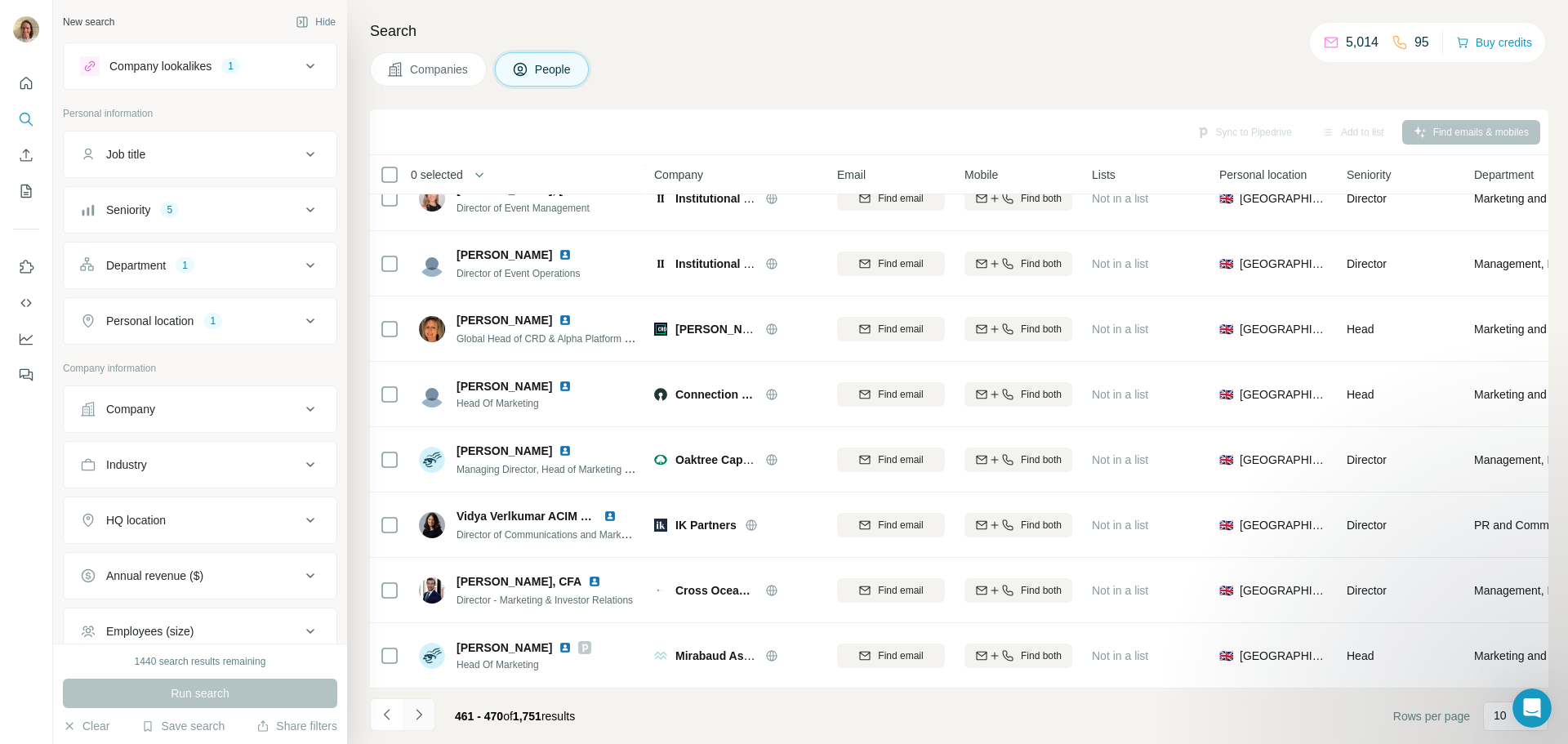
click at [430, 702] on button "Navigate to next page" at bounding box center [419, 714] width 32 height 32
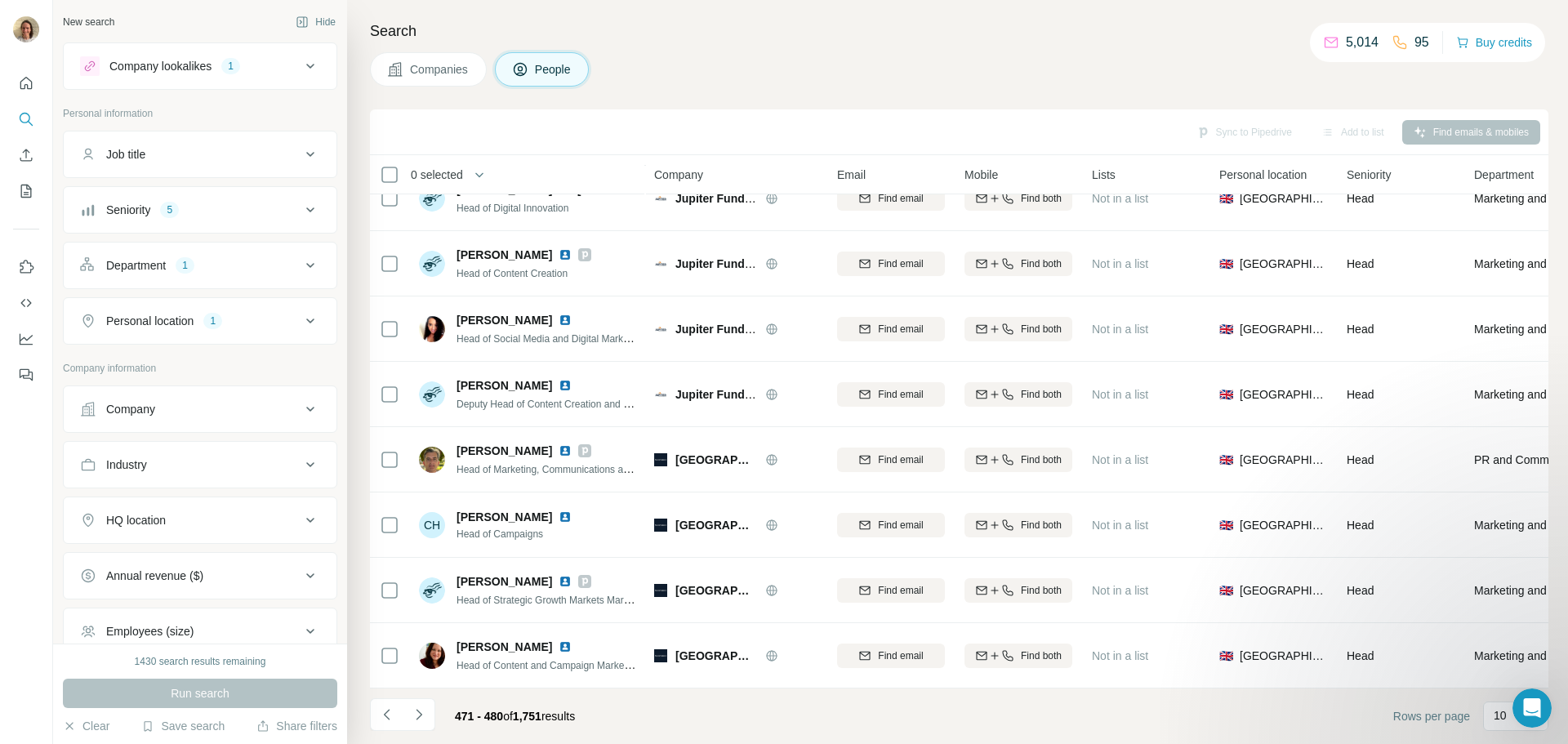
click at [421, 713] on icon "Navigate to next page" at bounding box center [419, 714] width 16 height 16
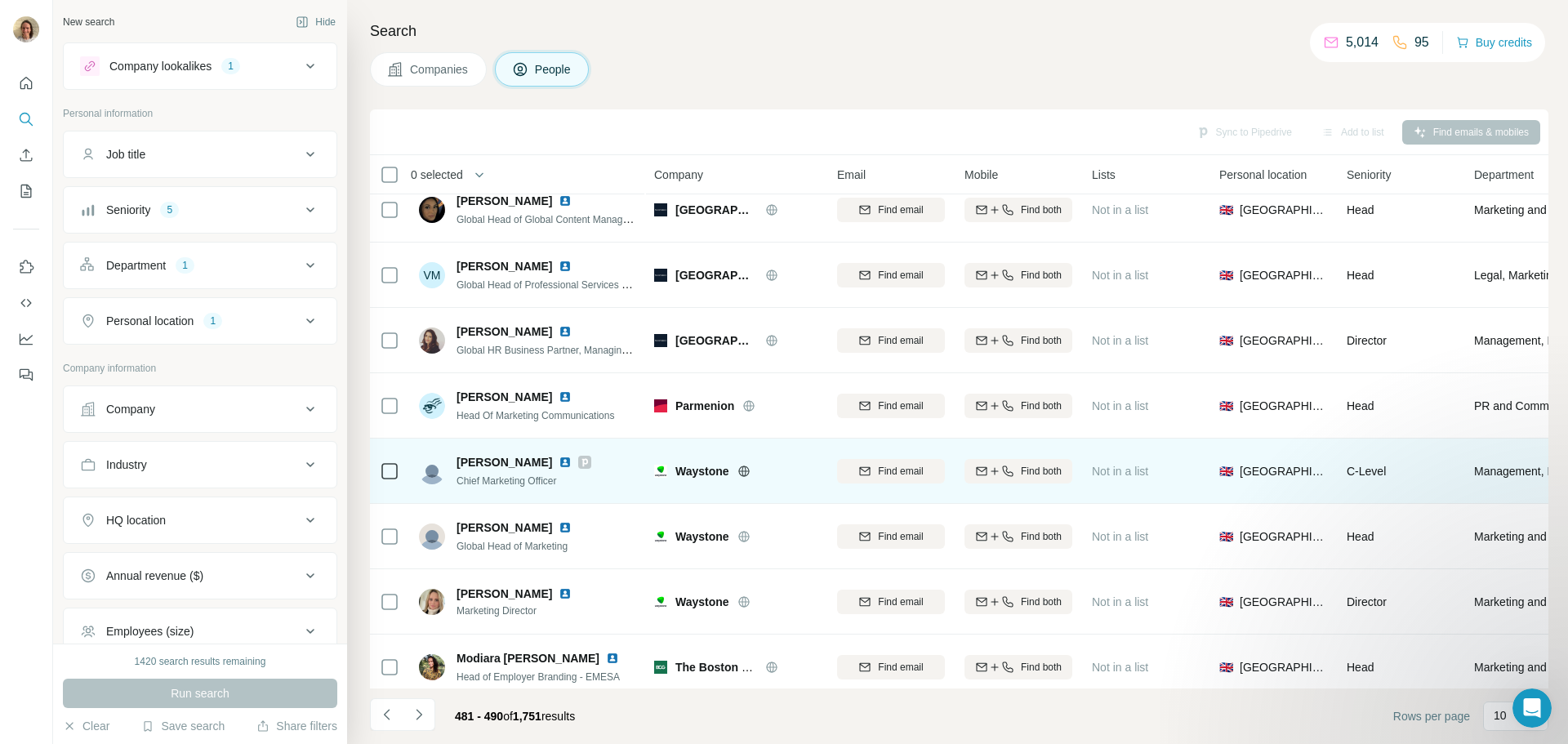
scroll to position [4, 0]
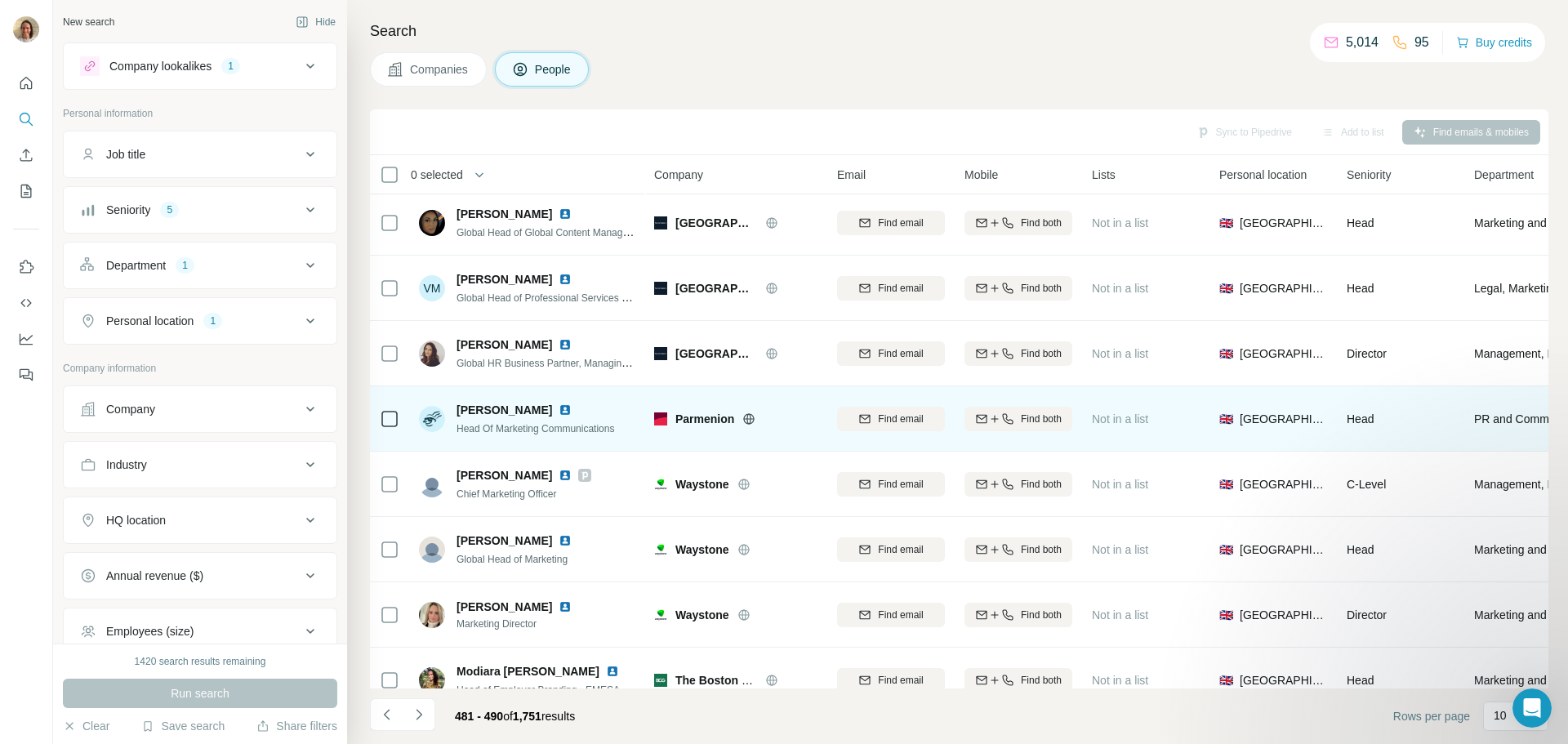
click at [559, 408] on img at bounding box center [565, 410] width 13 height 13
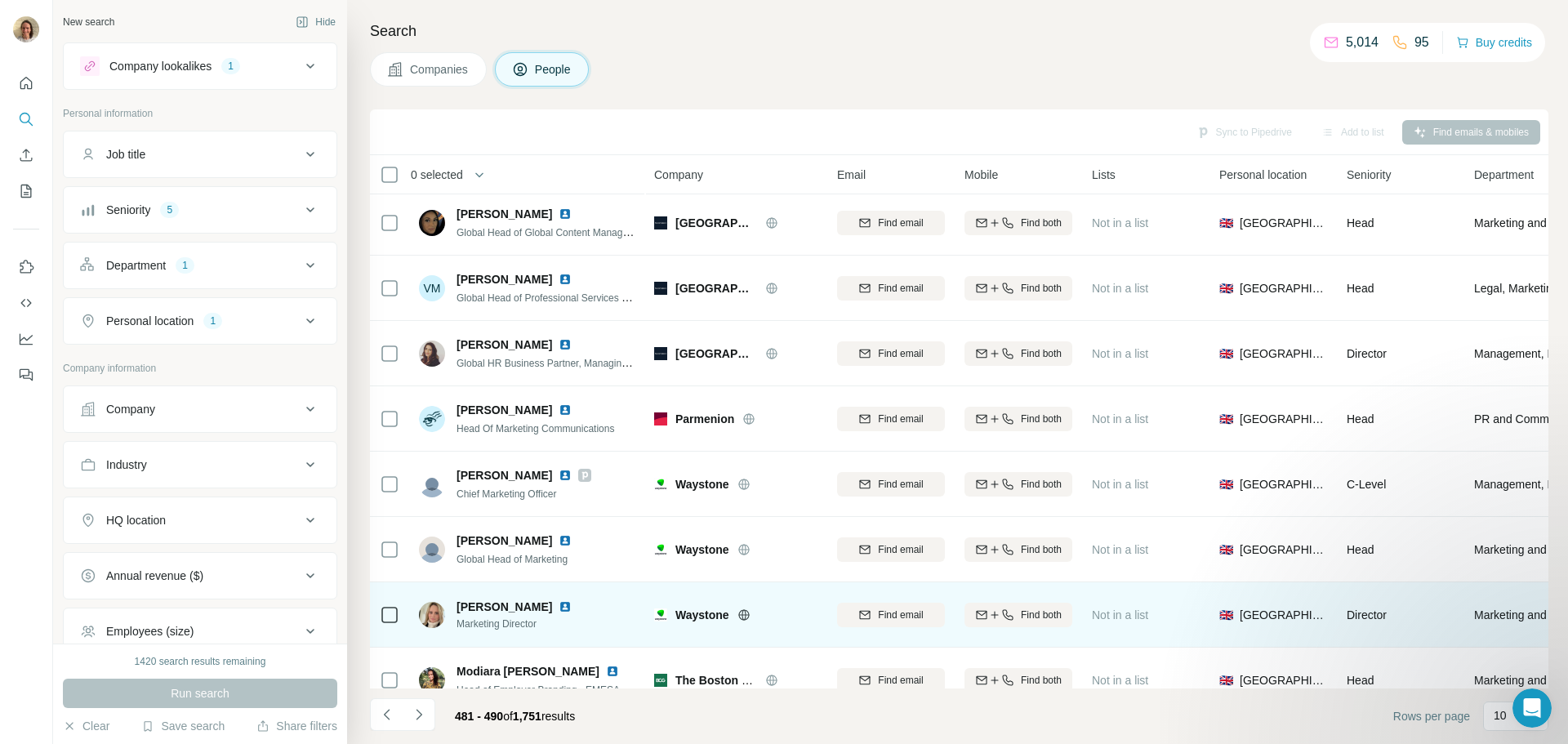
click at [559, 606] on img at bounding box center [565, 607] width 13 height 13
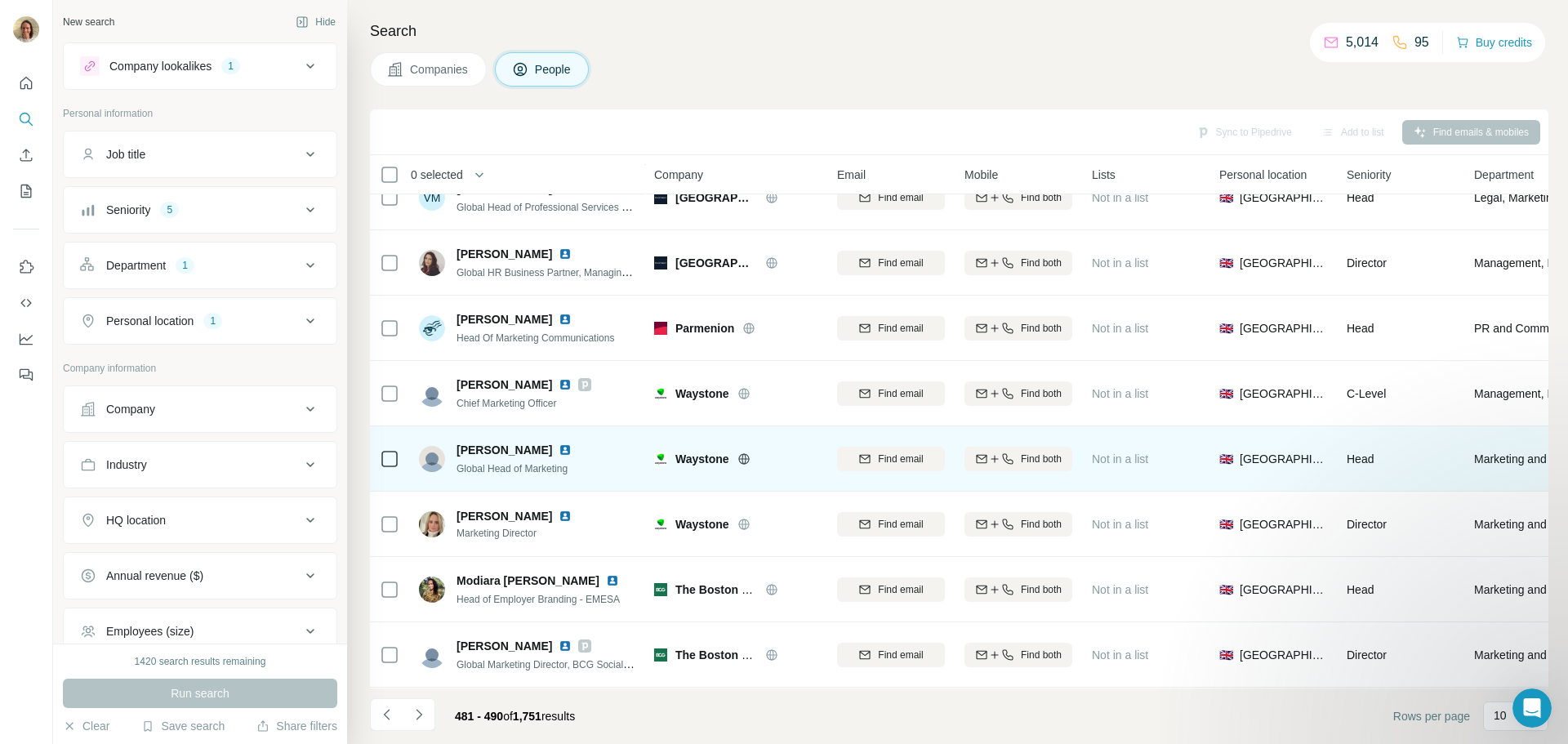
scroll to position [167, 0]
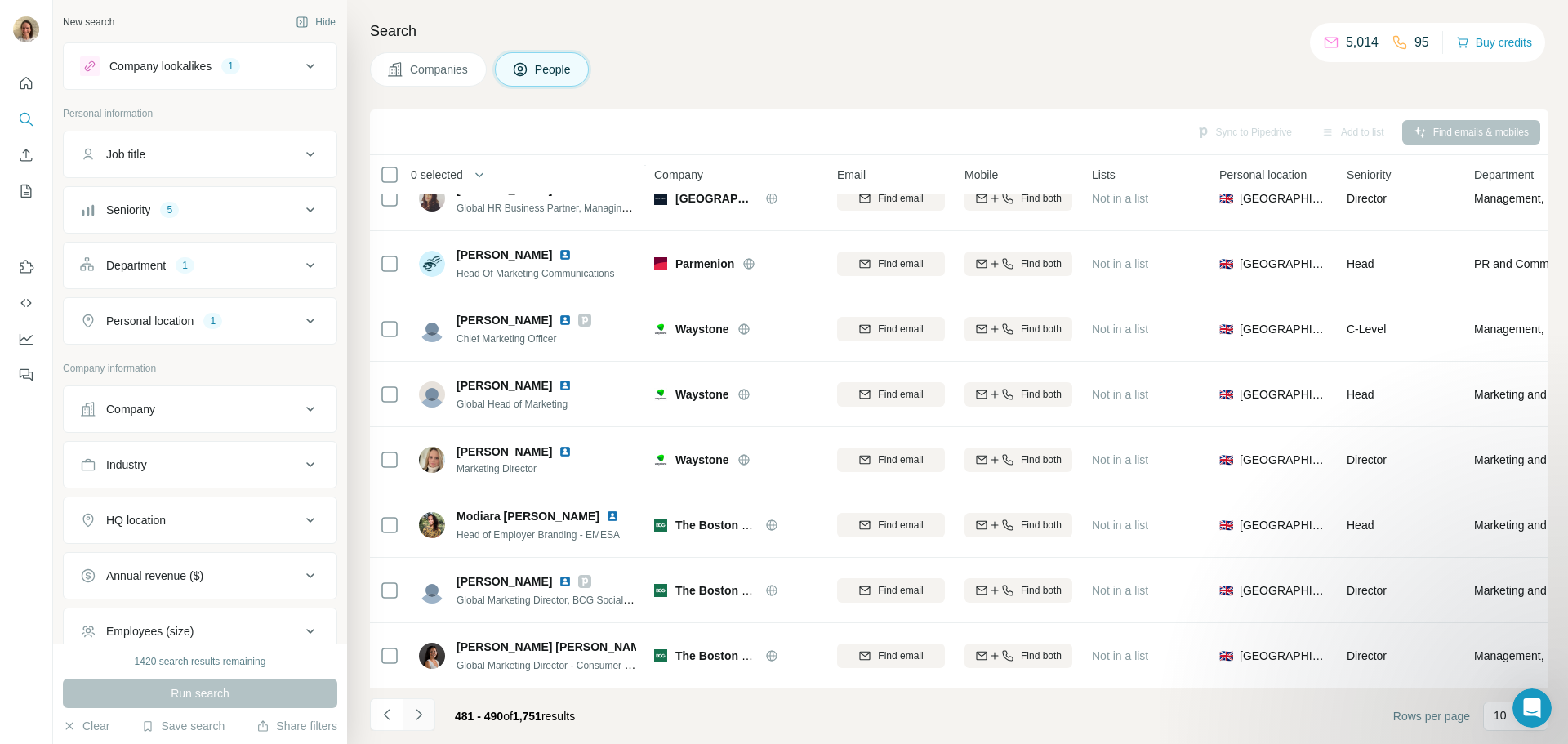
click at [415, 711] on icon "Navigate to next page" at bounding box center [419, 714] width 16 height 16
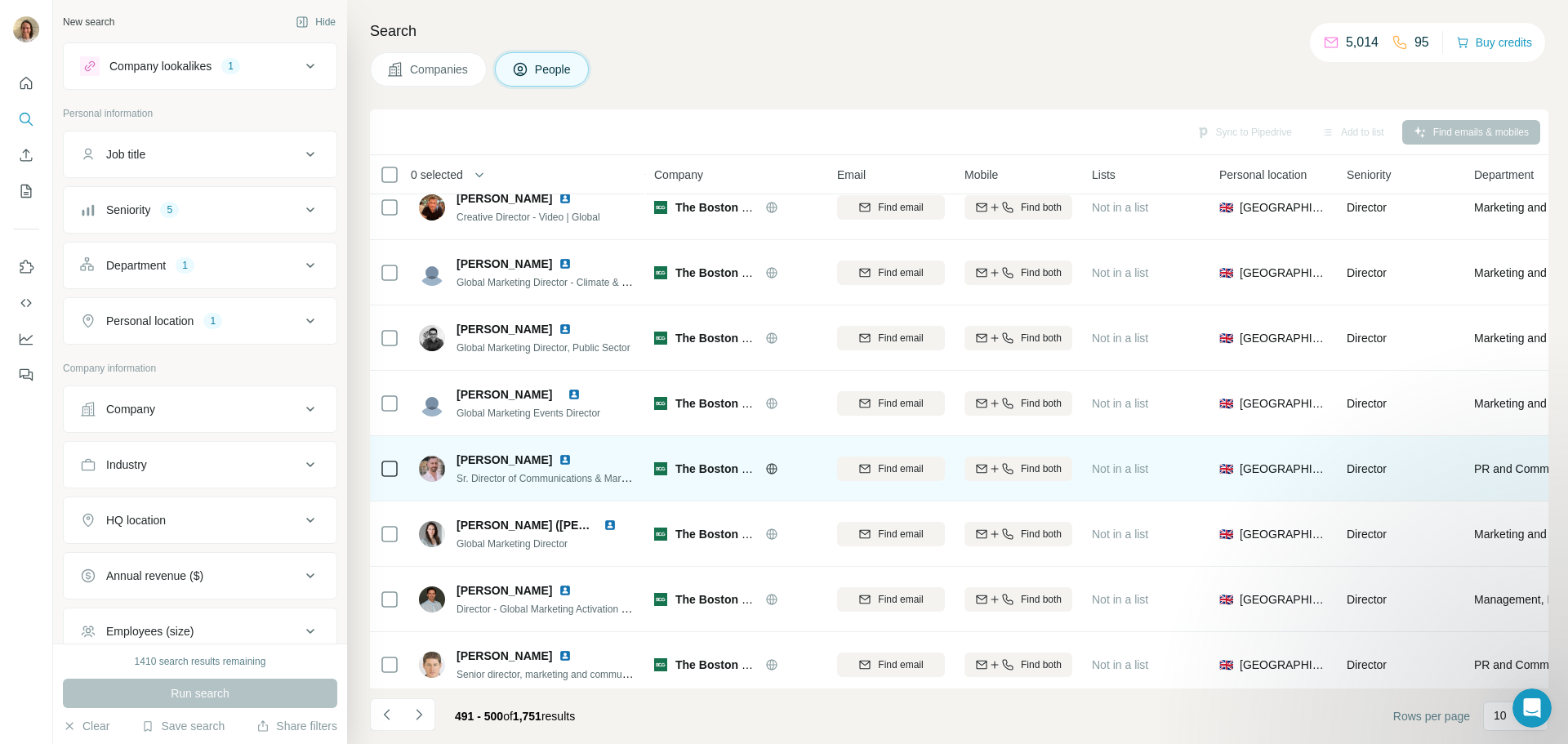
scroll to position [164, 0]
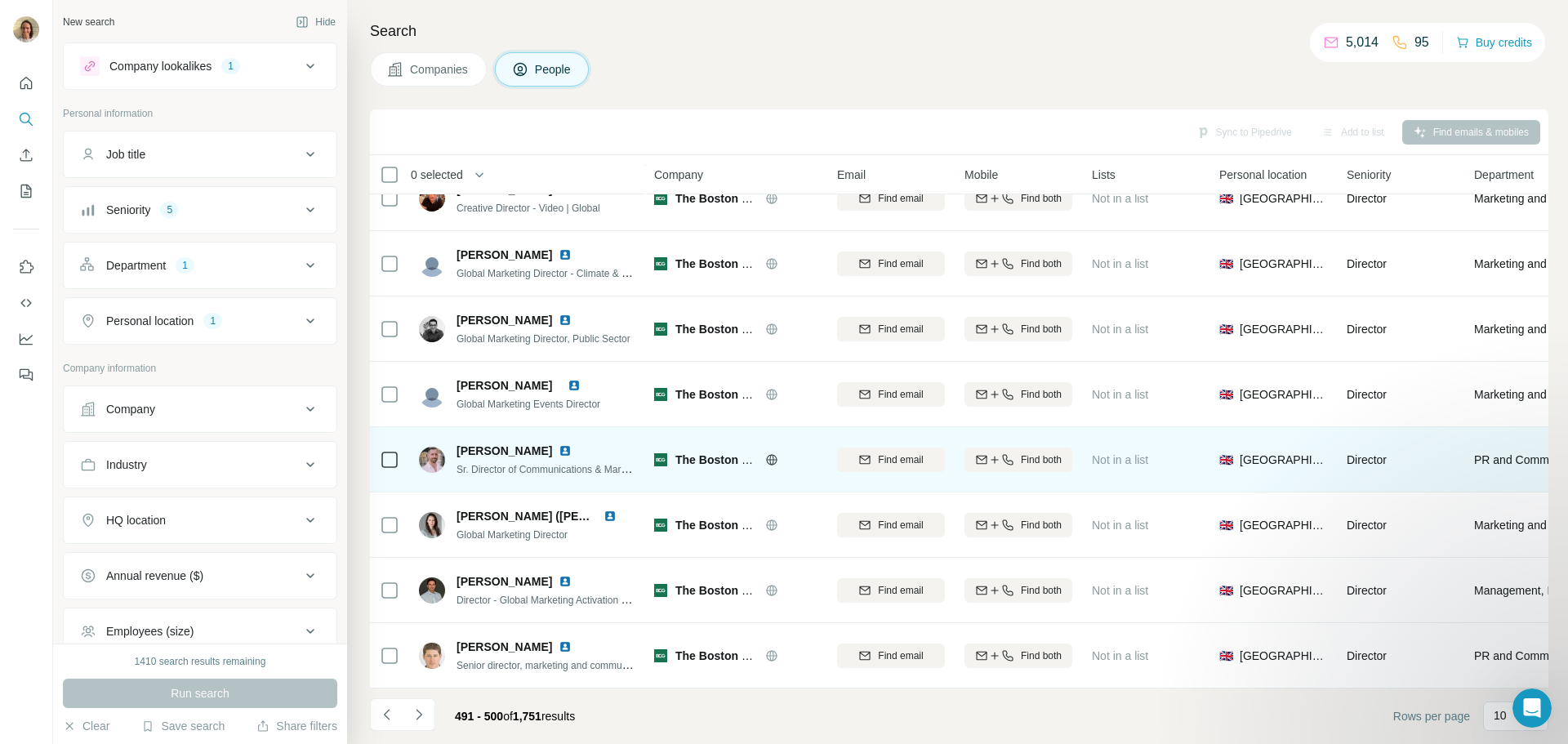
click at [568, 444] on img at bounding box center [565, 450] width 13 height 13
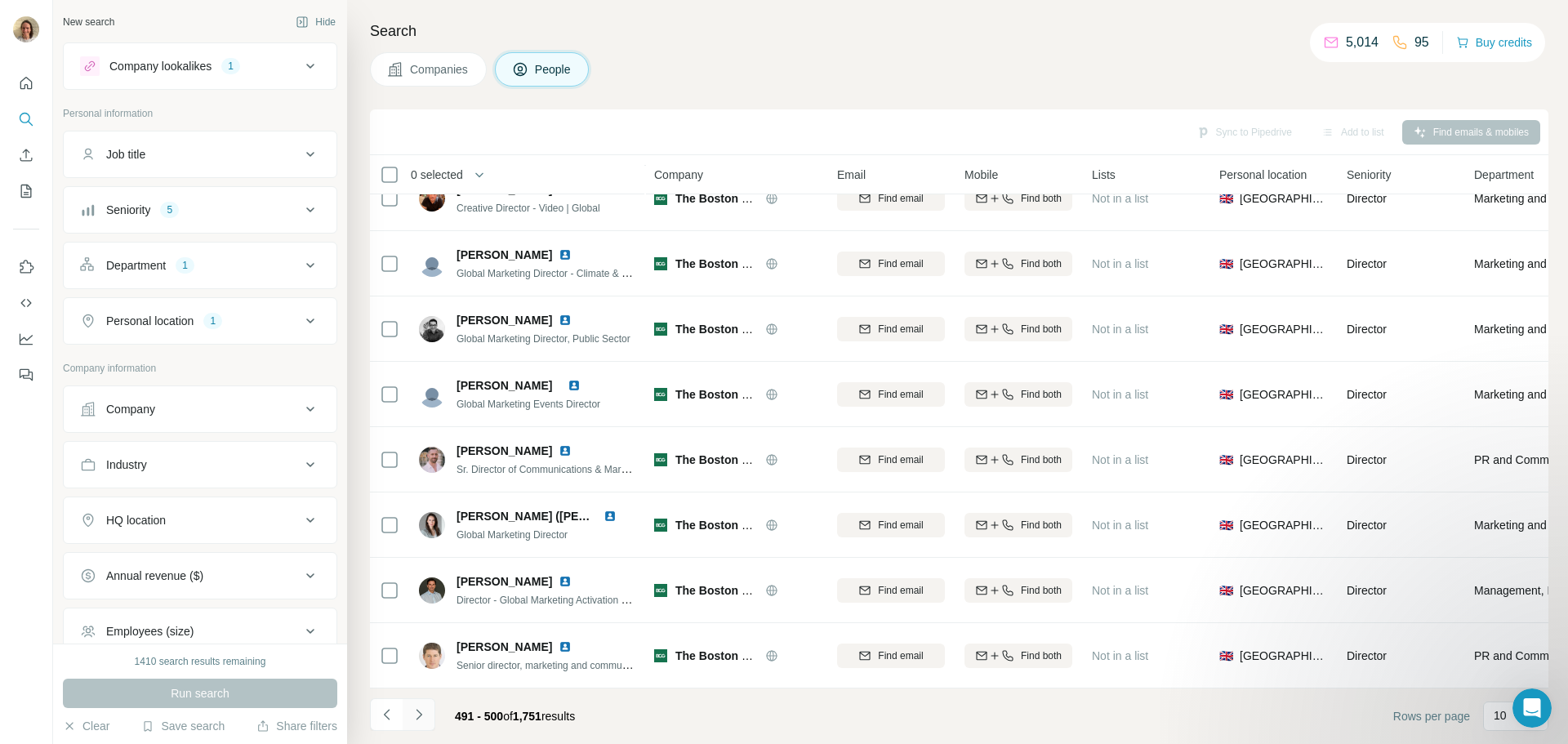
click at [422, 713] on icon "Navigate to next page" at bounding box center [419, 714] width 16 height 16
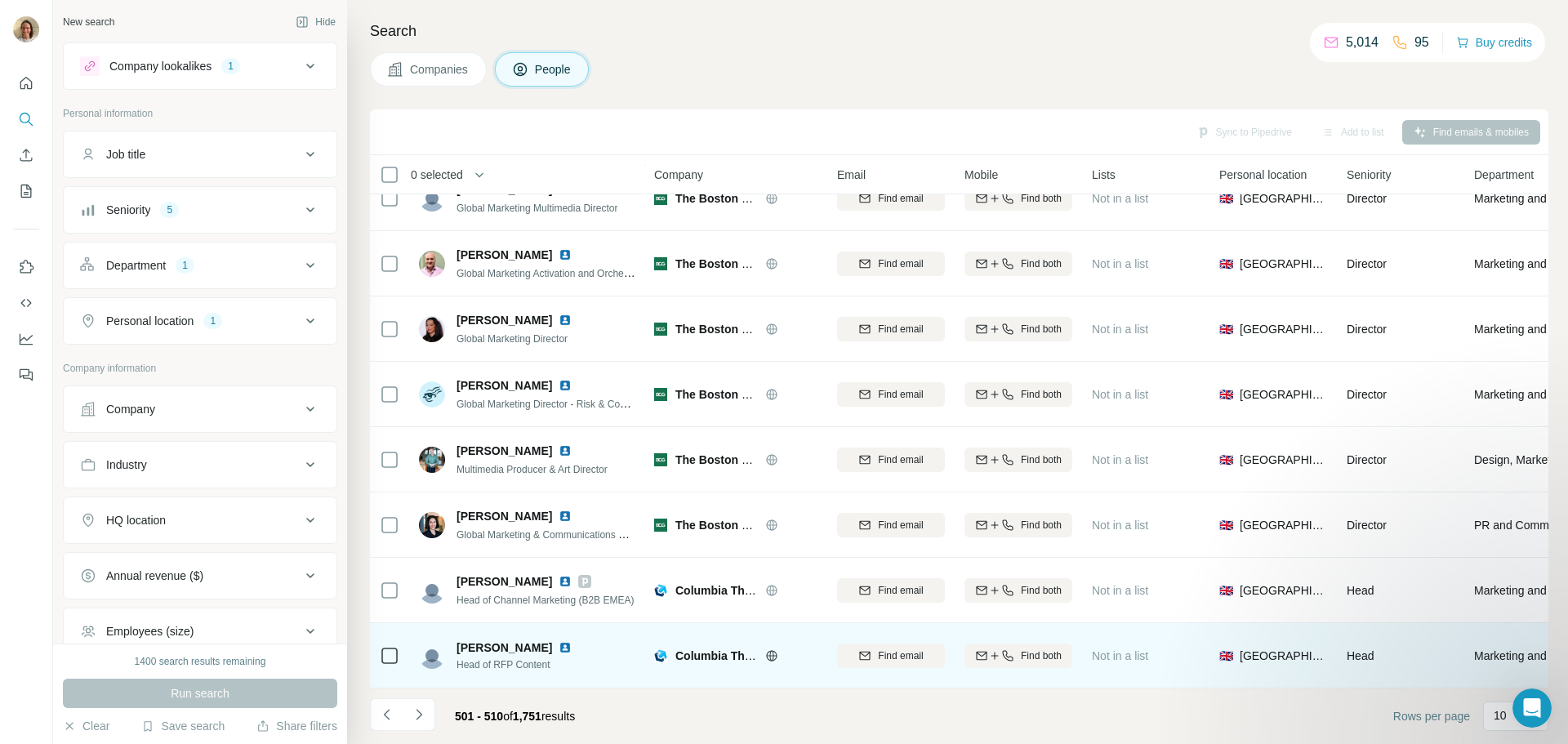
scroll to position [167, 0]
click at [559, 641] on img at bounding box center [565, 647] width 13 height 13
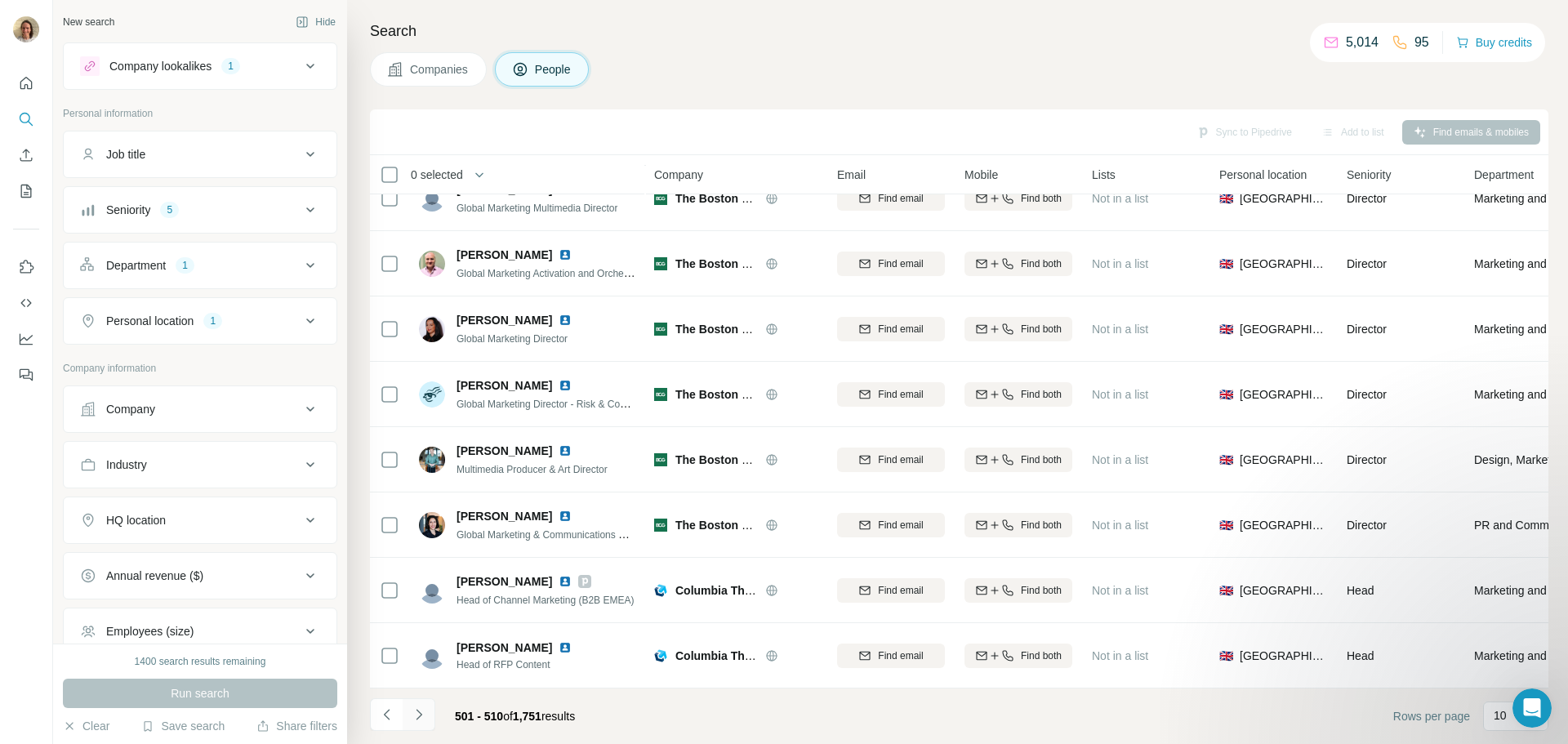
click at [416, 706] on icon "Navigate to next page" at bounding box center [419, 714] width 16 height 16
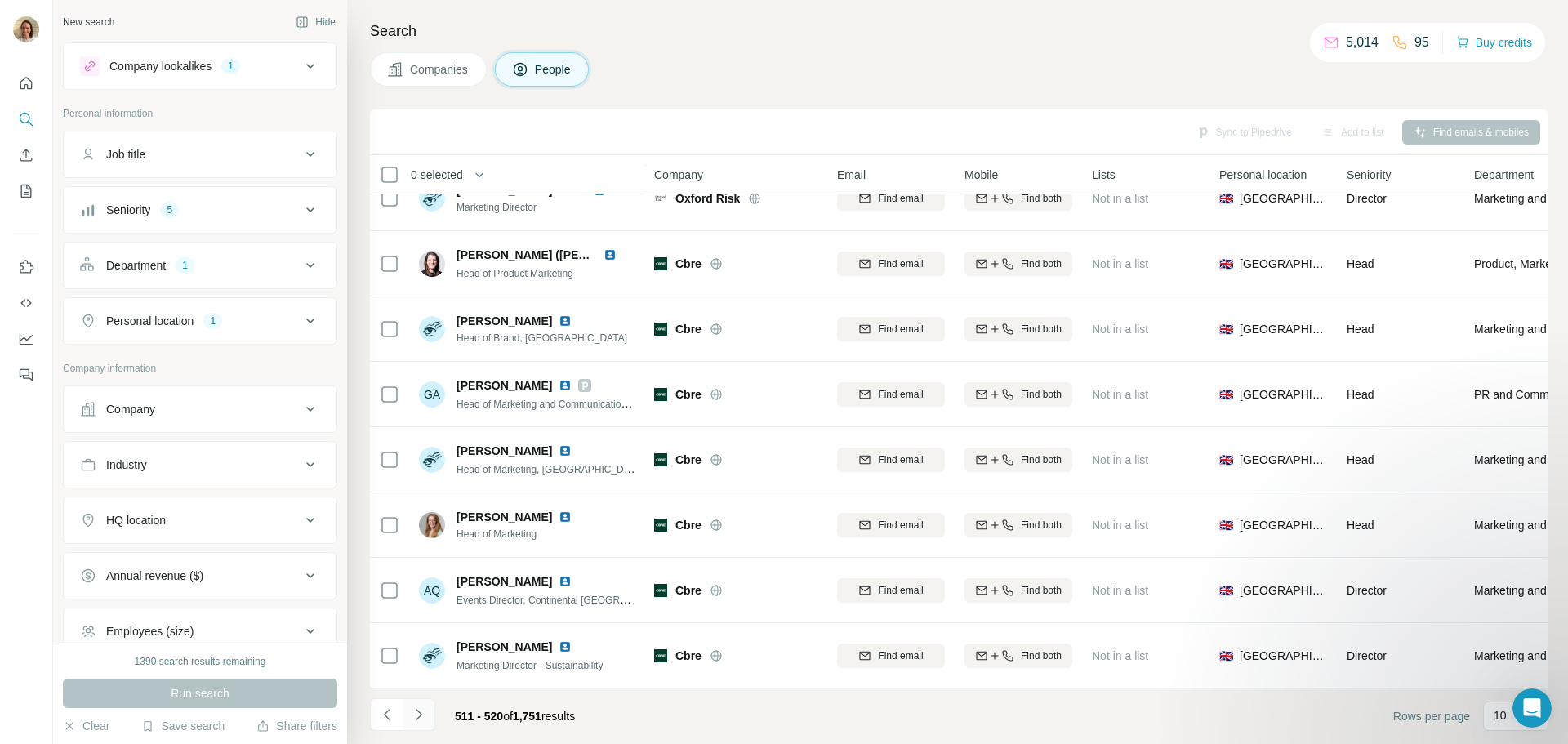
click at [421, 704] on button "Navigate to next page" at bounding box center [419, 714] width 32 height 32
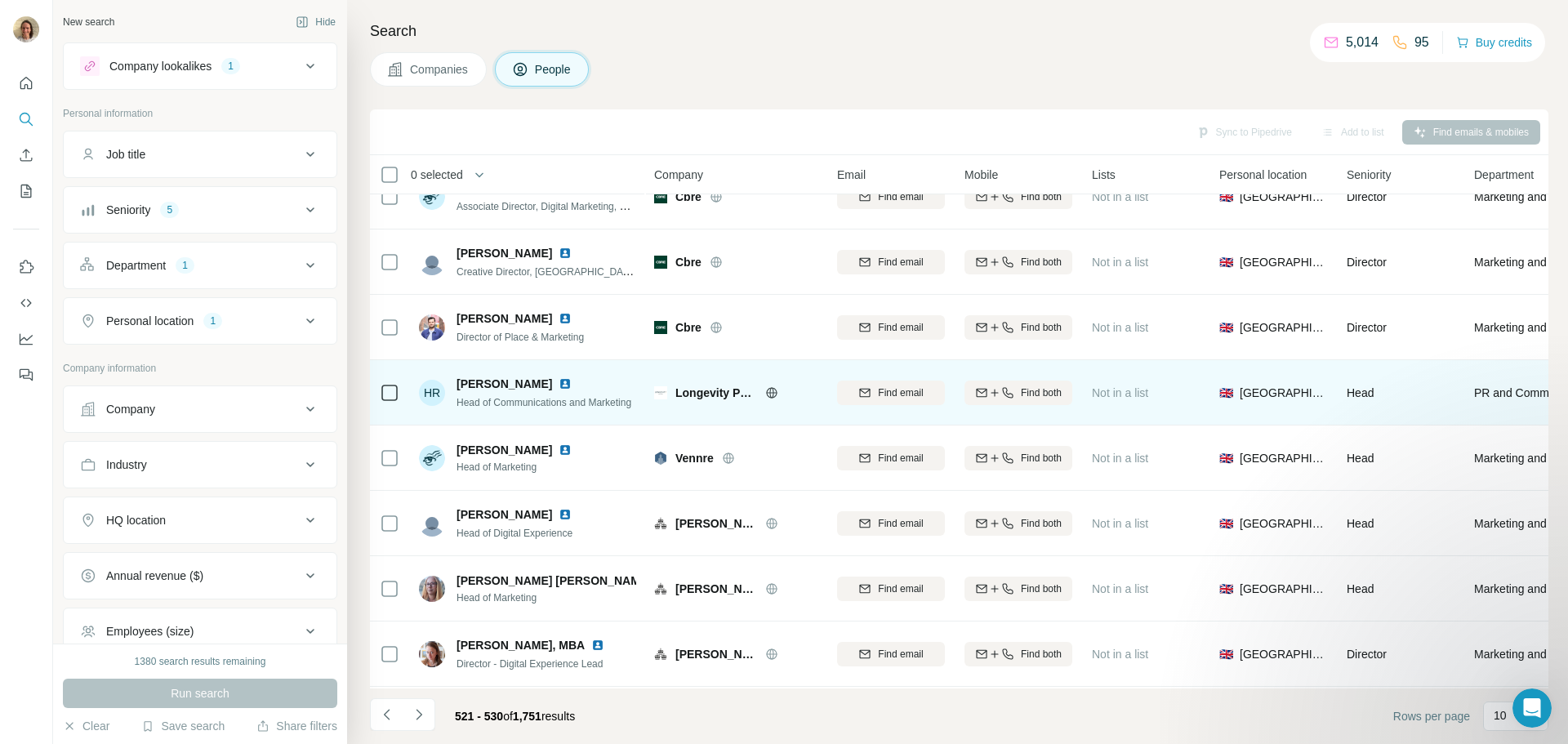
scroll to position [0, 0]
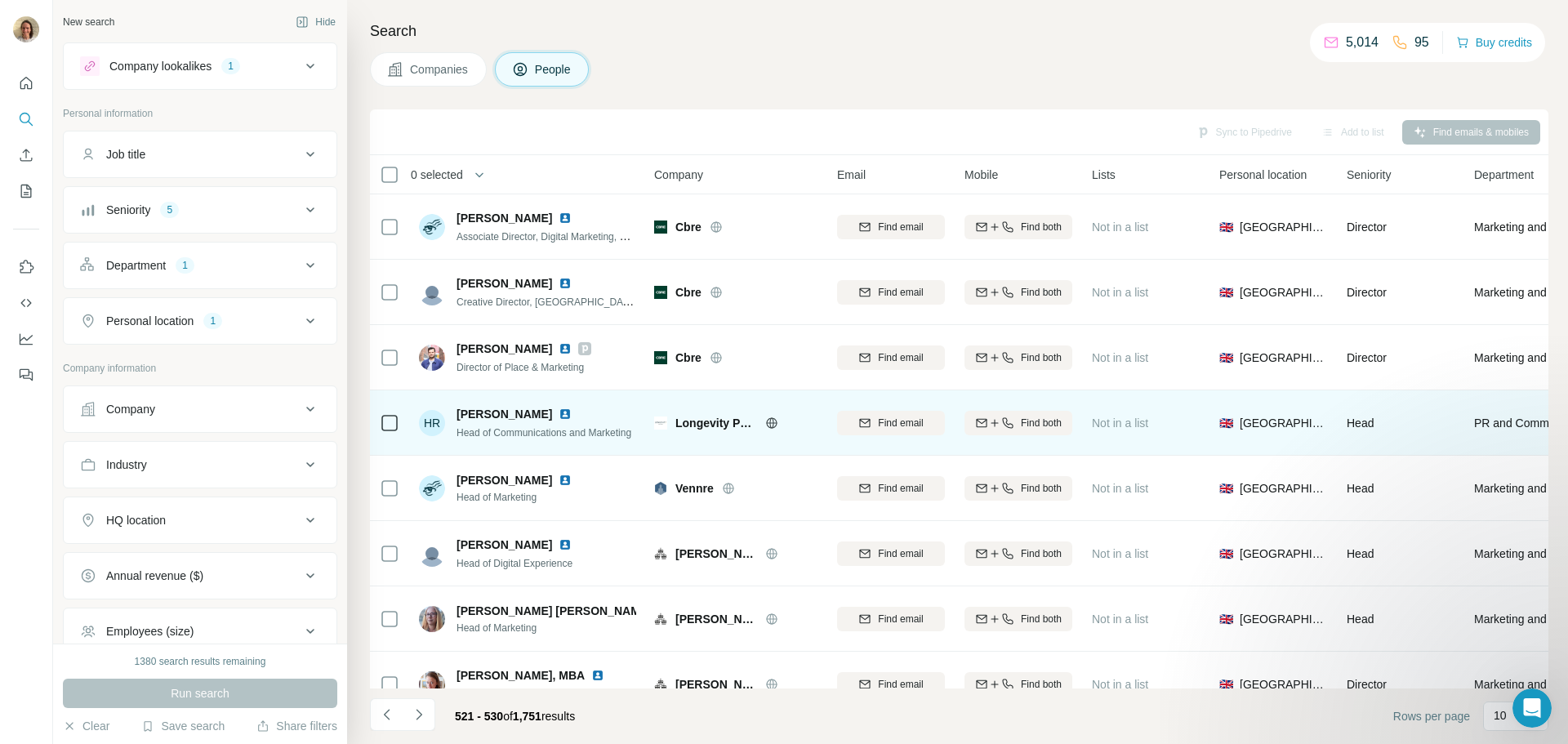
click at [500, 411] on span "[PERSON_NAME]" at bounding box center [504, 414] width 95 height 16
click at [546, 421] on div "[PERSON_NAME]" at bounding box center [544, 414] width 174 height 16
click at [559, 417] on img at bounding box center [565, 414] width 13 height 13
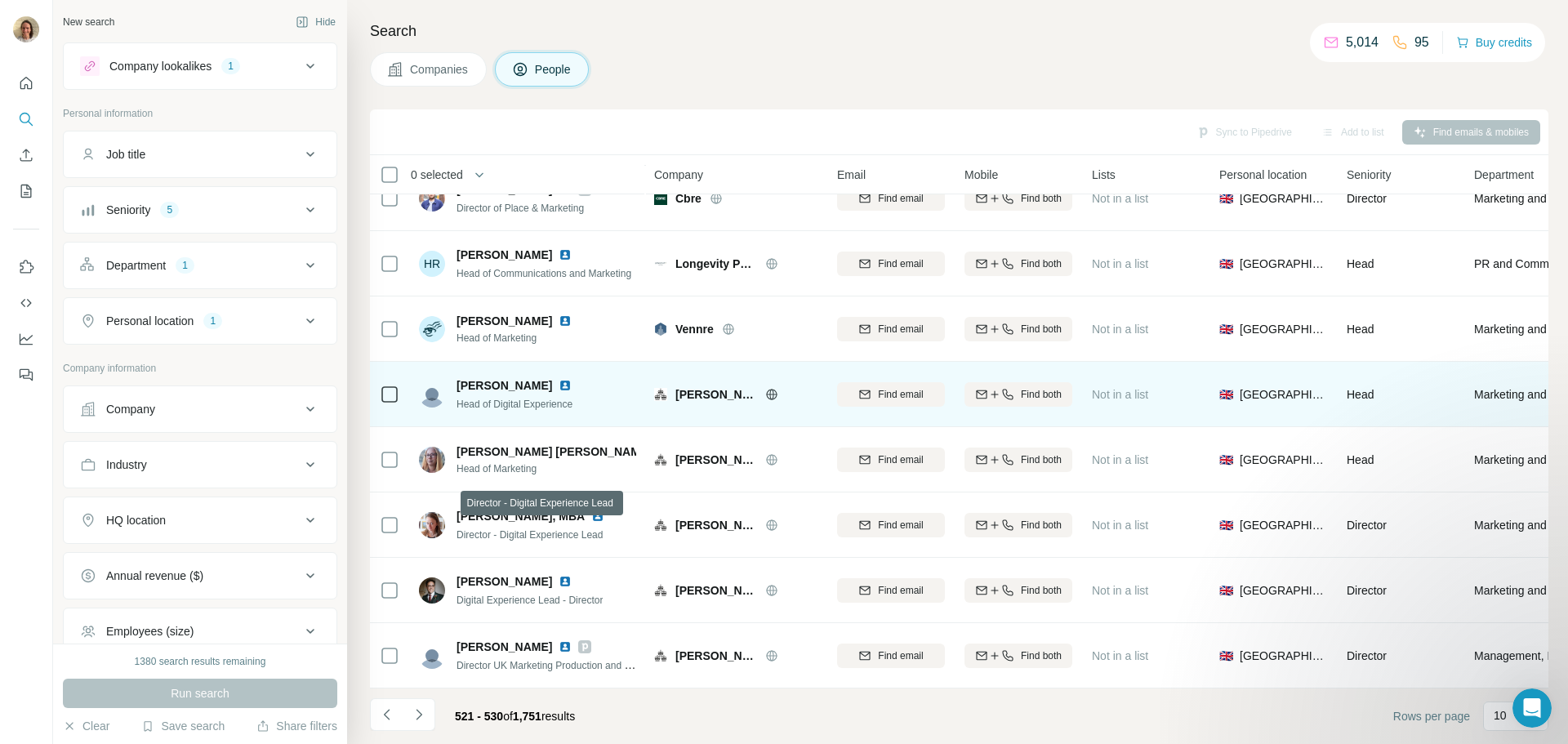
scroll to position [167, 0]
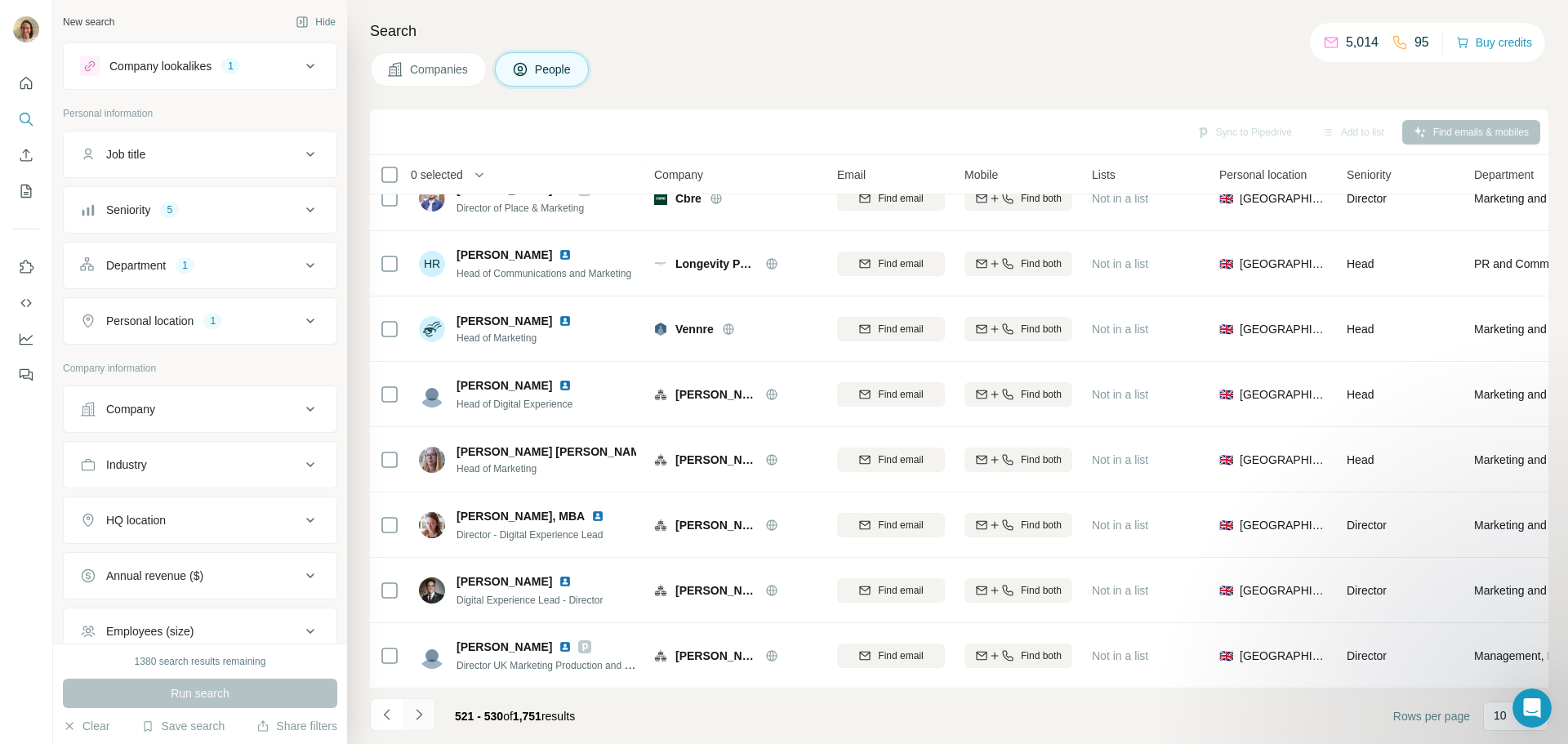
click at [412, 722] on icon "Navigate to next page" at bounding box center [419, 714] width 16 height 16
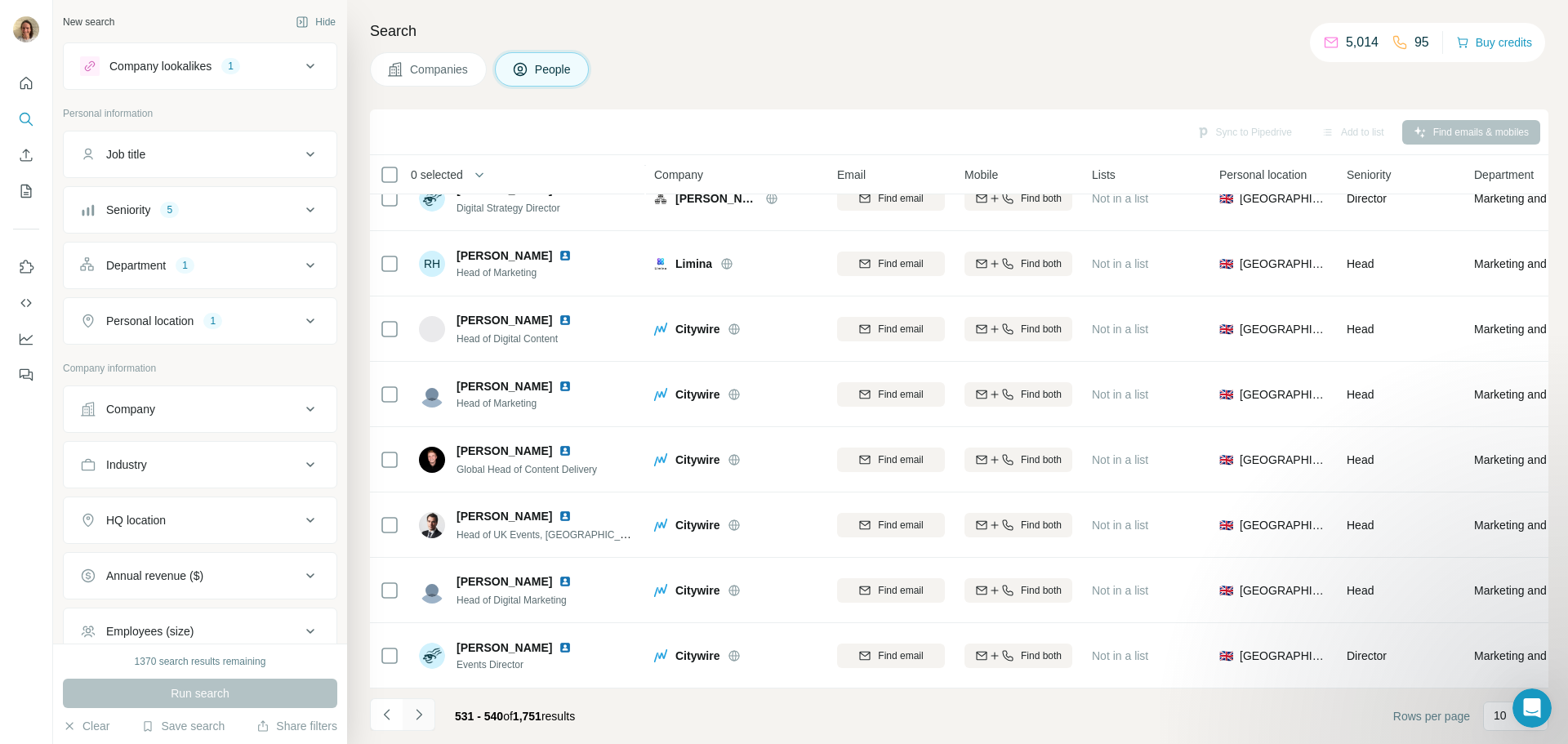
click at [426, 710] on icon "Navigate to next page" at bounding box center [419, 714] width 16 height 16
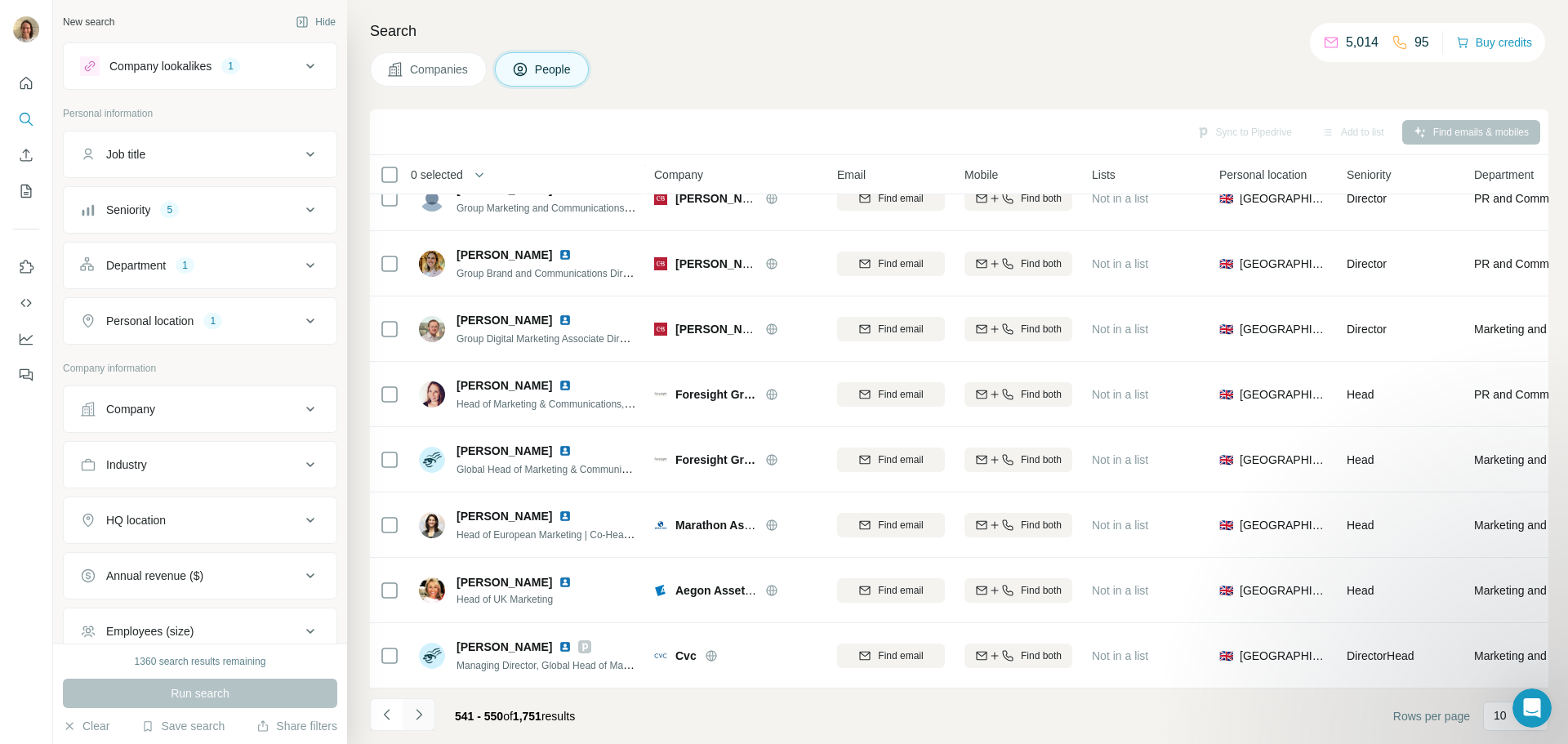
click at [417, 713] on icon "Navigate to next page" at bounding box center [419, 714] width 16 height 16
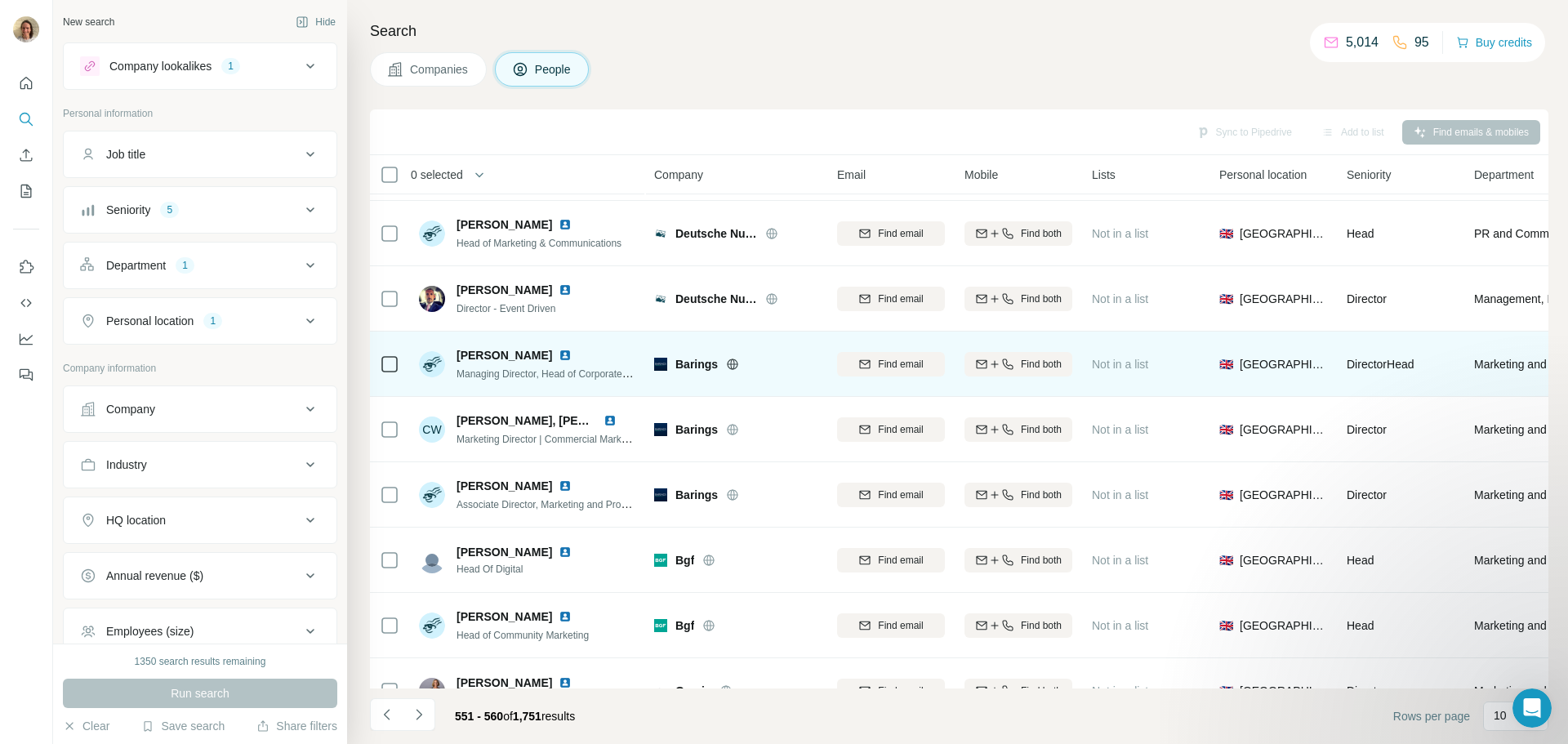
scroll to position [0, 0]
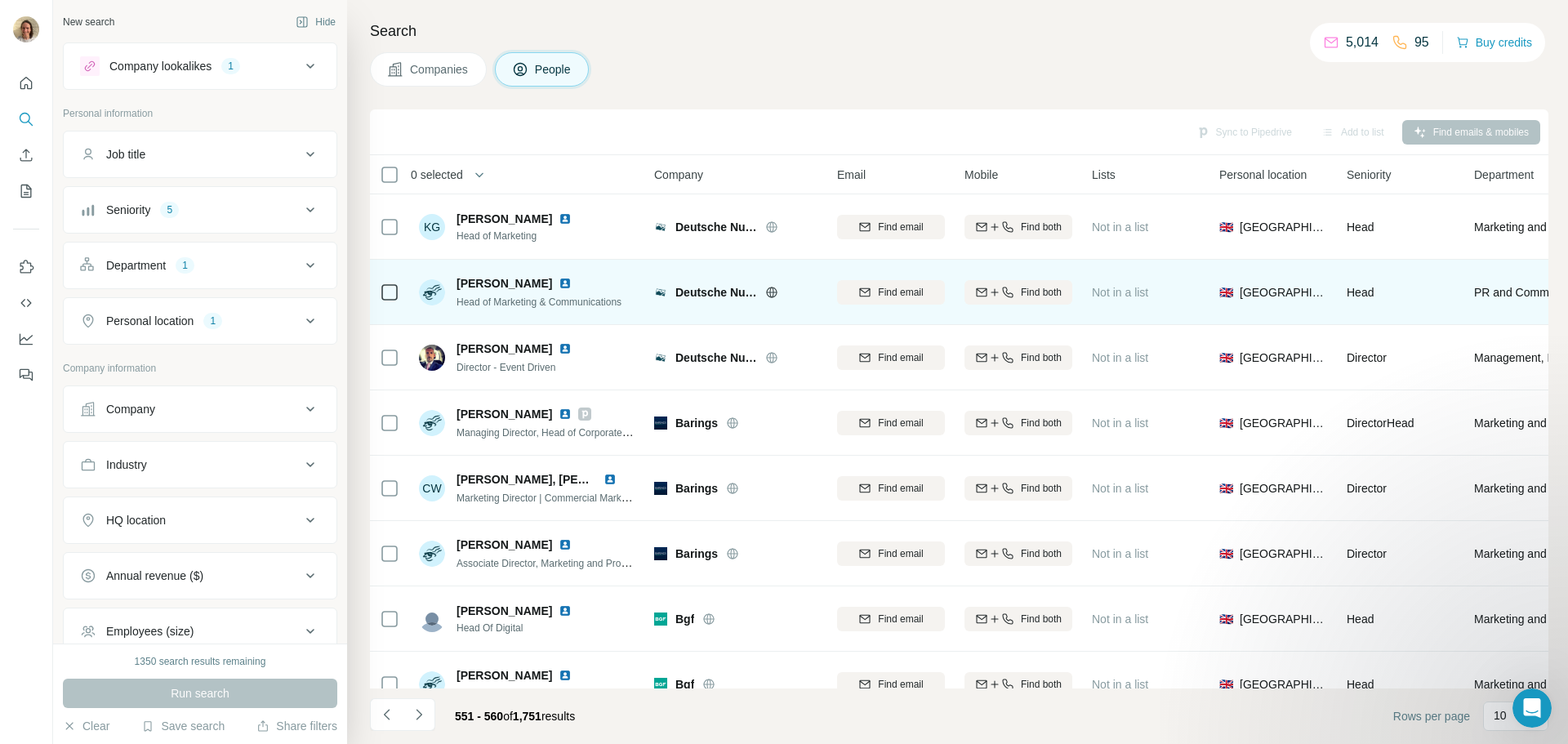
click at [559, 286] on img at bounding box center [565, 283] width 13 height 13
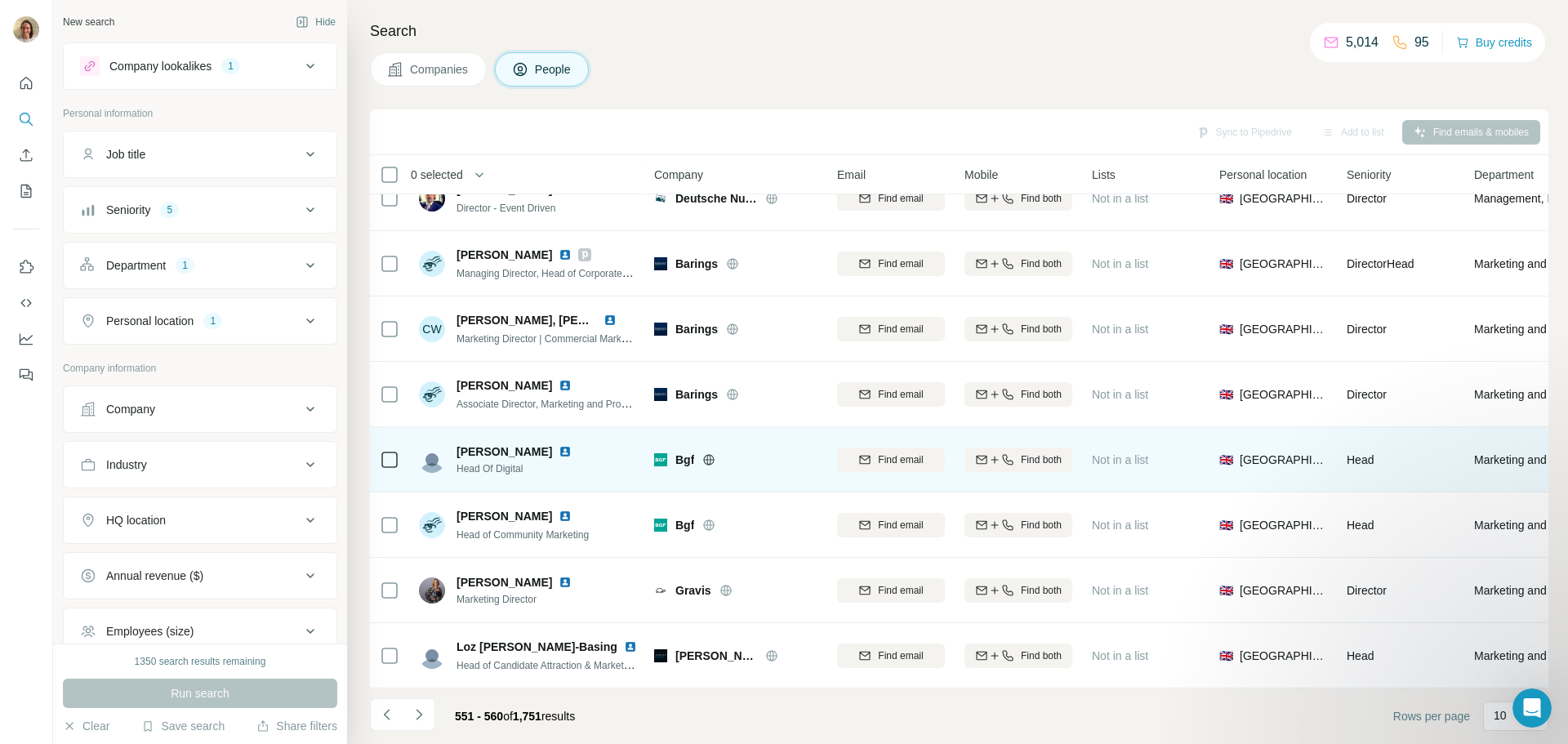
scroll to position [167, 0]
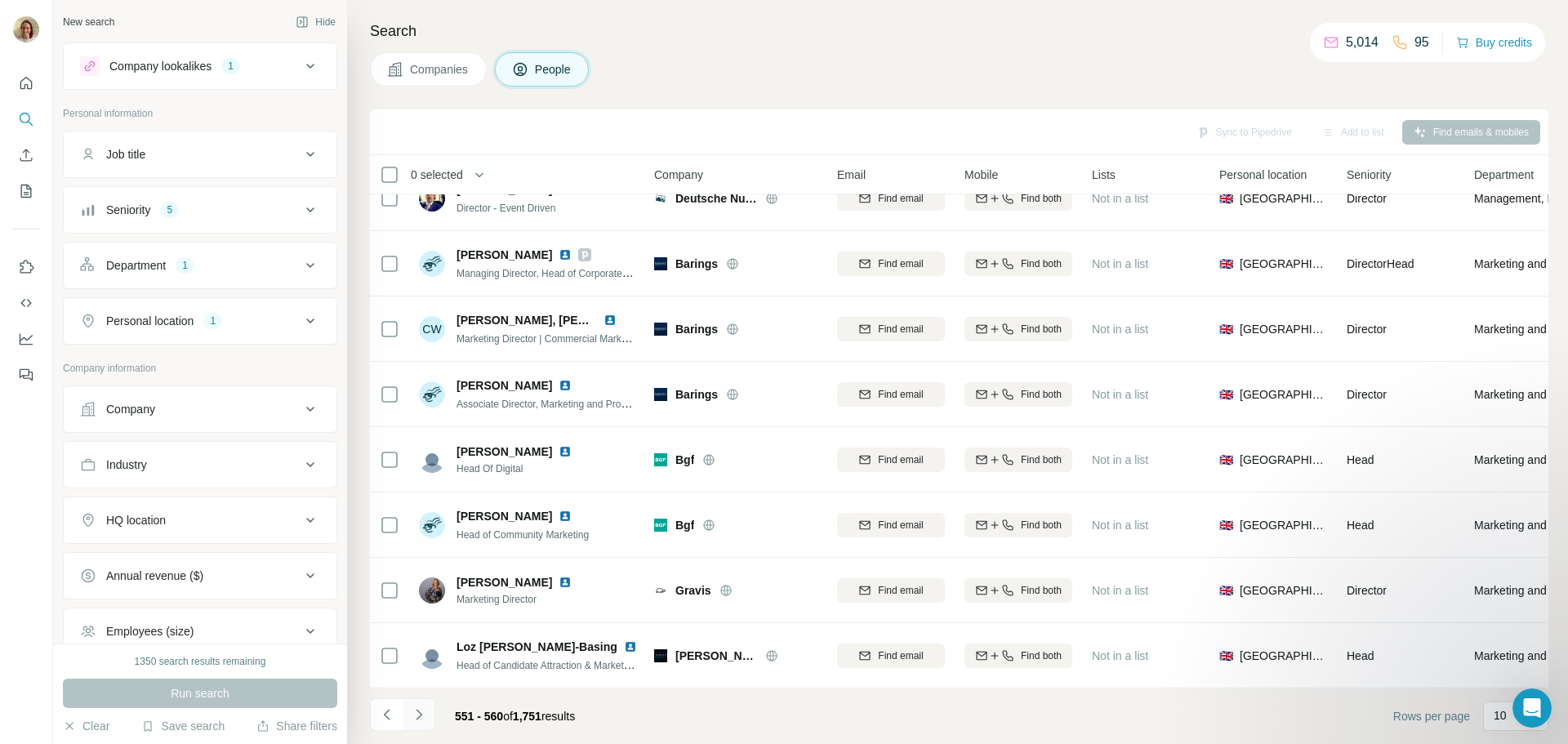
click at [424, 716] on icon "Navigate to next page" at bounding box center [419, 714] width 16 height 16
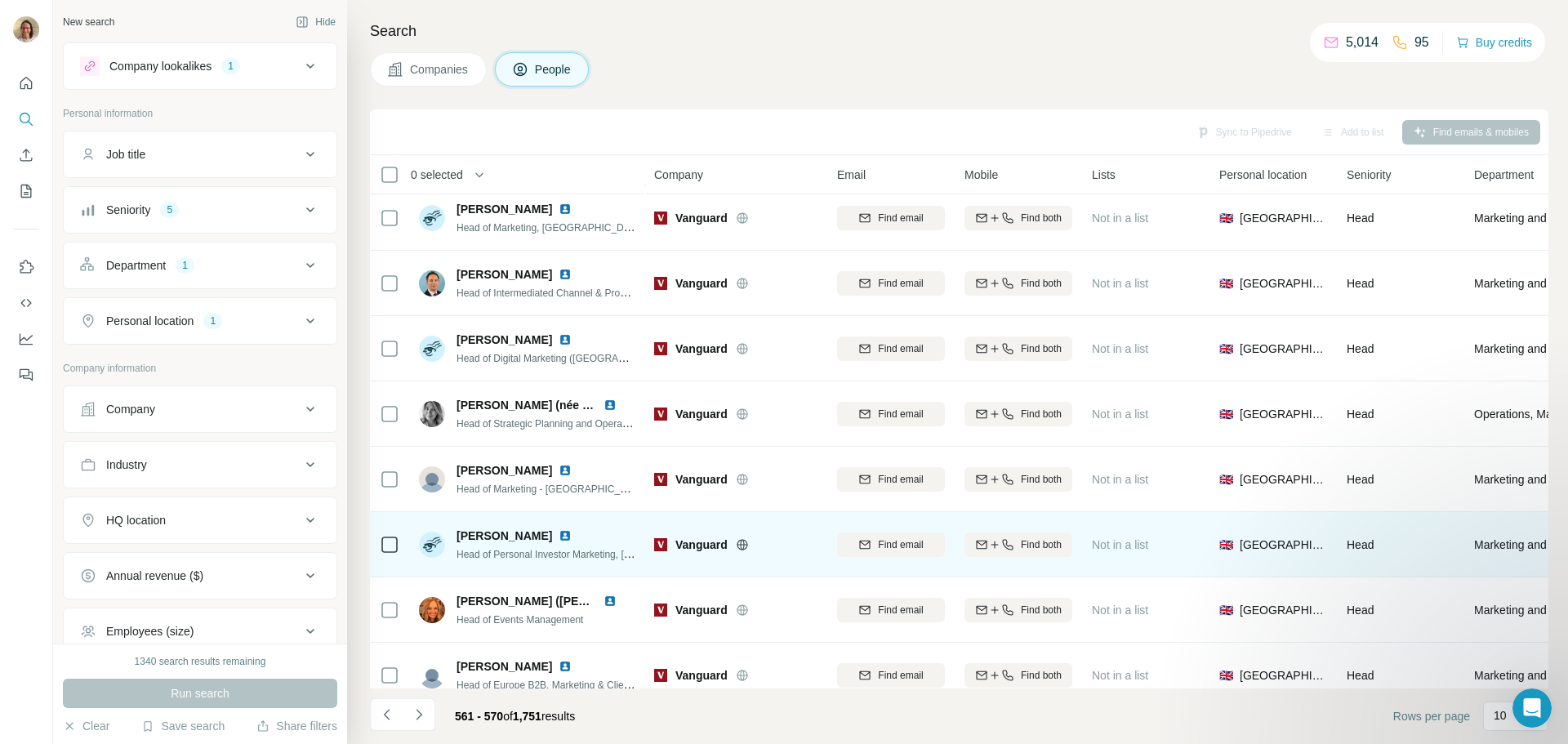
scroll to position [0, 0]
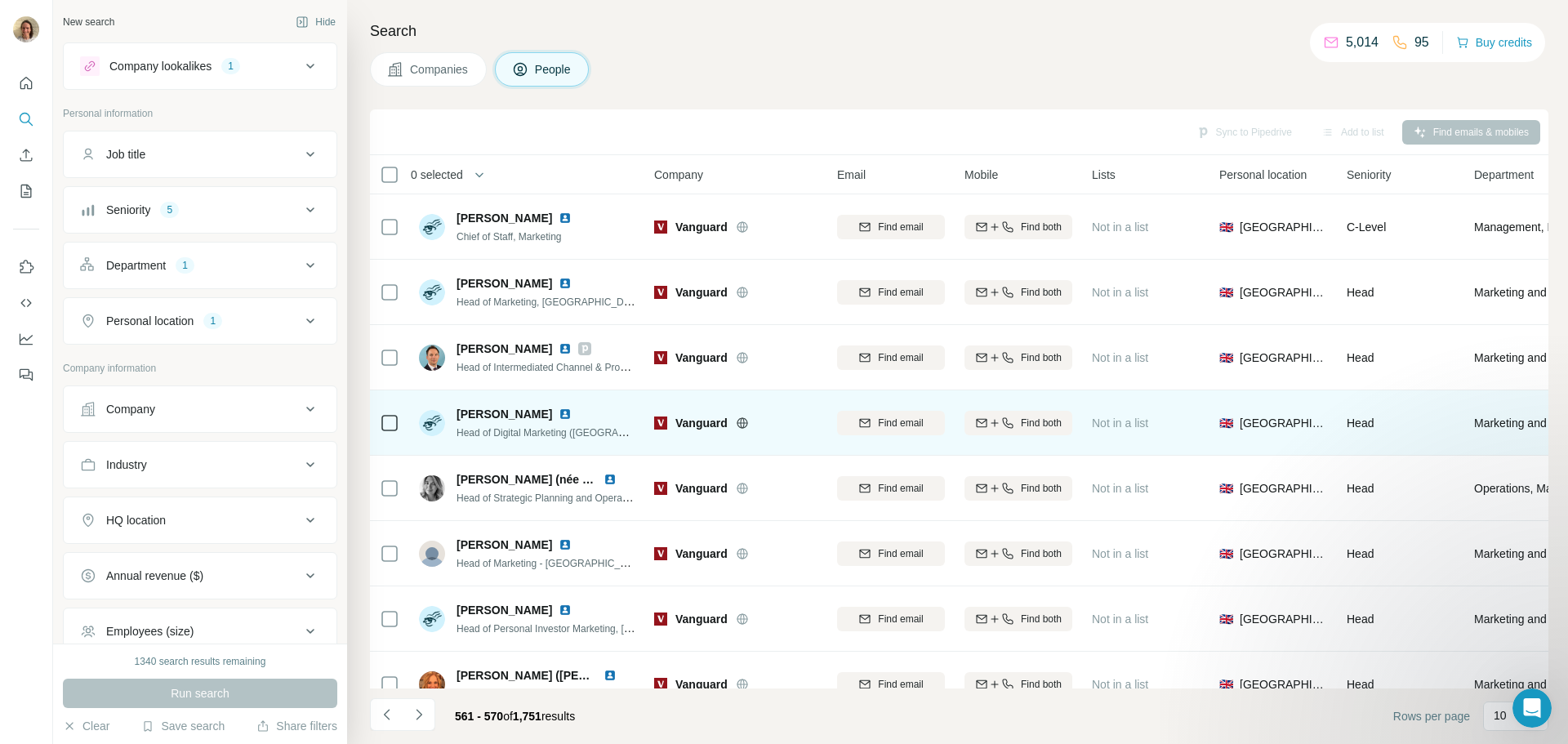
click at [559, 412] on img at bounding box center [565, 414] width 13 height 13
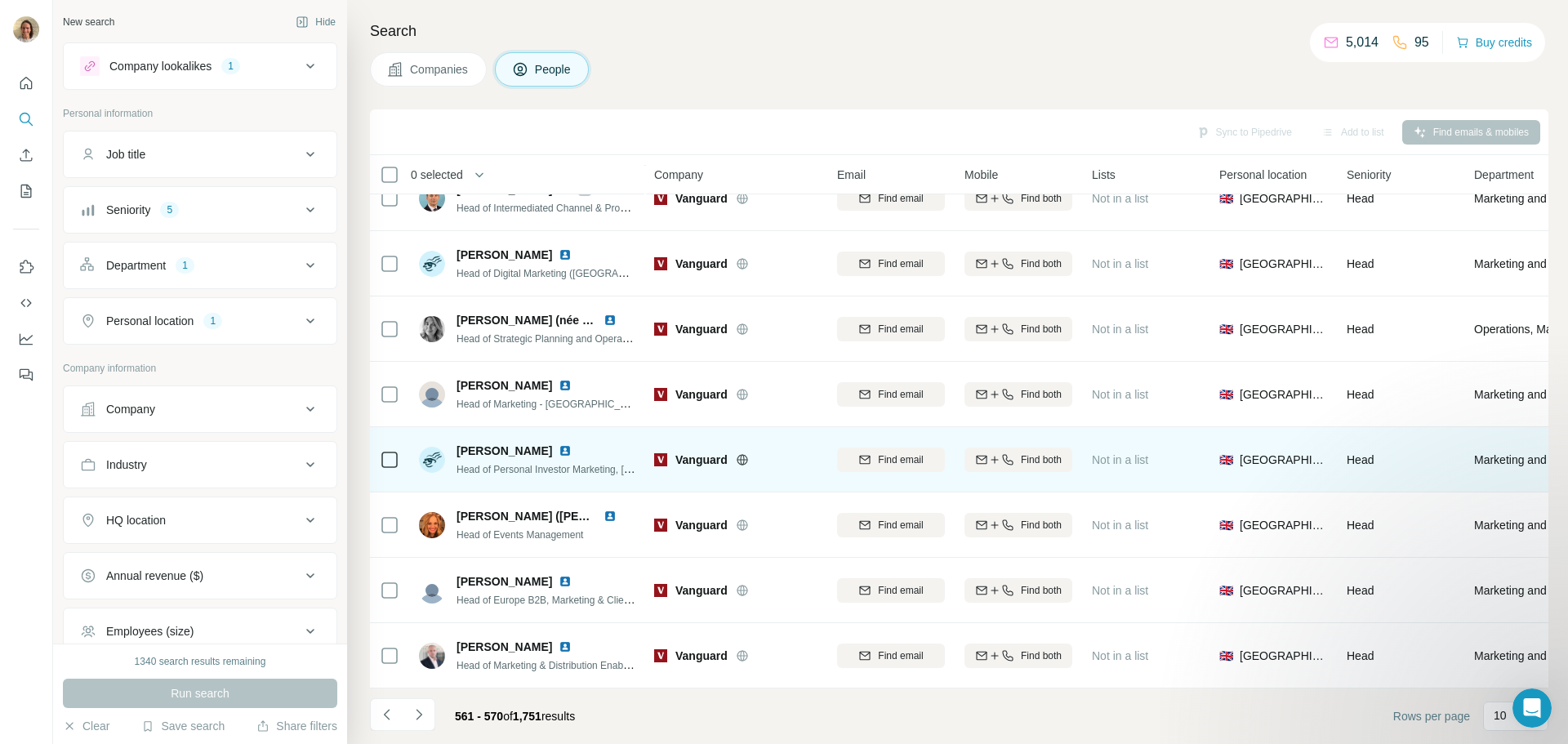
scroll to position [167, 0]
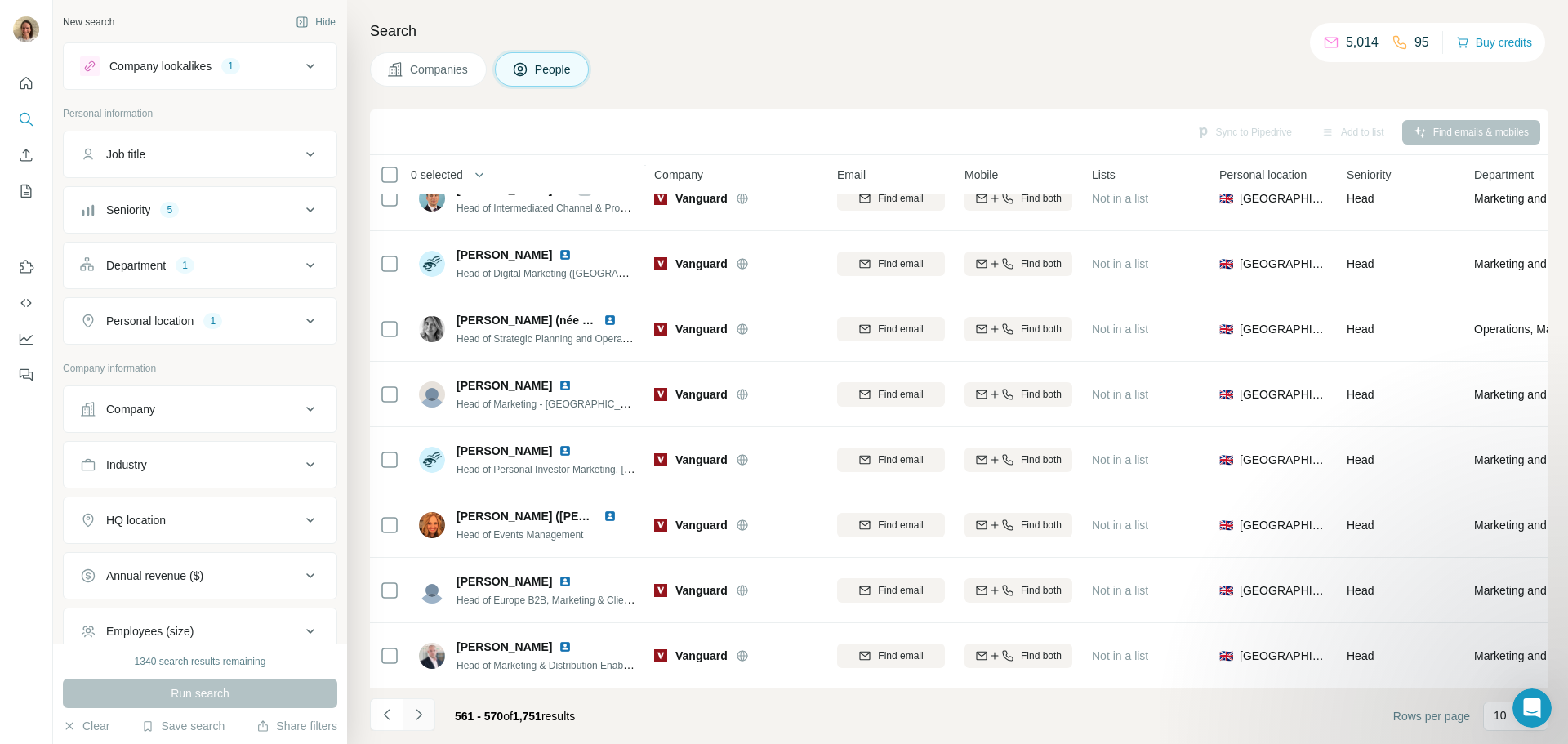
click at [418, 713] on icon "Navigate to next page" at bounding box center [419, 714] width 16 height 16
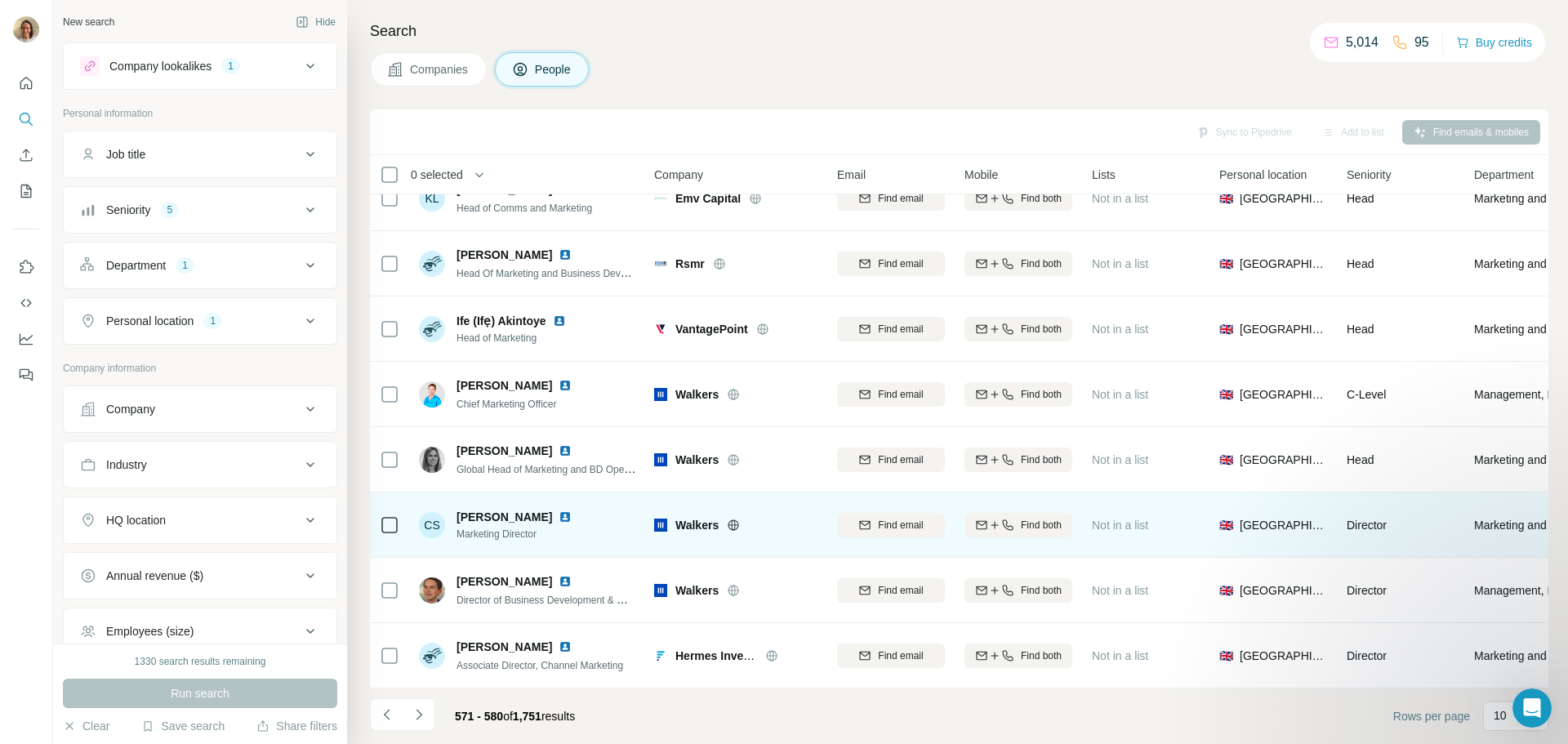
click at [559, 511] on img at bounding box center [565, 517] width 13 height 13
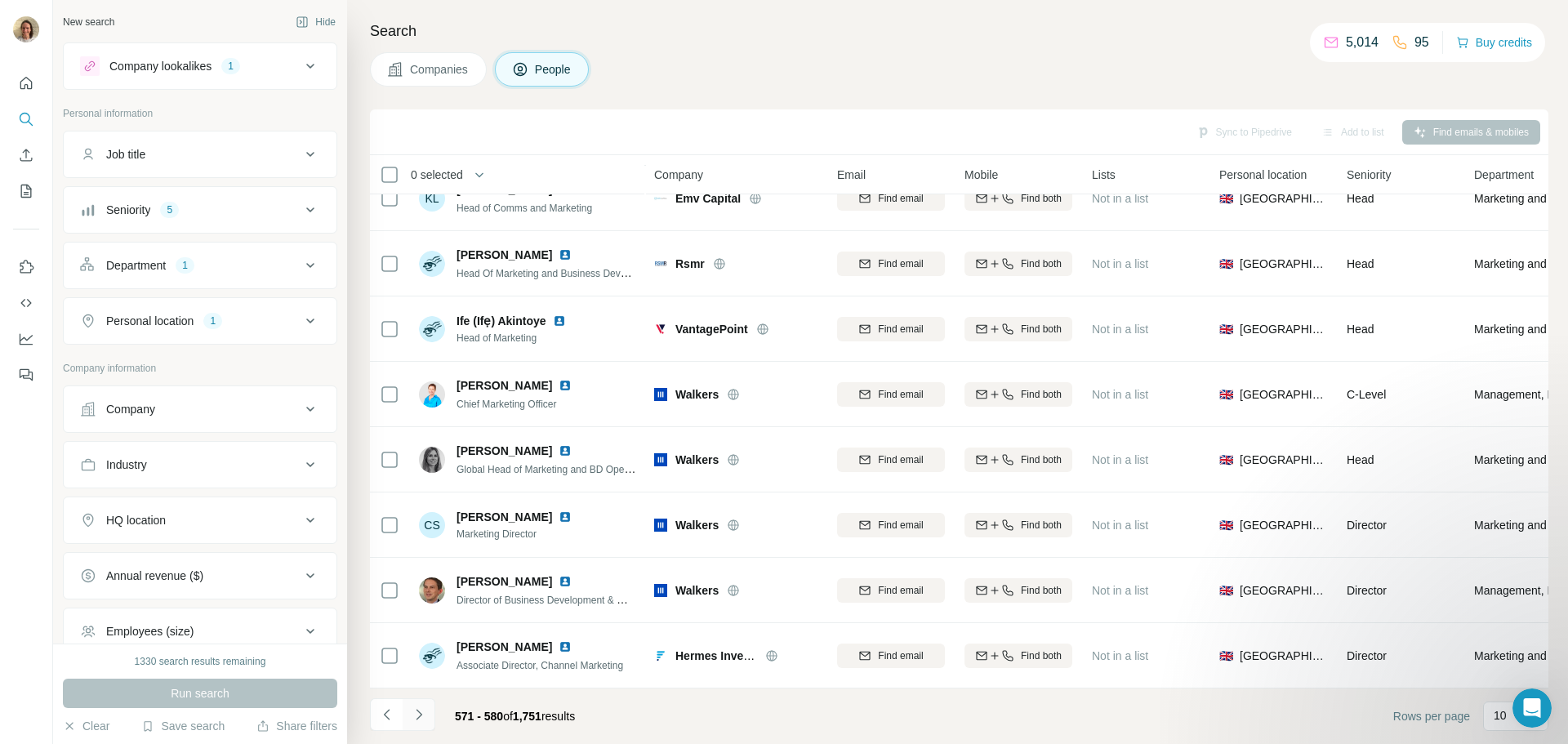
click at [411, 713] on icon "Navigate to next page" at bounding box center [419, 714] width 16 height 16
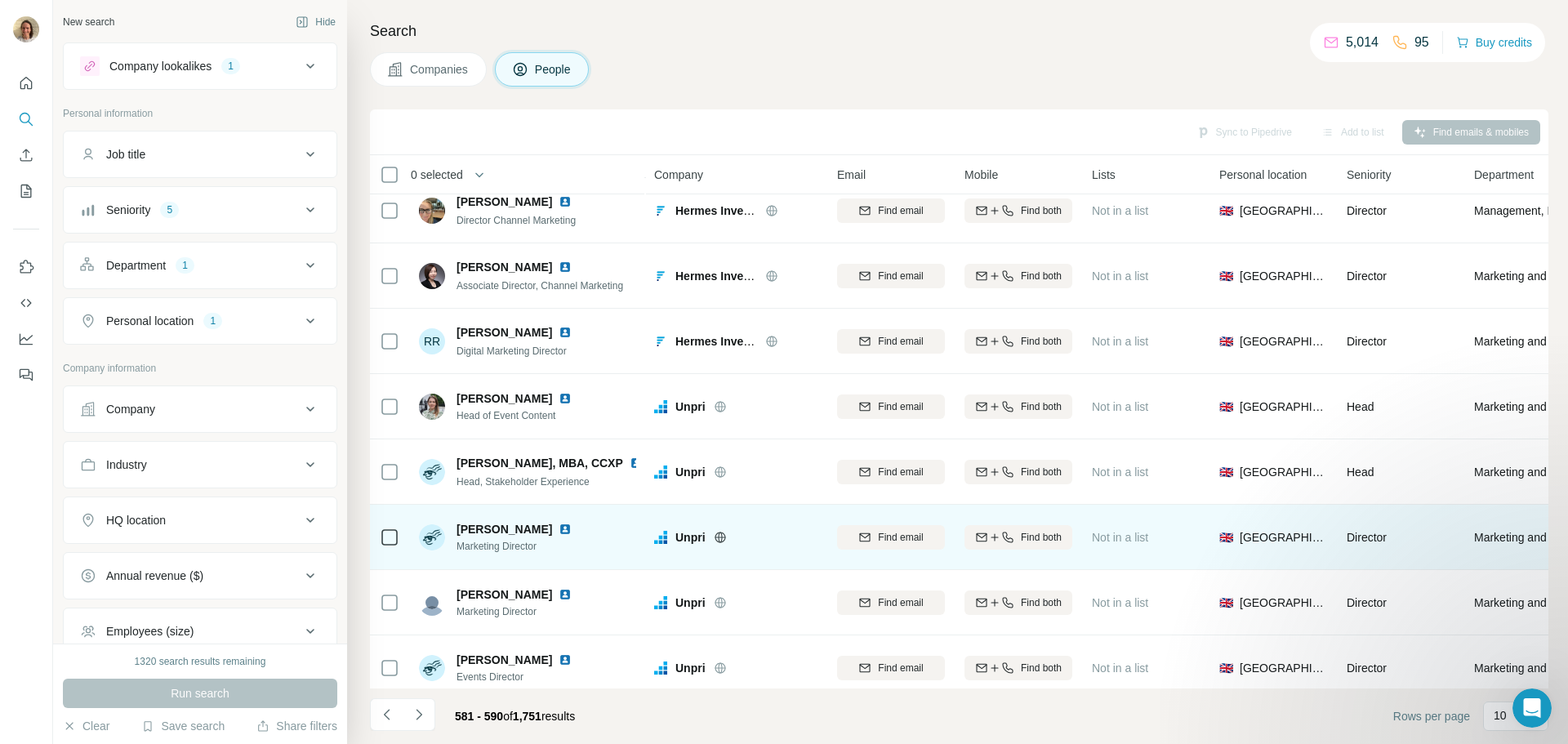
scroll to position [164, 0]
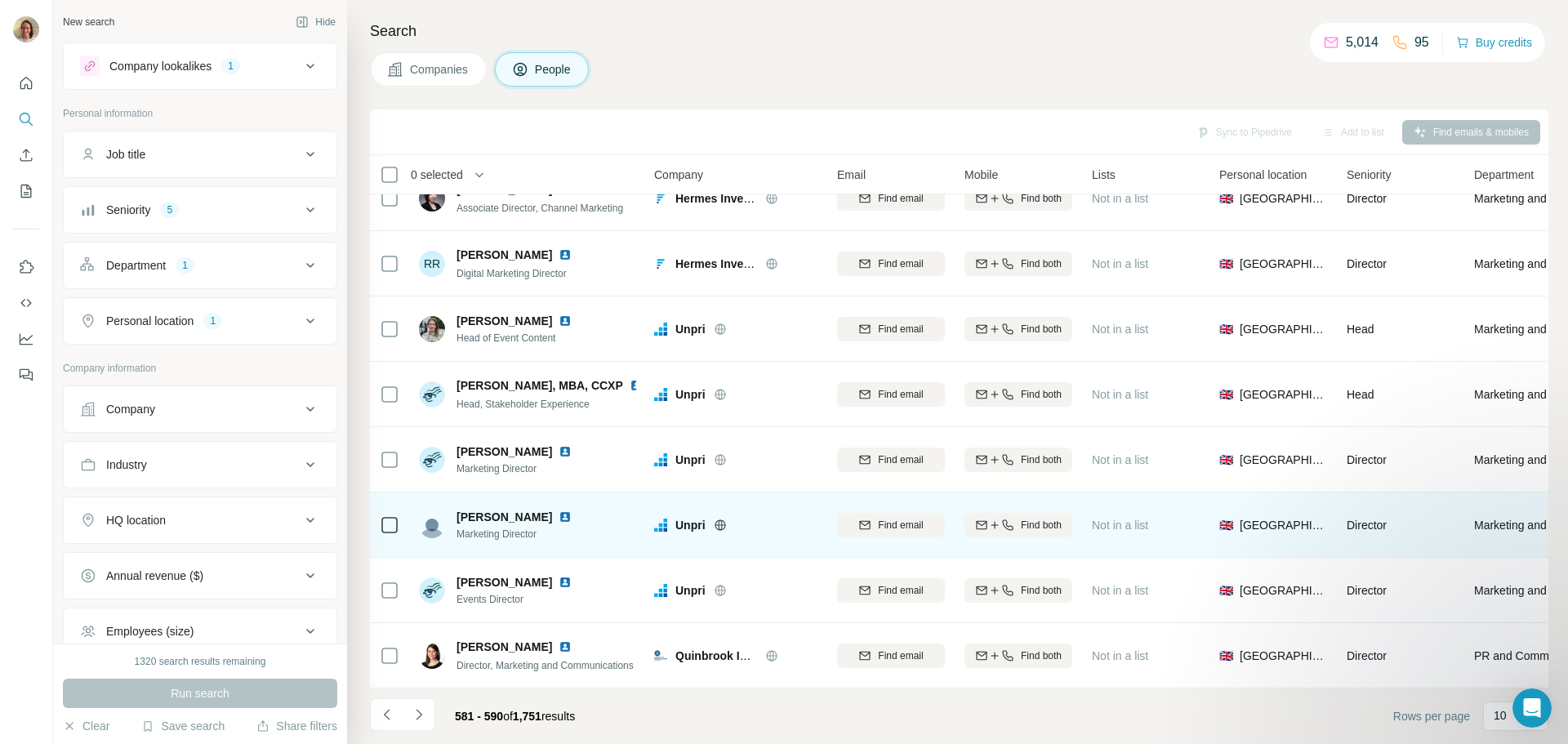
click at [559, 512] on img at bounding box center [565, 517] width 13 height 13
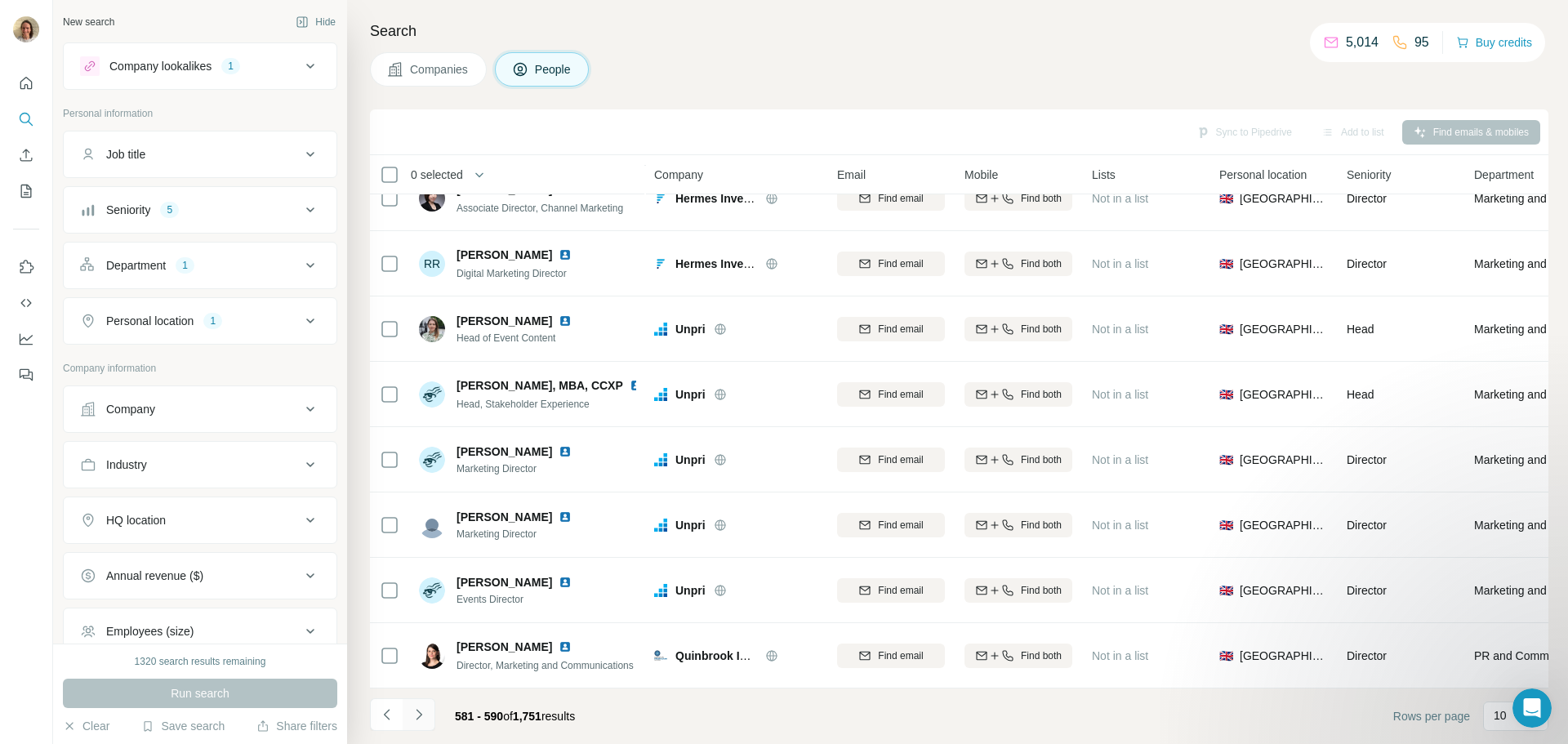
click at [406, 713] on button "Navigate to next page" at bounding box center [419, 714] width 32 height 32
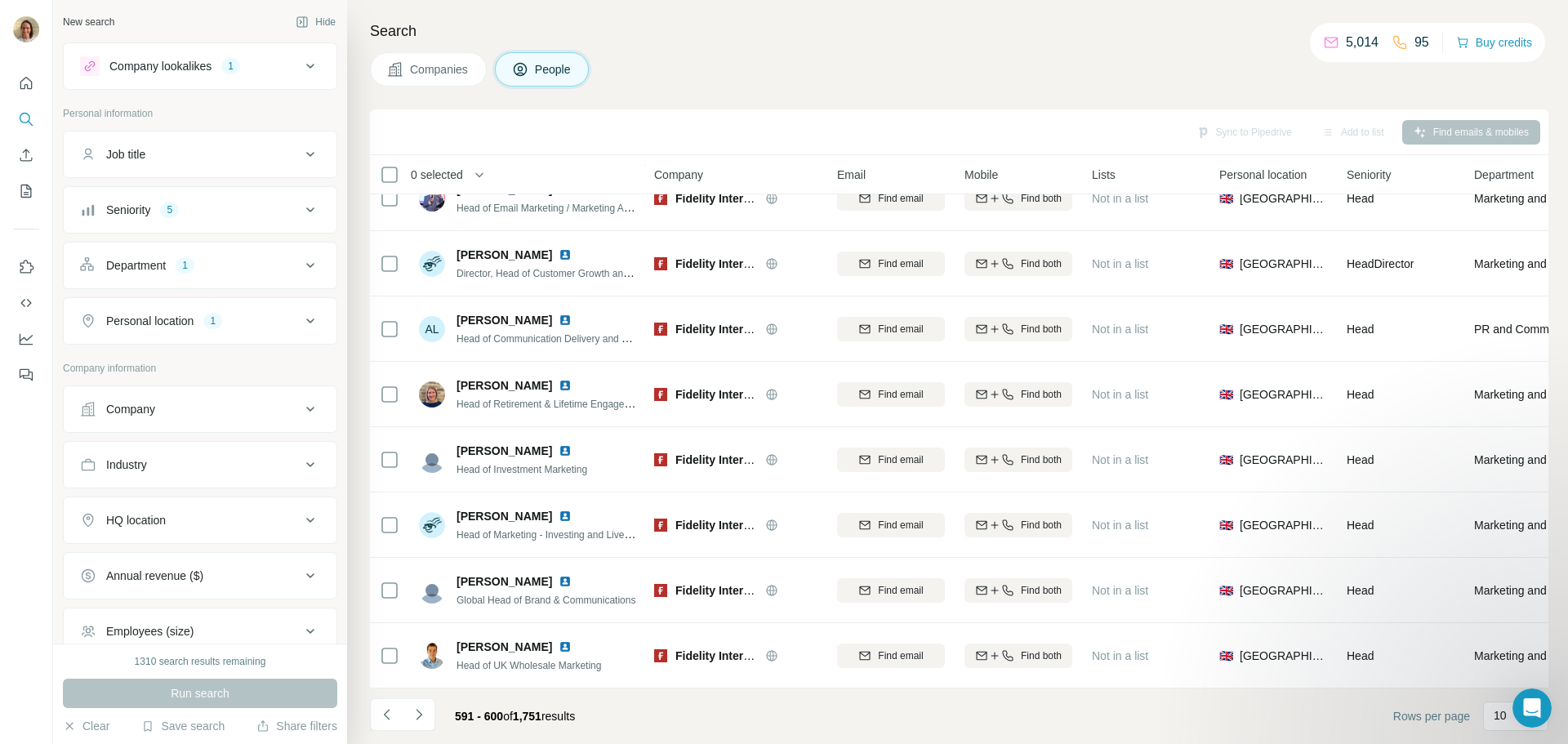
click at [441, 713] on div "591 - 600 of 1,751 results" at bounding box center [479, 716] width 218 height 36
click at [421, 713] on icon "Navigate to next page" at bounding box center [419, 714] width 16 height 16
click at [417, 722] on icon "Navigate to next page" at bounding box center [419, 714] width 16 height 16
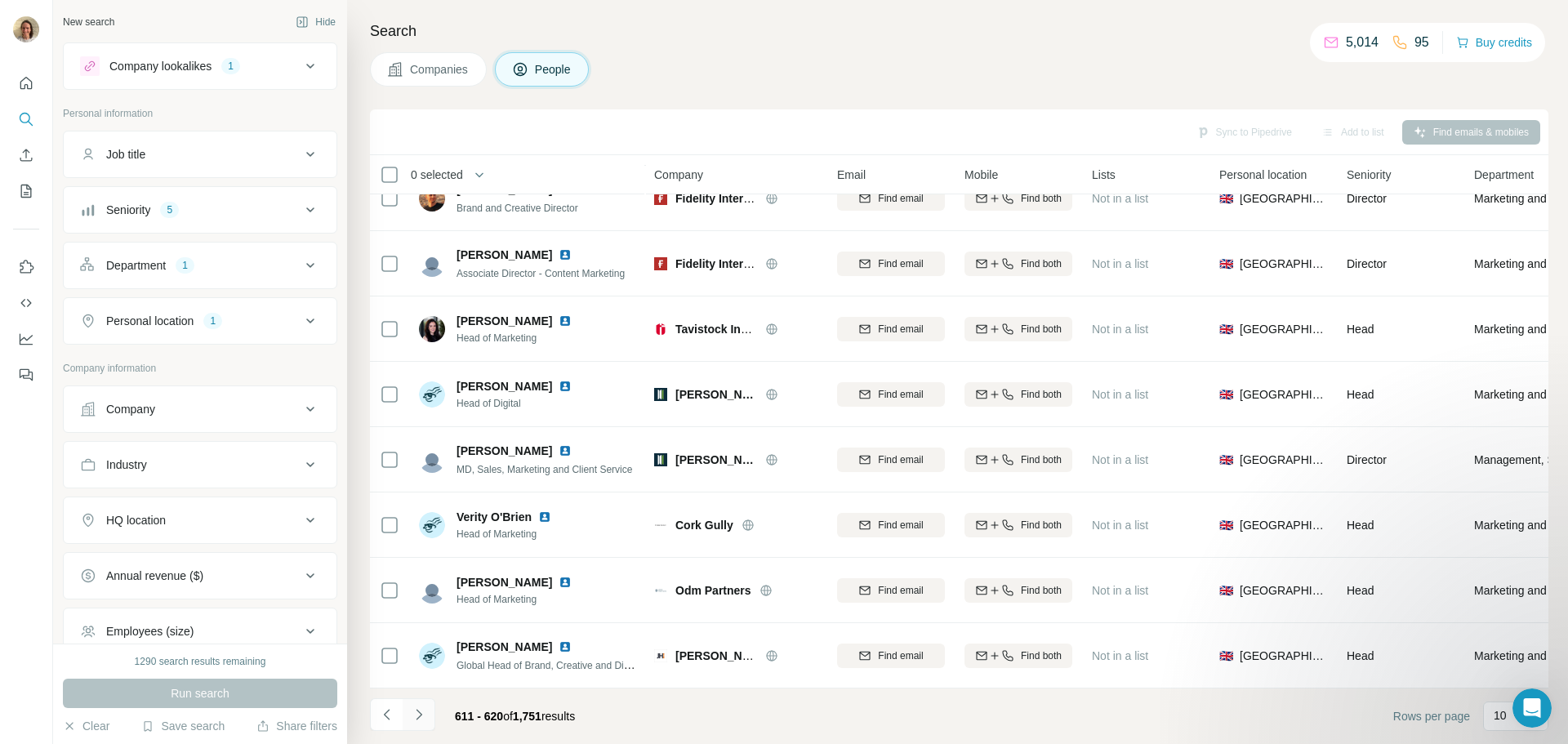
click at [414, 708] on icon "Navigate to next page" at bounding box center [419, 714] width 16 height 16
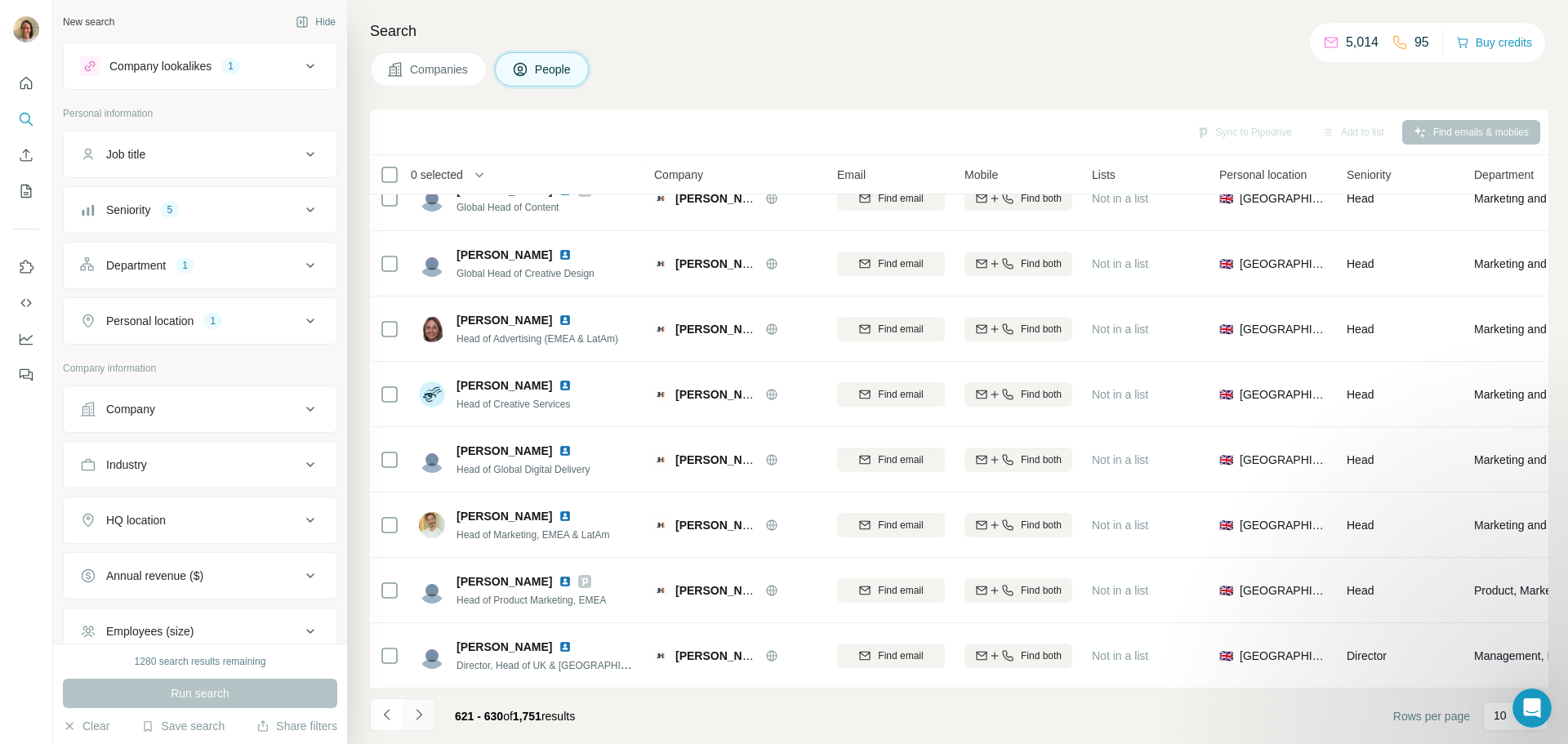
click at [425, 719] on icon "Navigate to next page" at bounding box center [419, 714] width 16 height 16
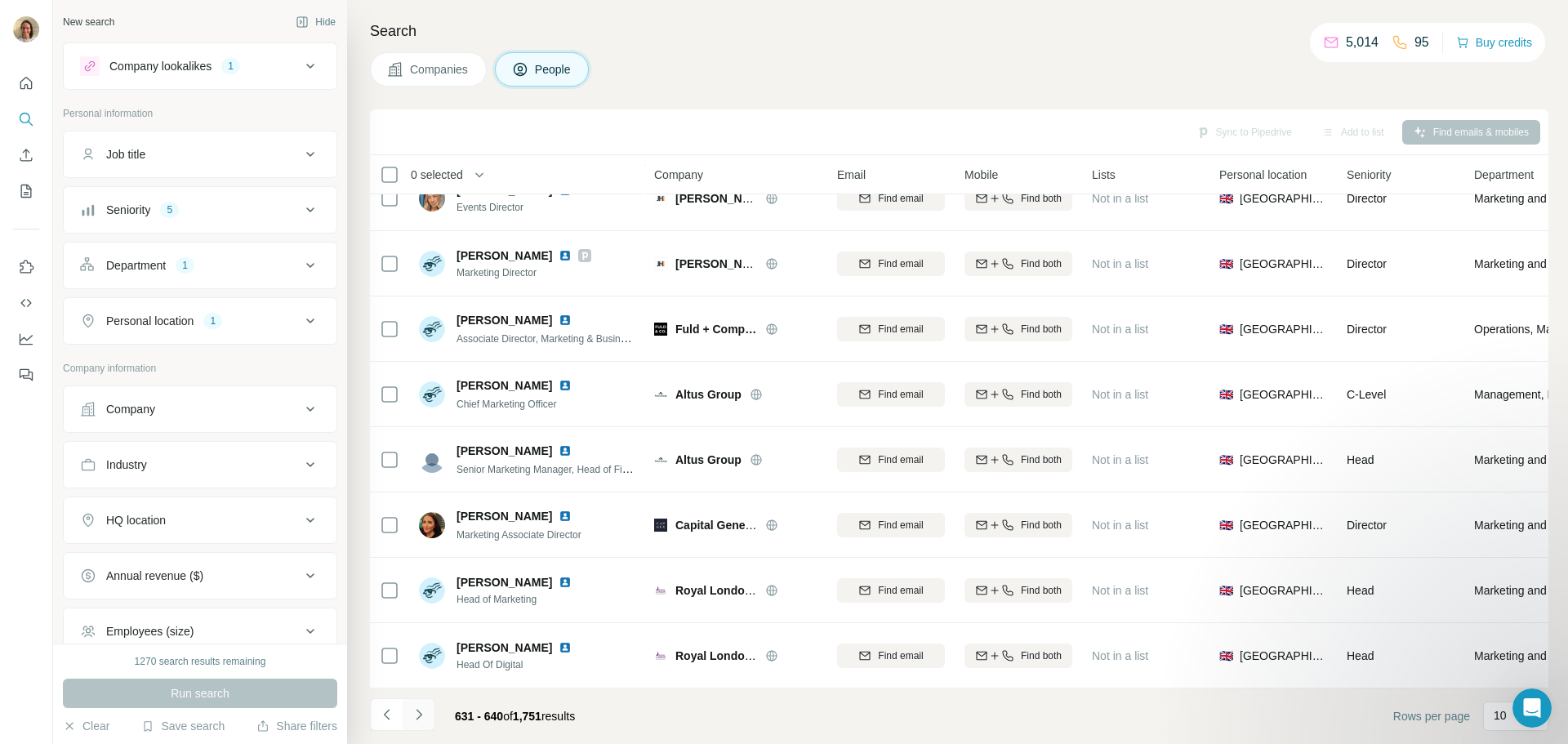
click at [414, 702] on button "Navigate to next page" at bounding box center [419, 714] width 32 height 32
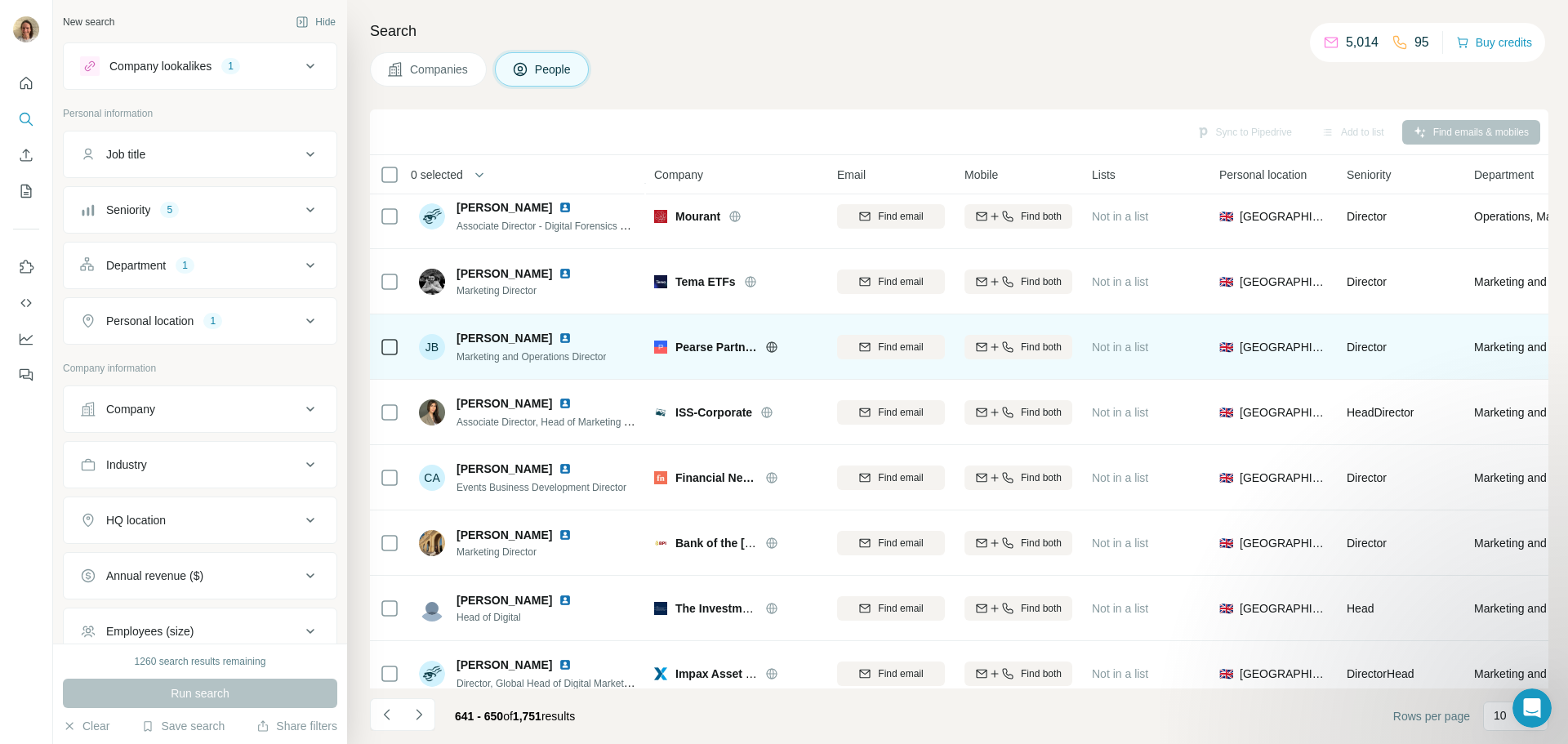
scroll to position [0, 0]
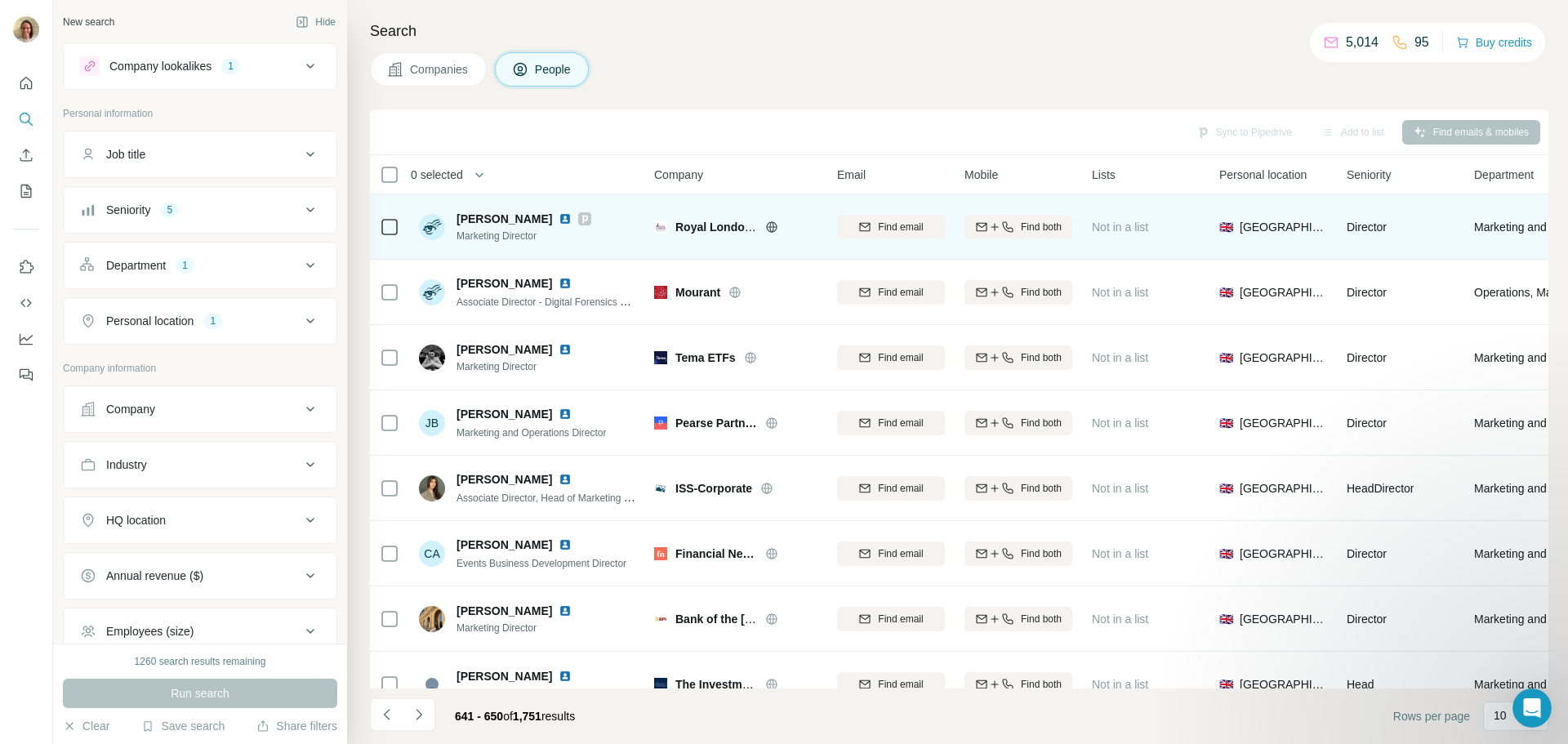
click at [559, 219] on img at bounding box center [565, 218] width 13 height 13
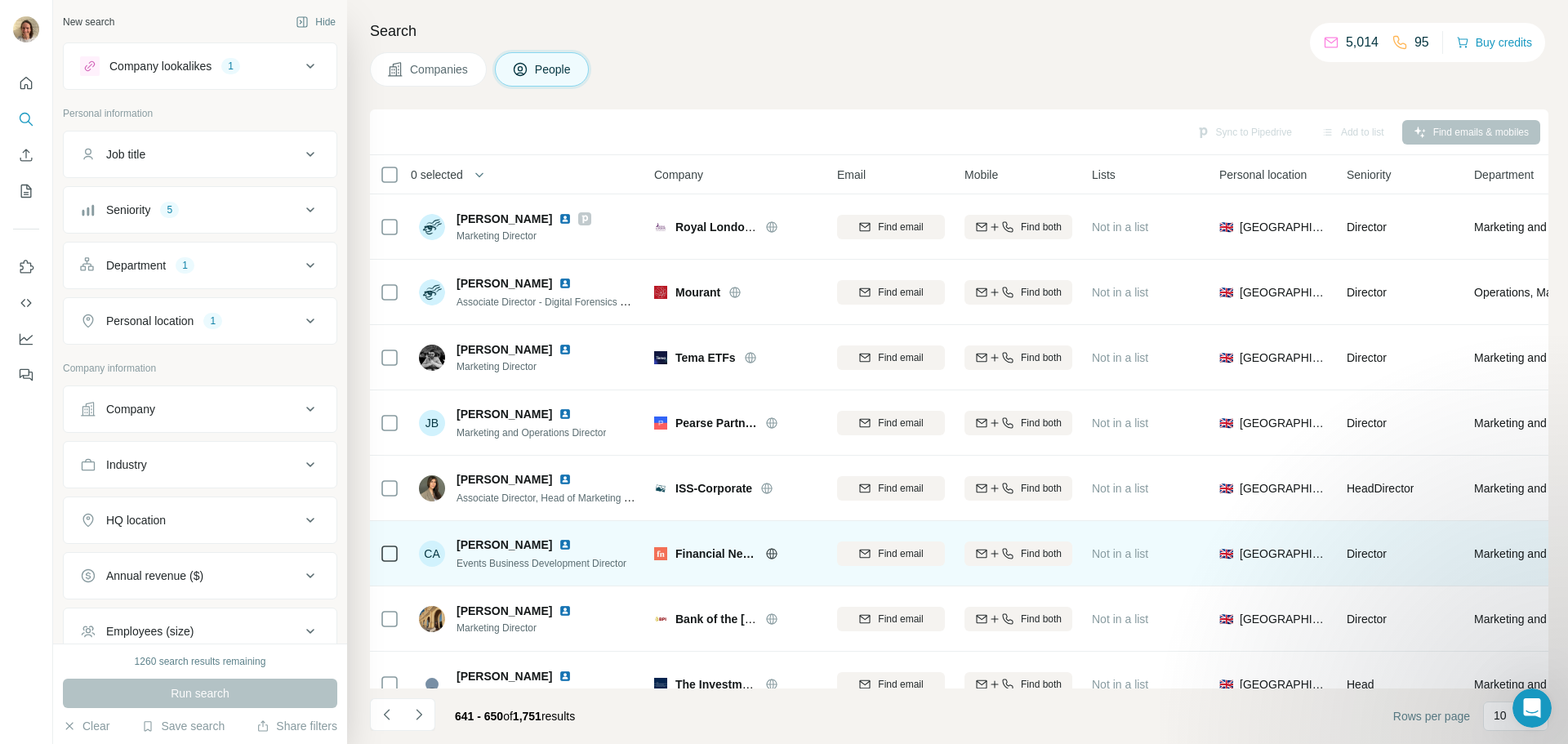
scroll to position [82, 0]
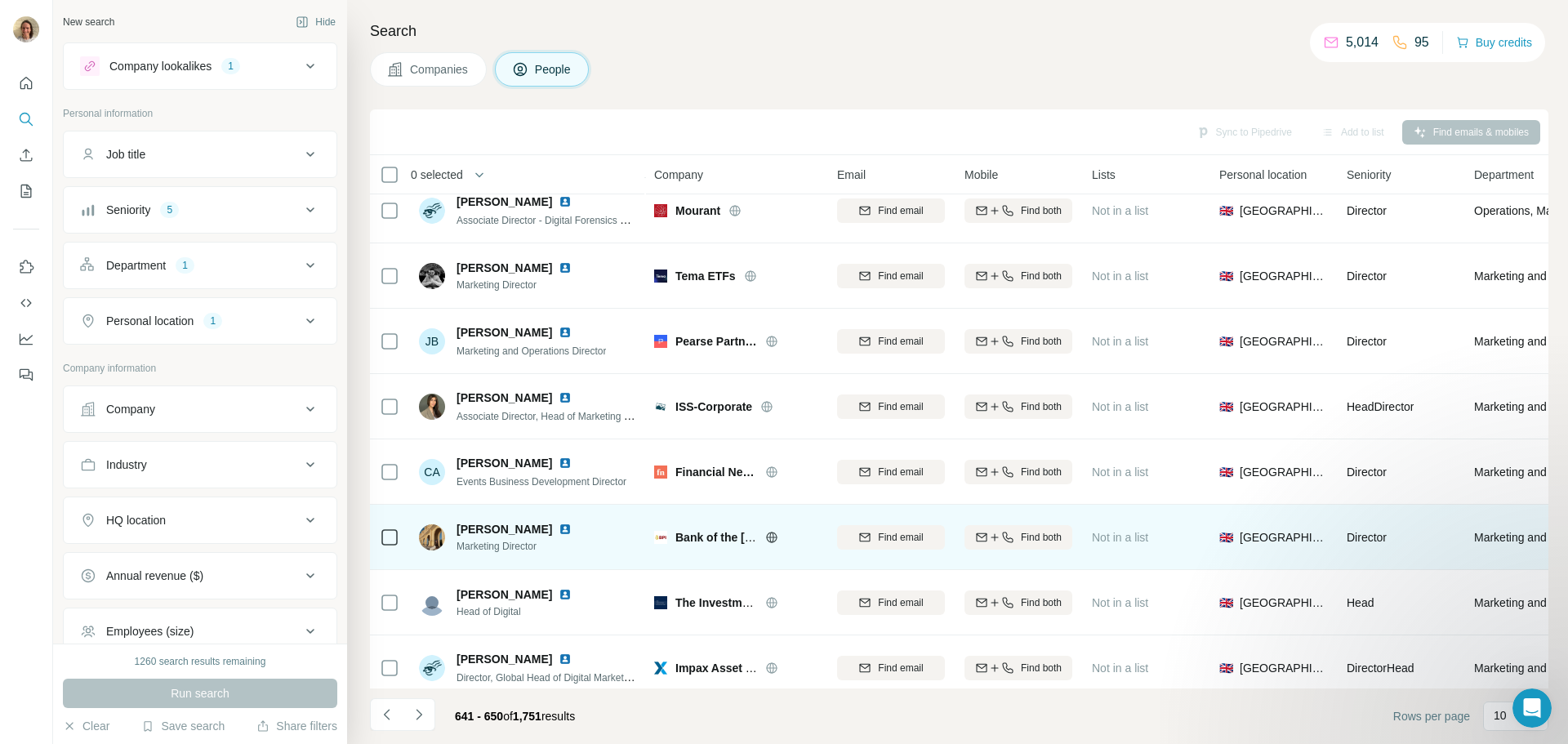
click at [777, 540] on icon at bounding box center [772, 537] width 13 height 13
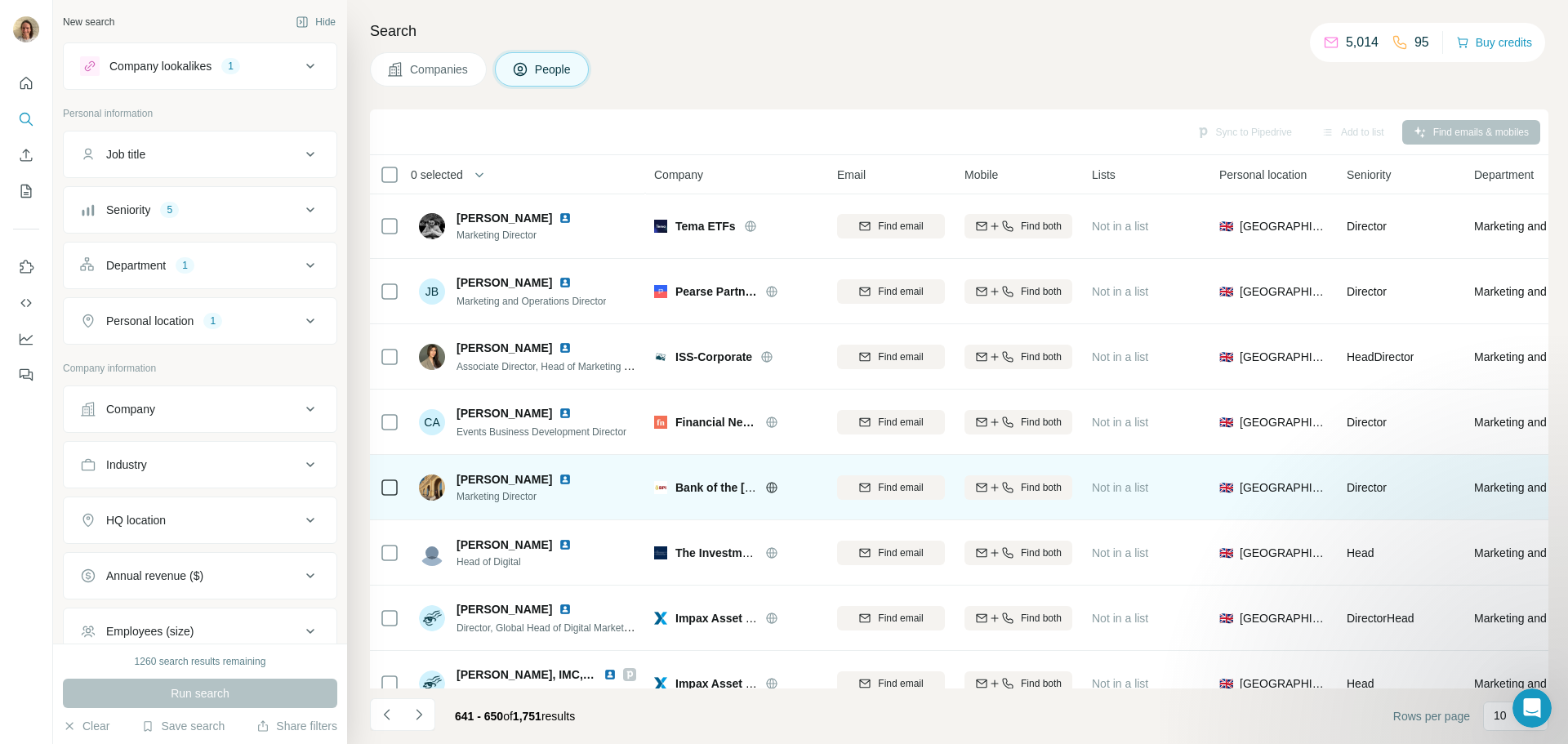
scroll to position [167, 0]
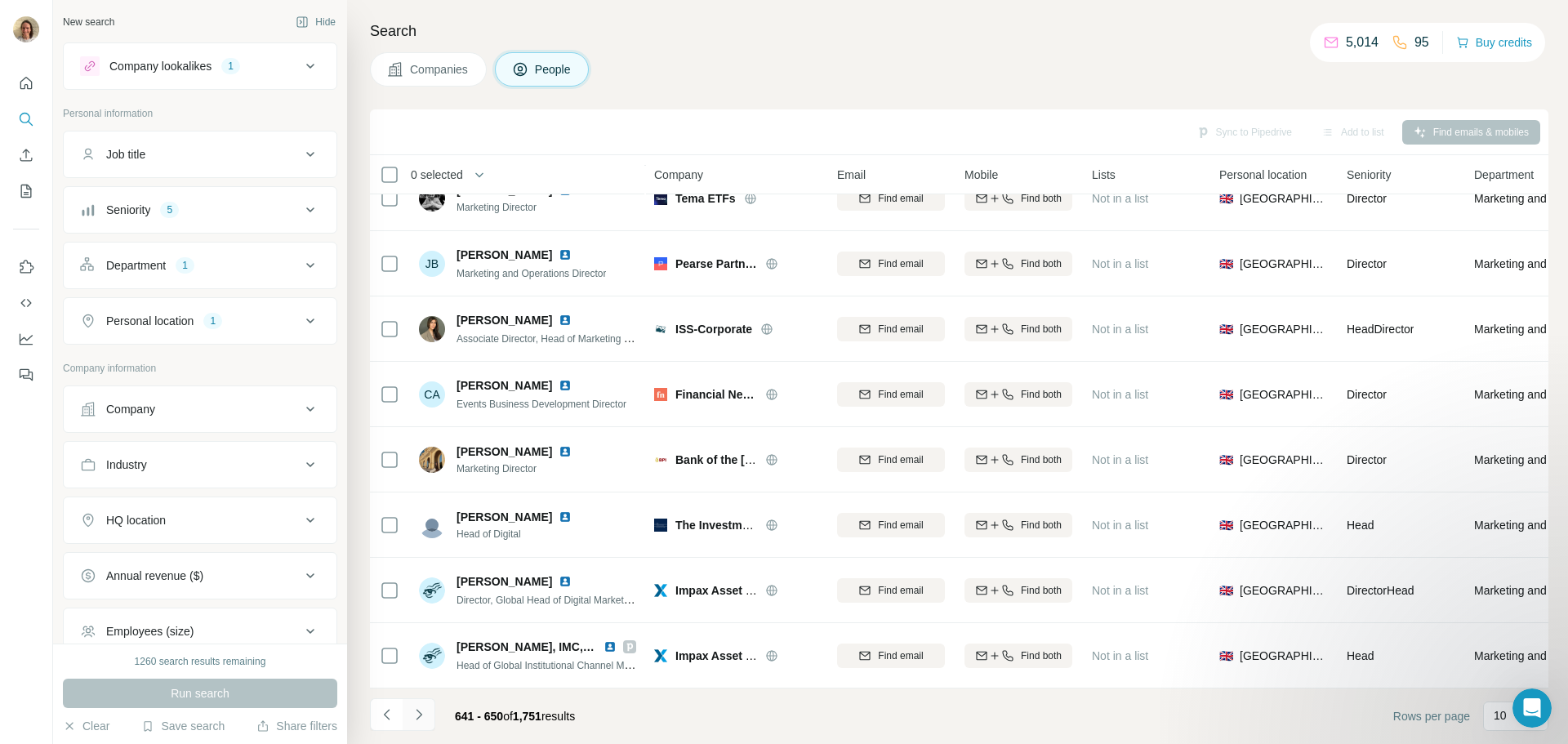
click at [412, 707] on icon "Navigate to next page" at bounding box center [419, 714] width 16 height 16
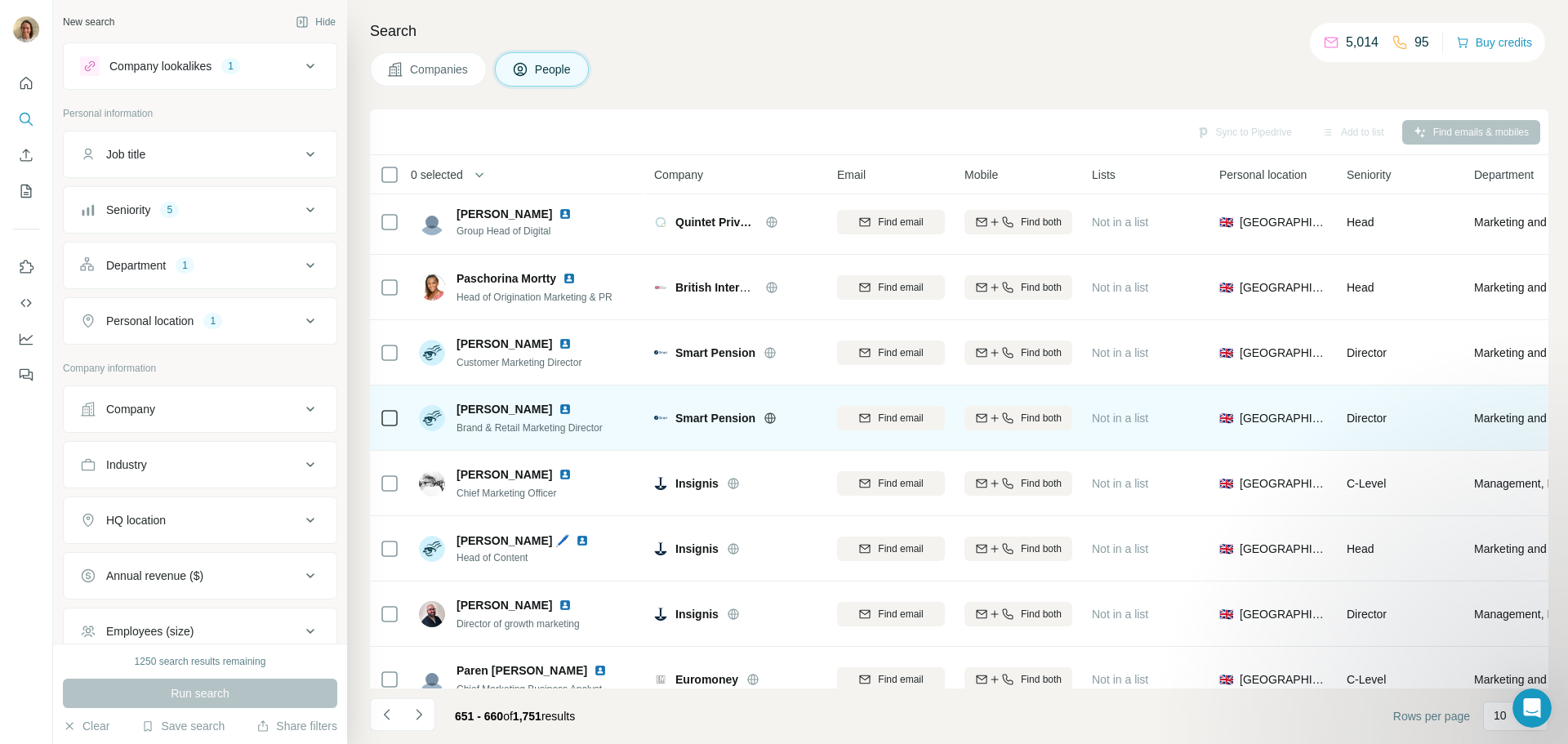
scroll to position [0, 0]
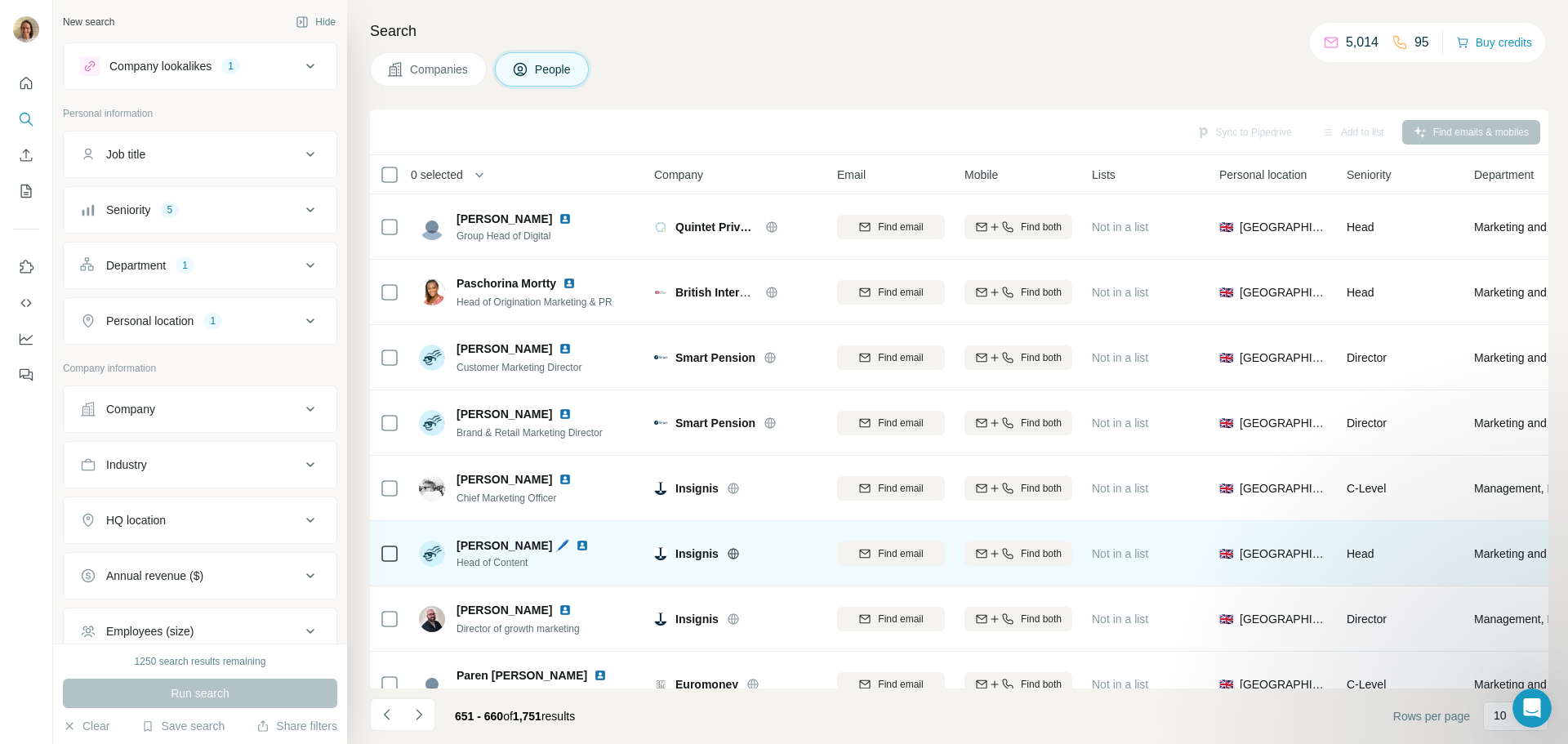
click at [576, 542] on img at bounding box center [582, 545] width 13 height 13
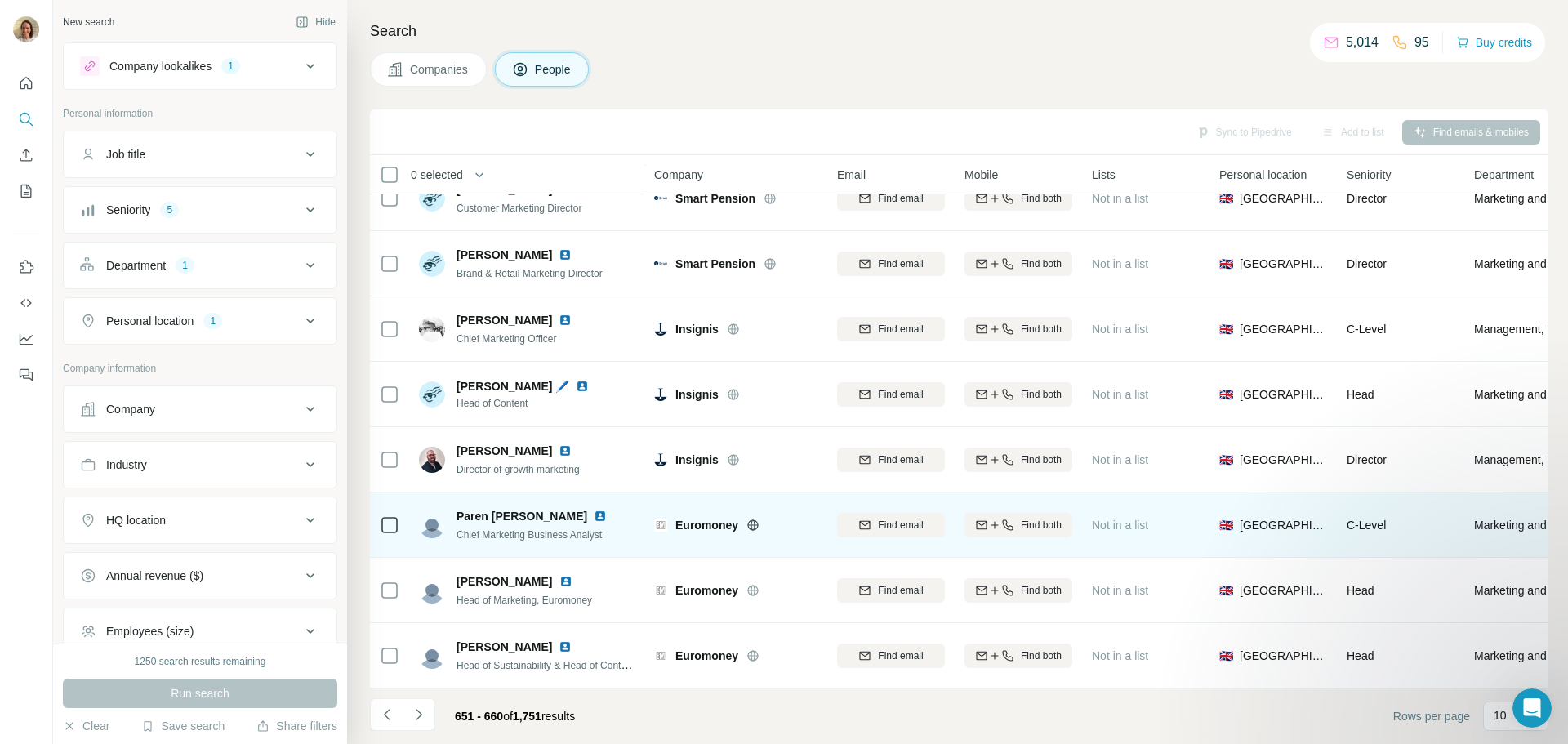
scroll to position [167, 0]
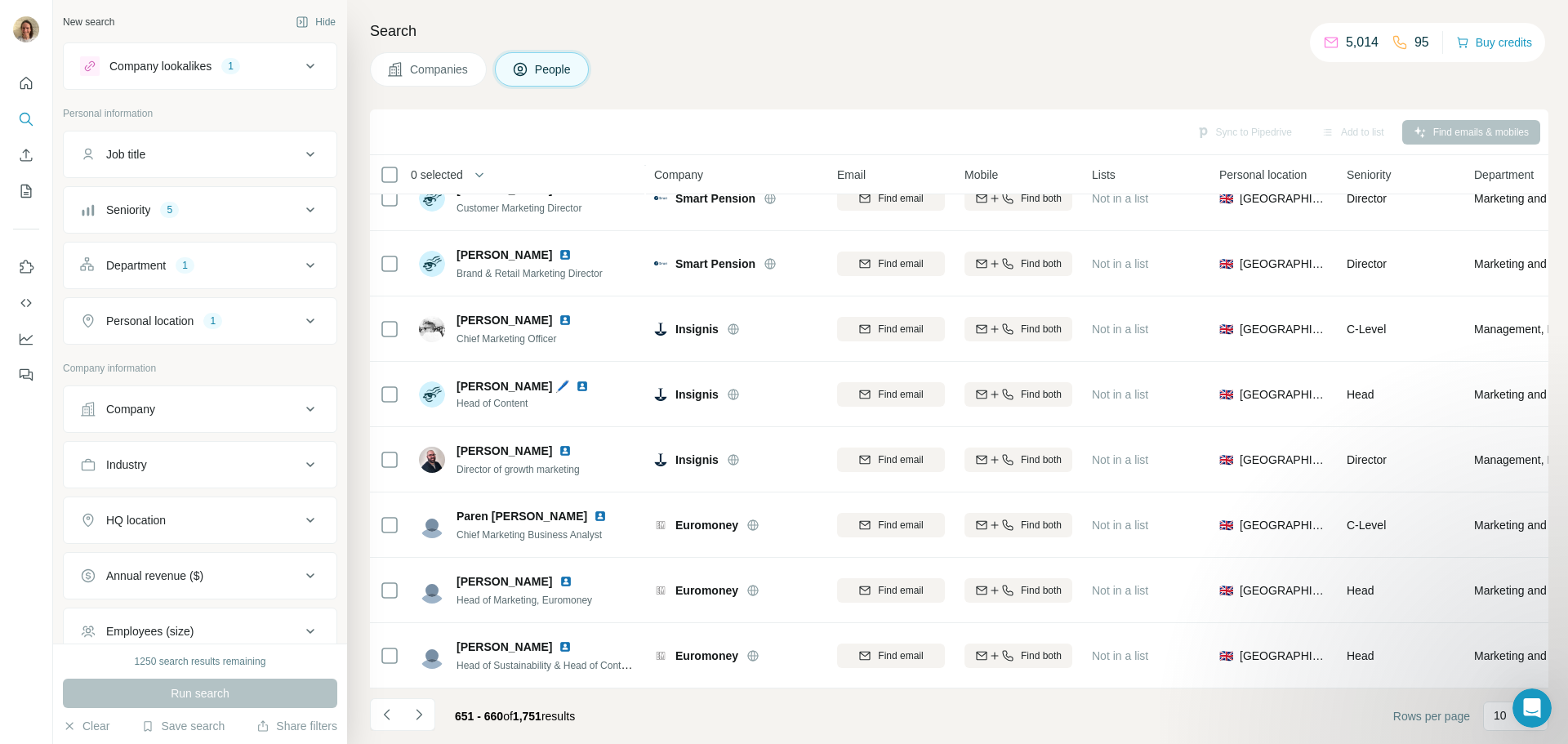
click at [421, 713] on icon "Navigate to next page" at bounding box center [419, 714] width 16 height 16
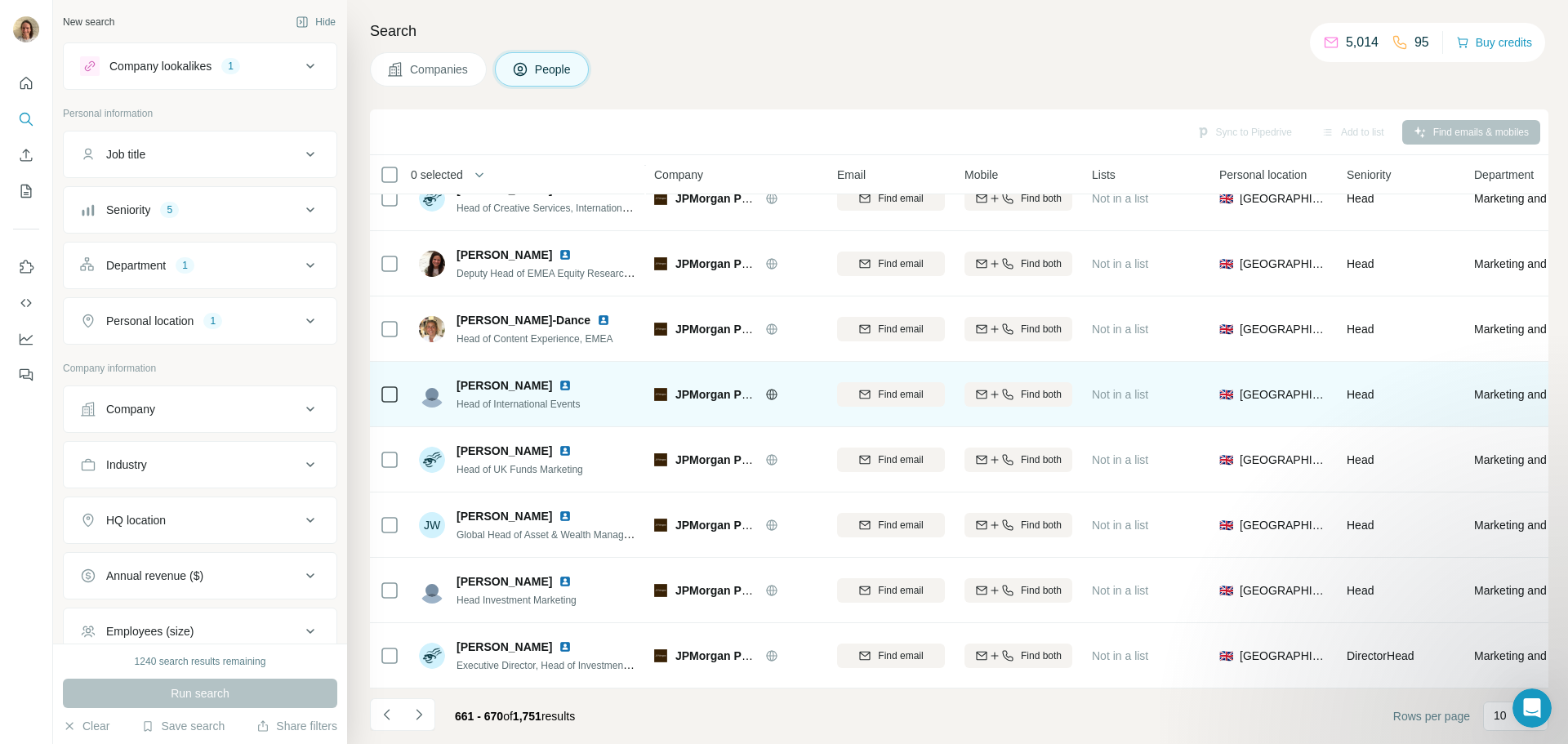
scroll to position [0, 0]
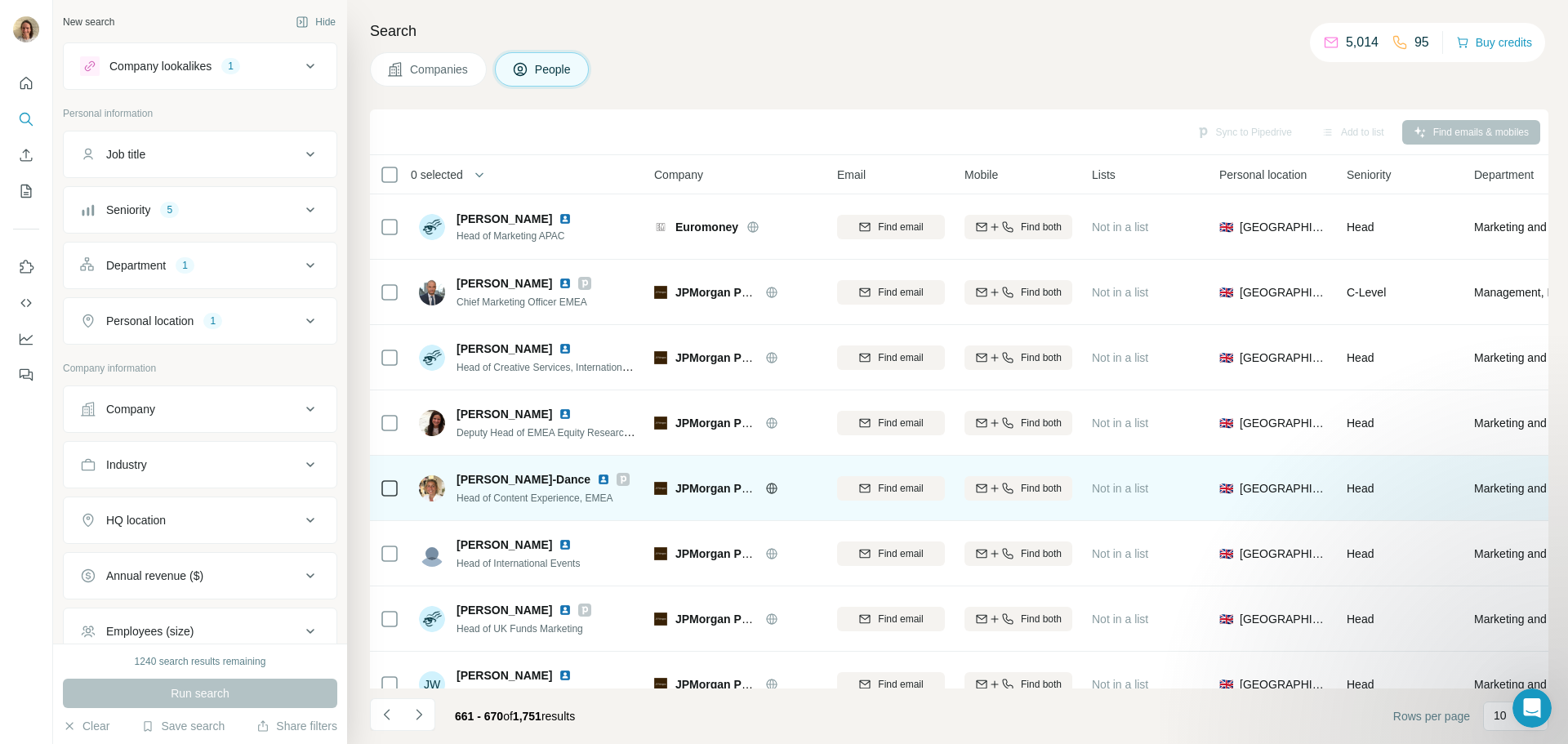
click at [610, 479] on img at bounding box center [603, 479] width 13 height 13
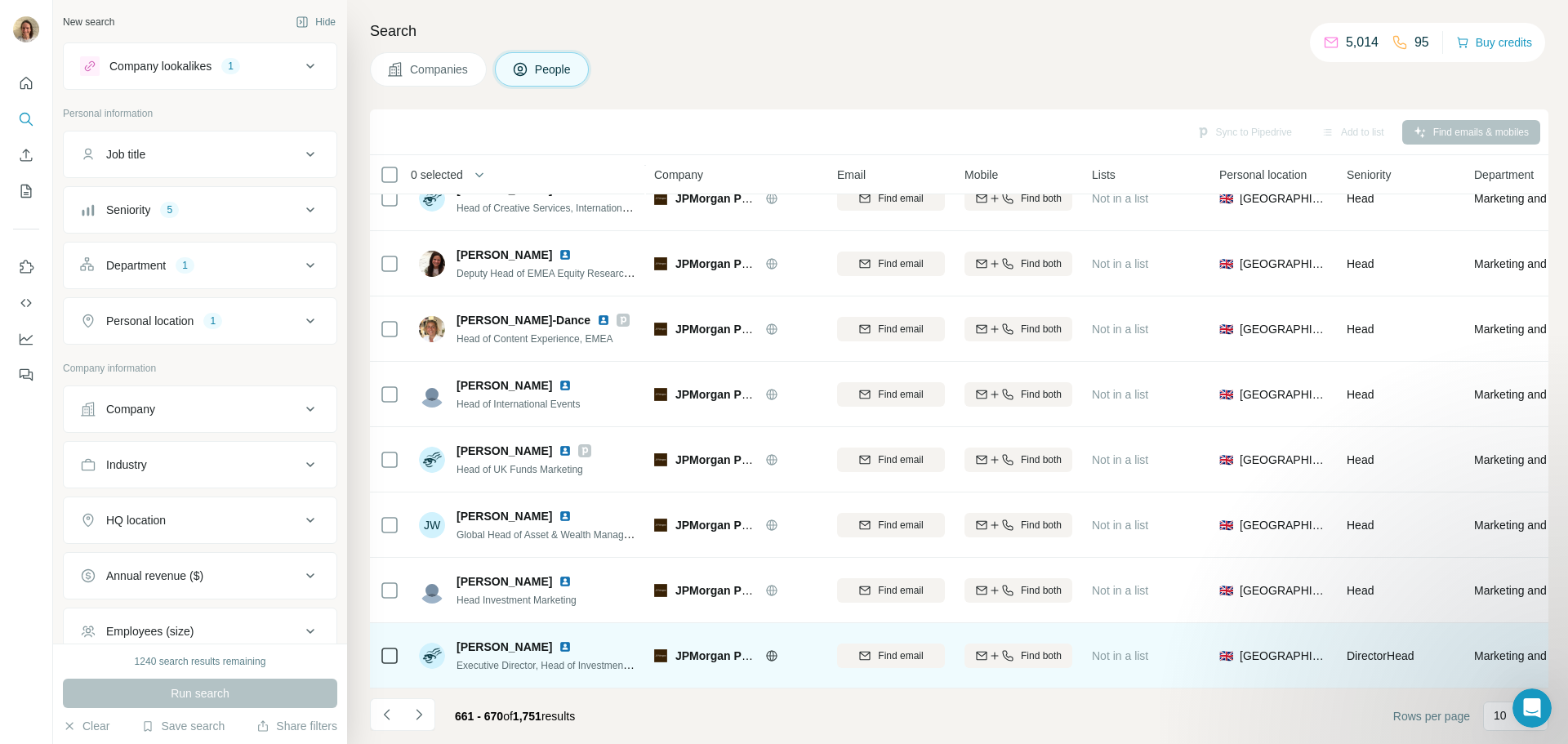
scroll to position [167, 0]
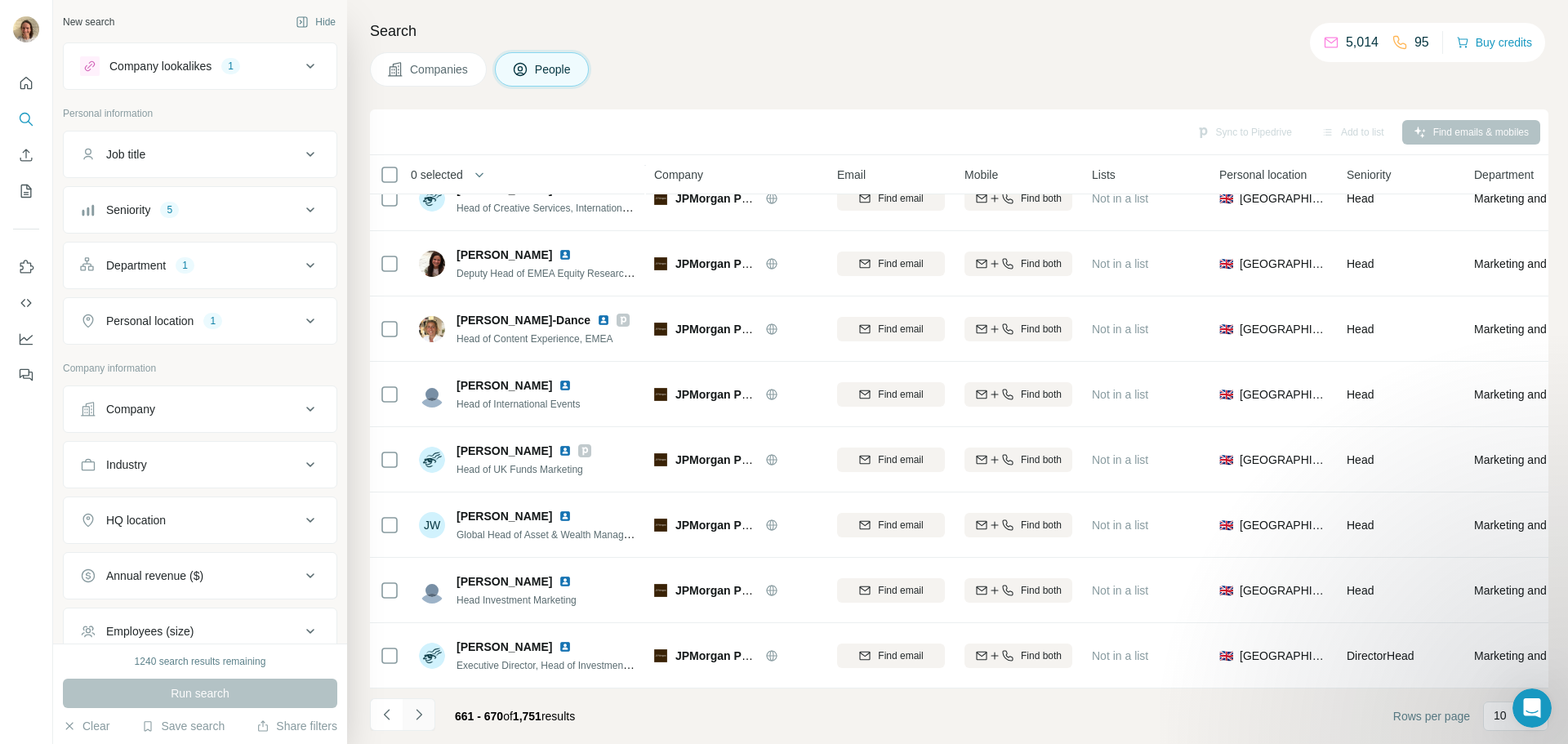
click at [416, 715] on icon "Navigate to next page" at bounding box center [419, 714] width 16 height 16
click at [421, 713] on icon "Navigate to next page" at bounding box center [419, 714] width 16 height 16
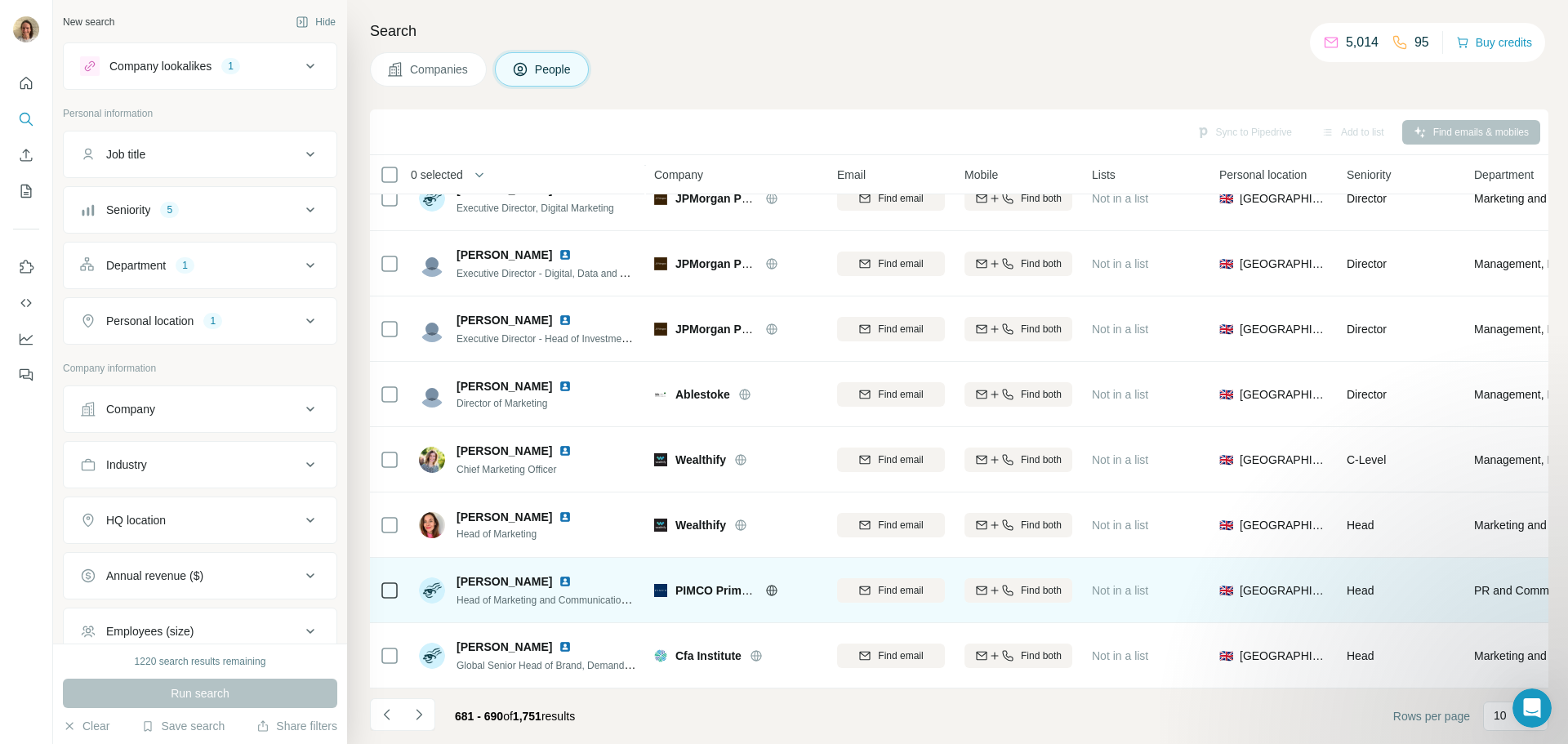
click at [578, 575] on div at bounding box center [584, 581] width 13 height 13
click at [559, 575] on img at bounding box center [565, 581] width 13 height 13
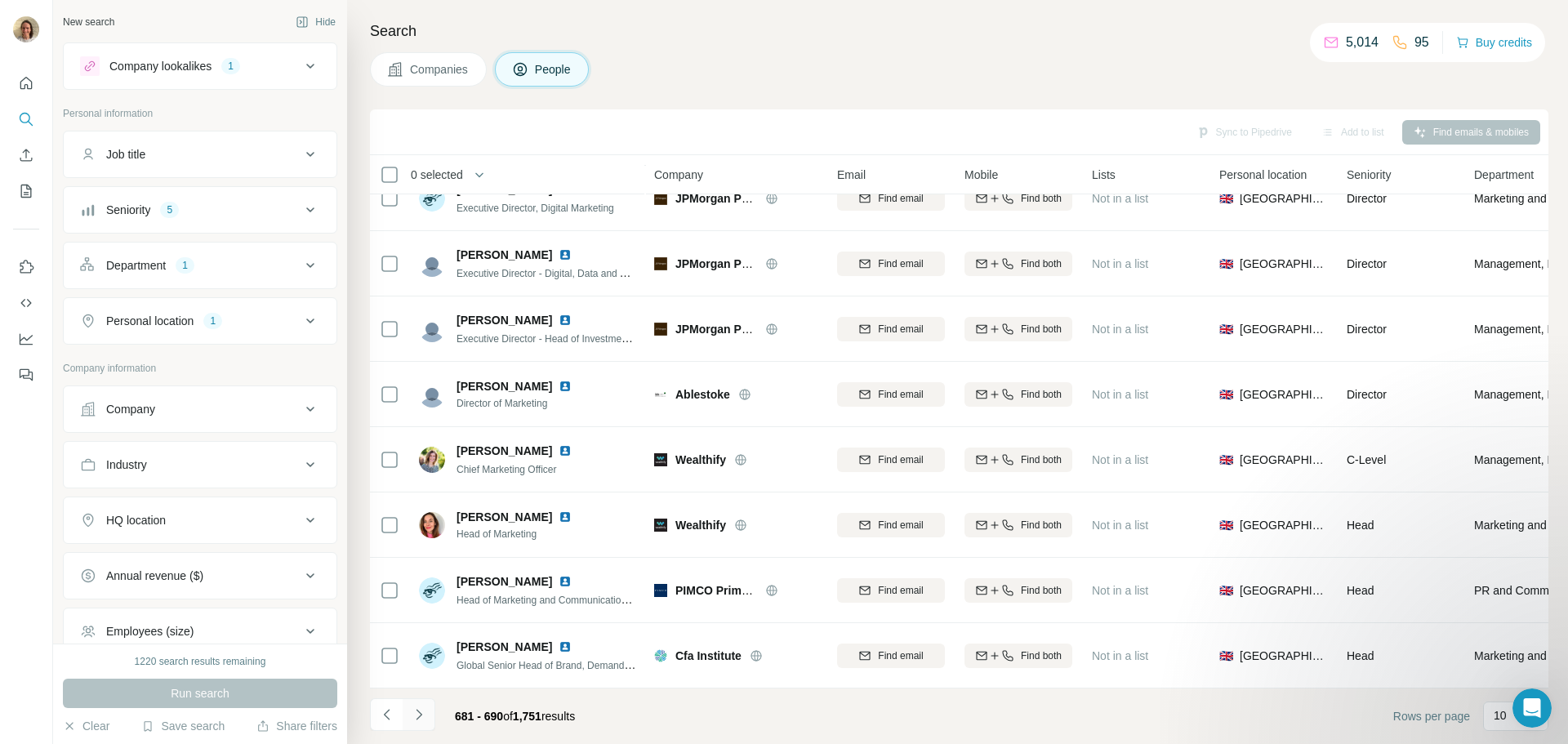
click at [418, 711] on icon "Navigate to next page" at bounding box center [419, 714] width 16 height 16
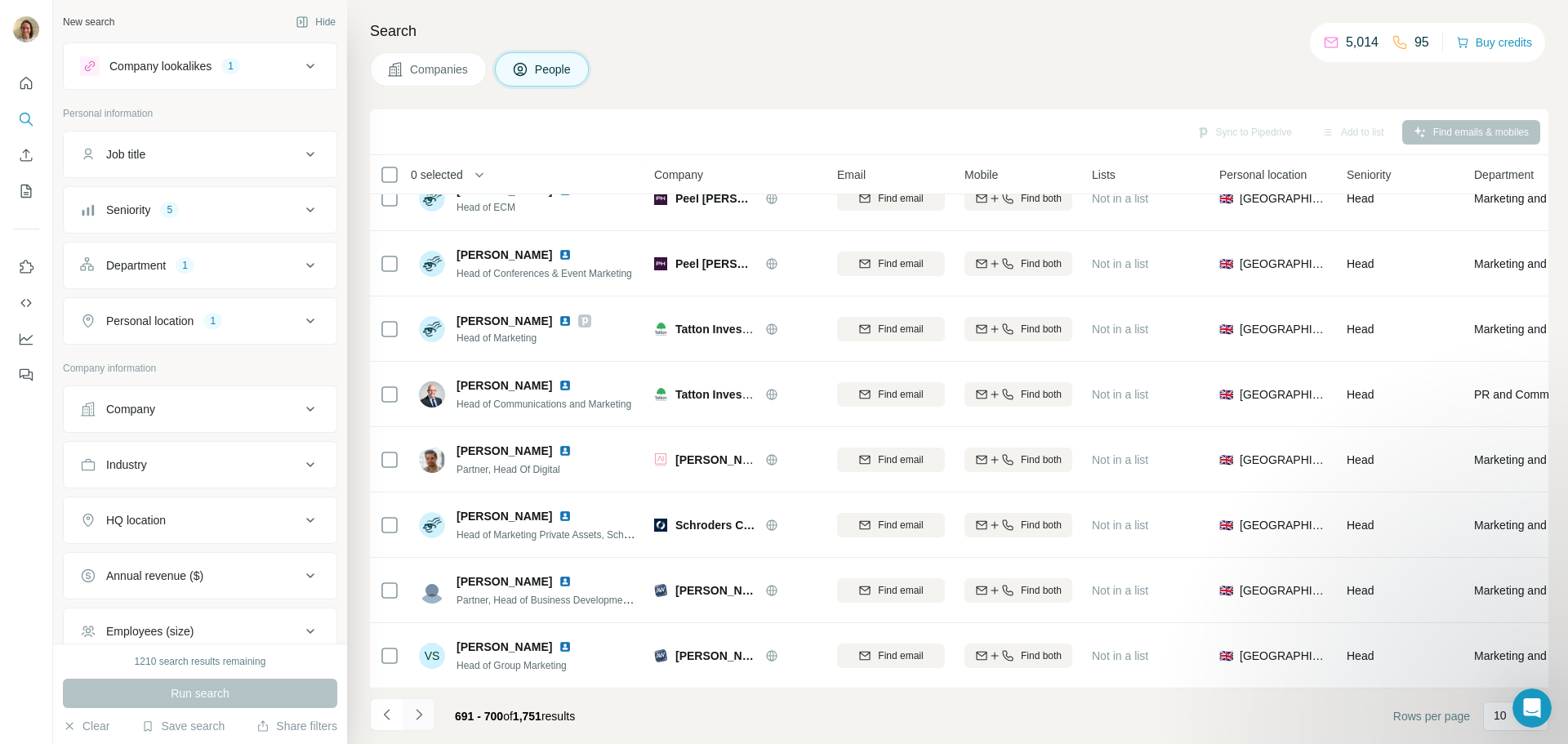
click at [412, 715] on icon "Navigate to next page" at bounding box center [419, 714] width 16 height 16
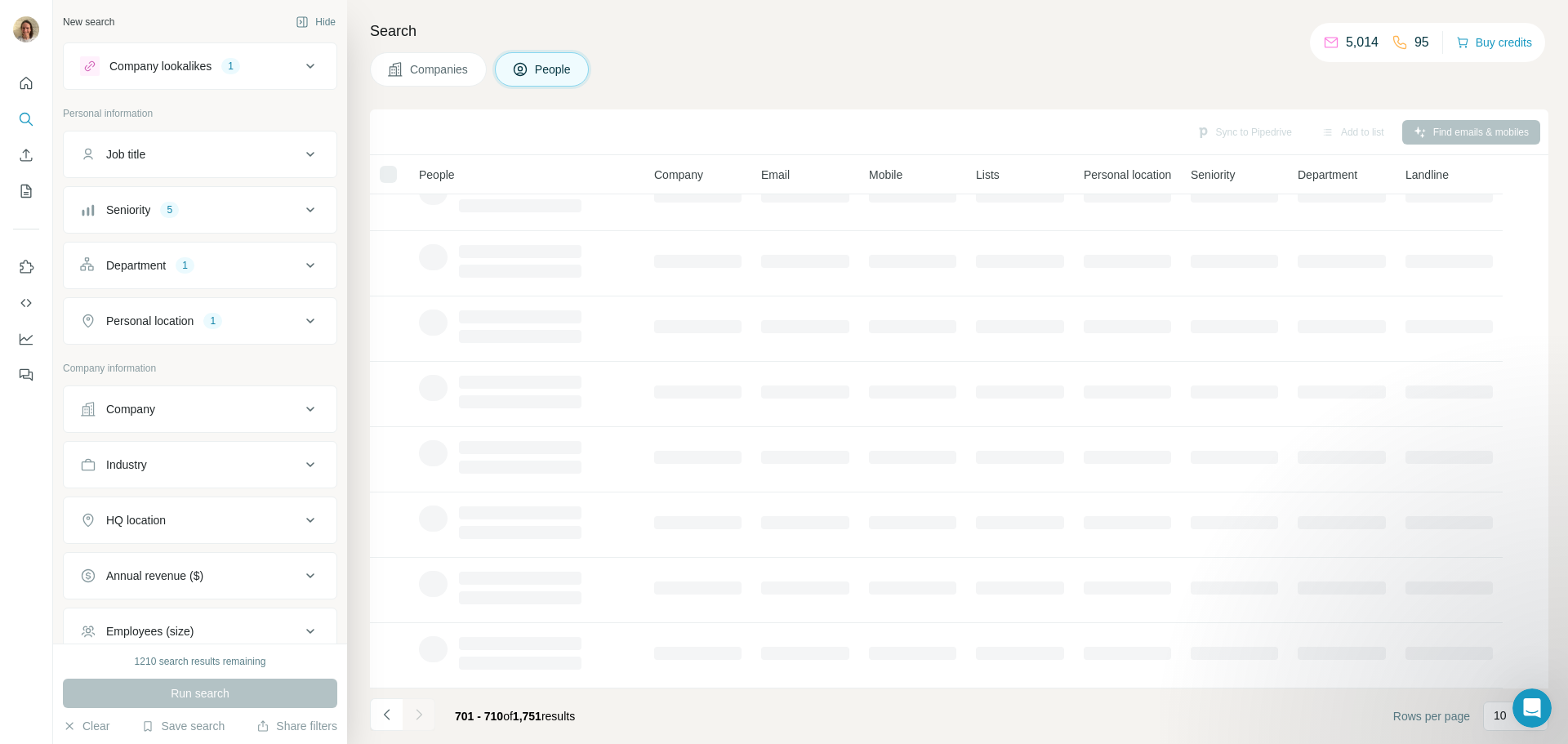
click at [412, 715] on div at bounding box center [419, 714] width 32 height 32
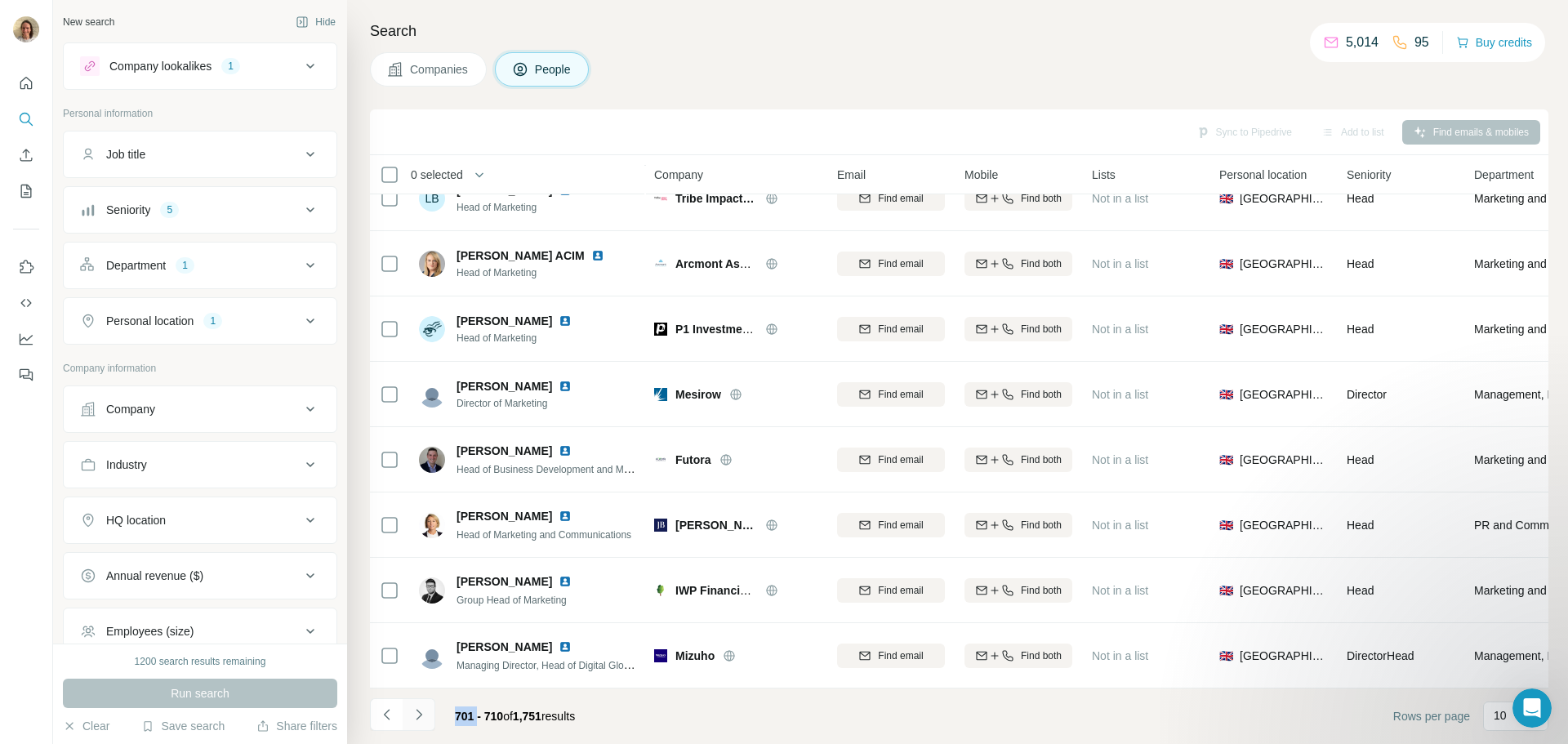
click at [421, 719] on icon "Navigate to next page" at bounding box center [419, 714] width 16 height 16
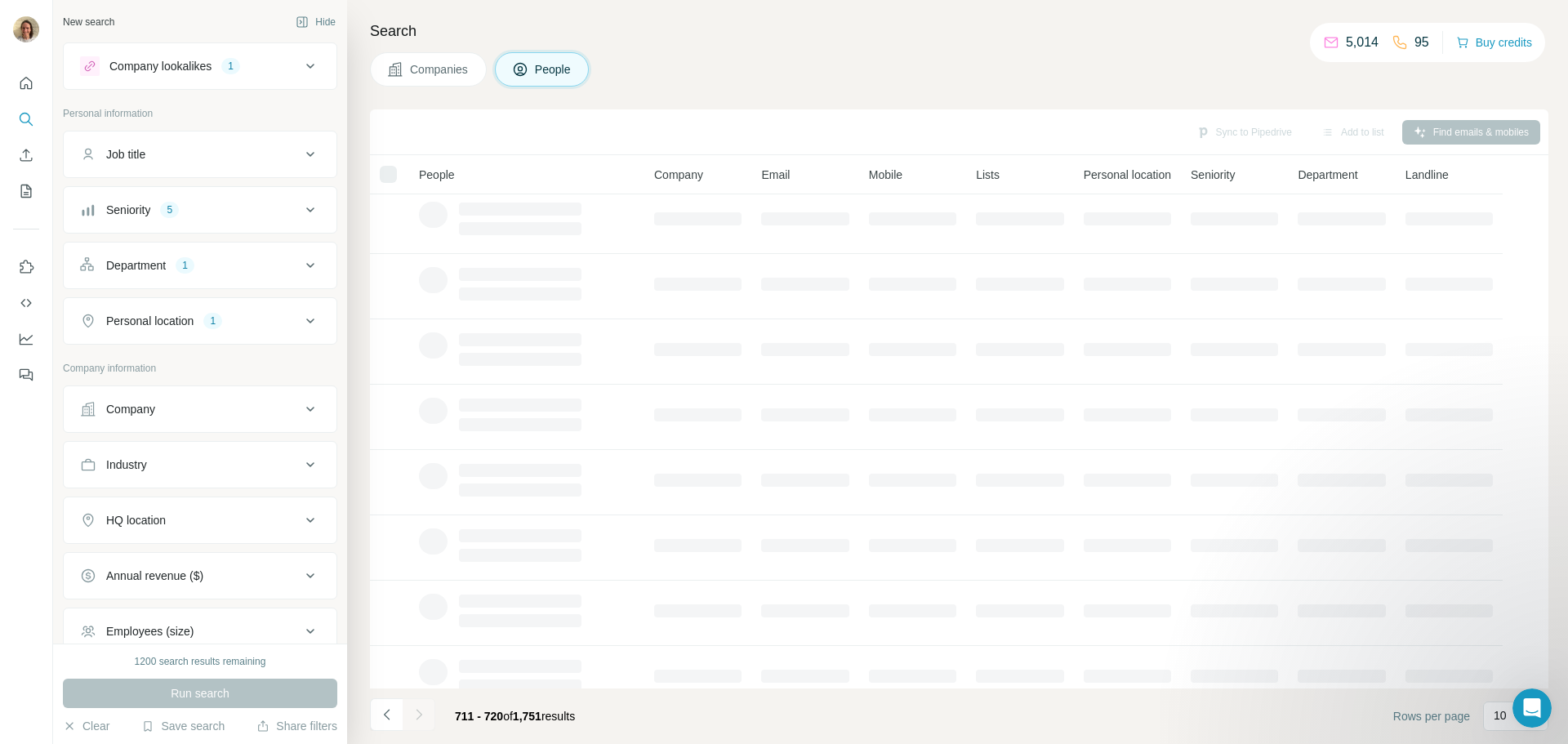
scroll to position [0, 0]
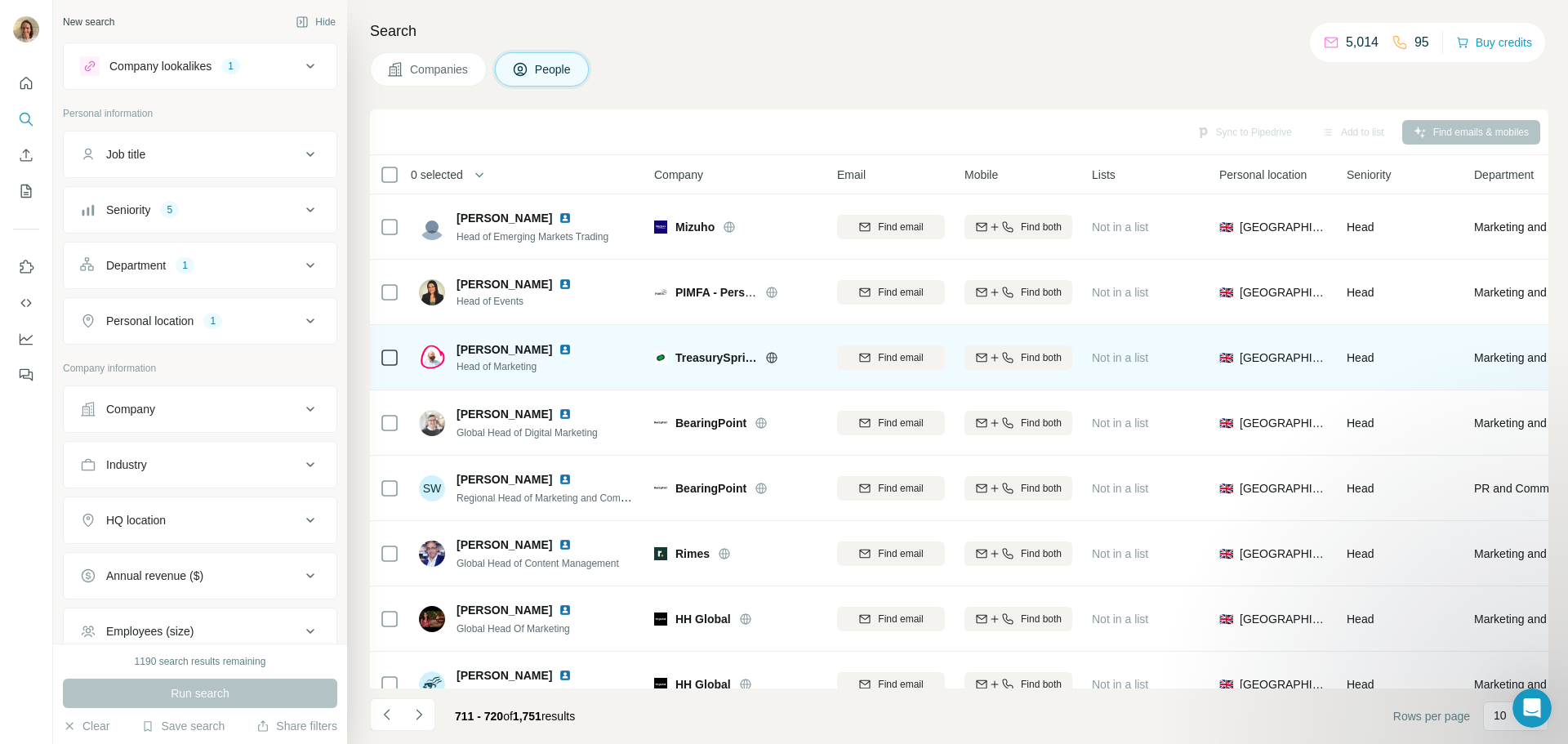
click at [559, 346] on img at bounding box center [565, 350] width 13 height 13
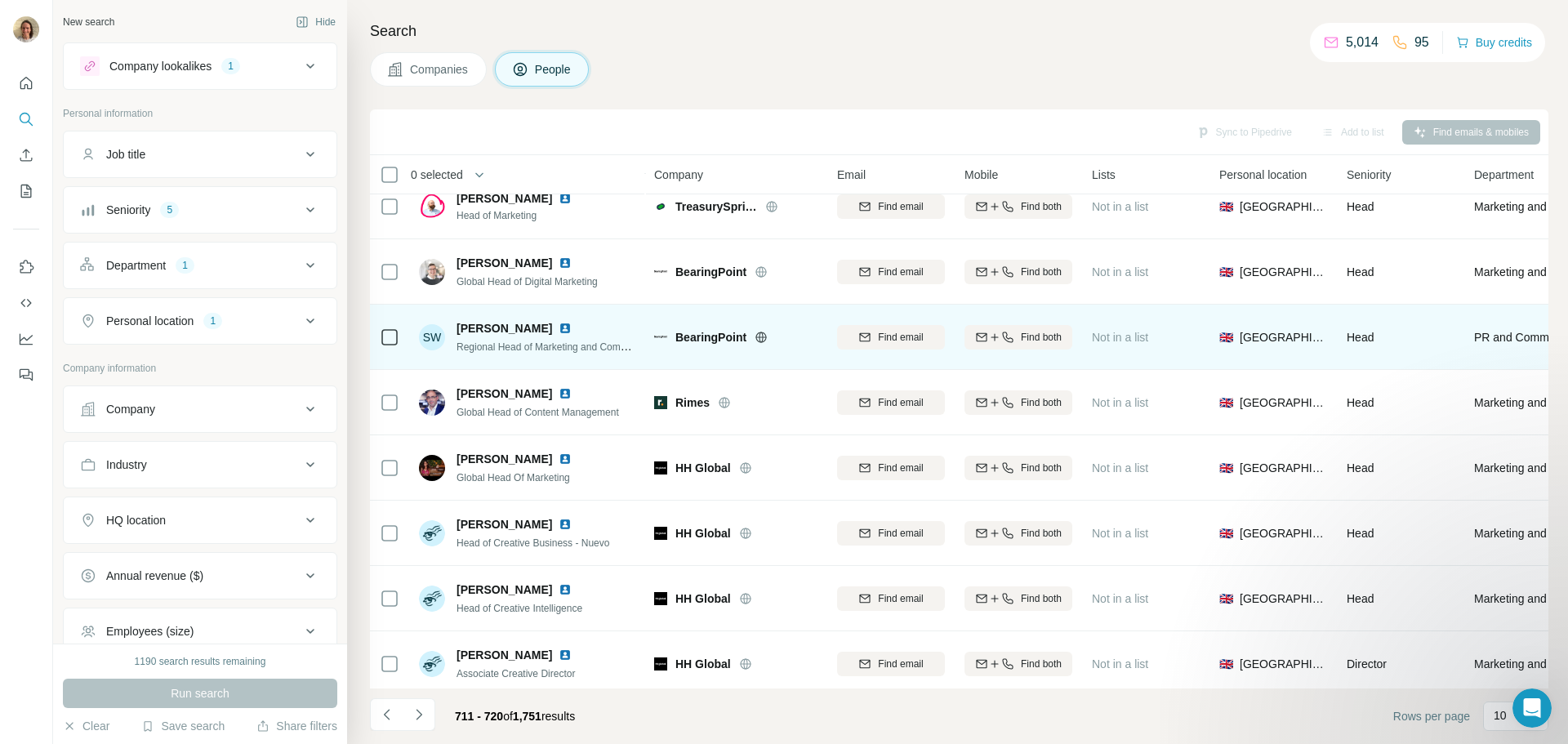
scroll to position [167, 0]
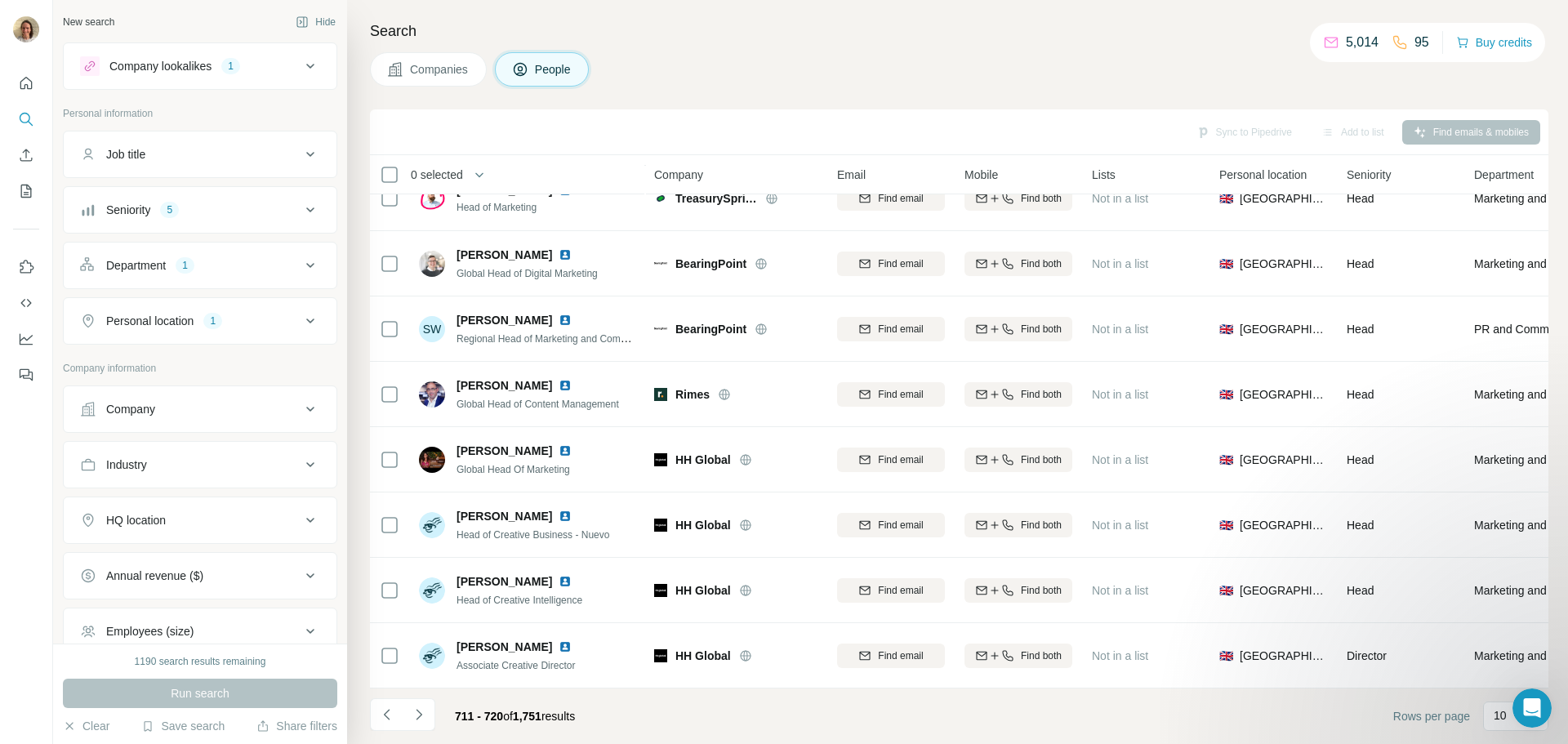
click at [416, 702] on button "Navigate to next page" at bounding box center [419, 714] width 32 height 32
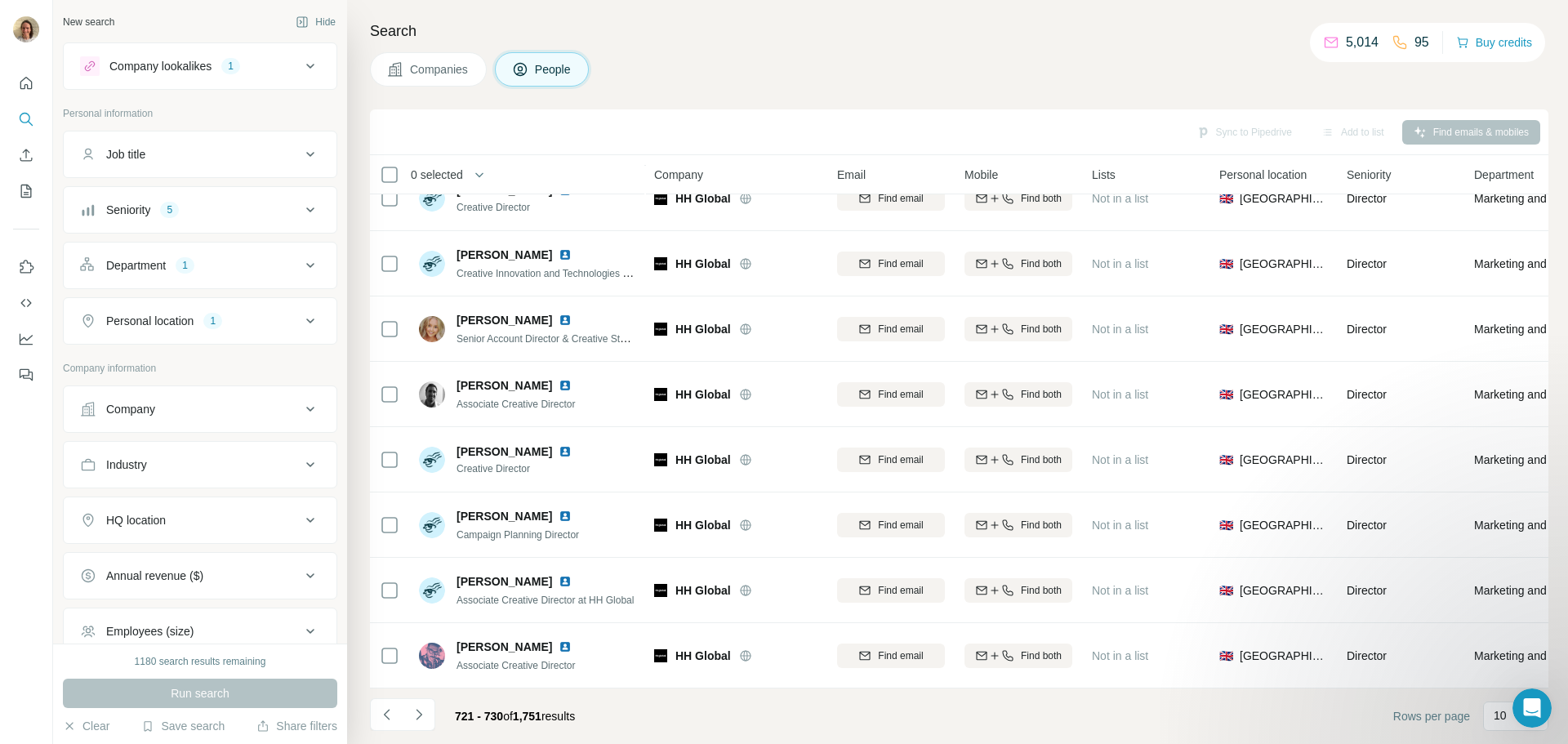
click at [435, 709] on div "721 - 730 of 1,751 results" at bounding box center [479, 716] width 218 height 36
click at [406, 722] on button "Navigate to next page" at bounding box center [419, 714] width 32 height 32
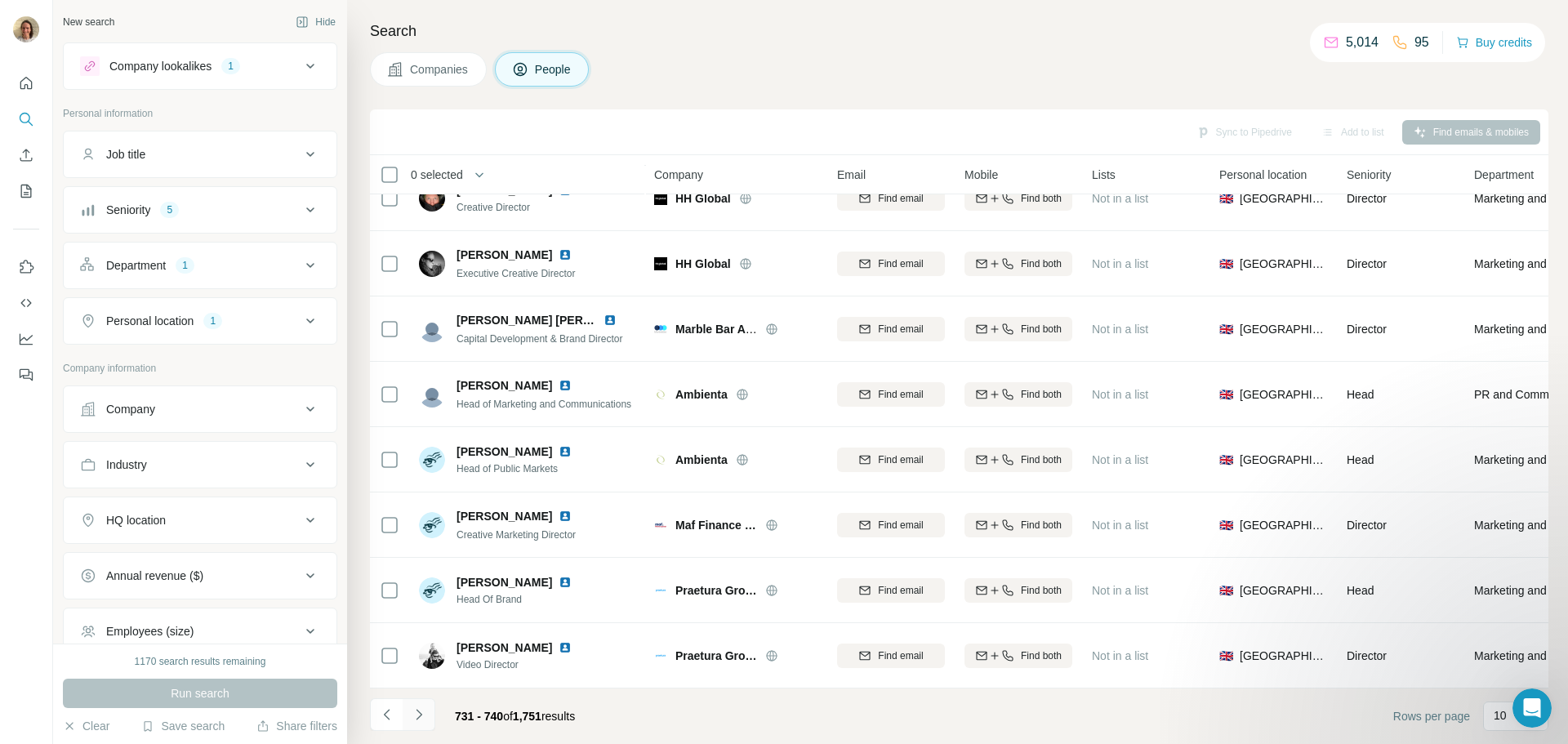
click at [426, 707] on icon "Navigate to next page" at bounding box center [419, 714] width 16 height 16
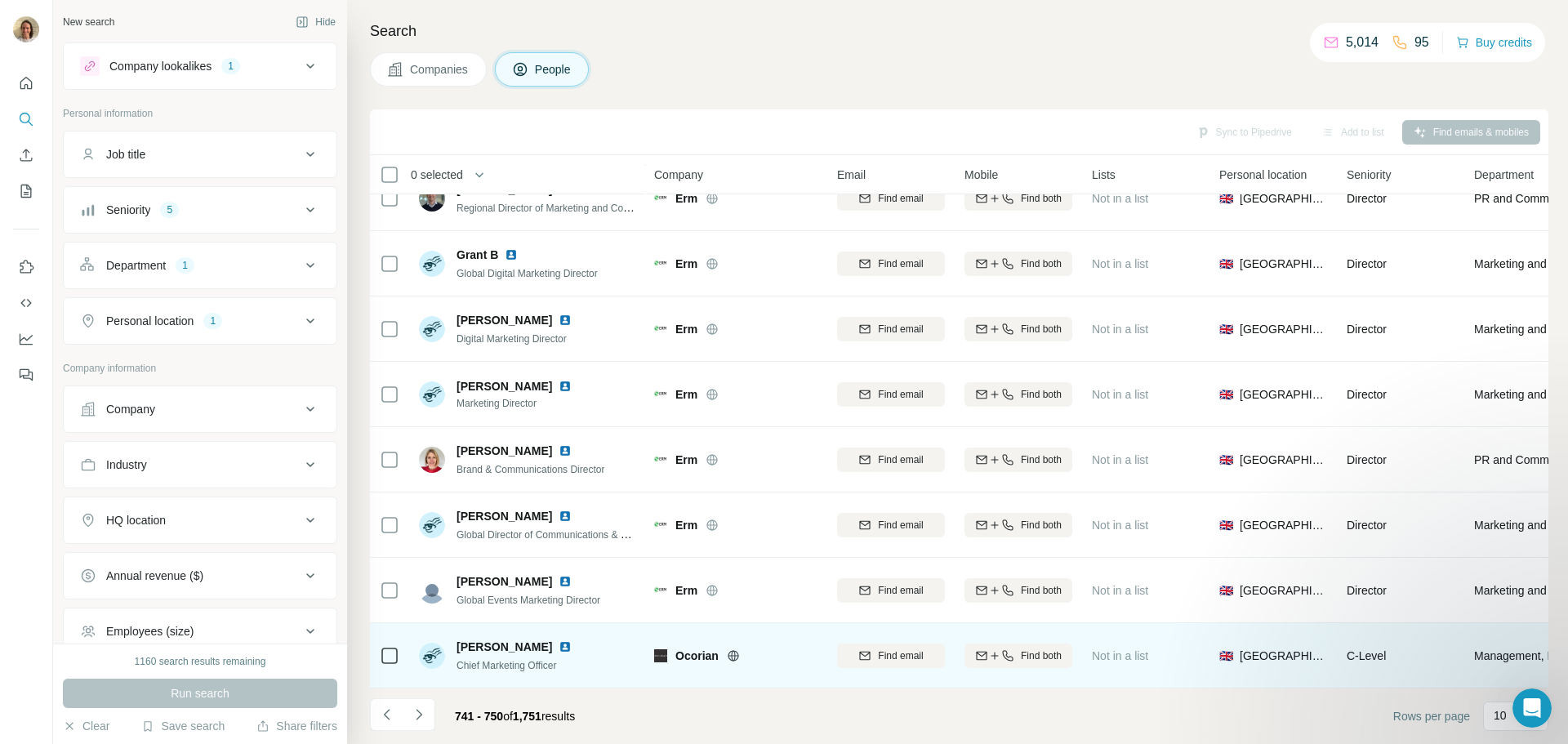
click at [559, 641] on img at bounding box center [565, 647] width 13 height 13
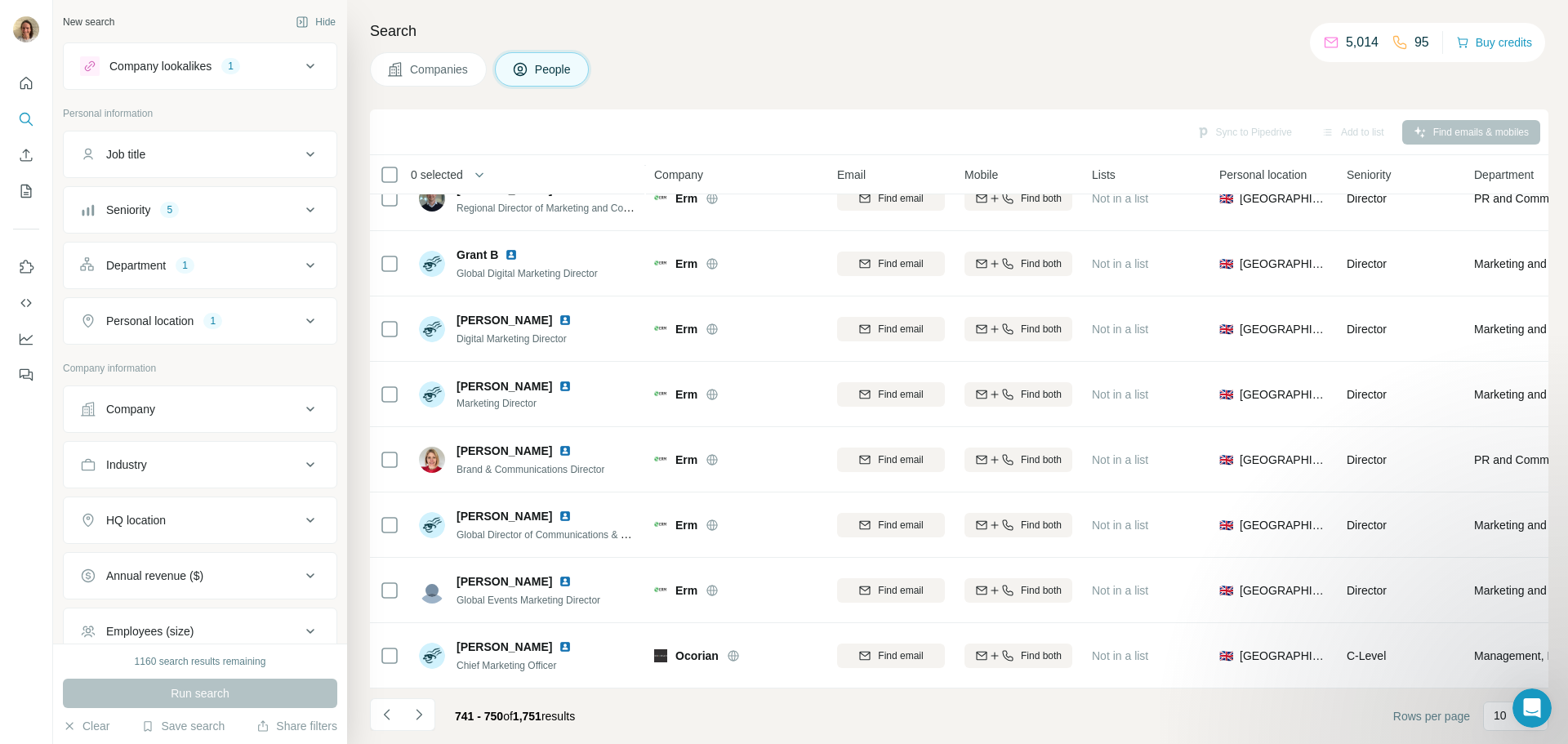
click at [424, 717] on icon "Navigate to next page" at bounding box center [419, 714] width 16 height 16
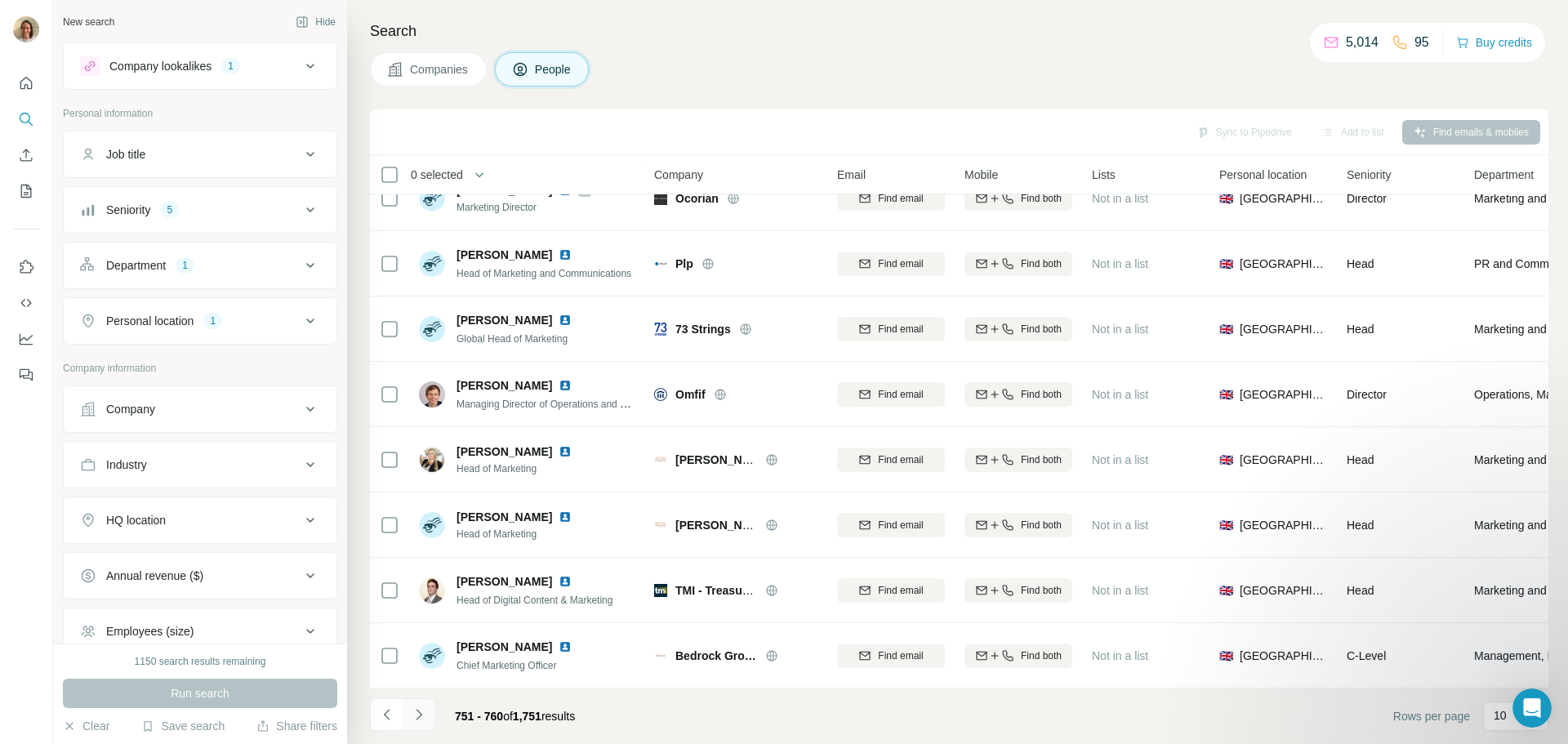
click at [408, 717] on button "Navigate to next page" at bounding box center [419, 714] width 32 height 32
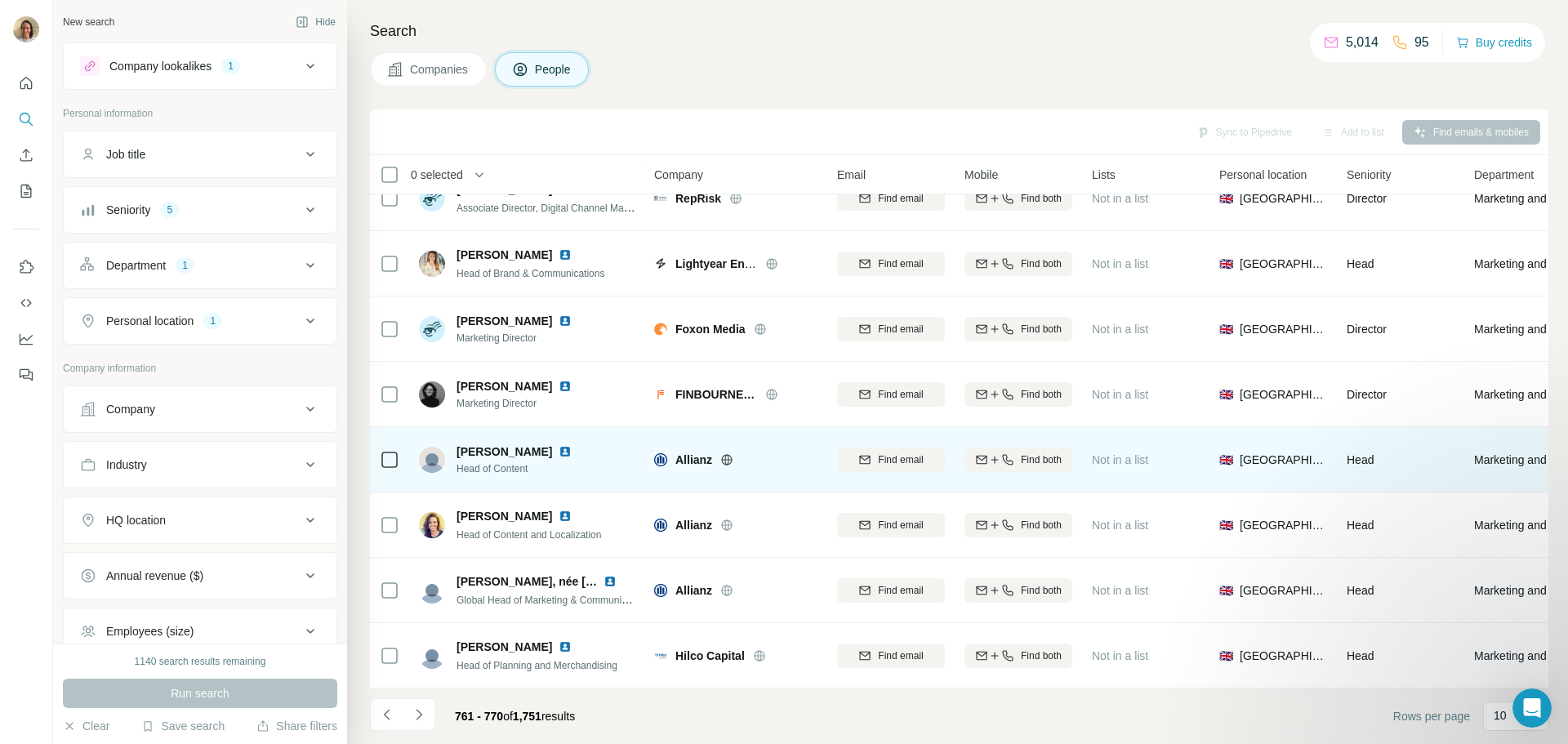
click at [559, 445] on img at bounding box center [565, 451] width 13 height 13
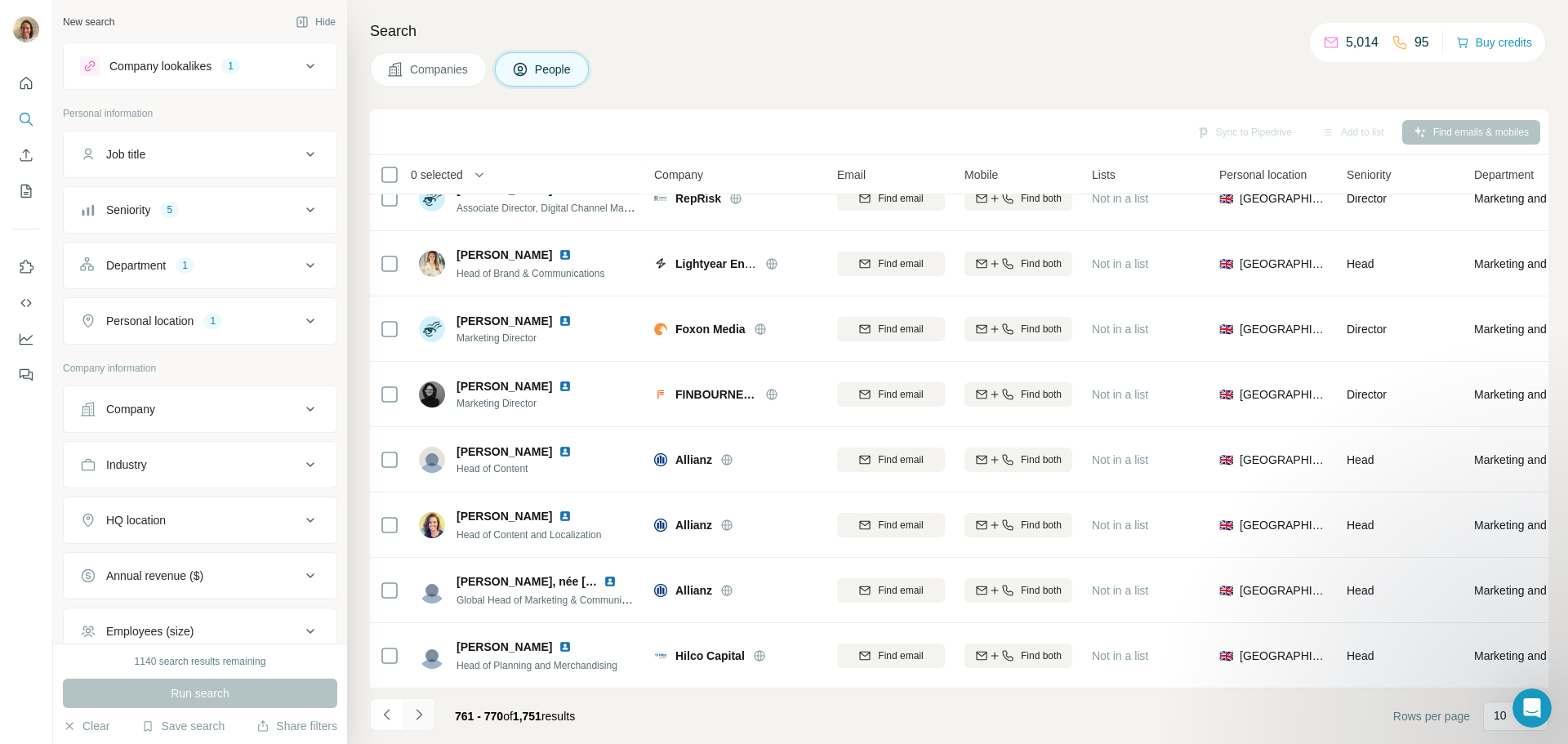
click at [418, 713] on icon "Navigate to next page" at bounding box center [419, 714] width 16 height 16
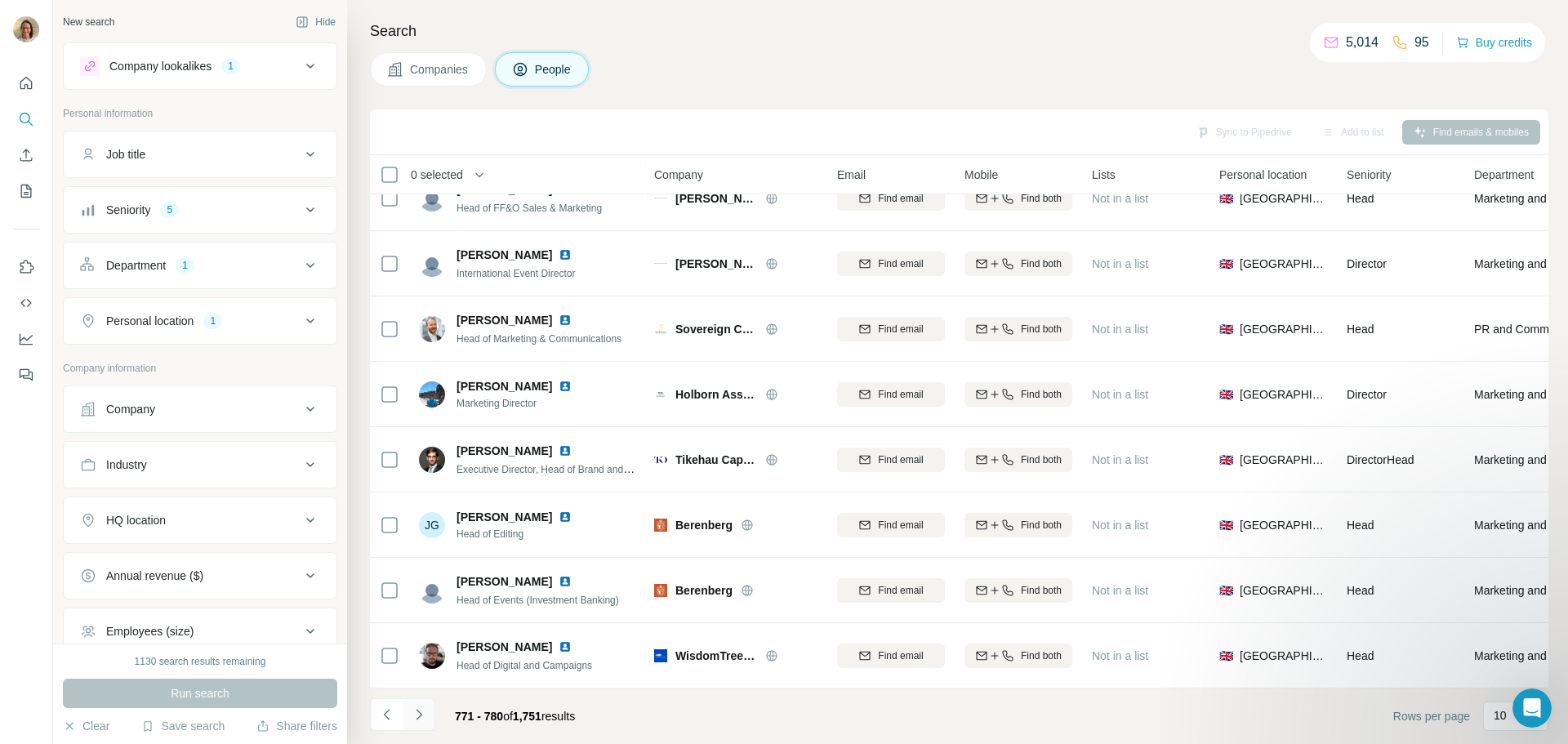
click at [423, 722] on icon "Navigate to next page" at bounding box center [419, 714] width 16 height 16
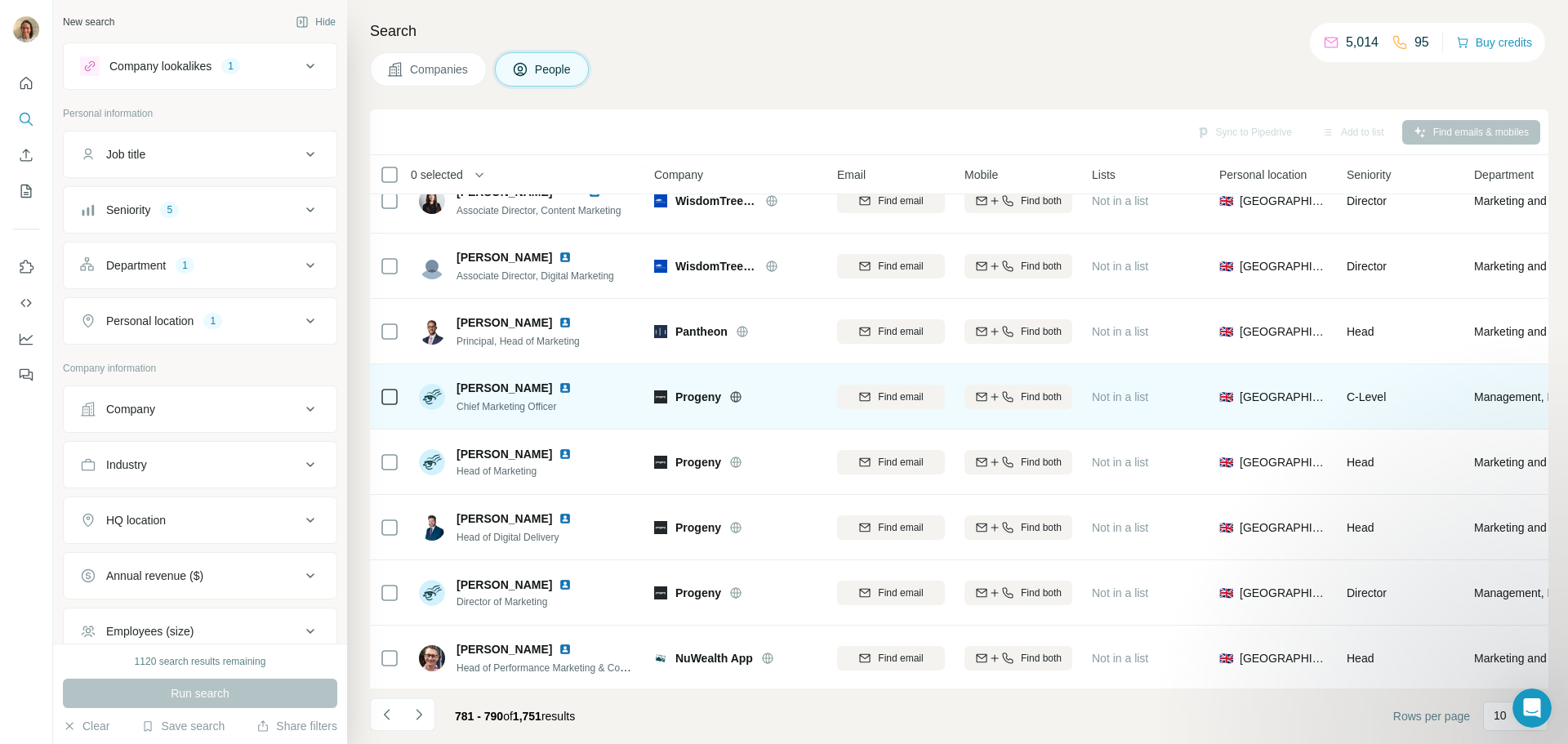
scroll to position [0, 0]
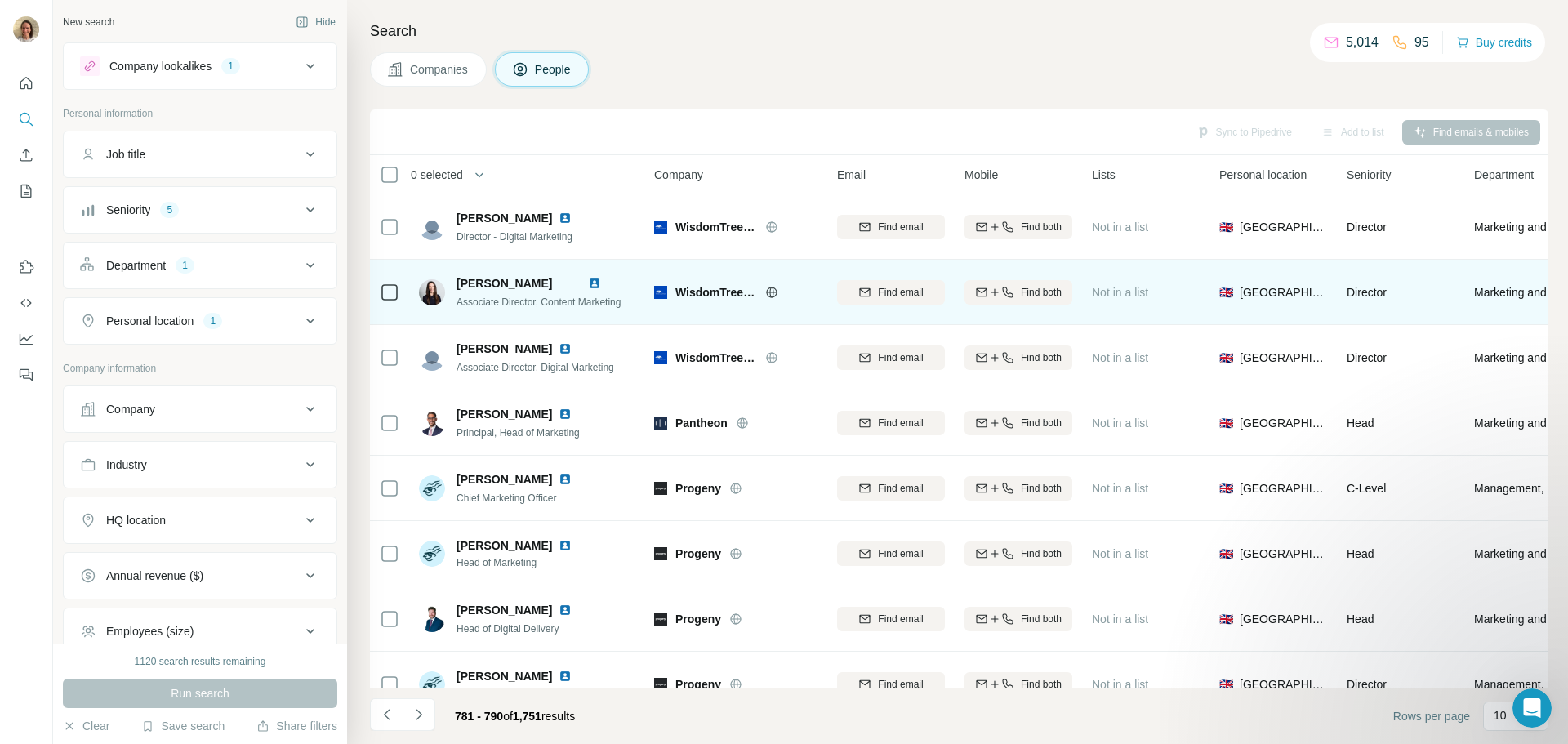
click at [615, 283] on div at bounding box center [604, 283] width 32 height 13
click at [598, 282] on div "[PERSON_NAME]" at bounding box center [538, 283] width 164 height 16
click at [601, 281] on img at bounding box center [594, 283] width 13 height 13
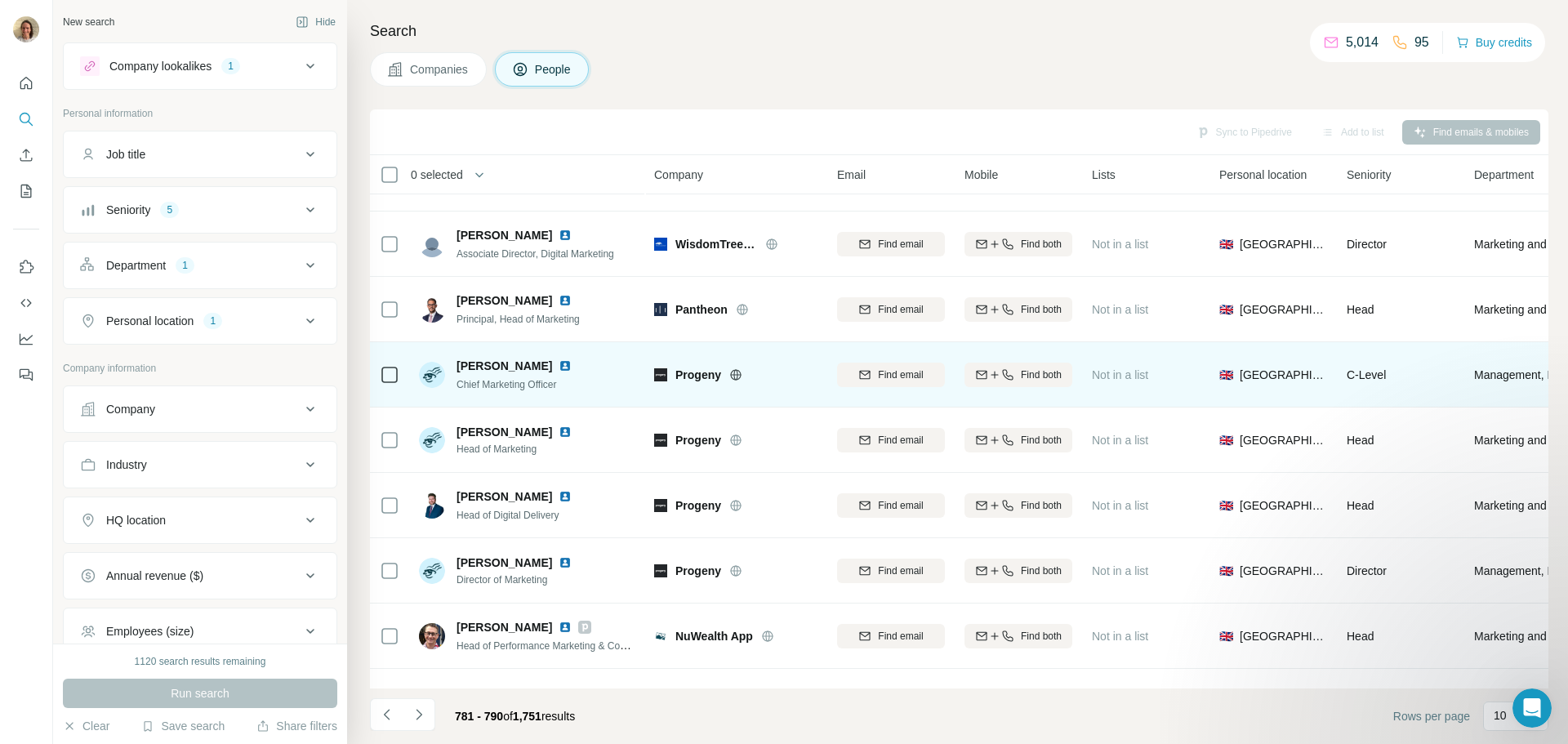
scroll to position [167, 0]
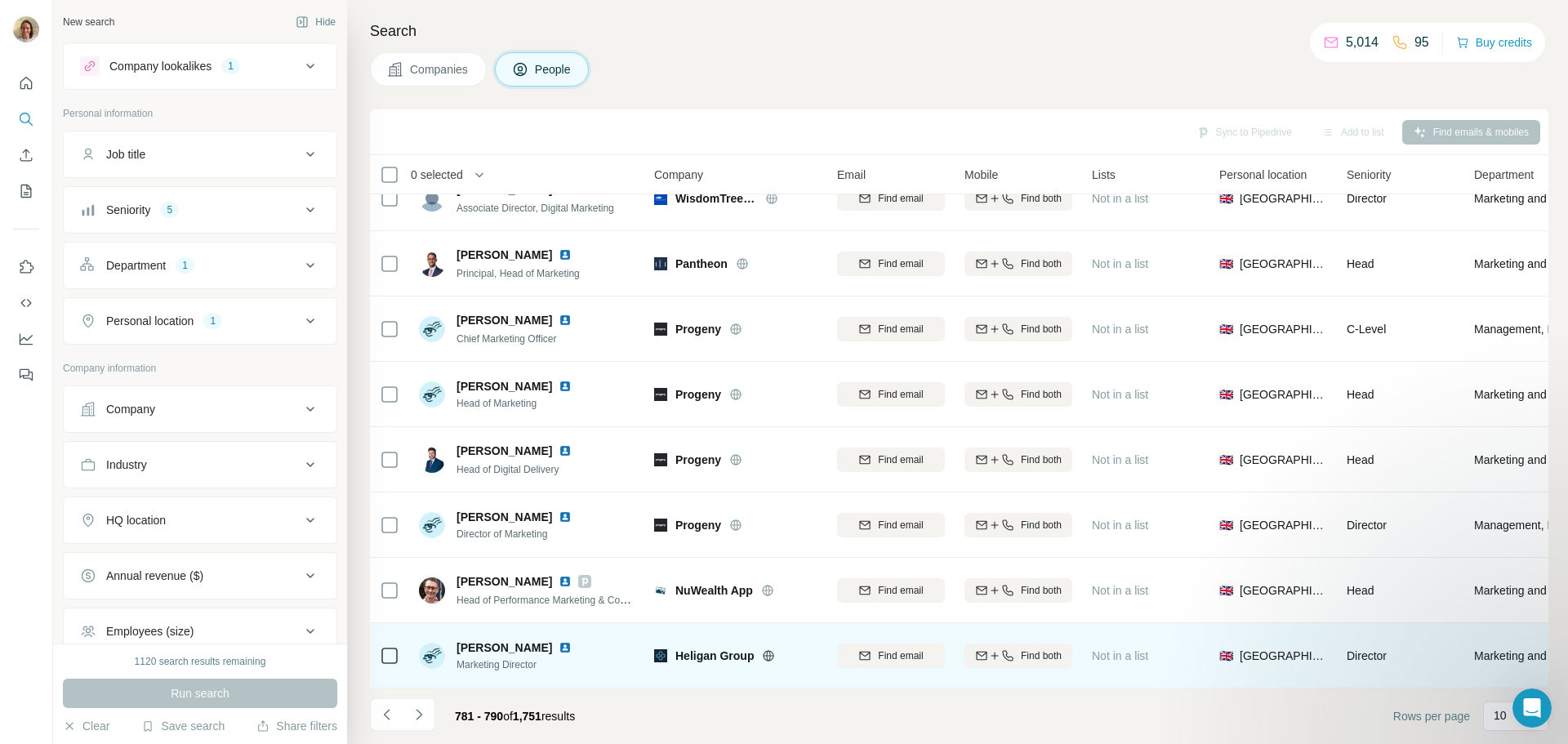
click at [775, 650] on icon at bounding box center [768, 656] width 13 height 13
click at [559, 641] on img at bounding box center [565, 647] width 13 height 13
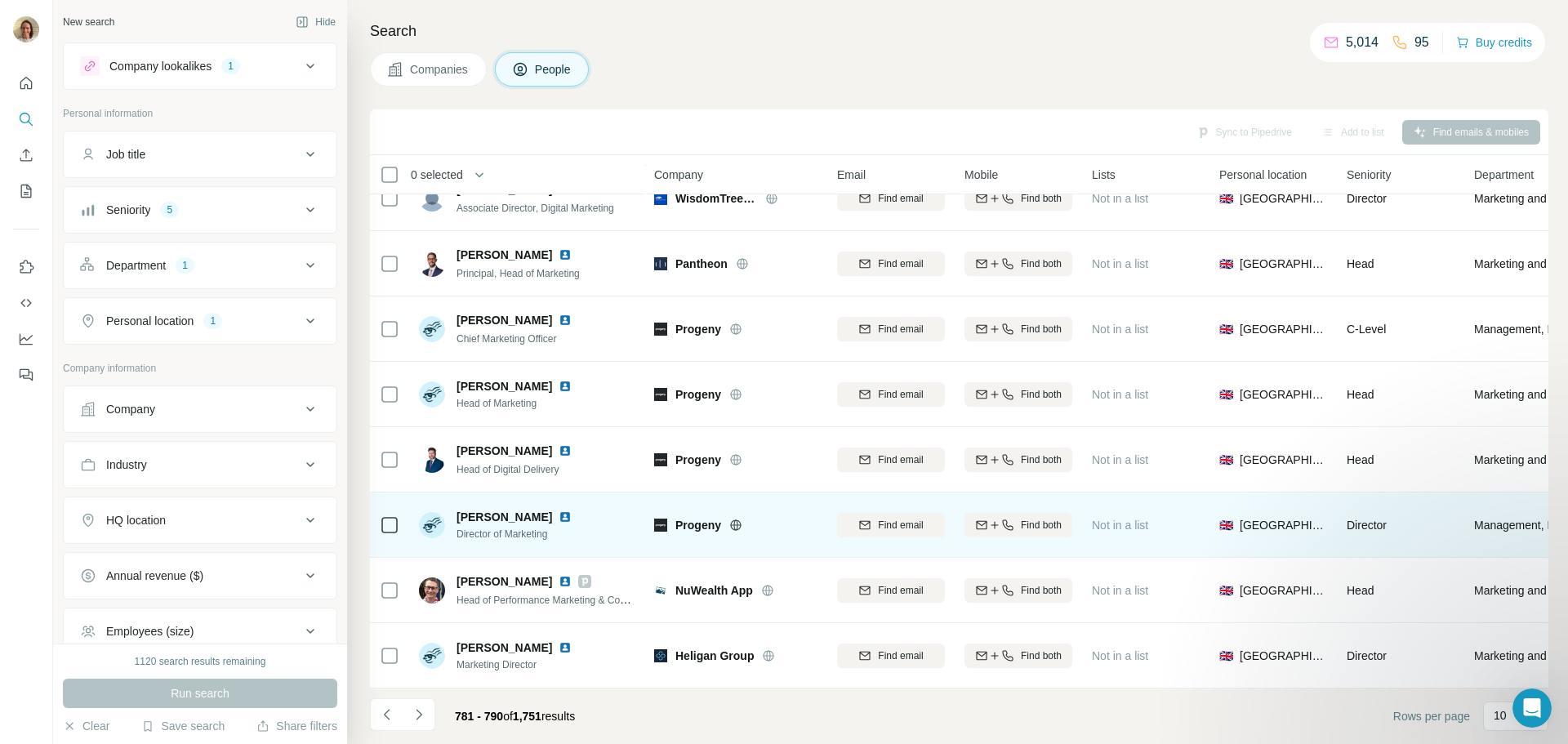
click at [559, 510] on img at bounding box center [565, 517] width 13 height 13
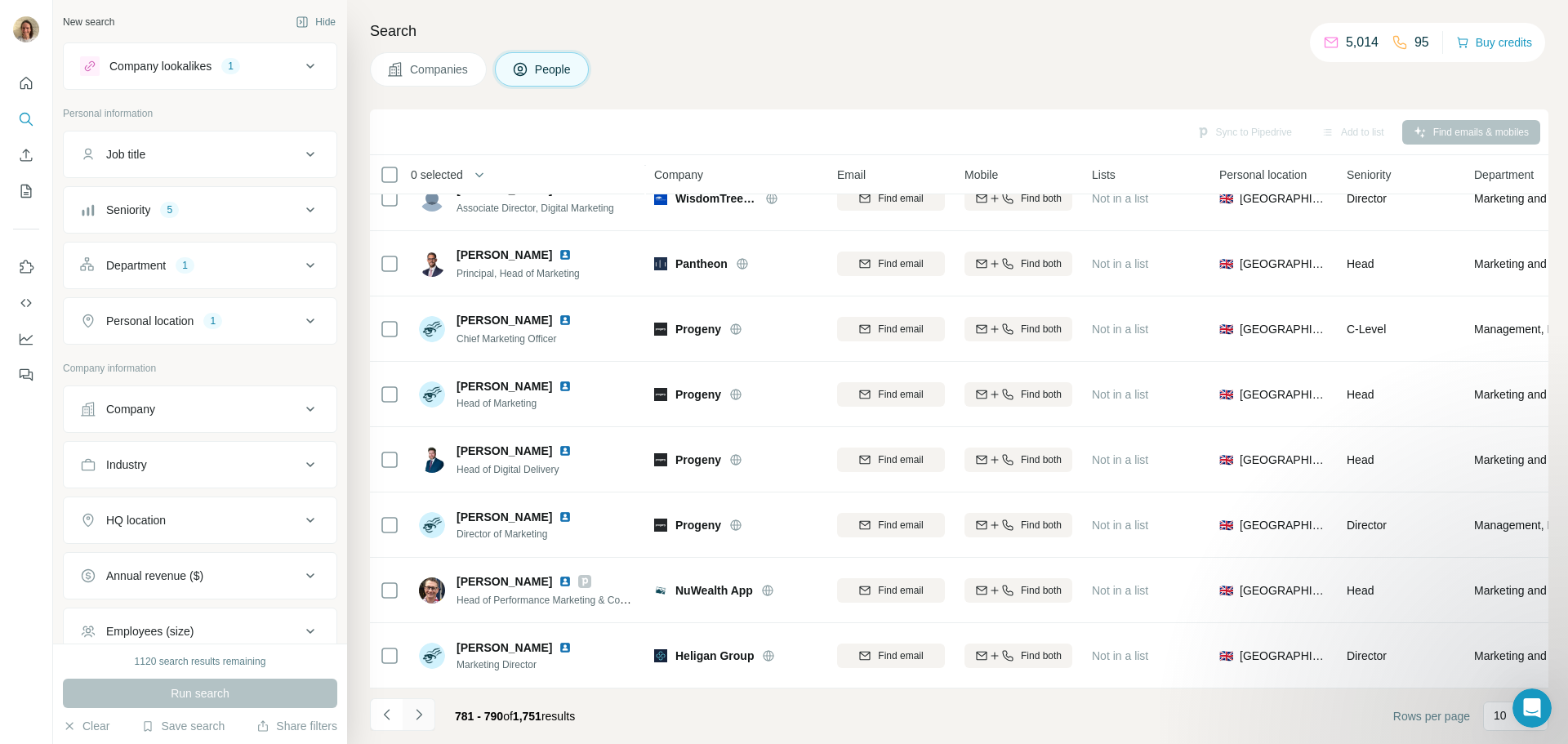
click at [412, 703] on button "Navigate to next page" at bounding box center [419, 714] width 32 height 32
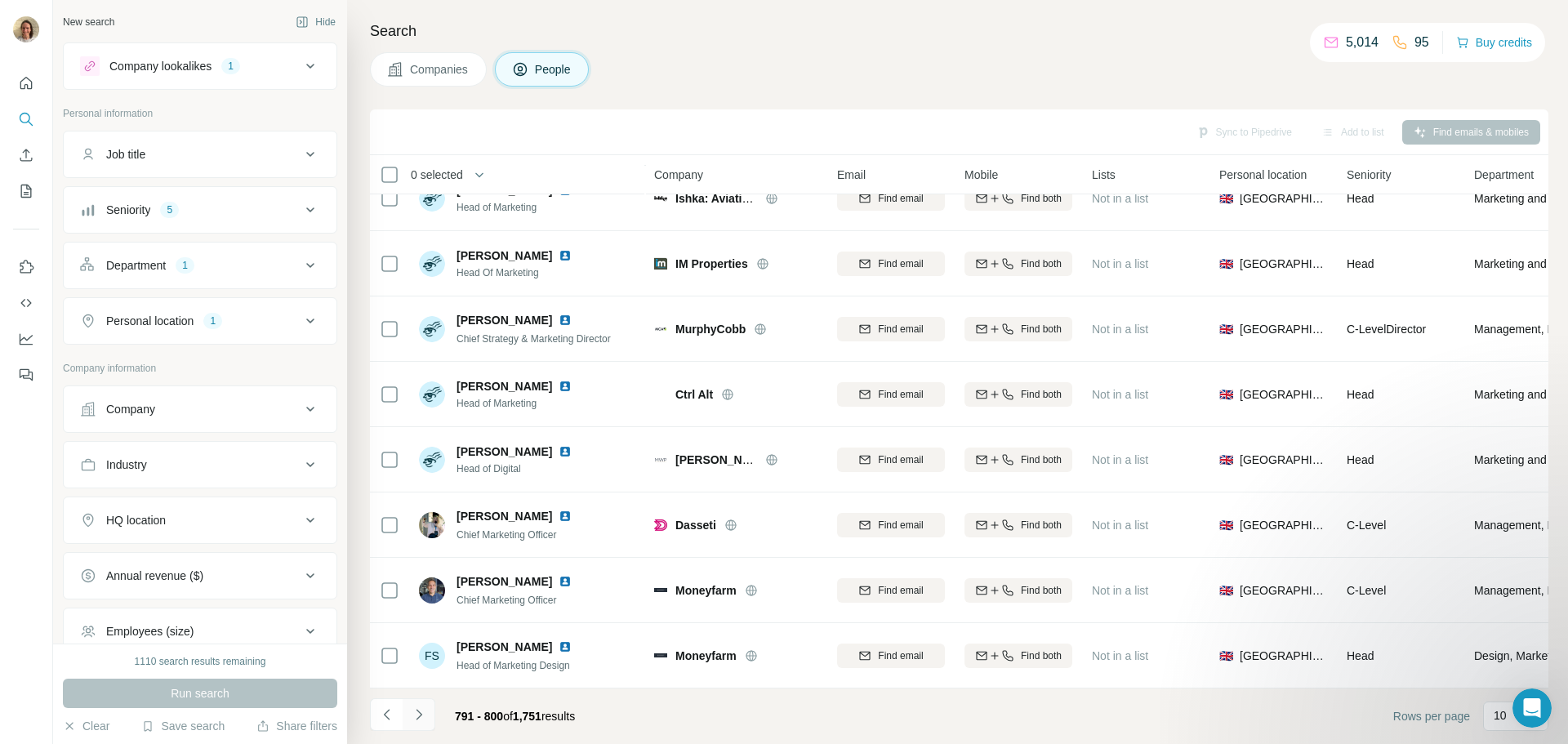
click at [416, 716] on icon "Navigate to next page" at bounding box center [419, 714] width 16 height 16
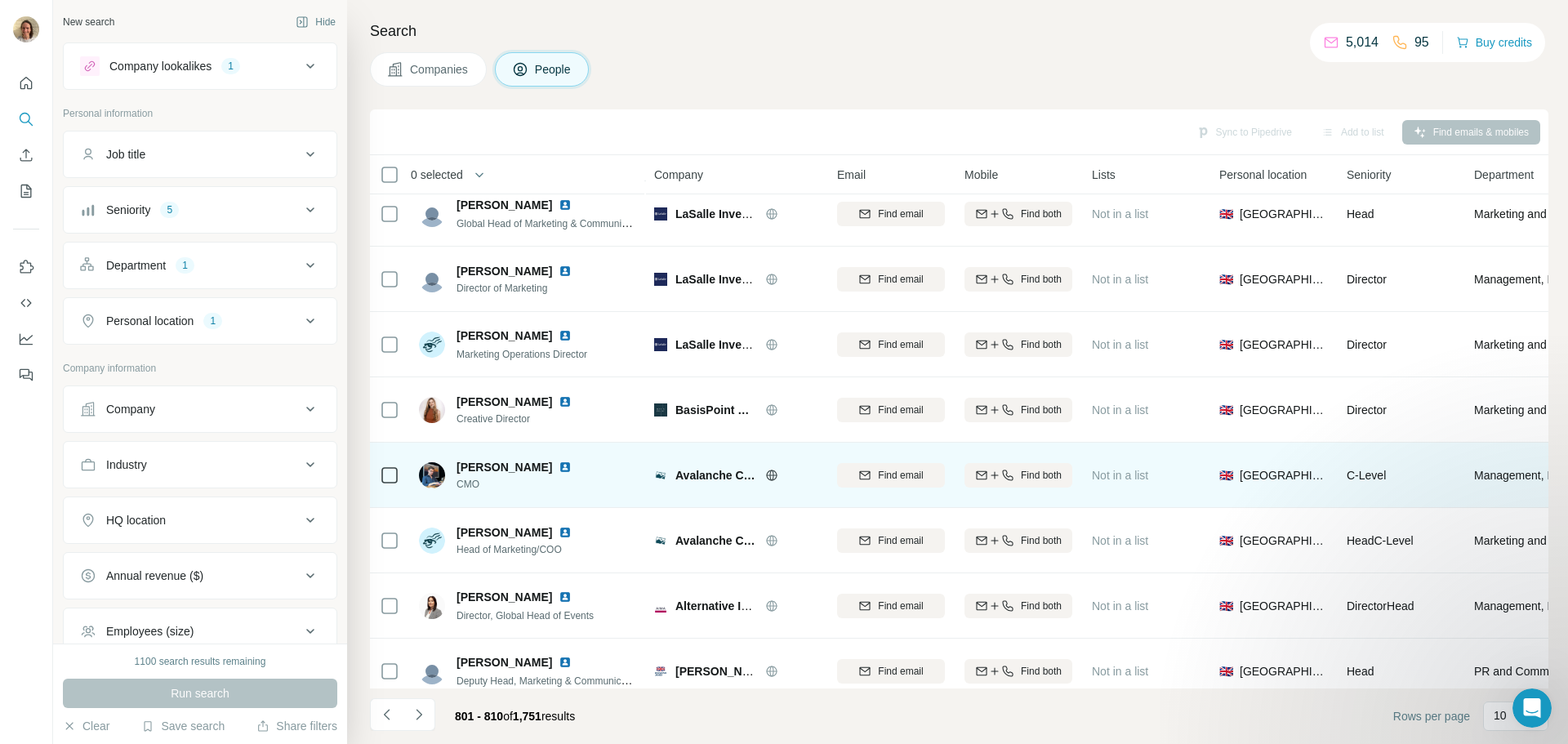
scroll to position [0, 0]
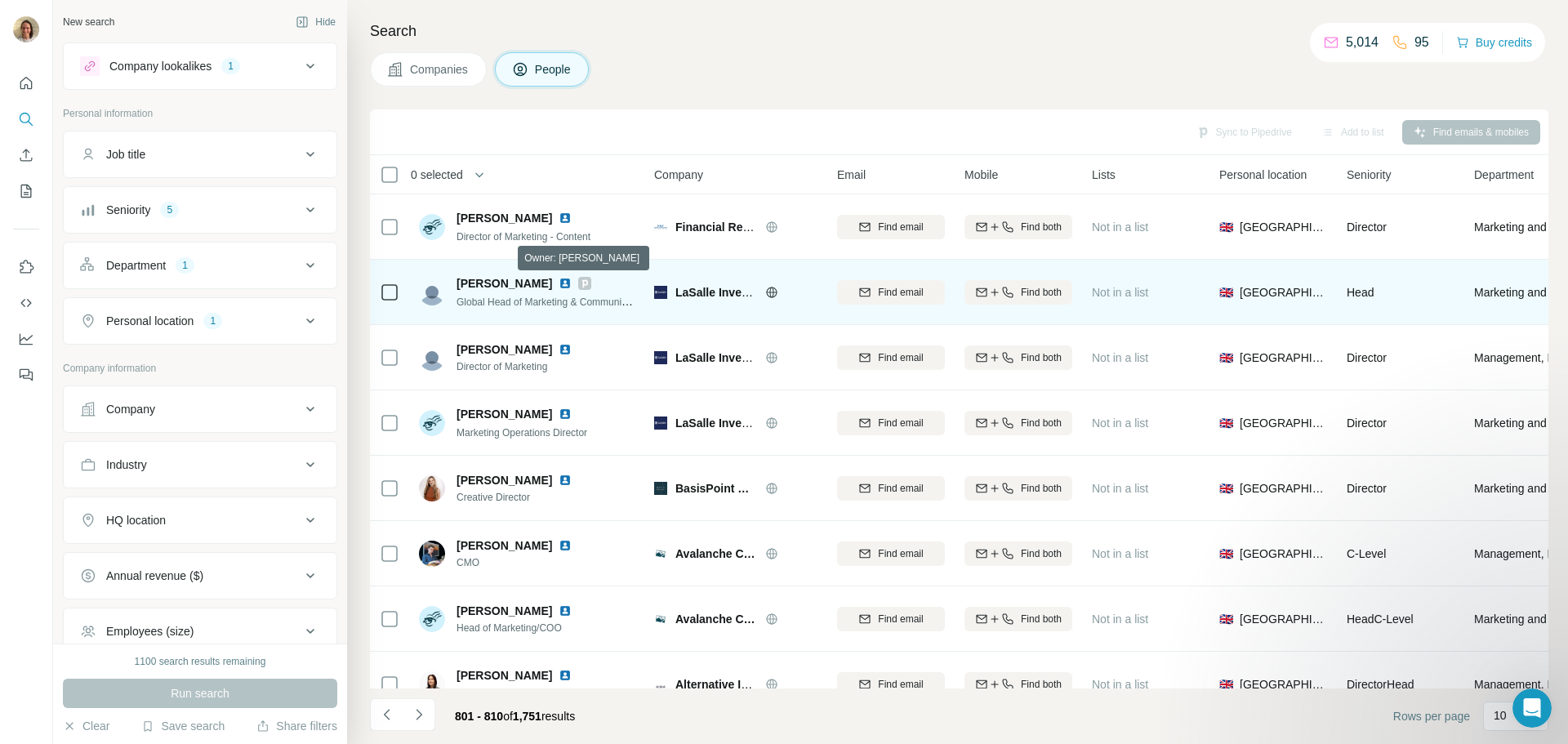
click at [580, 286] on icon at bounding box center [584, 283] width 10 height 13
